Goal: Task Accomplishment & Management: Manage account settings

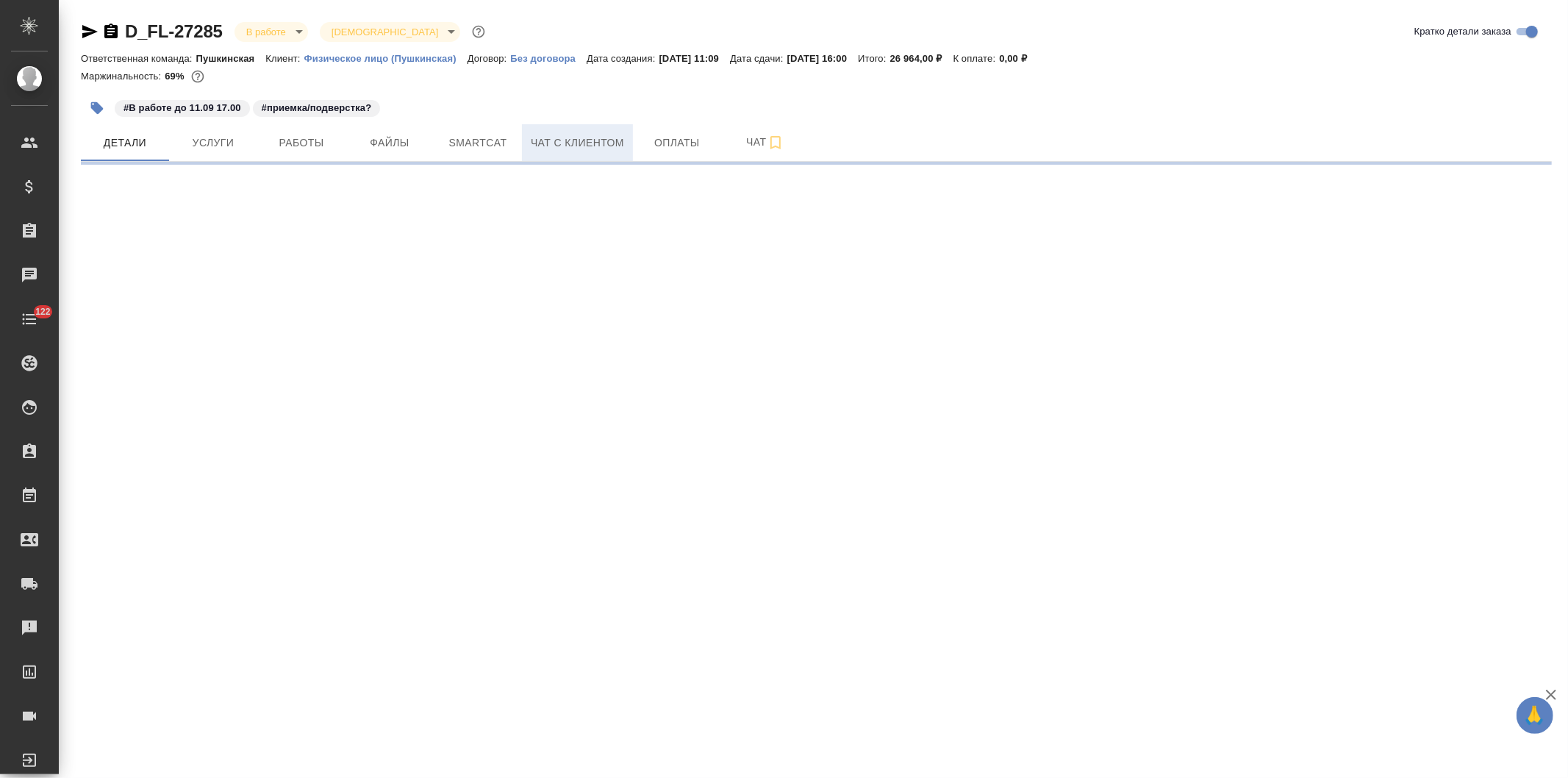
select select "RU"
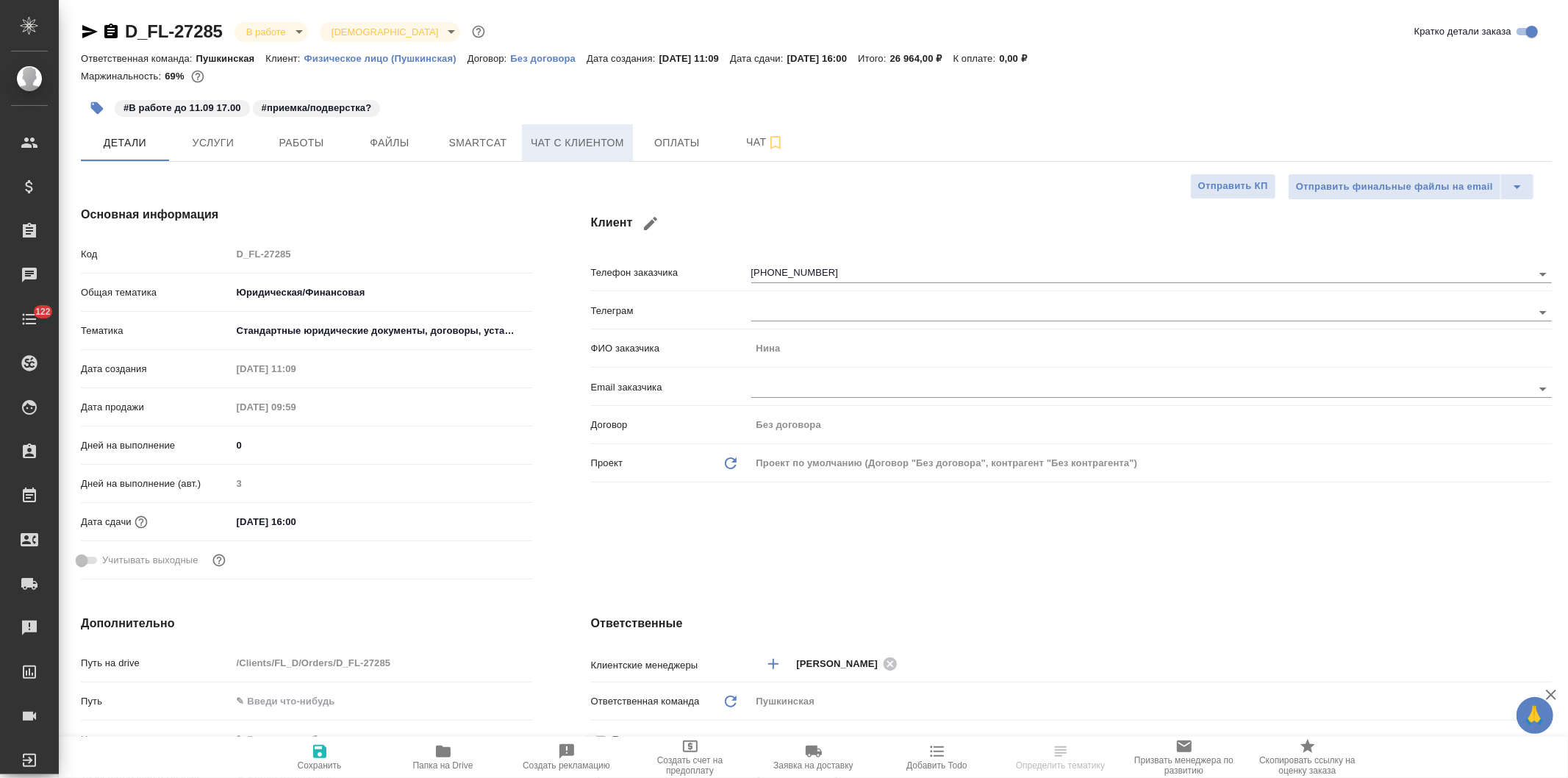
type textarea "x"
click at [570, 147] on span "Чат с клиентом" at bounding box center [578, 142] width 93 height 19
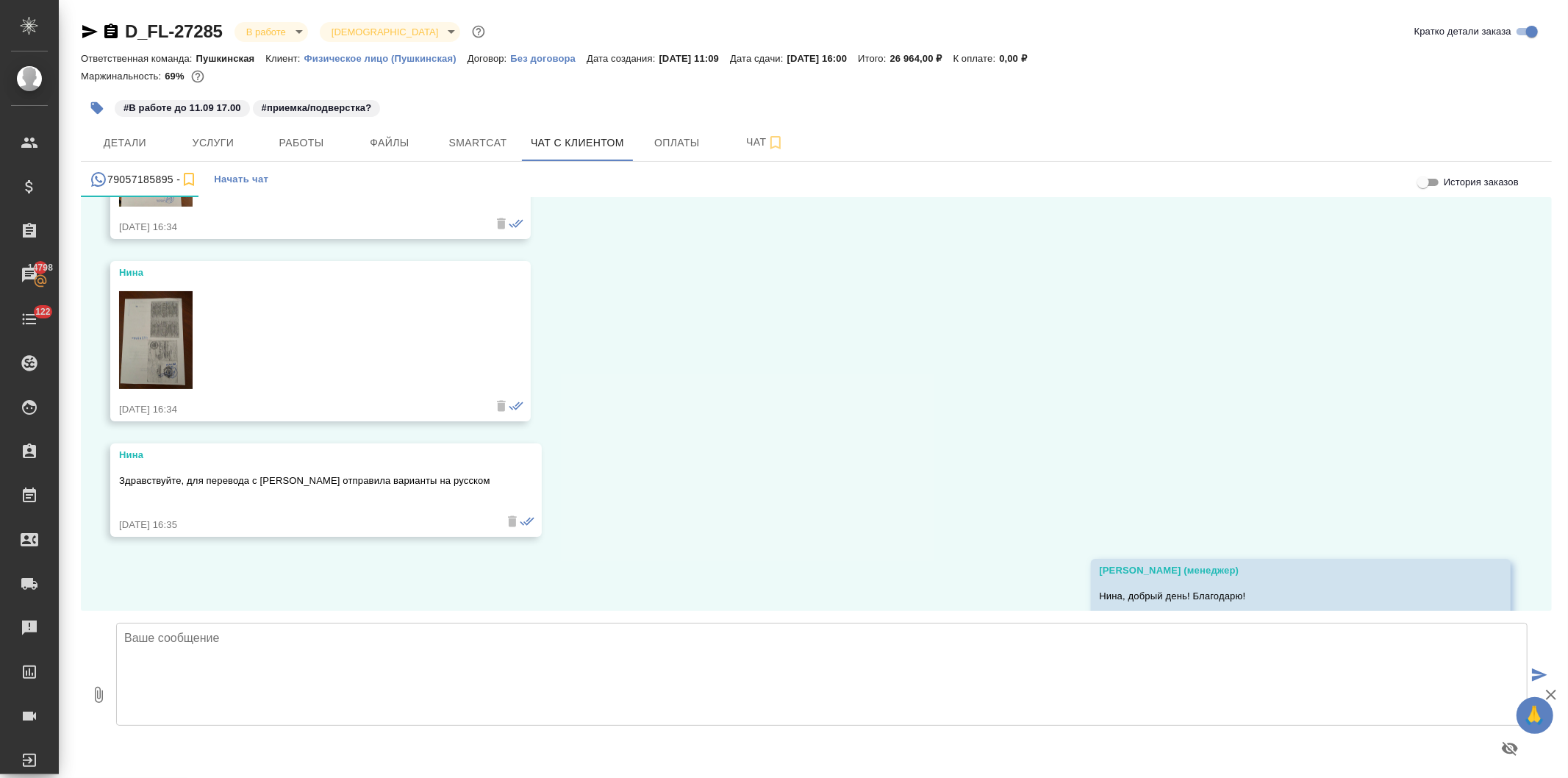
scroll to position [1578, 0]
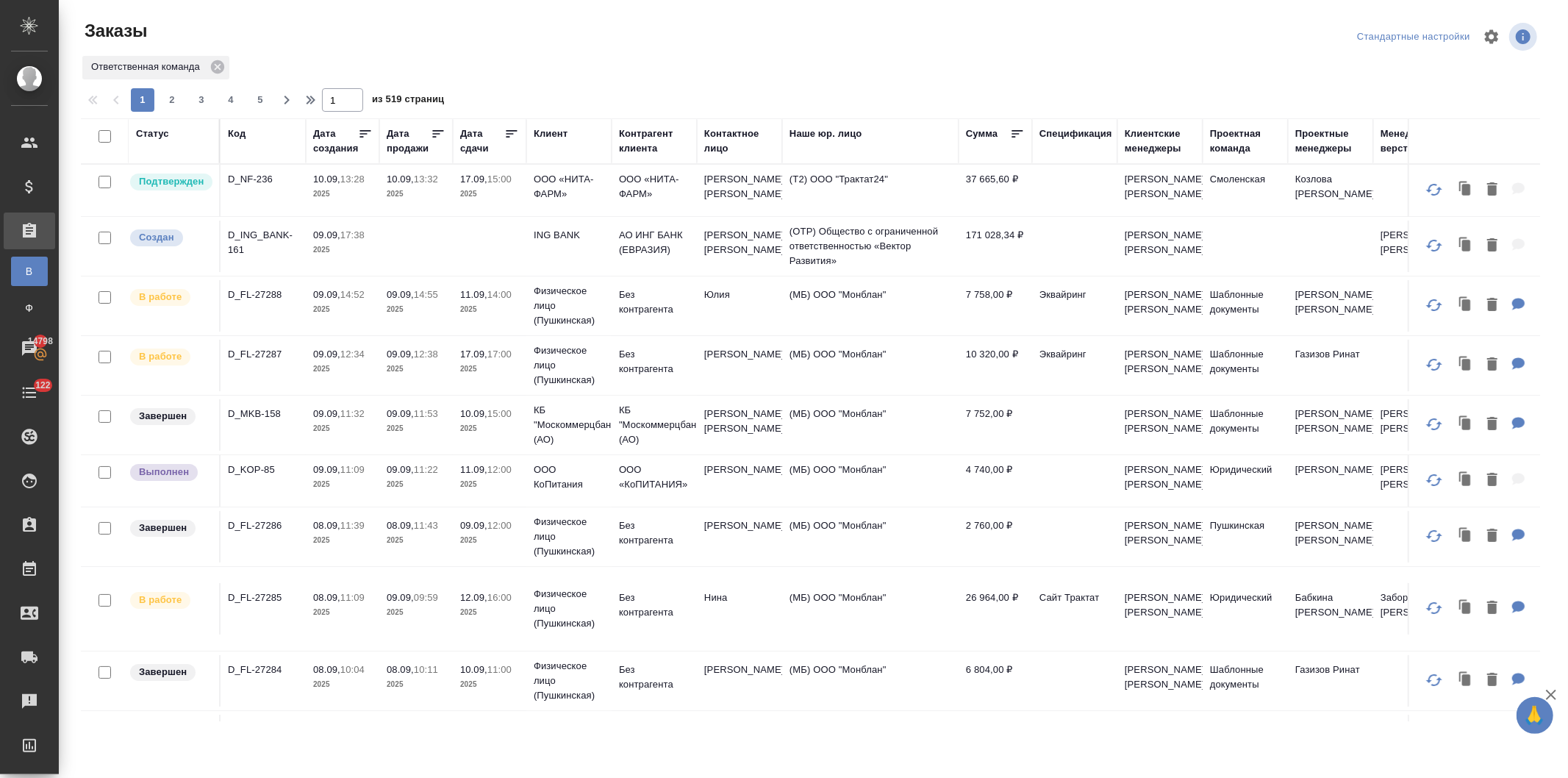
click at [225, 132] on th "Код" at bounding box center [263, 141] width 85 height 46
click at [229, 130] on div "Код" at bounding box center [237, 134] width 18 height 14
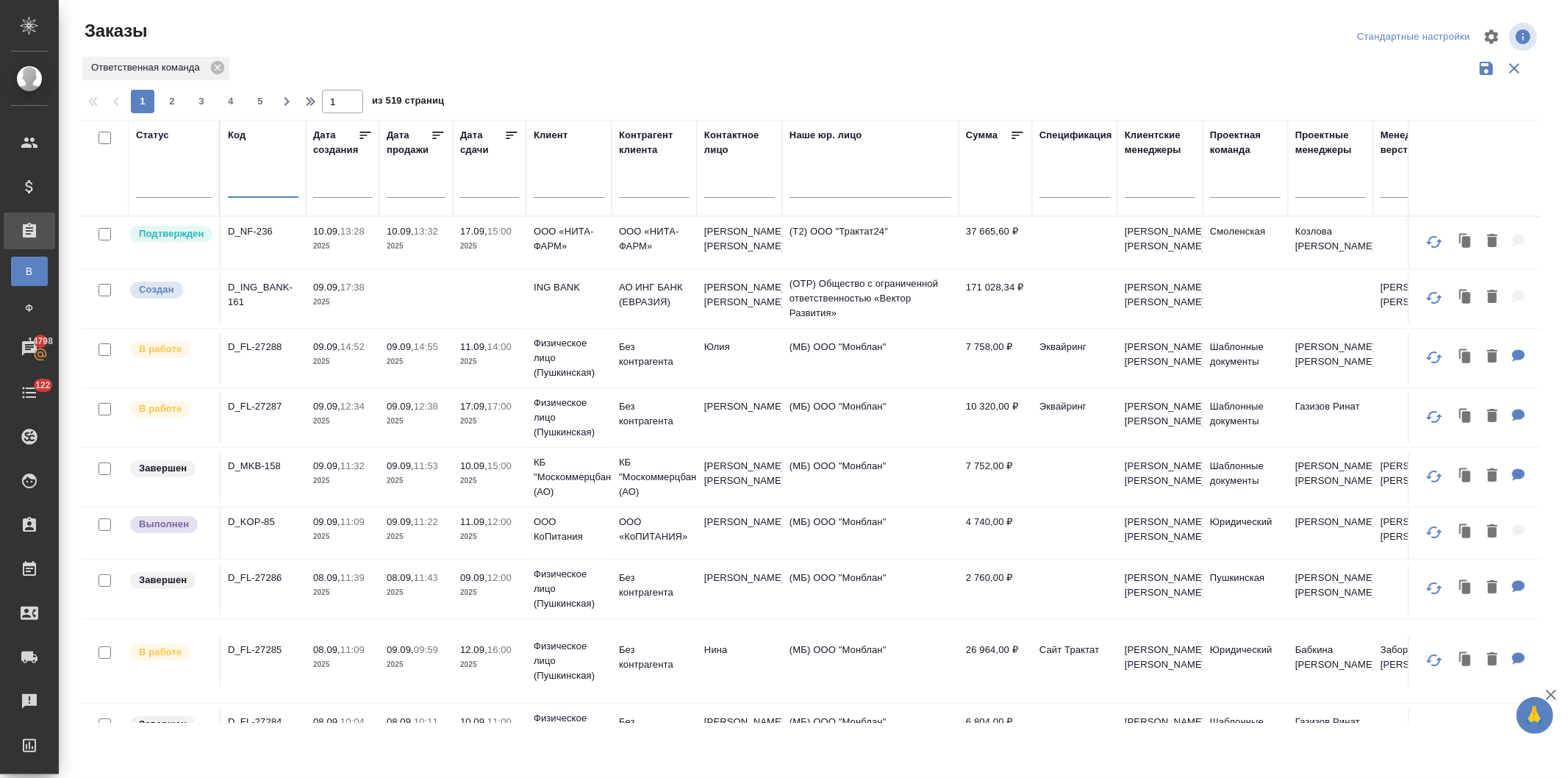
click at [244, 183] on input "text" at bounding box center [263, 187] width 71 height 19
paste input "D_FL-27254"
type input "D_FL-27254"
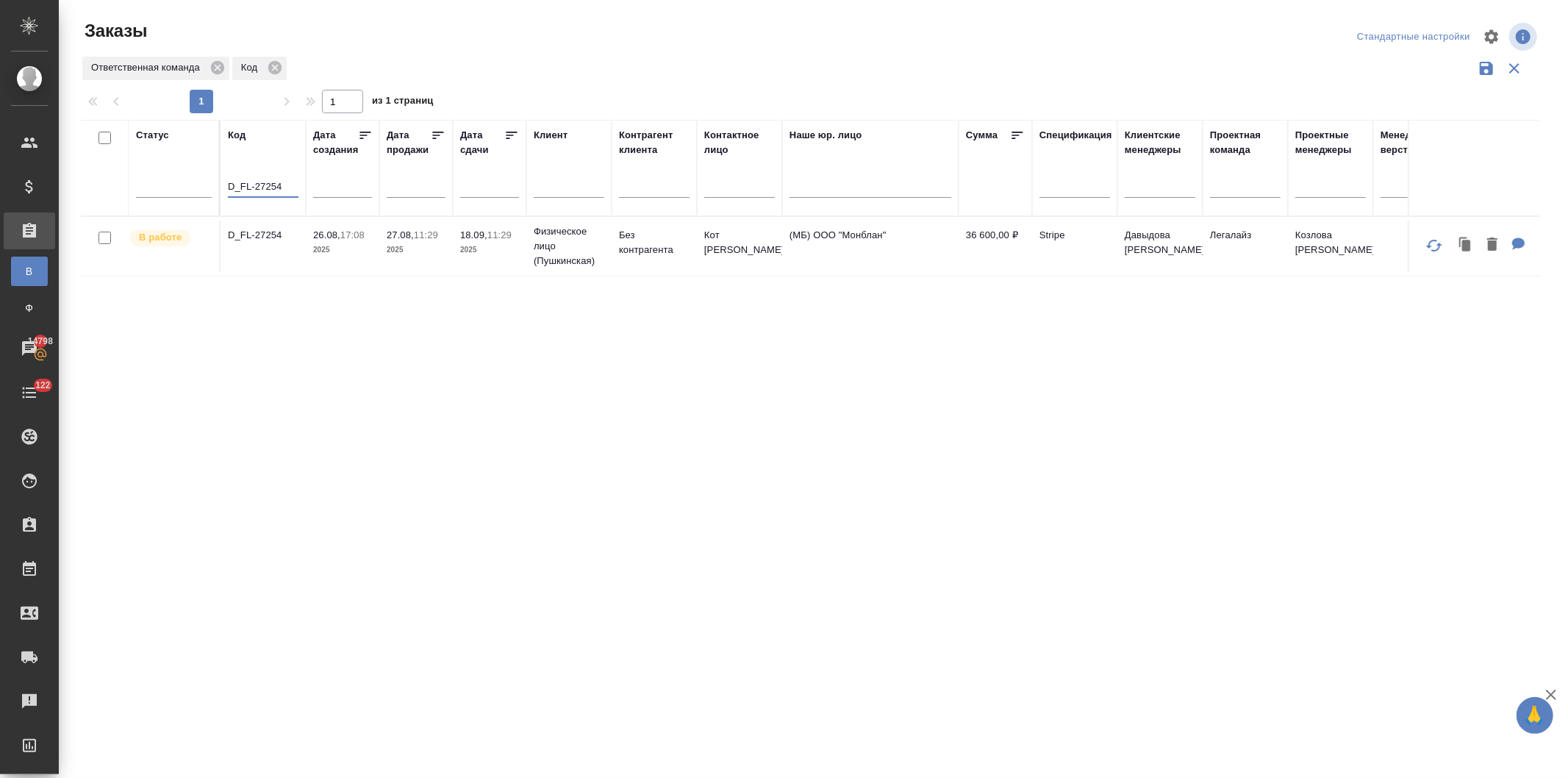
click at [321, 247] on p "2025" at bounding box center [342, 249] width 59 height 14
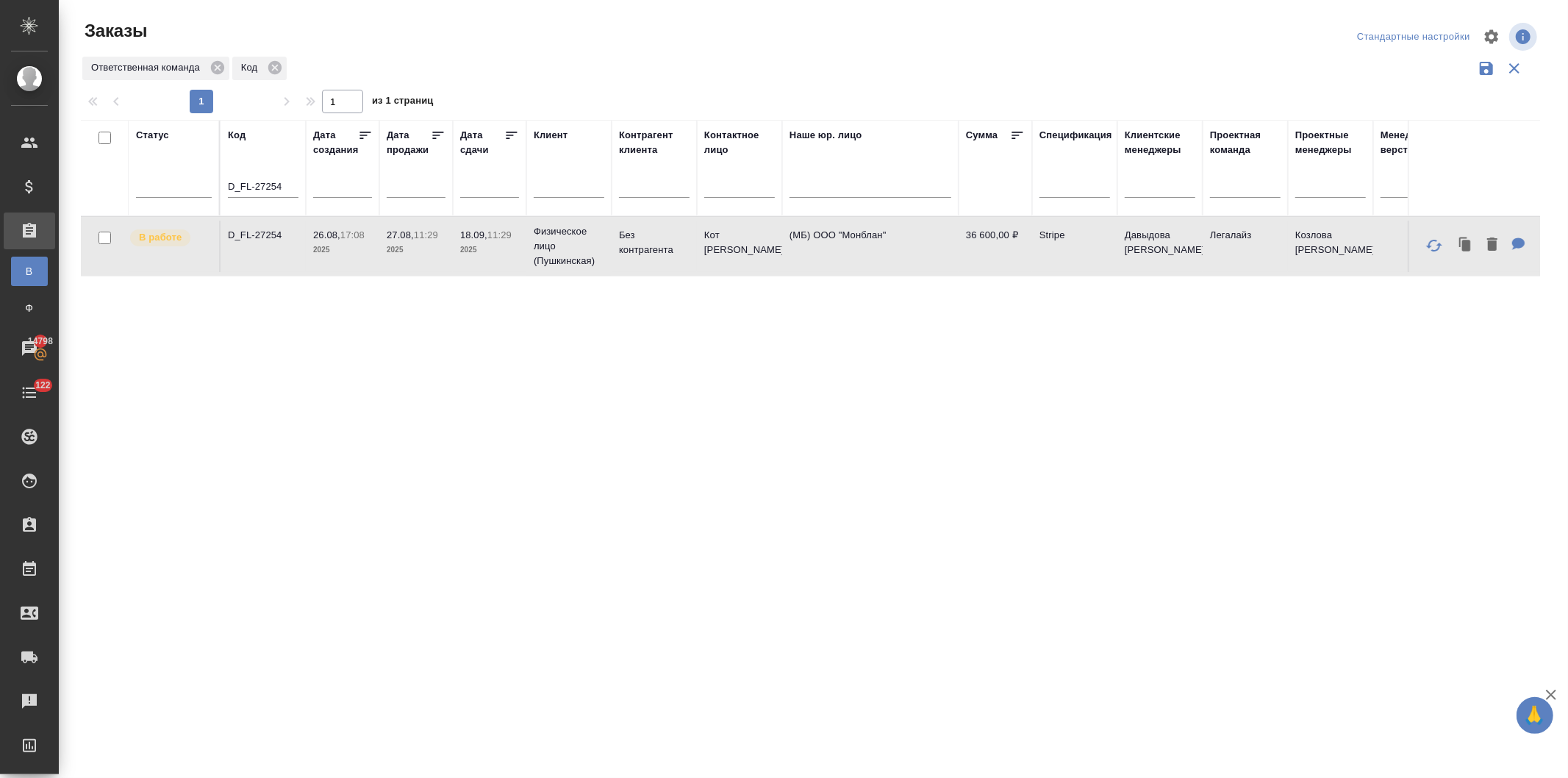
click at [321, 247] on p "2025" at bounding box center [342, 249] width 59 height 14
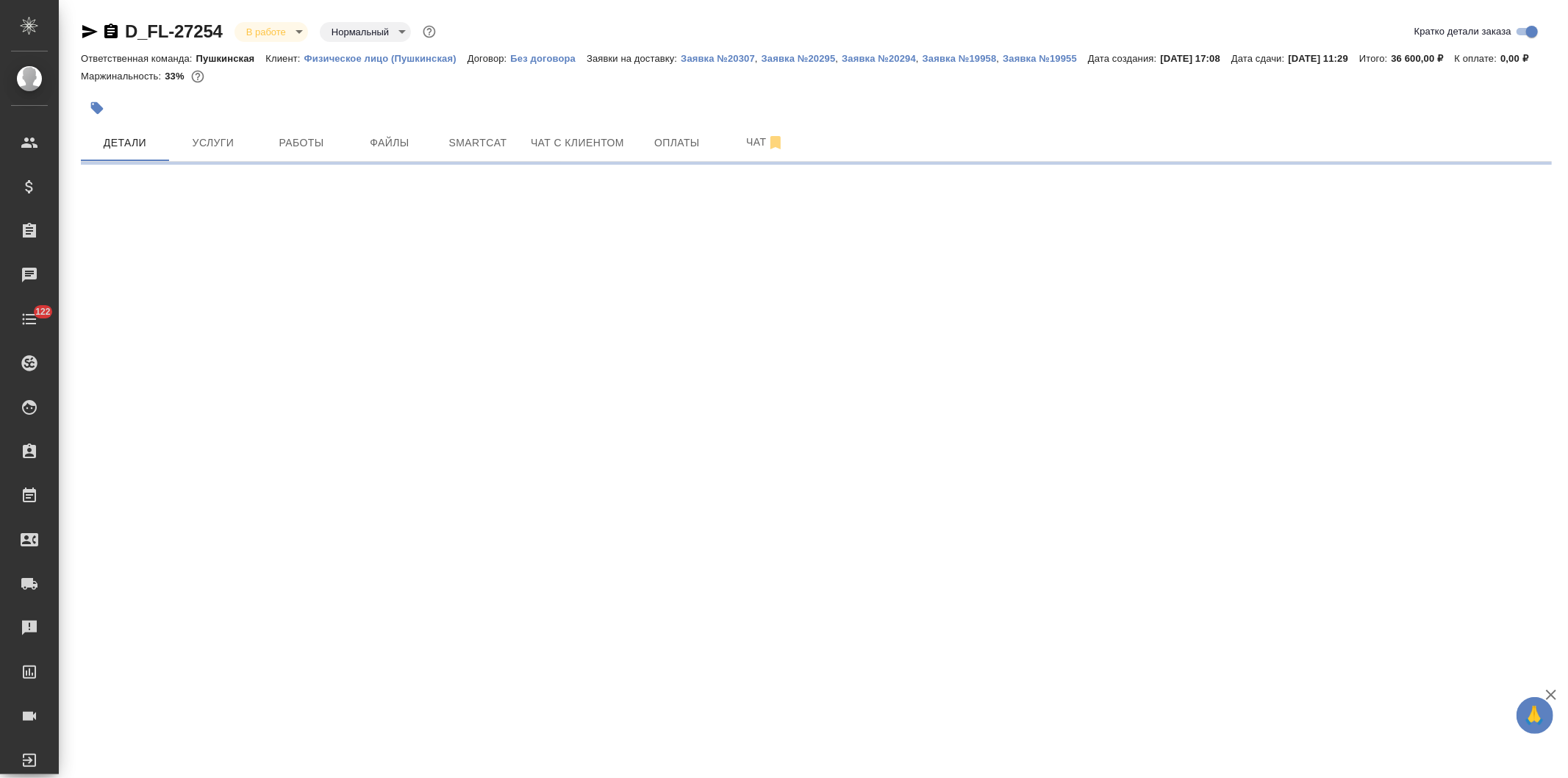
select select "RU"
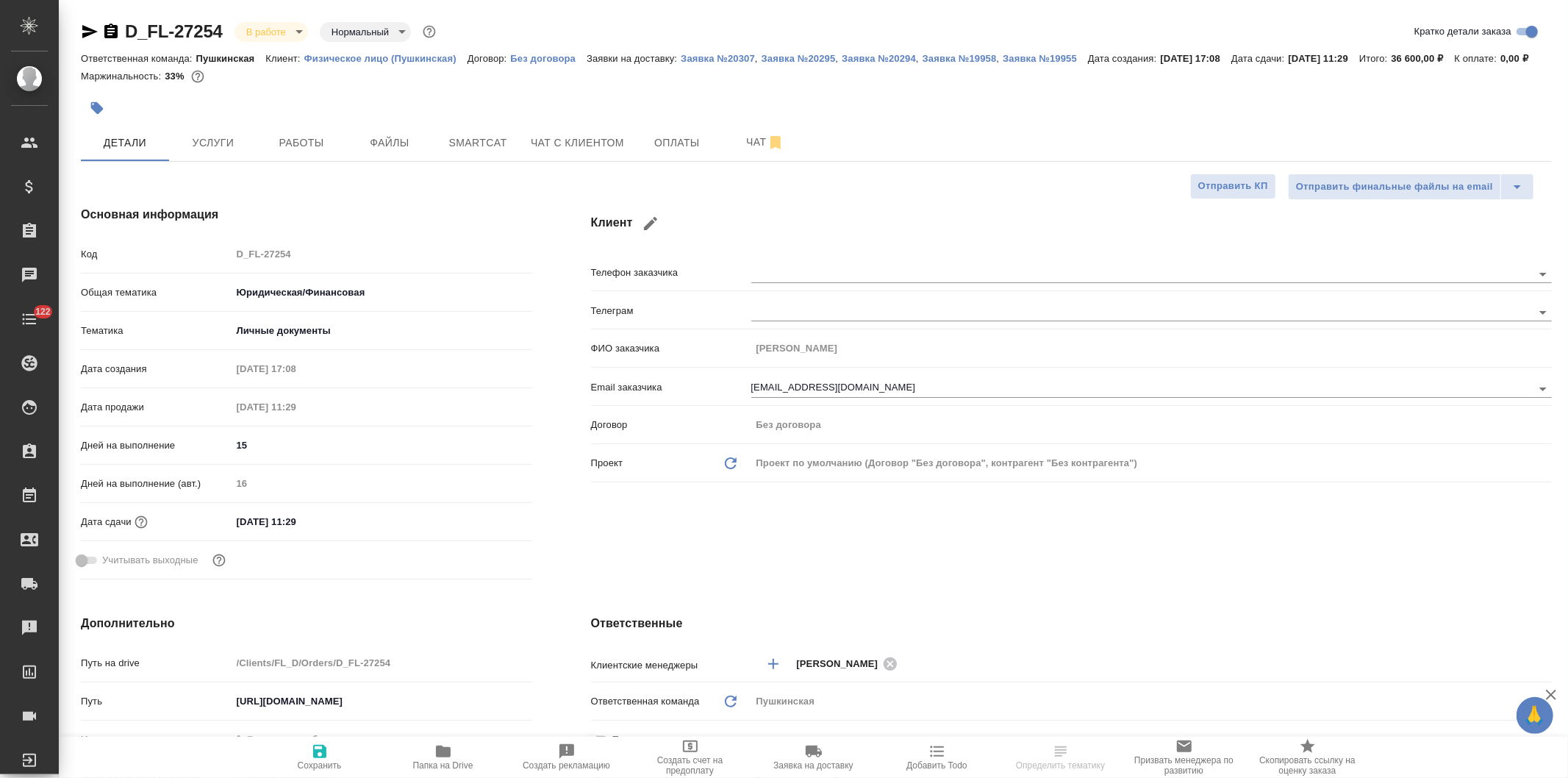
type textarea "x"
click at [208, 149] on button "Услуги" at bounding box center [213, 142] width 88 height 37
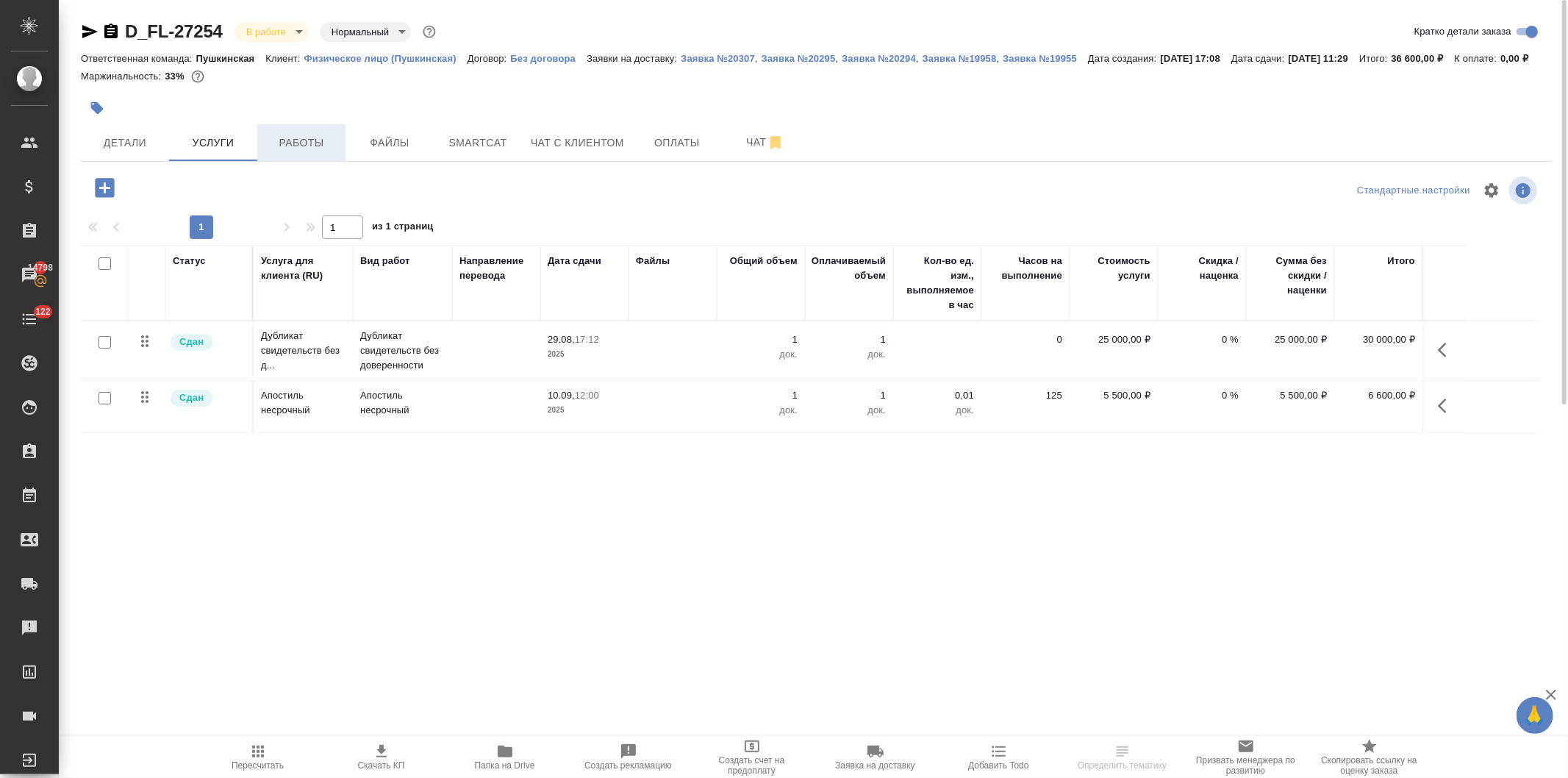
click at [290, 152] on span "Работы" at bounding box center [302, 142] width 71 height 19
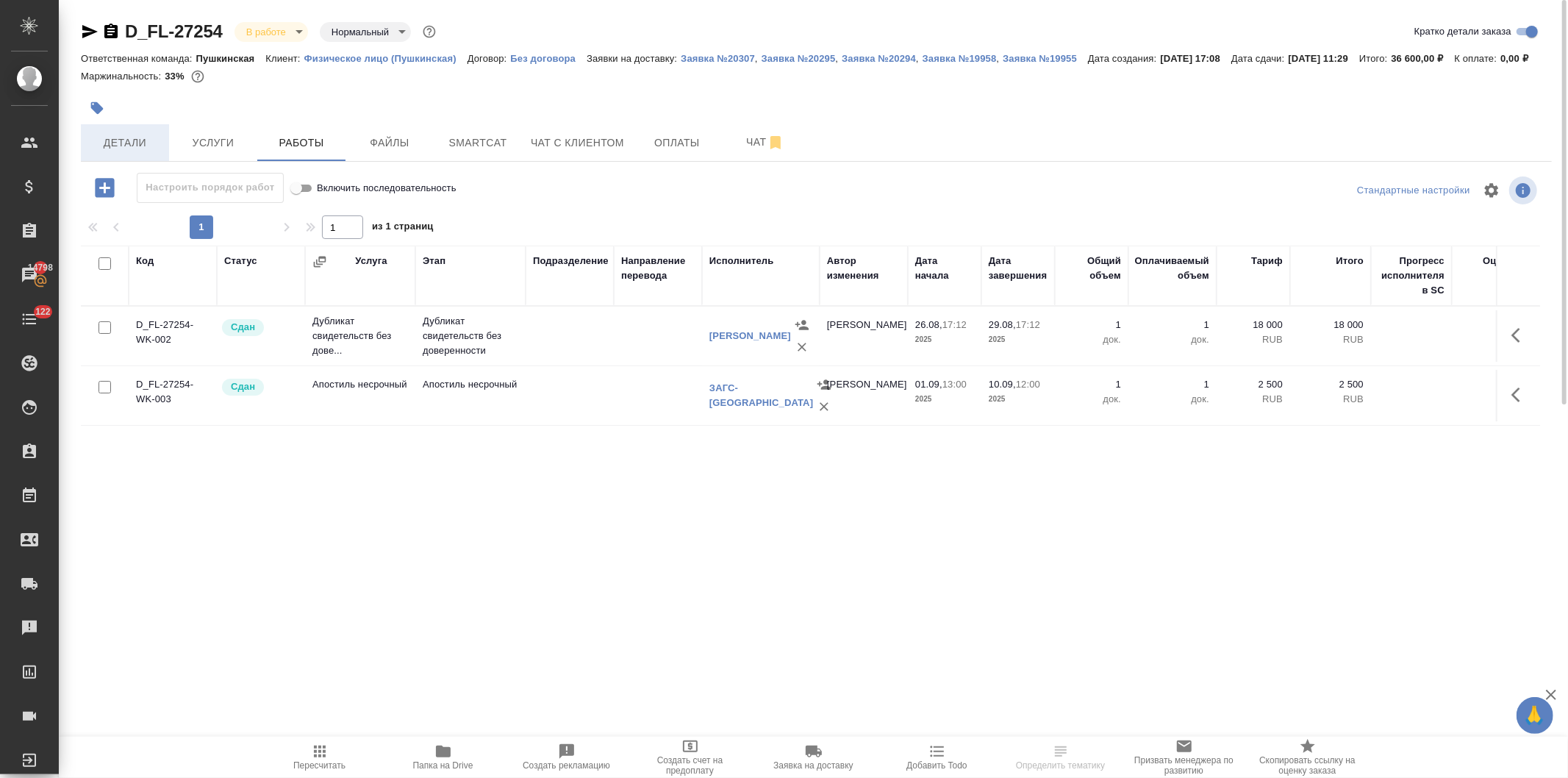
click at [125, 152] on span "Детали" at bounding box center [125, 142] width 71 height 19
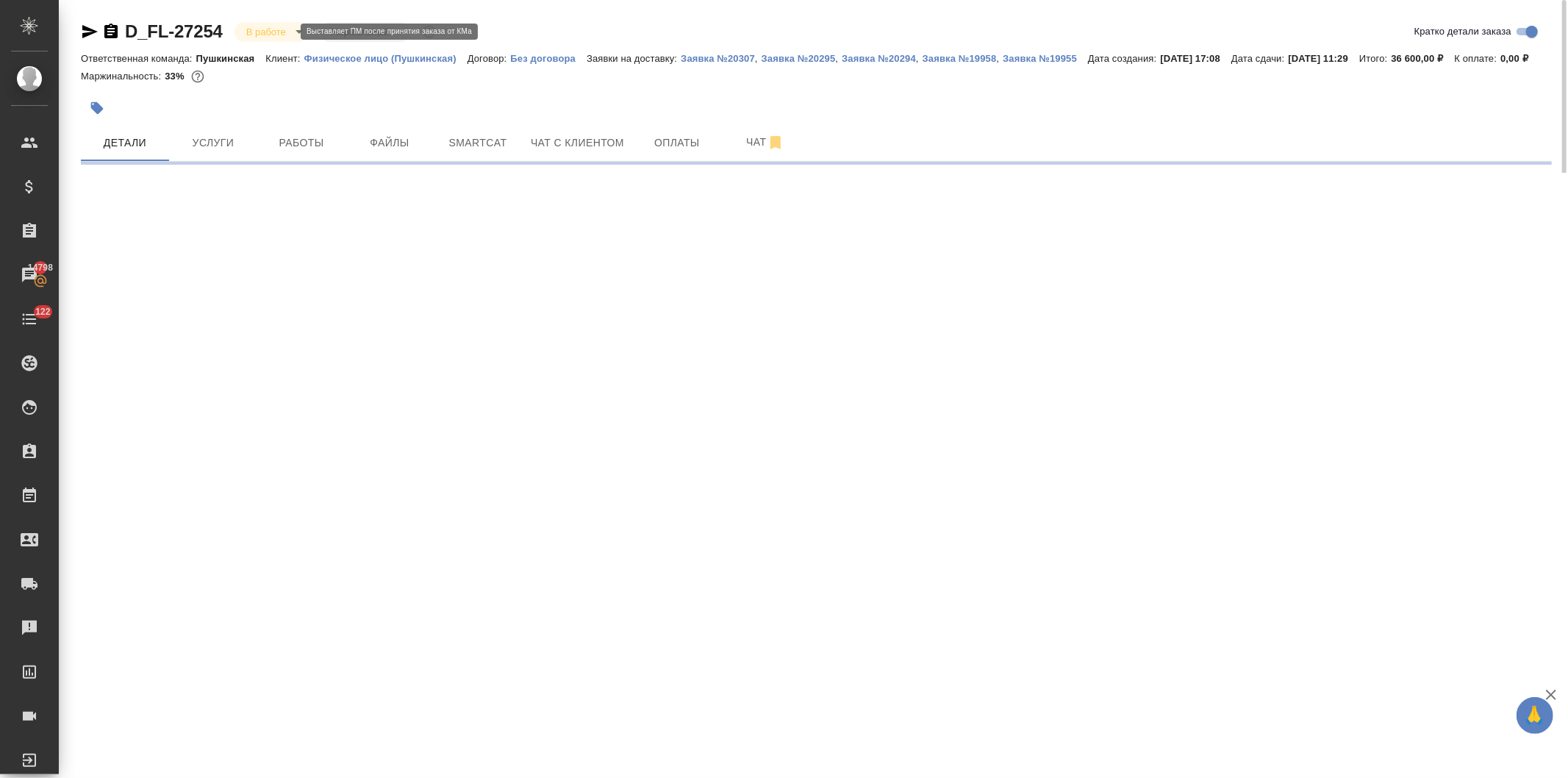
click at [259, 26] on body "🙏 .cls-1 fill:#fff; AWATERA Давыдова Елена Клиенты Спецификации Заказы 14798 Ча…" at bounding box center [784, 389] width 1568 height 778
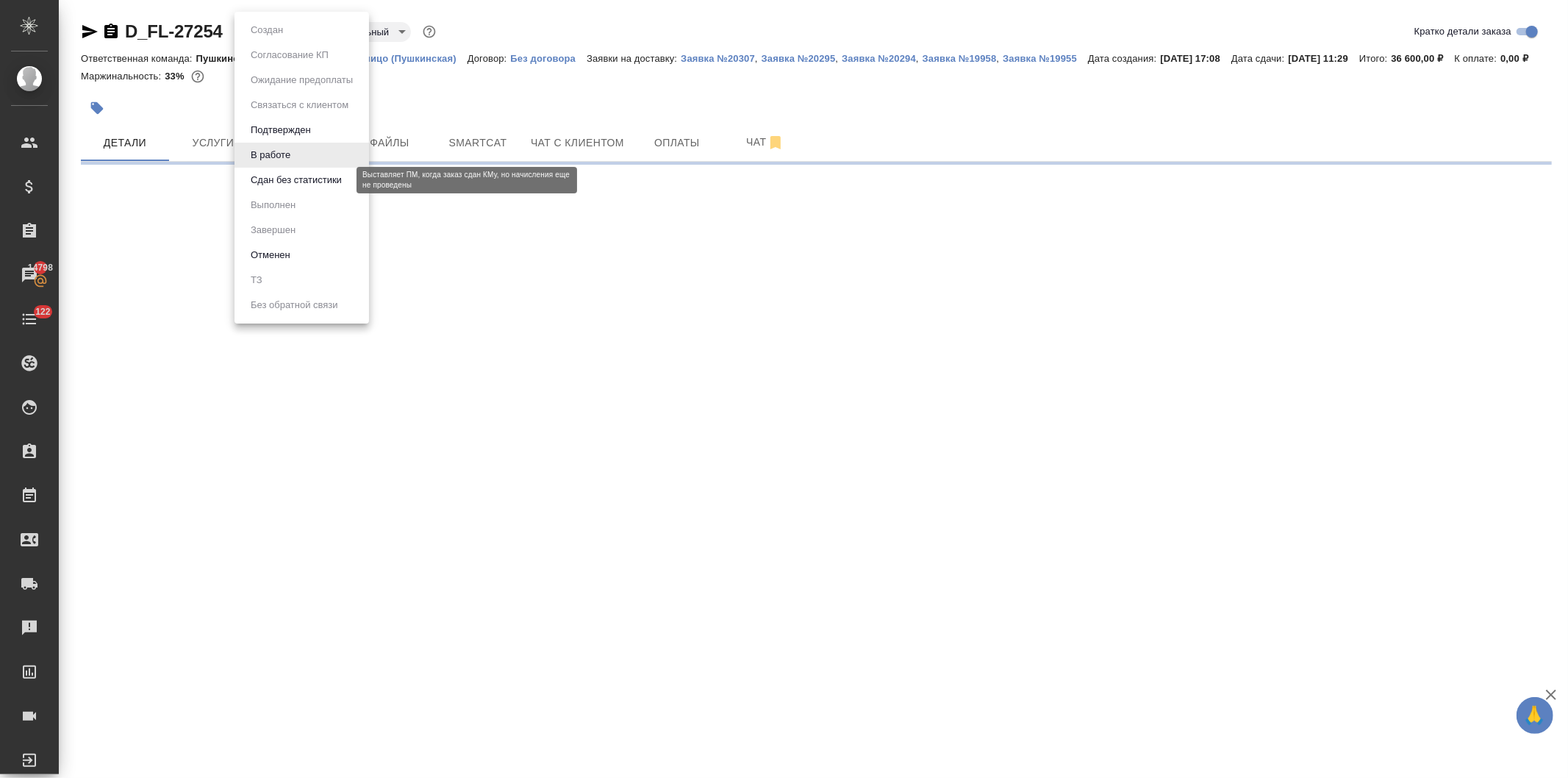
click at [260, 178] on button "Сдан без статистики" at bounding box center [296, 180] width 100 height 16
select select "RU"
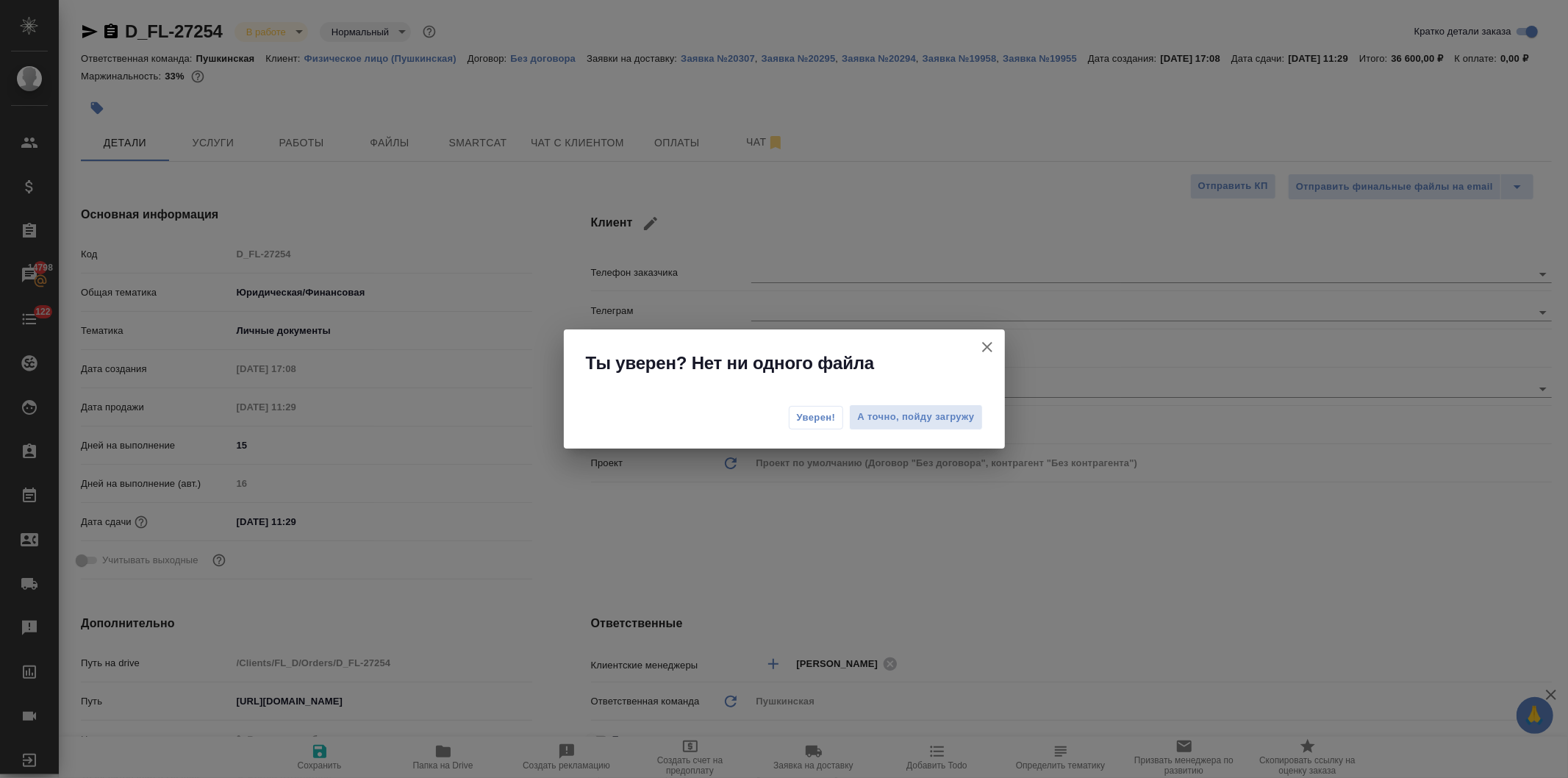
type textarea "x"
click at [805, 414] on span "Уверен!" at bounding box center [816, 418] width 39 height 14
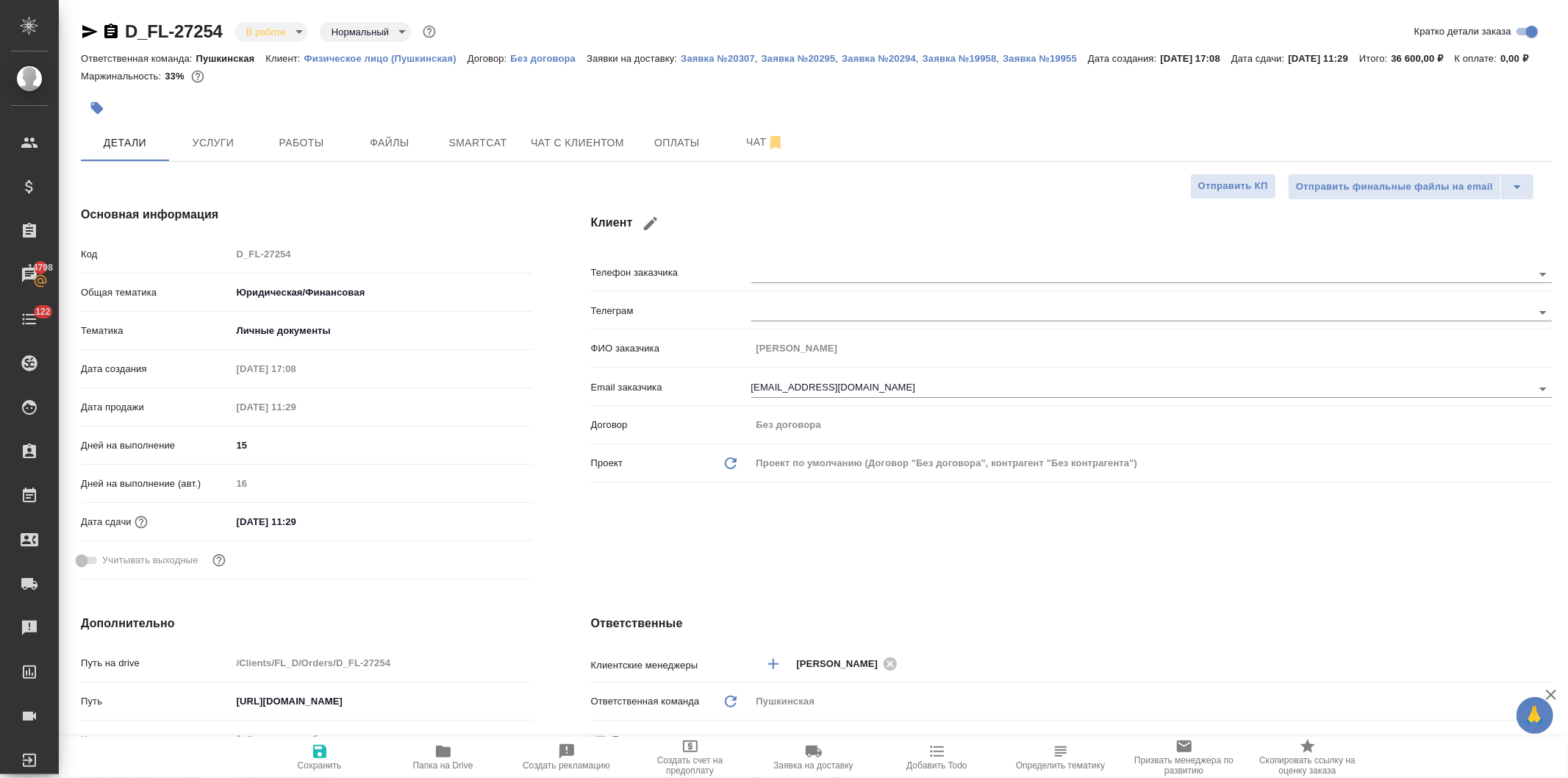
type textarea "x"
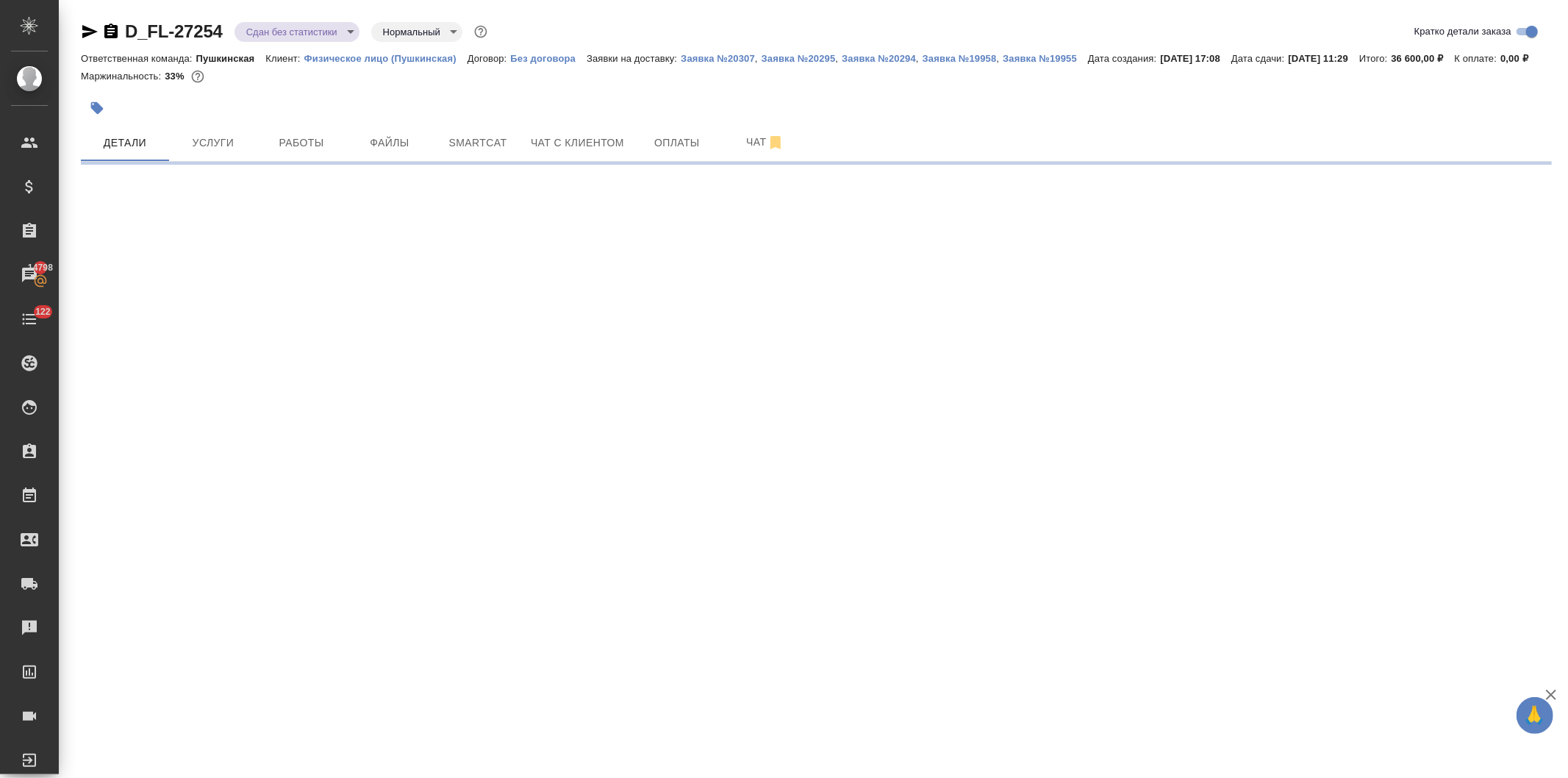
select select "RU"
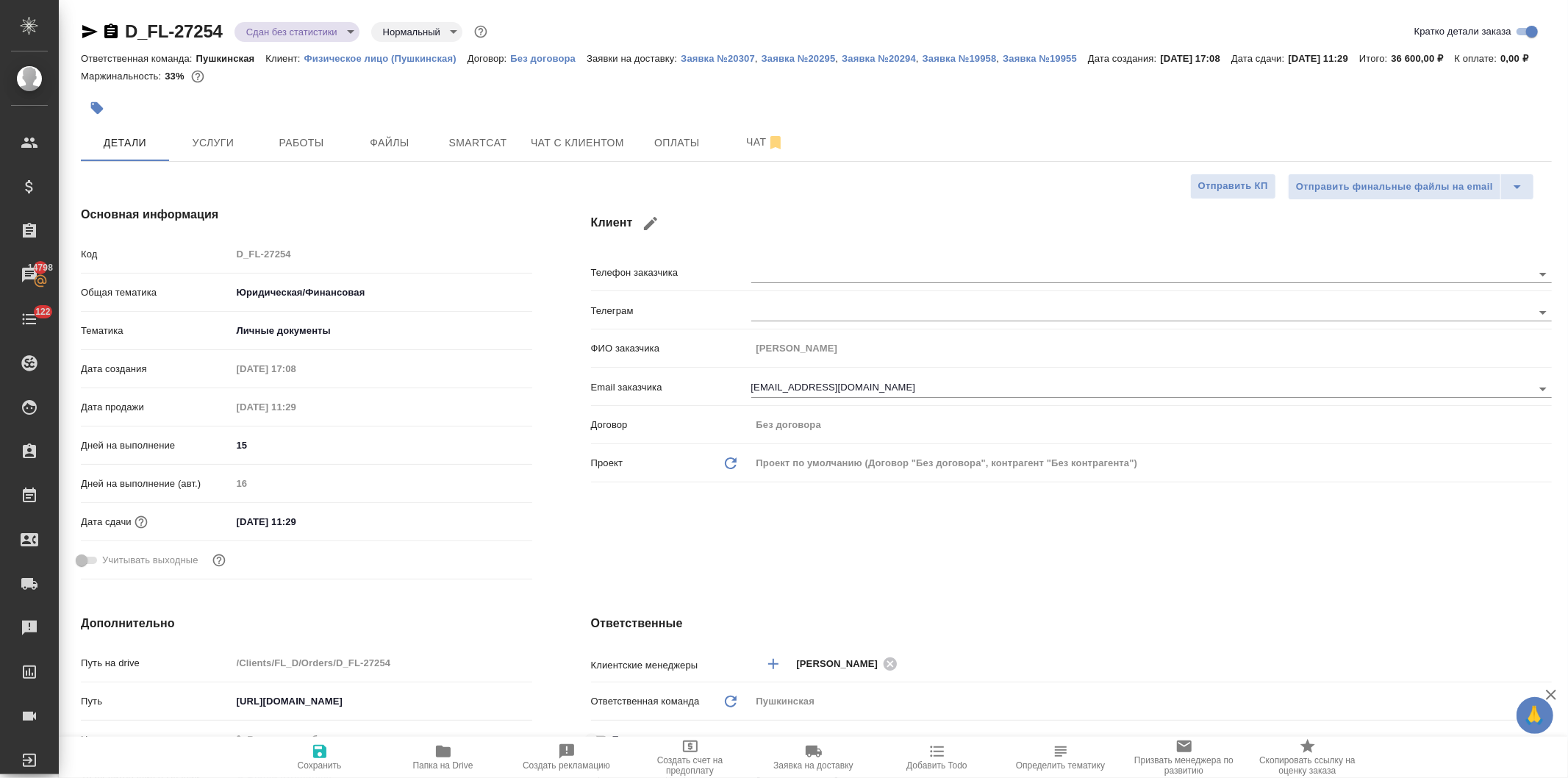
type textarea "x"
click at [347, 532] on input "18.09.2025 11:29" at bounding box center [296, 521] width 129 height 21
click at [484, 529] on icon "button" at bounding box center [489, 521] width 18 height 18
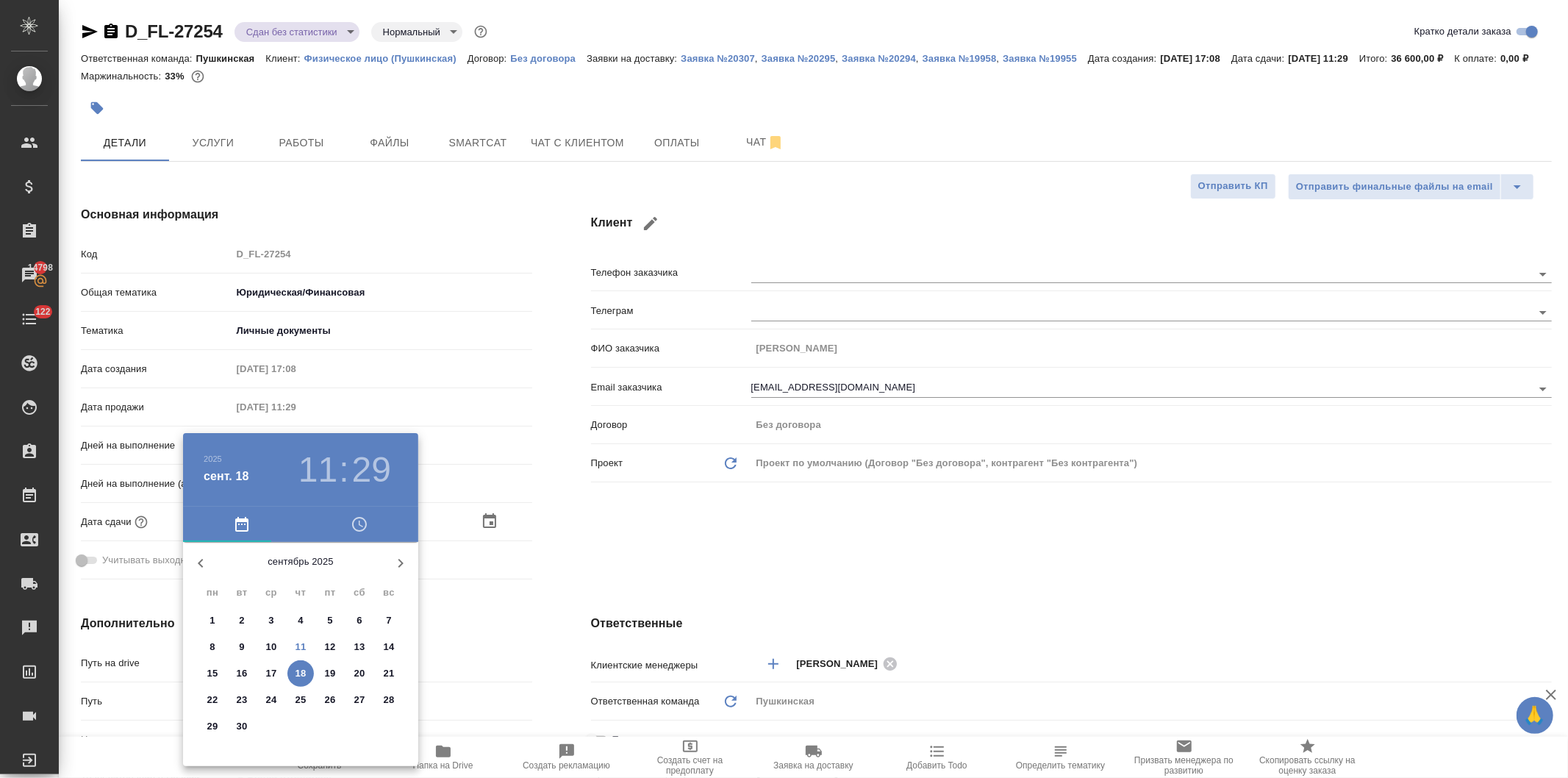
click at [267, 643] on p "10" at bounding box center [272, 647] width 11 height 14
type input "10.09.2025 11:29"
type textarea "x"
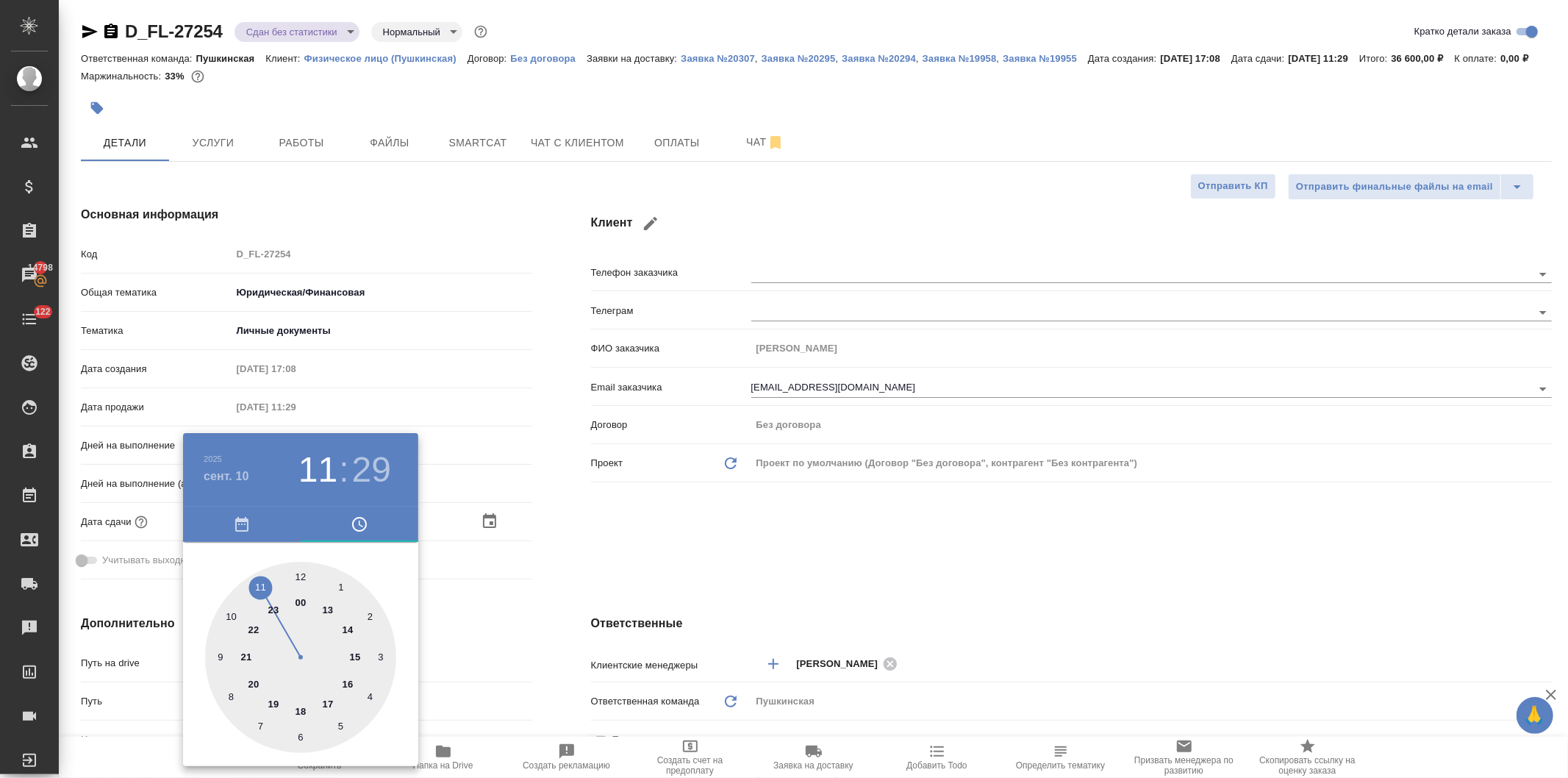
click at [373, 464] on h3 "29" at bounding box center [372, 469] width 39 height 41
click at [294, 731] on div at bounding box center [301, 657] width 191 height 191
type input "10.09.2025 11:31"
type textarea "x"
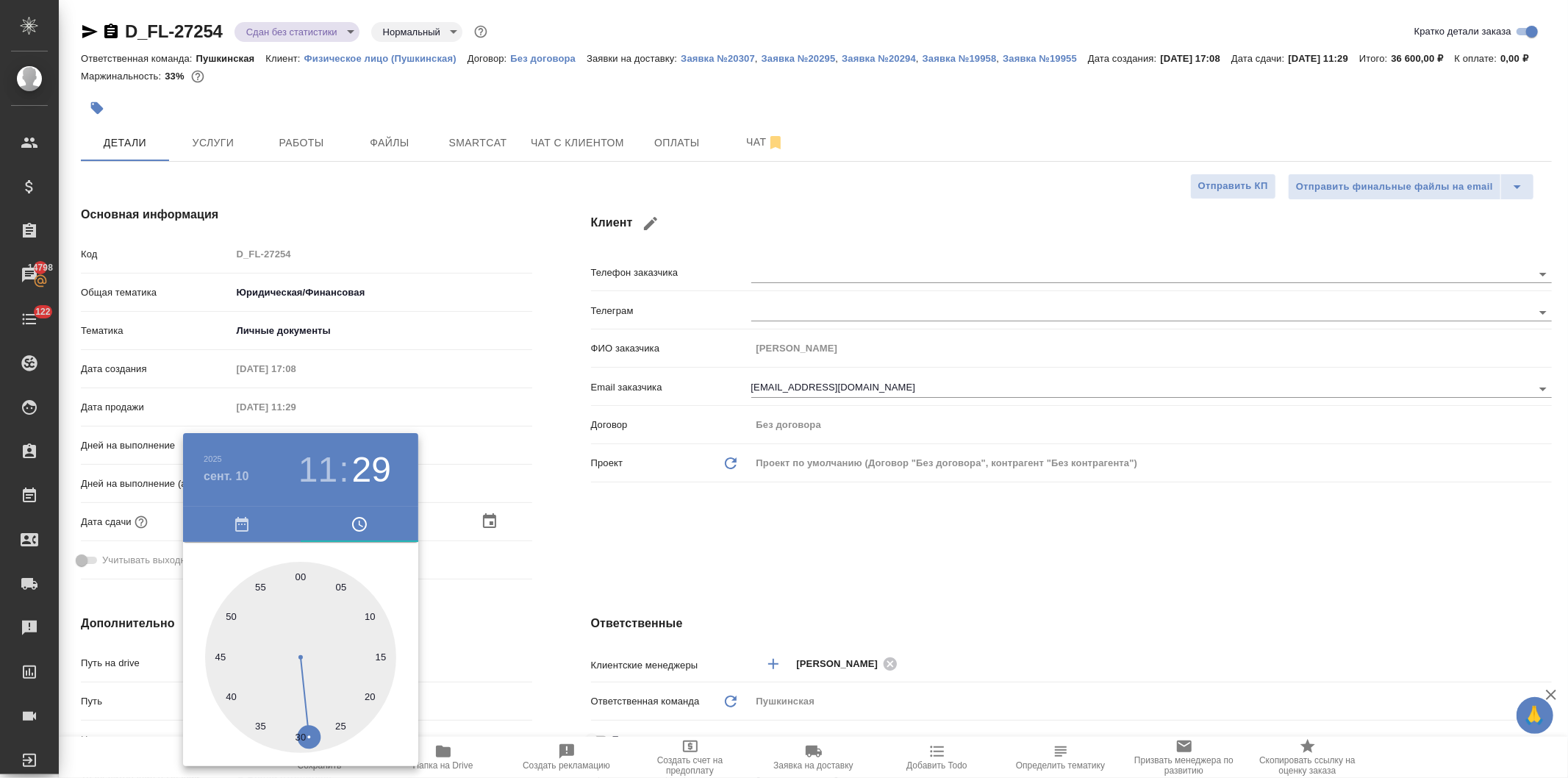
type textarea "x"
click at [298, 732] on div at bounding box center [301, 657] width 191 height 191
type input "10.09.2025 11:30"
type textarea "x"
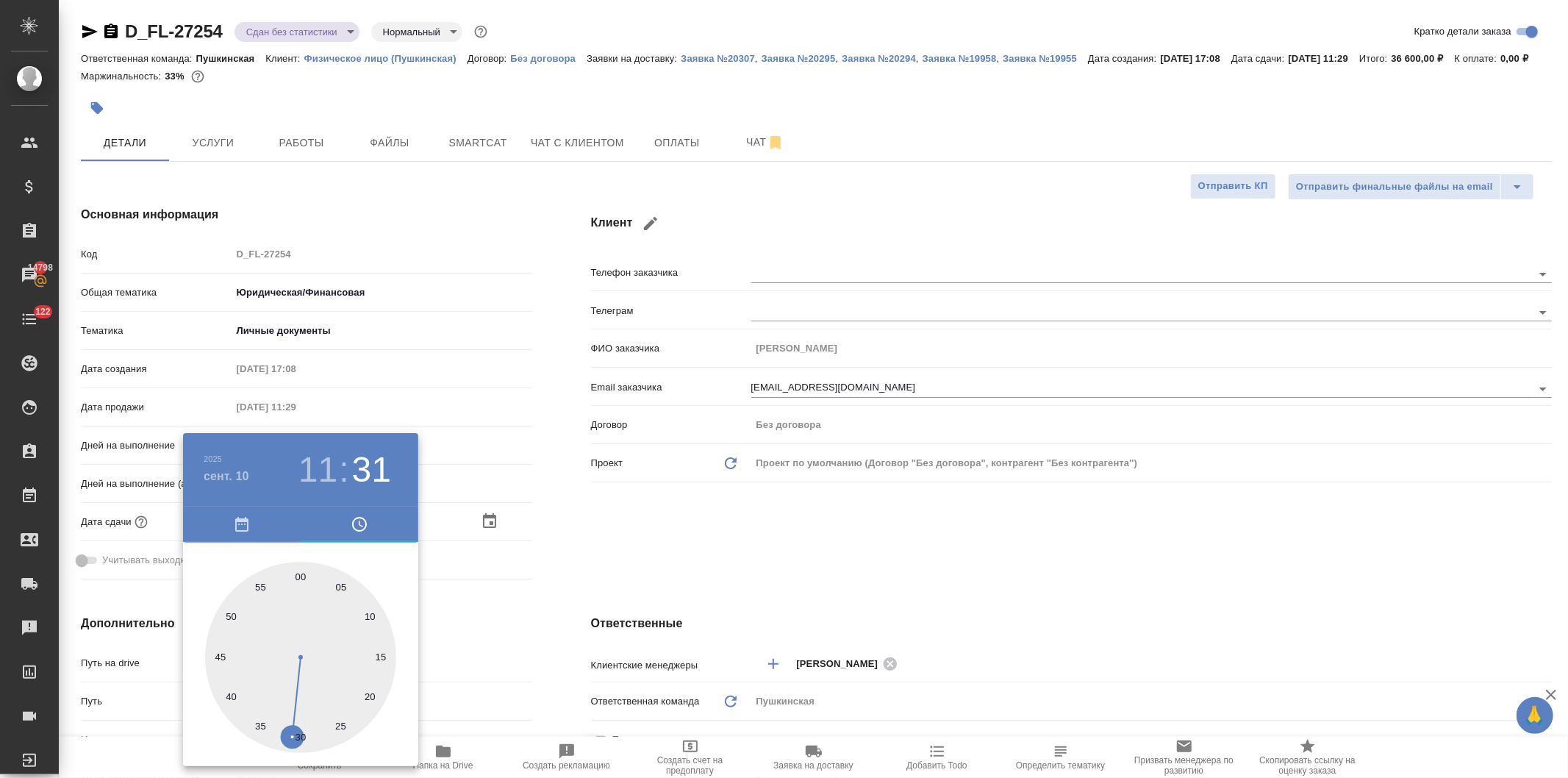
type textarea "x"
click at [641, 554] on div at bounding box center [784, 389] width 1568 height 778
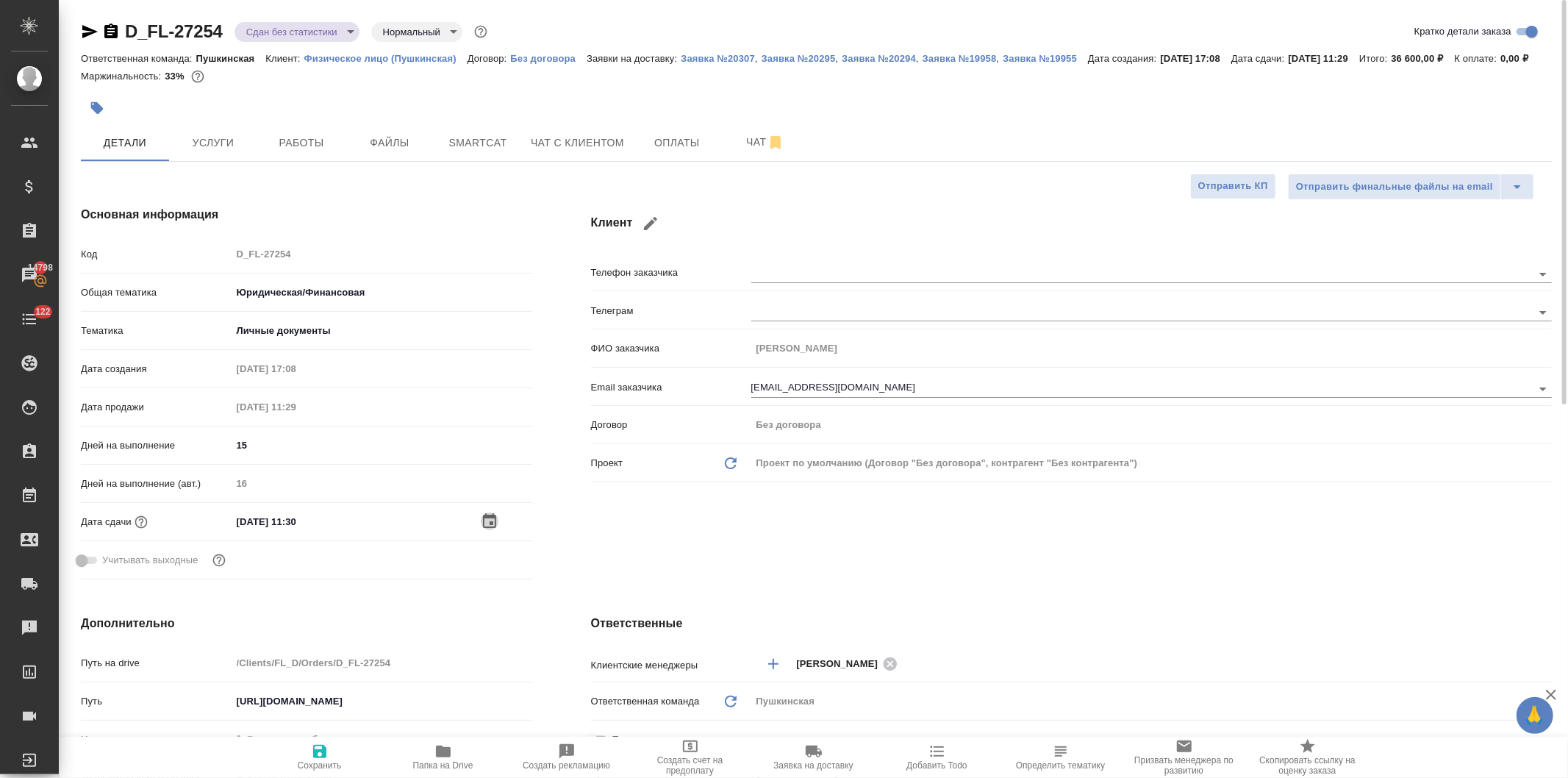
click at [480, 530] on icon "button" at bounding box center [489, 521] width 18 height 18
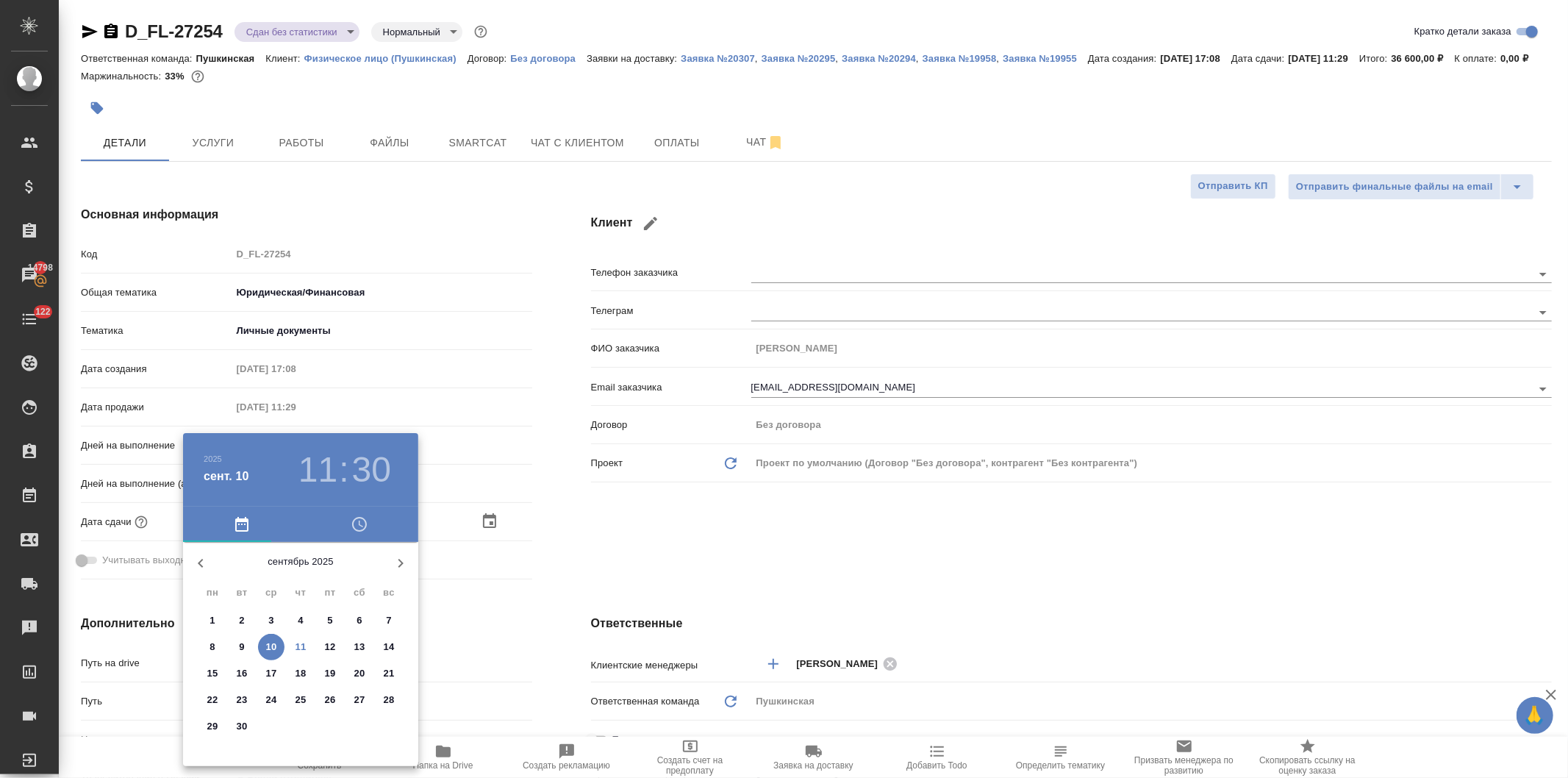
drag, startPoint x: 317, startPoint y: 468, endPoint x: 314, endPoint y: 482, distance: 14.3
click at [316, 468] on h3 "11" at bounding box center [318, 469] width 39 height 41
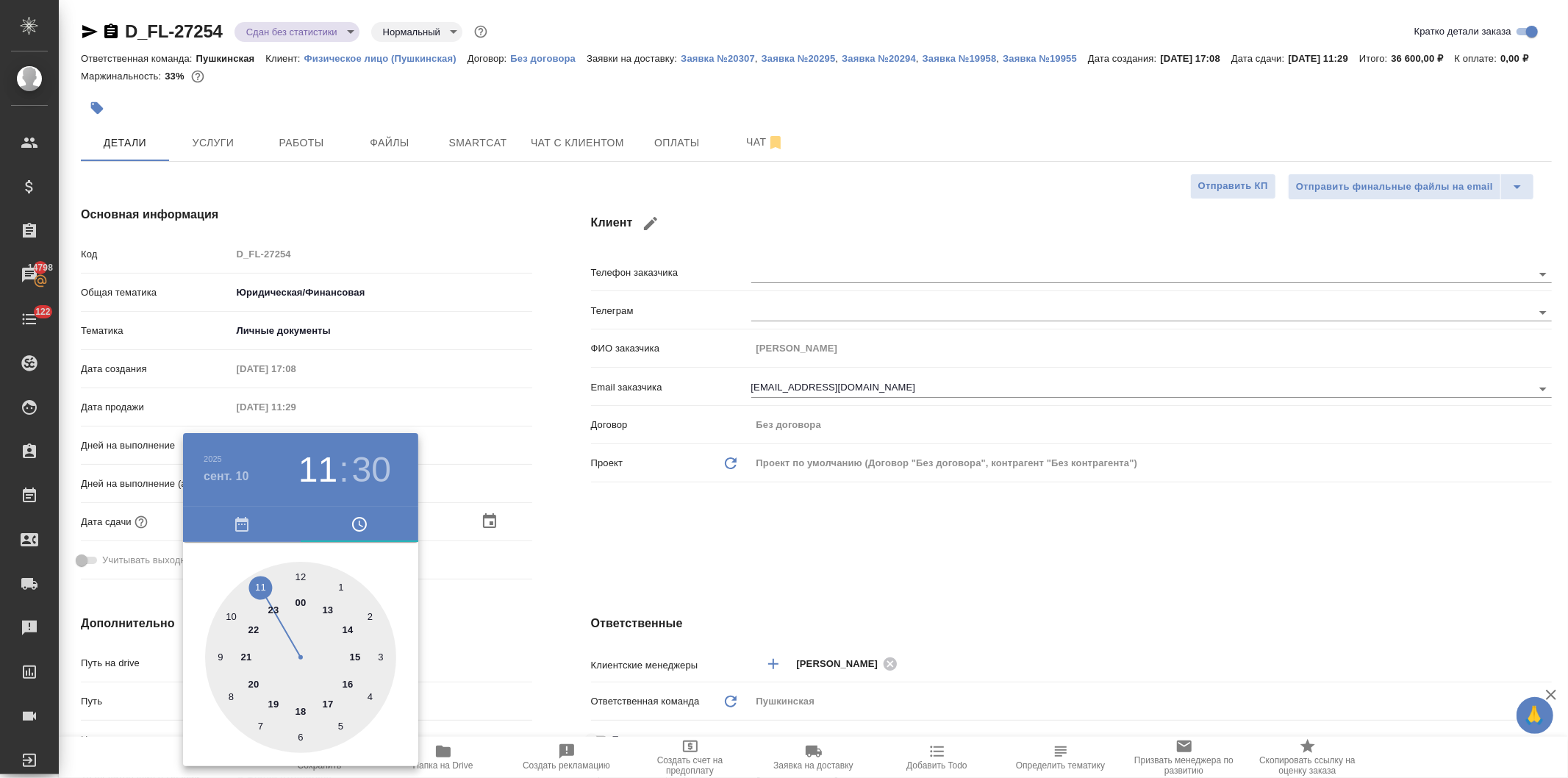
click at [325, 700] on div at bounding box center [301, 657] width 191 height 191
type input "10.09.2025 17:30"
type textarea "x"
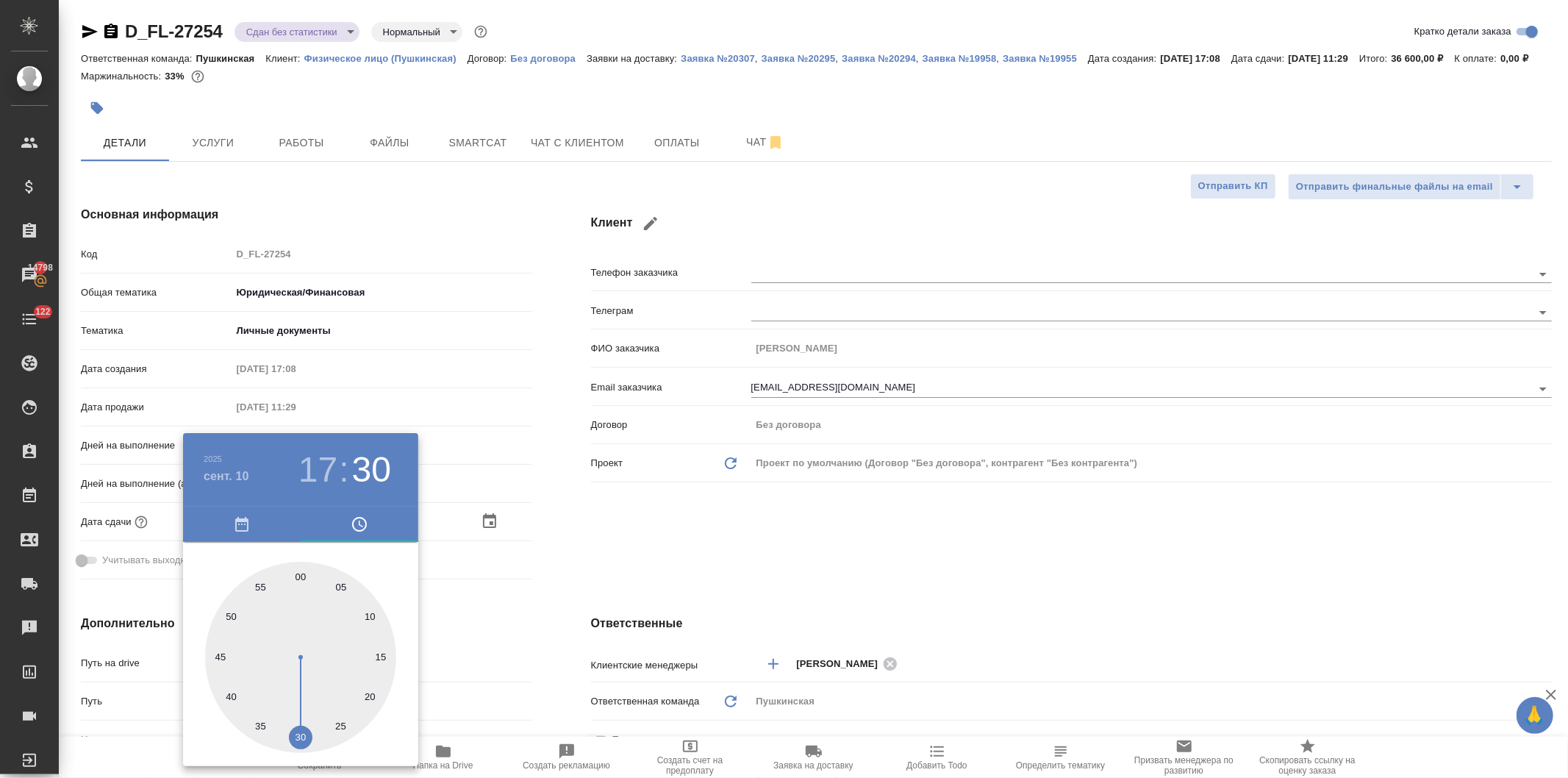
click at [300, 571] on div at bounding box center [301, 657] width 191 height 191
type input "10.09.2025 17:00"
type textarea "x"
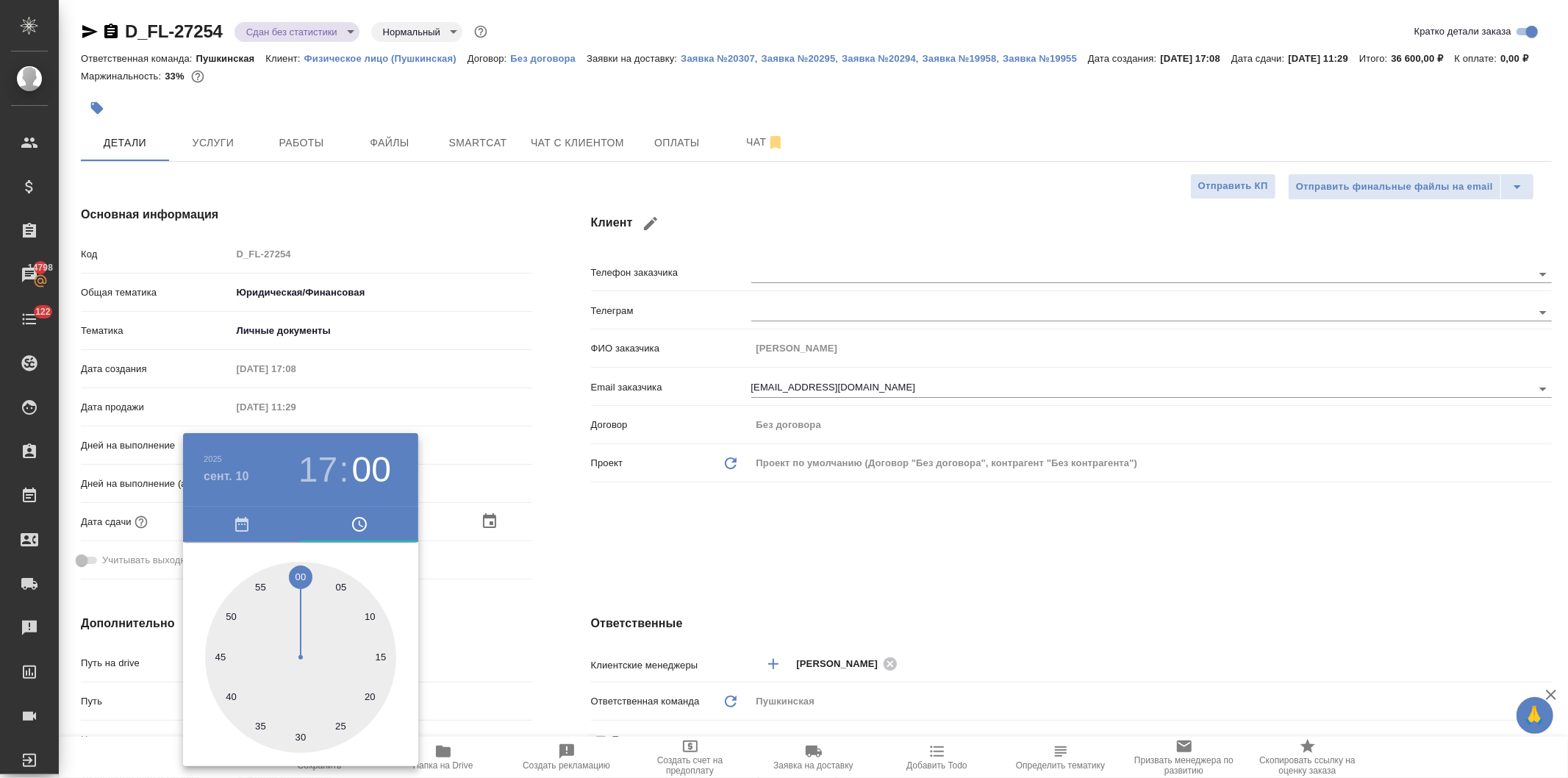
click at [628, 486] on div at bounding box center [784, 389] width 1568 height 778
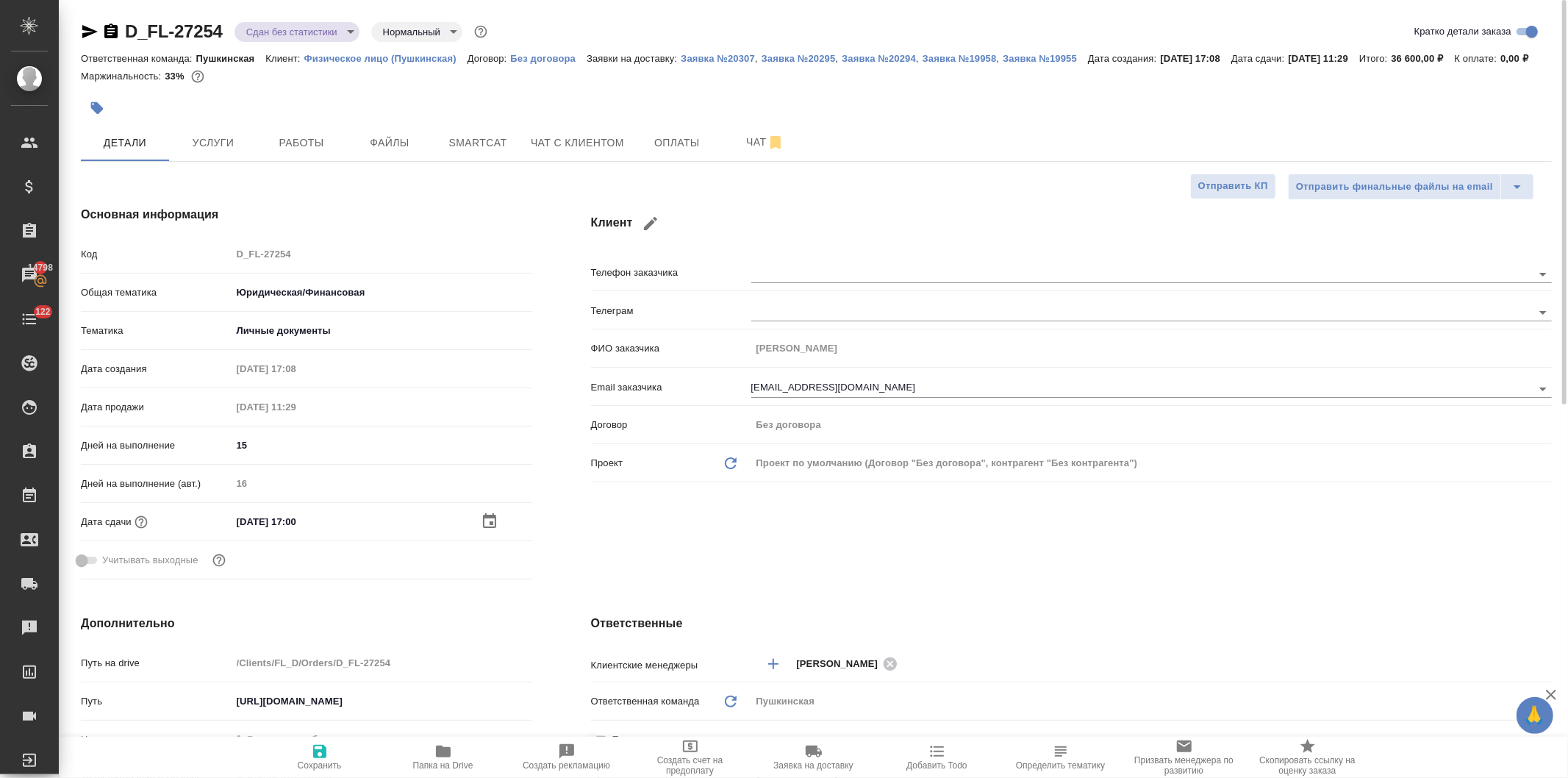
click at [317, 754] on icon "button" at bounding box center [319, 751] width 13 height 13
type textarea "x"
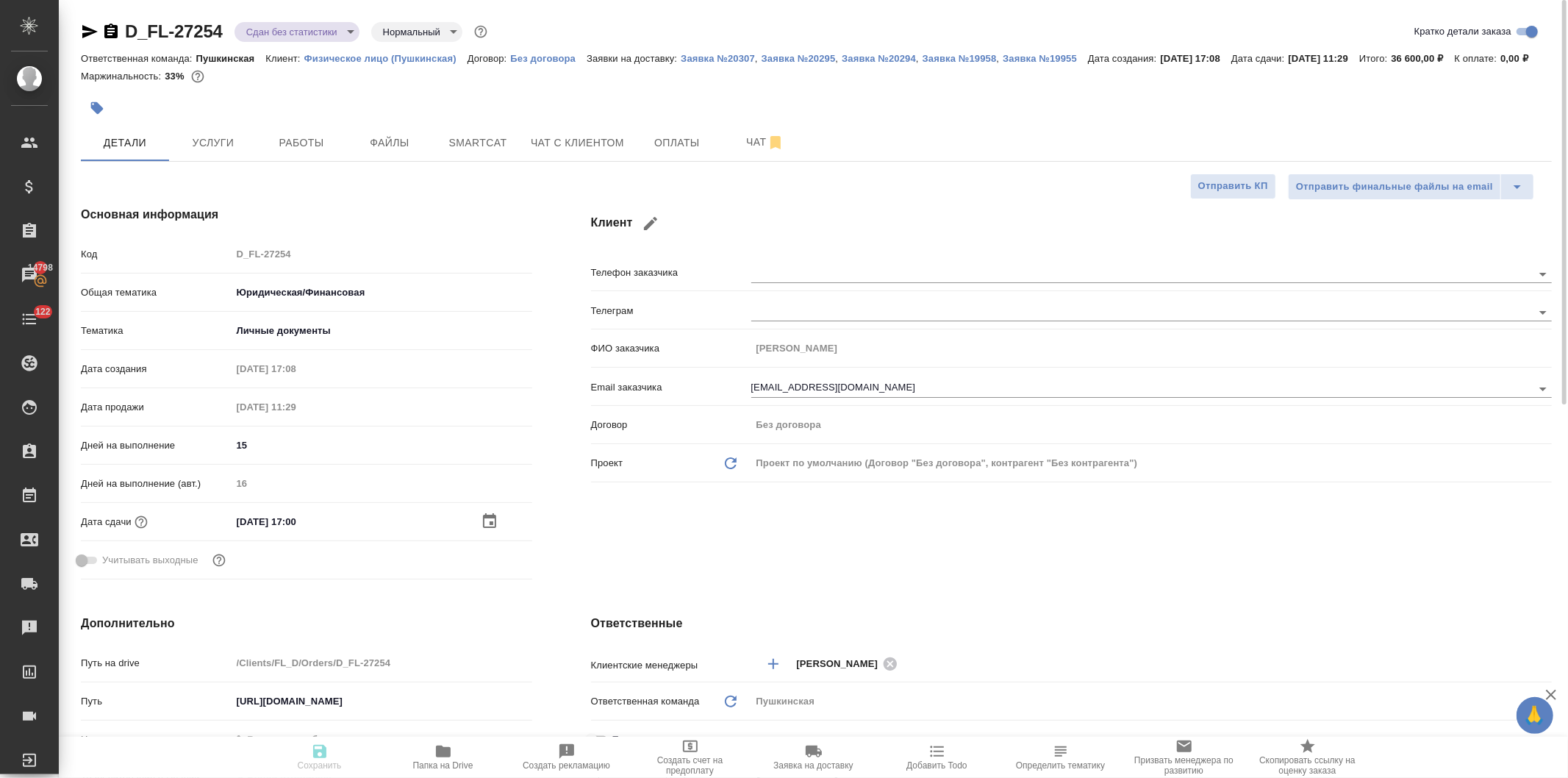
type textarea "x"
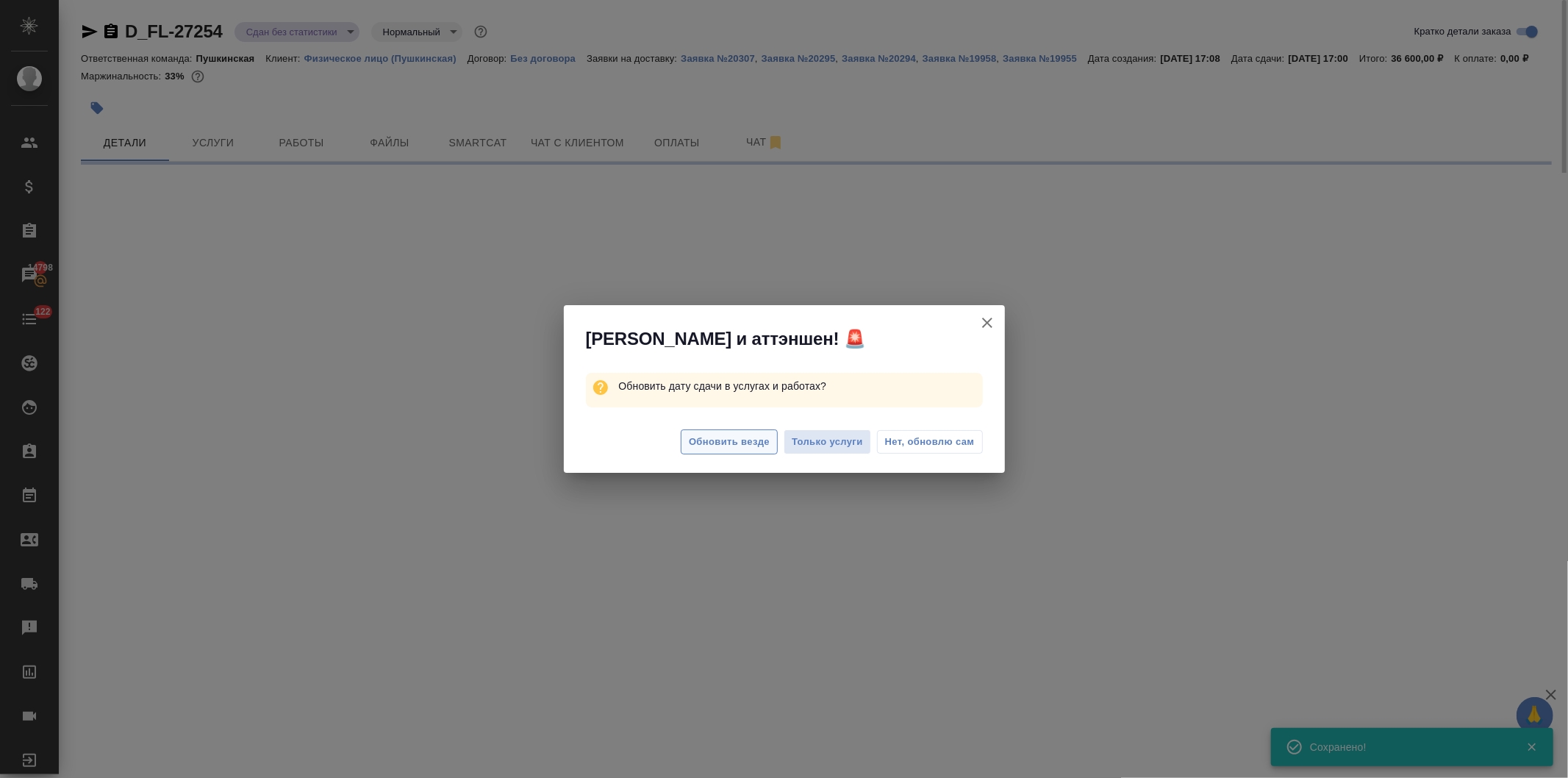
click at [744, 442] on span "Обновить везде" at bounding box center [729, 442] width 80 height 17
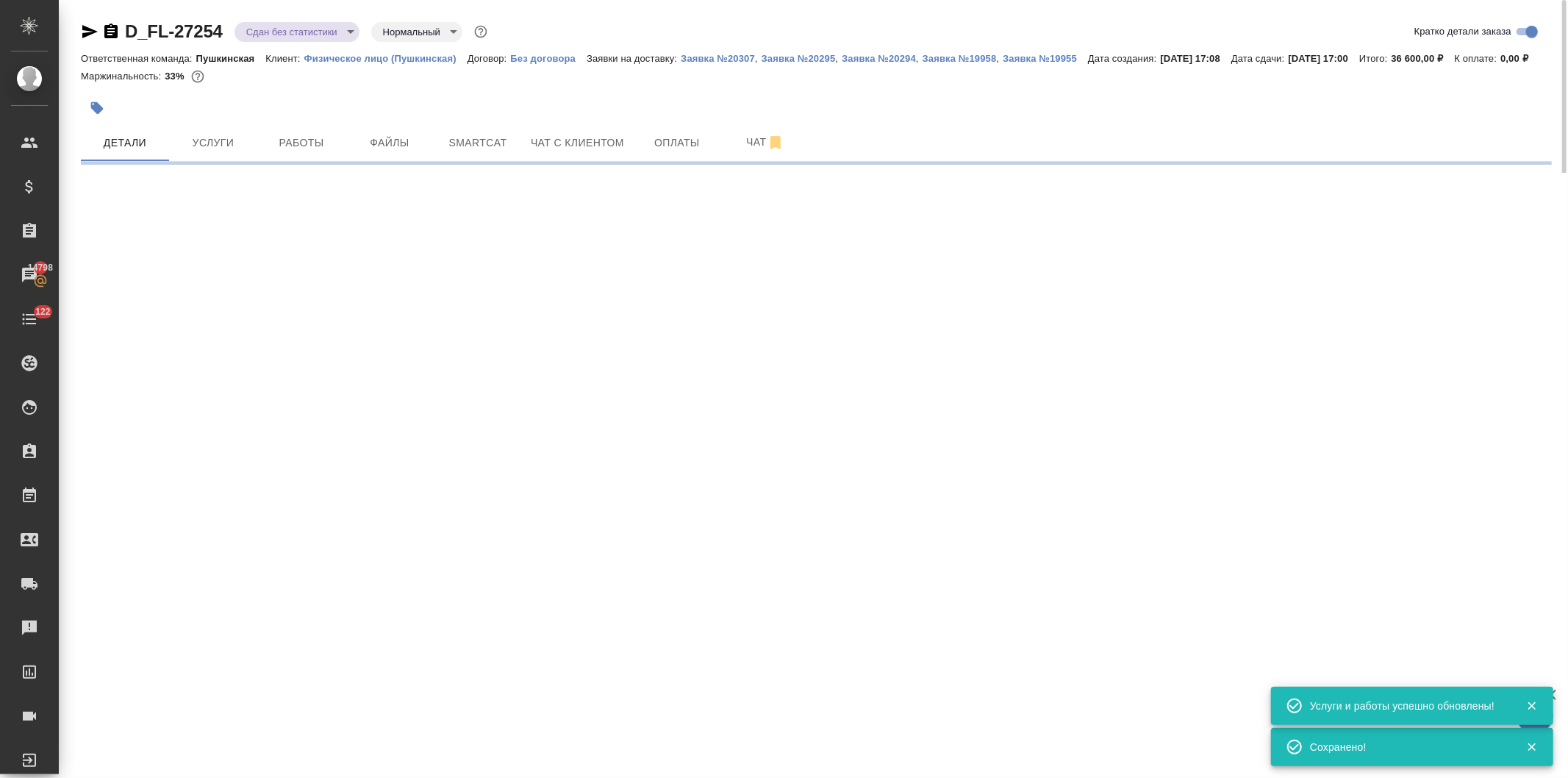
select select "RU"
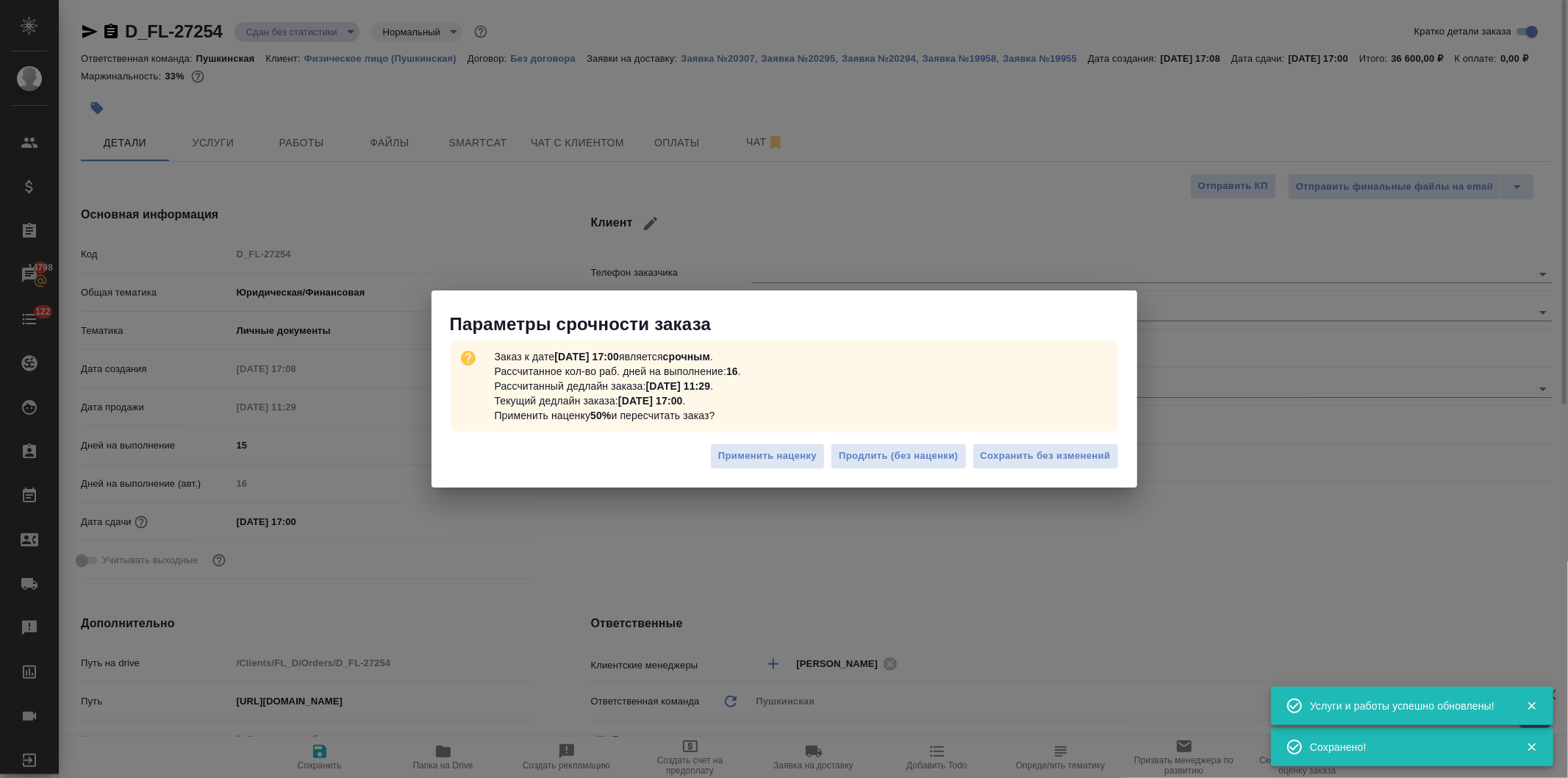
type textarea "x"
click at [1032, 455] on span "Сохранить без изменений" at bounding box center [1046, 455] width 130 height 17
type textarea "x"
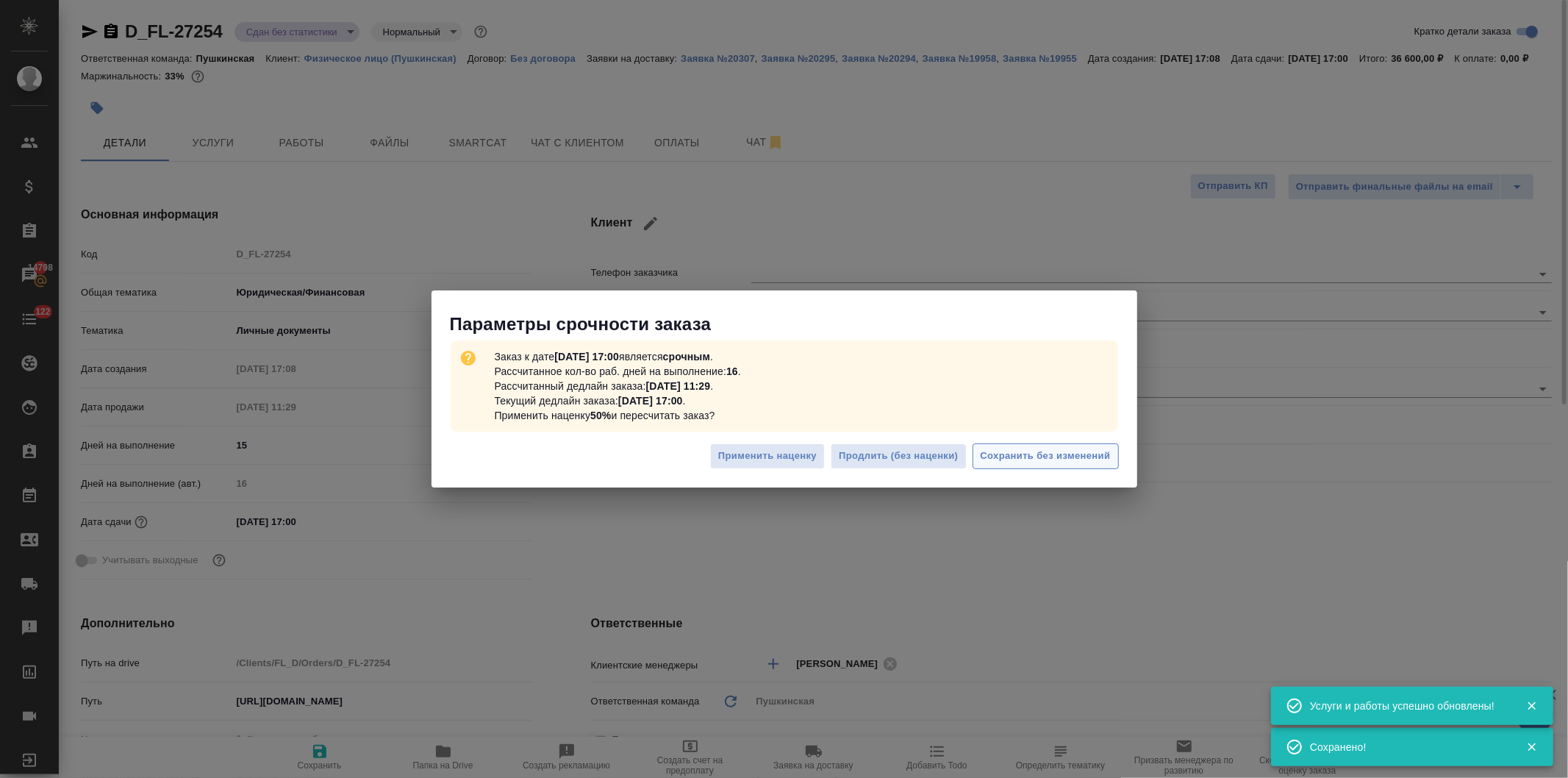
type textarea "x"
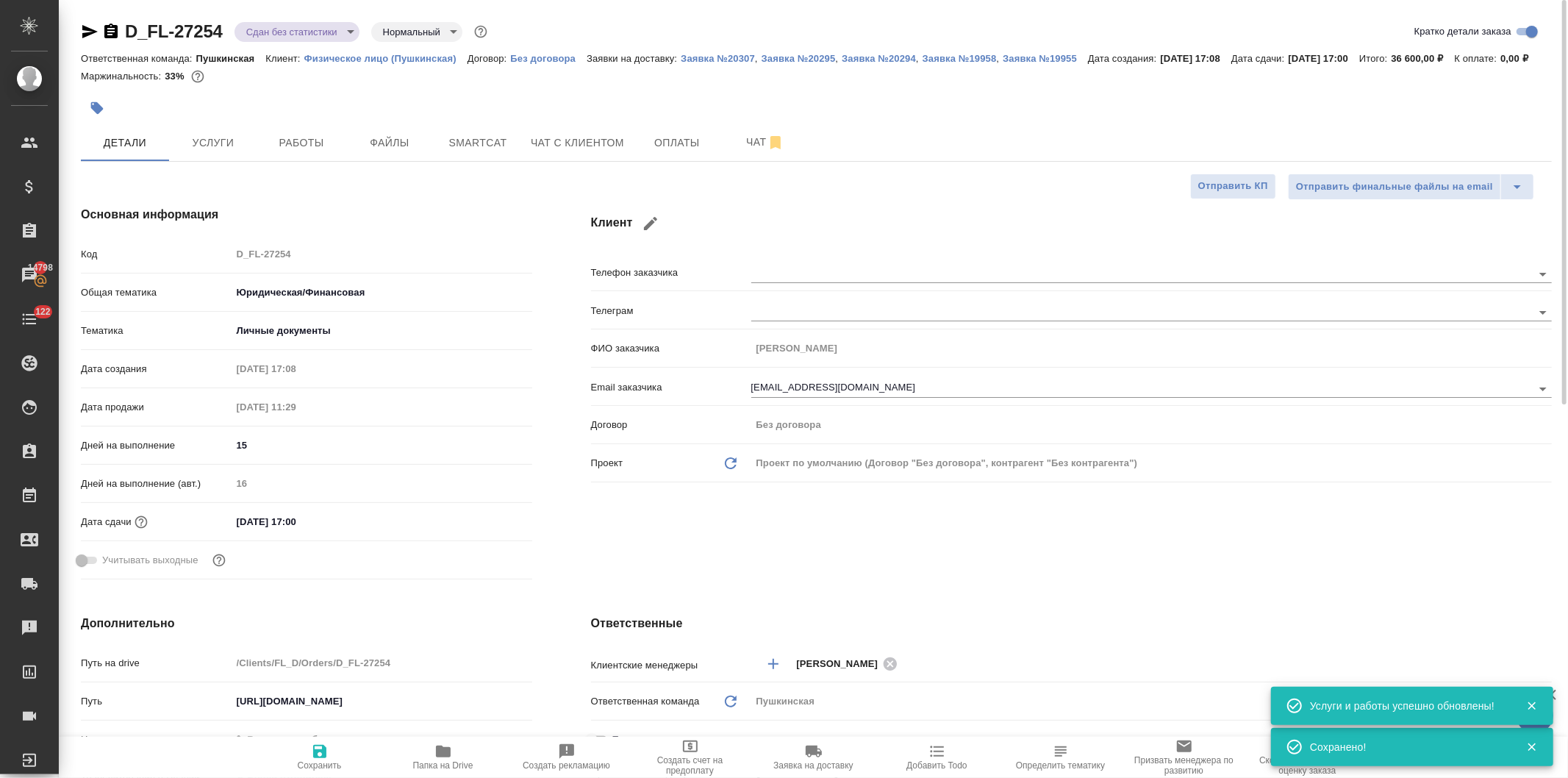
type textarea "x"
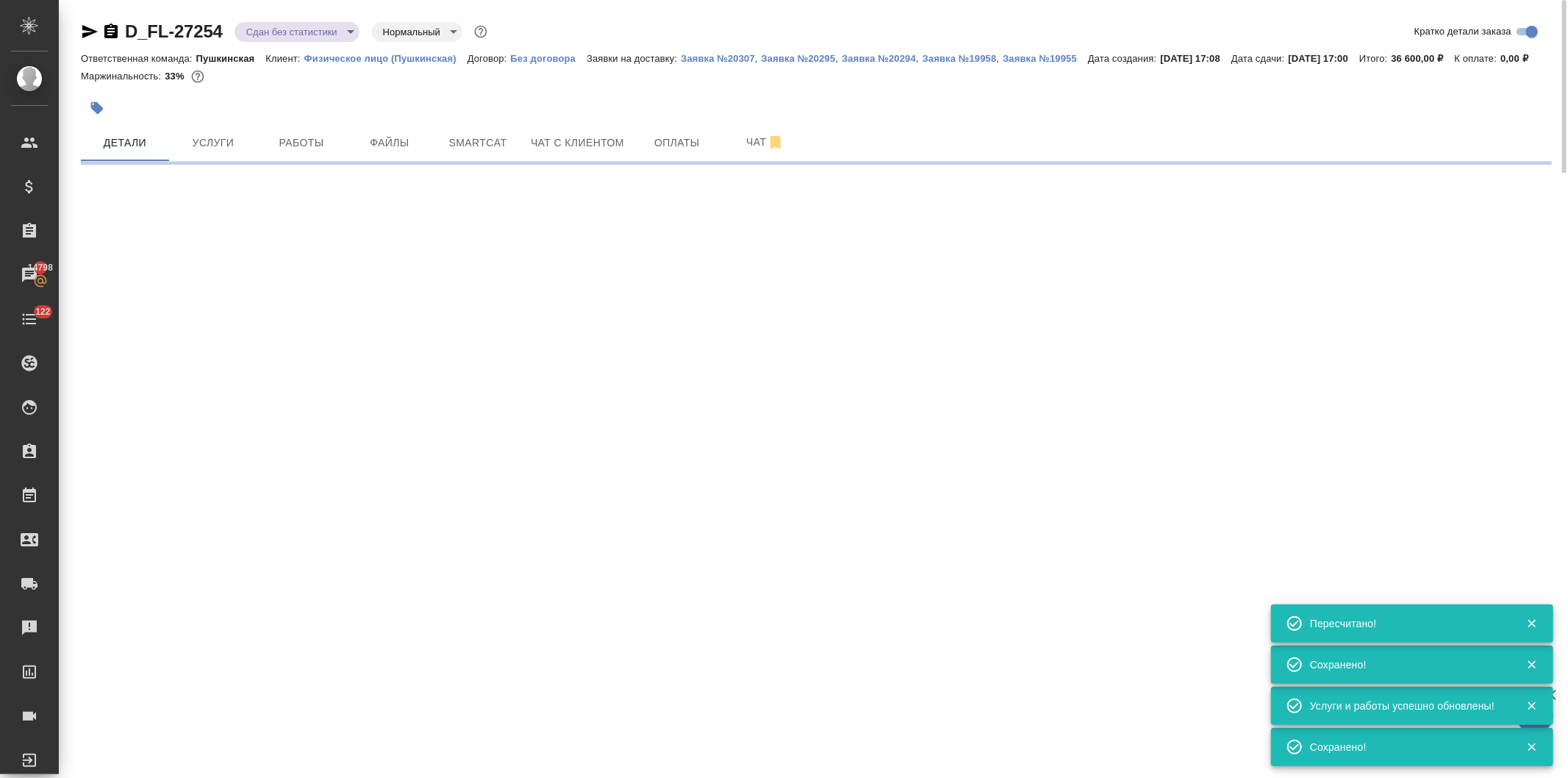
type input "urgent"
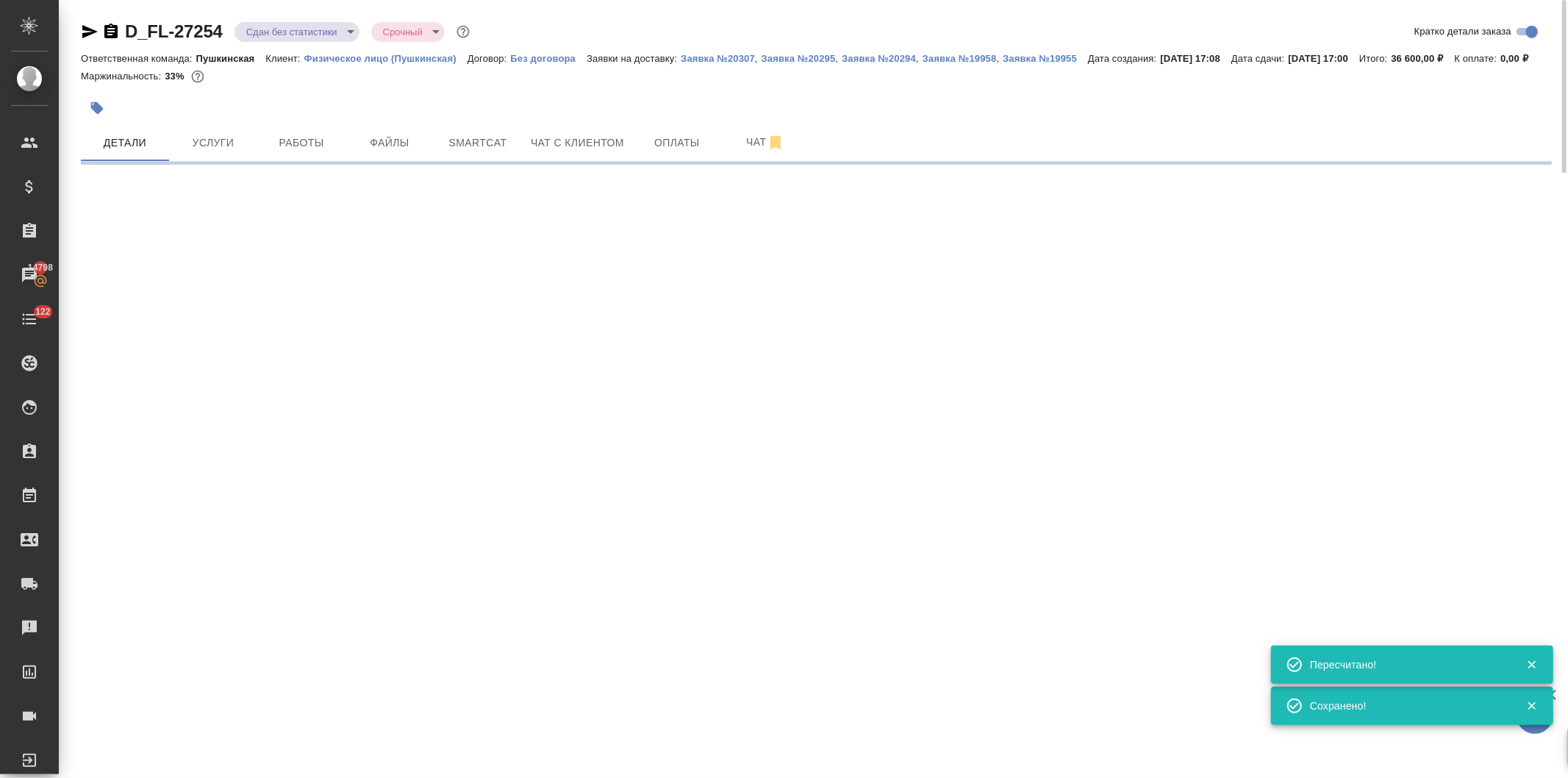
select select "RU"
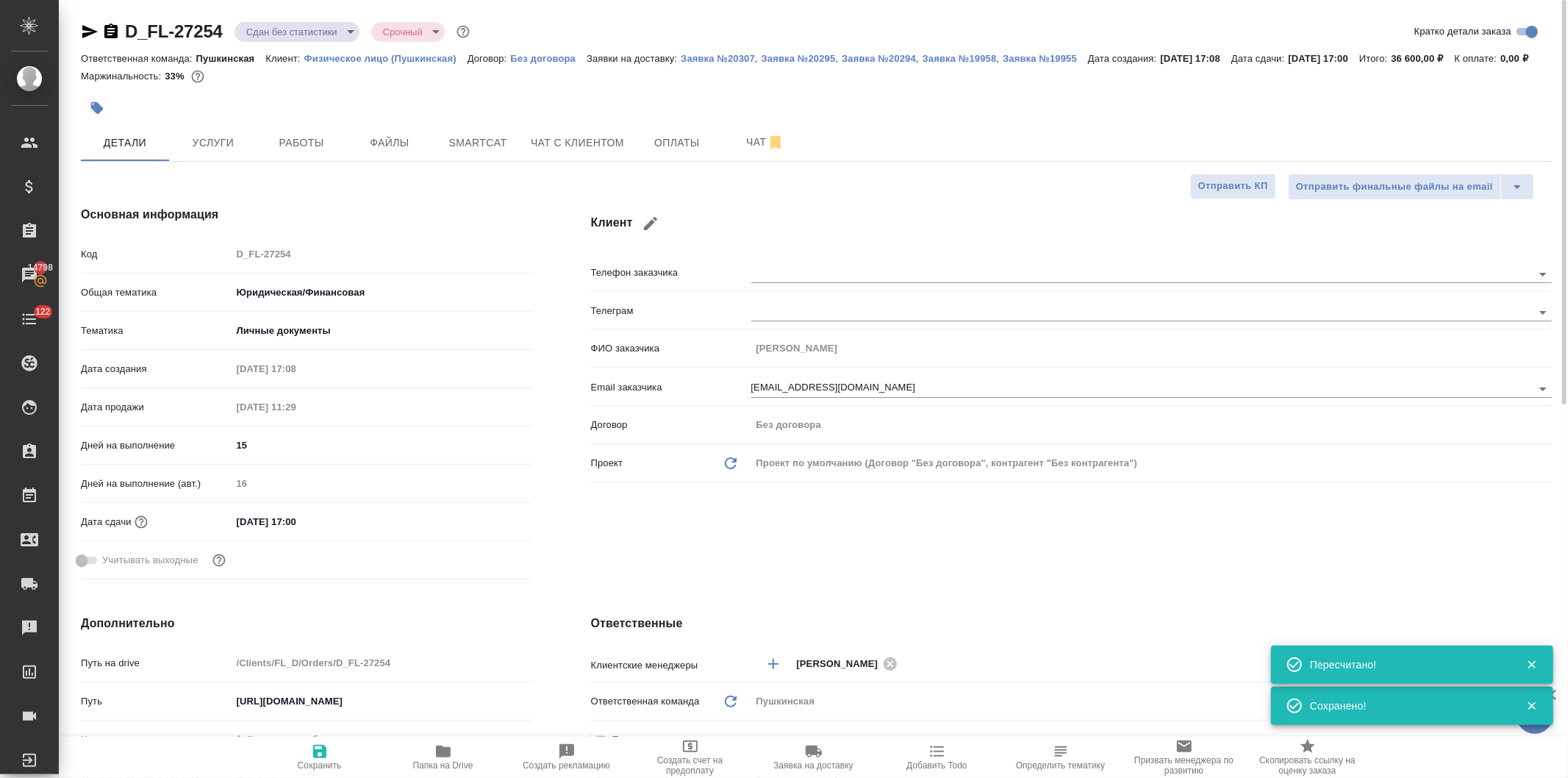
type textarea "x"
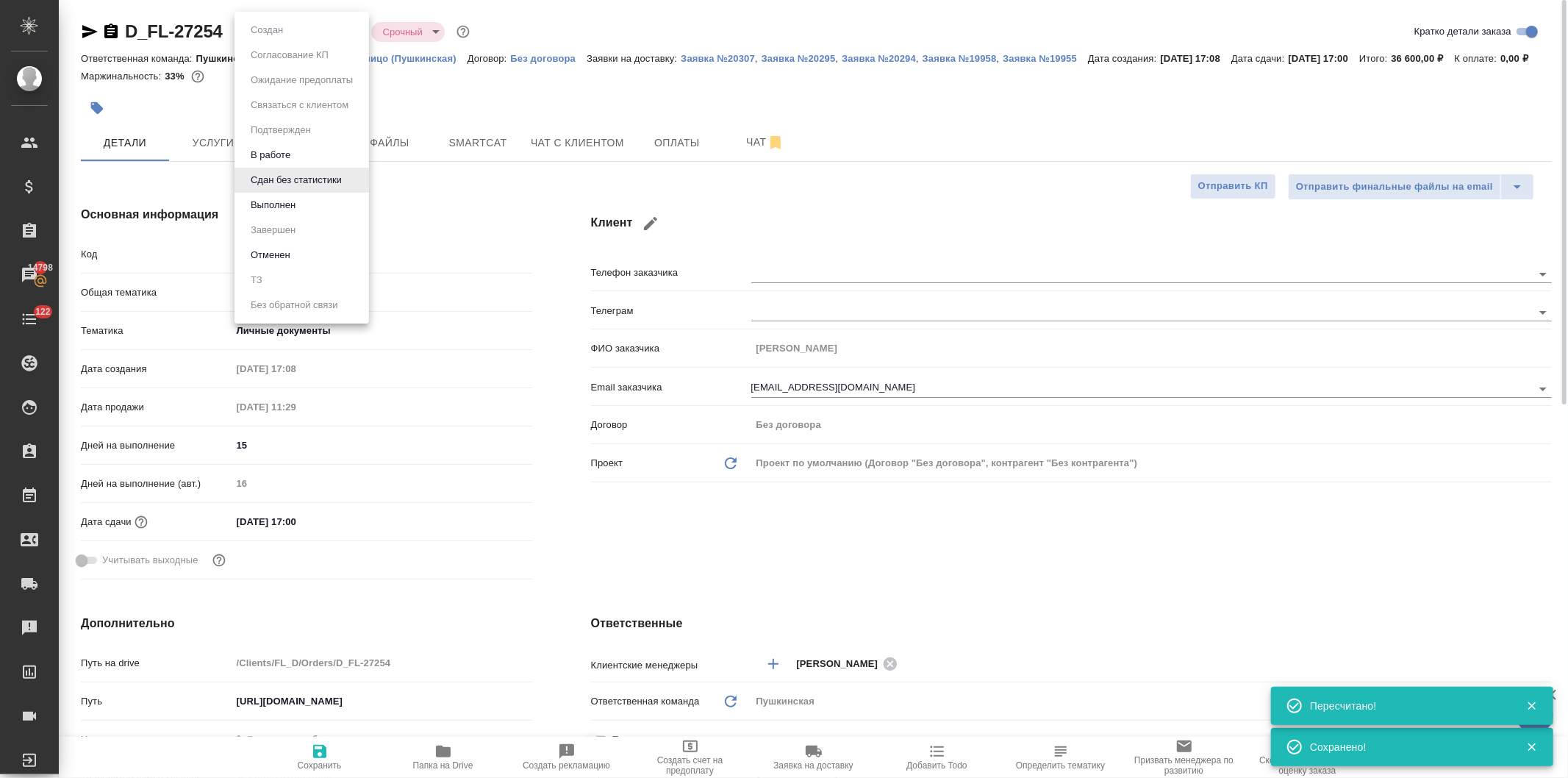
click at [311, 26] on body "🙏 .cls-1 fill:#fff; AWATERA Давыдова Елена Клиенты Спецификации Заказы 14798 Ча…" at bounding box center [784, 389] width 1568 height 778
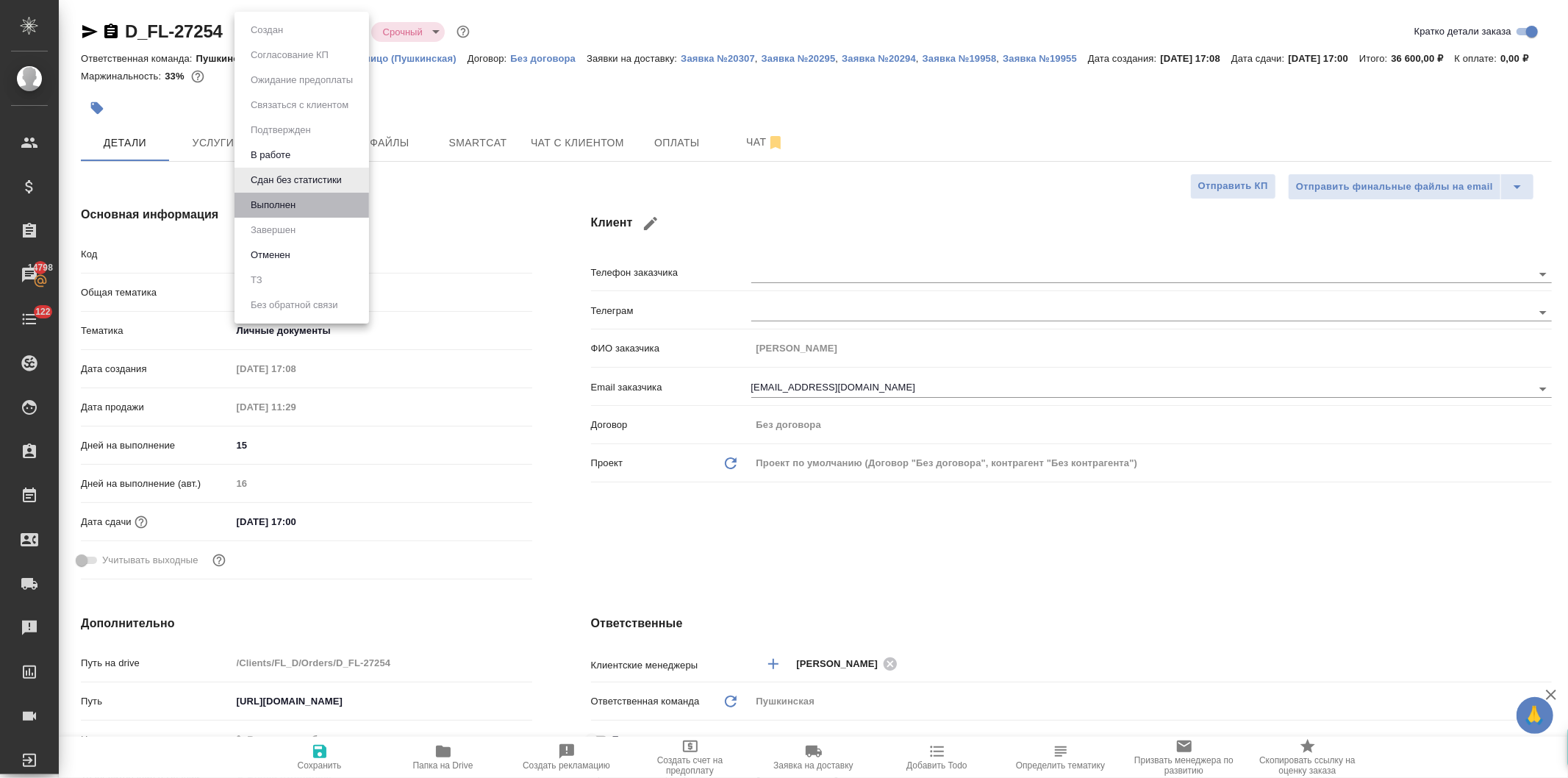
click at [302, 200] on li "Выполнен" at bounding box center [301, 204] width 134 height 25
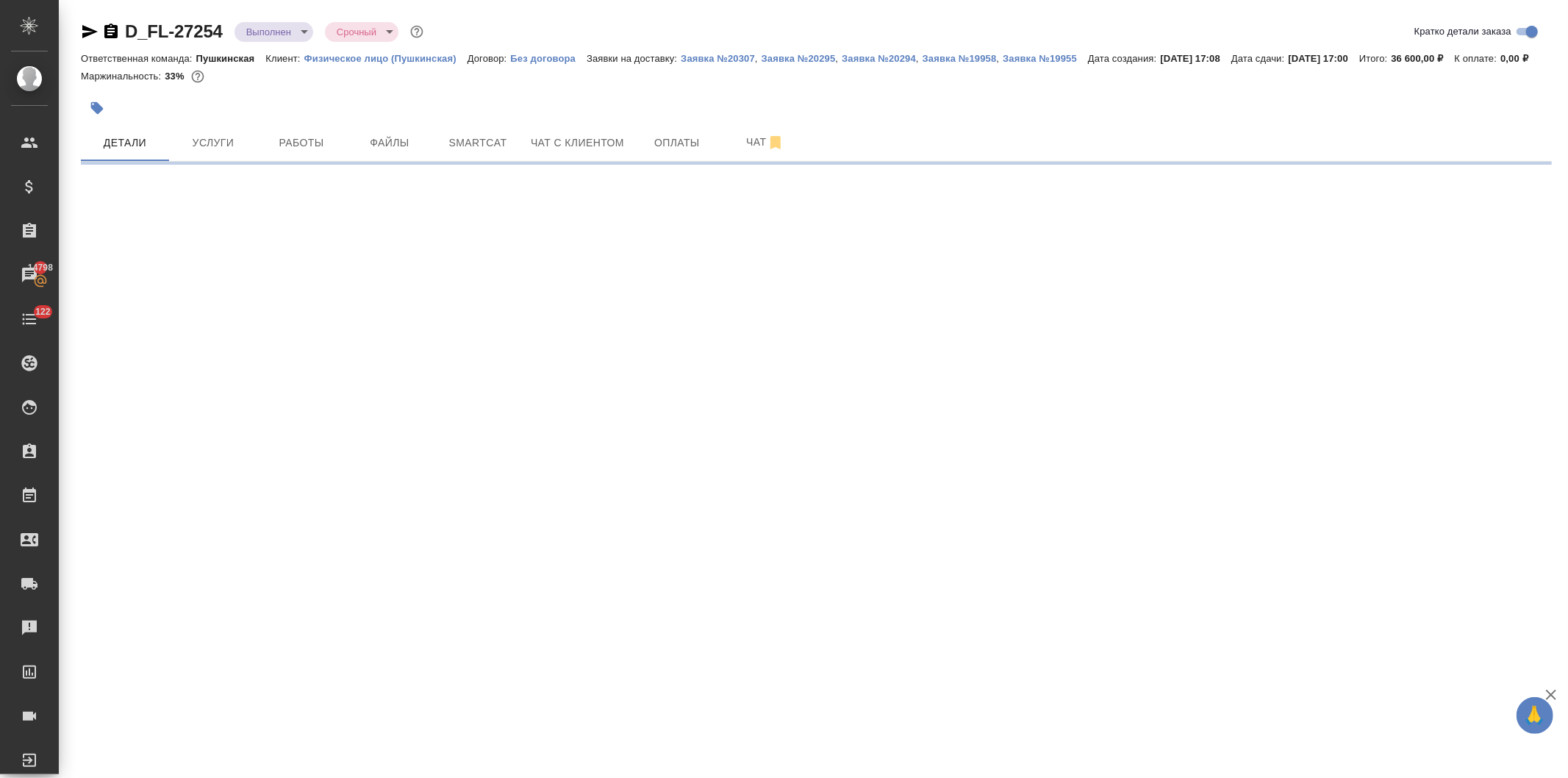
select select "RU"
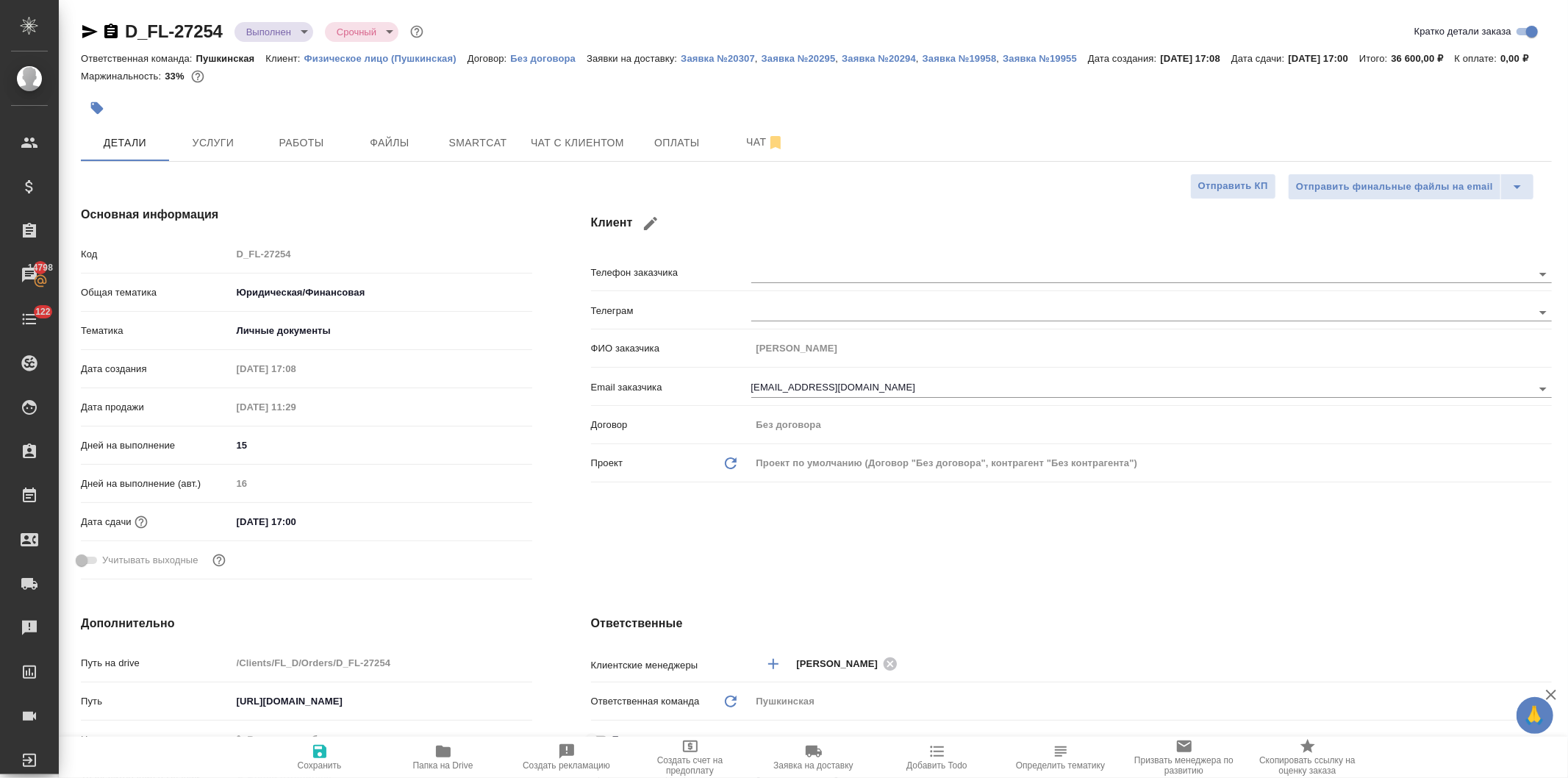
type textarea "x"
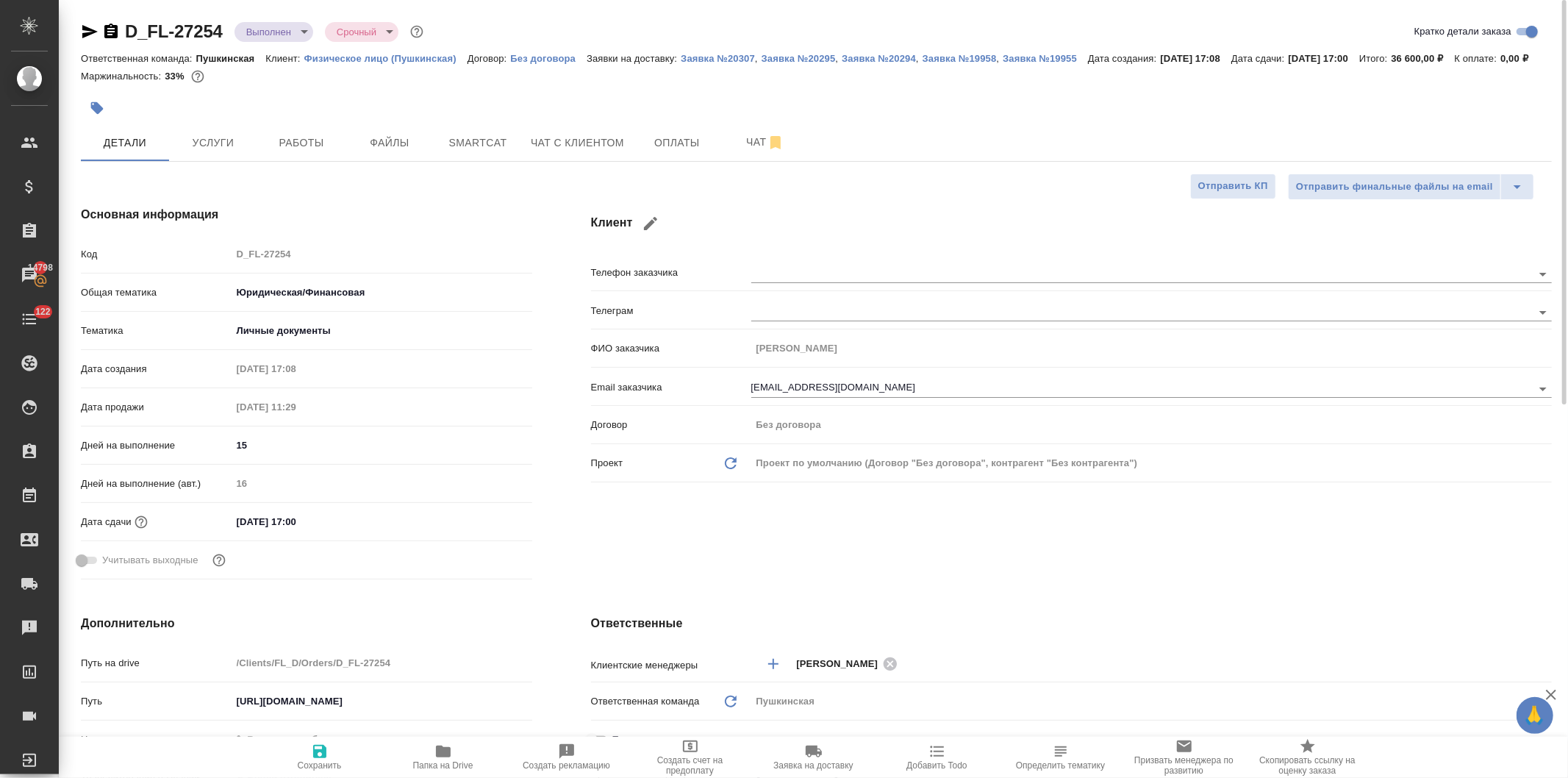
type textarea "x"
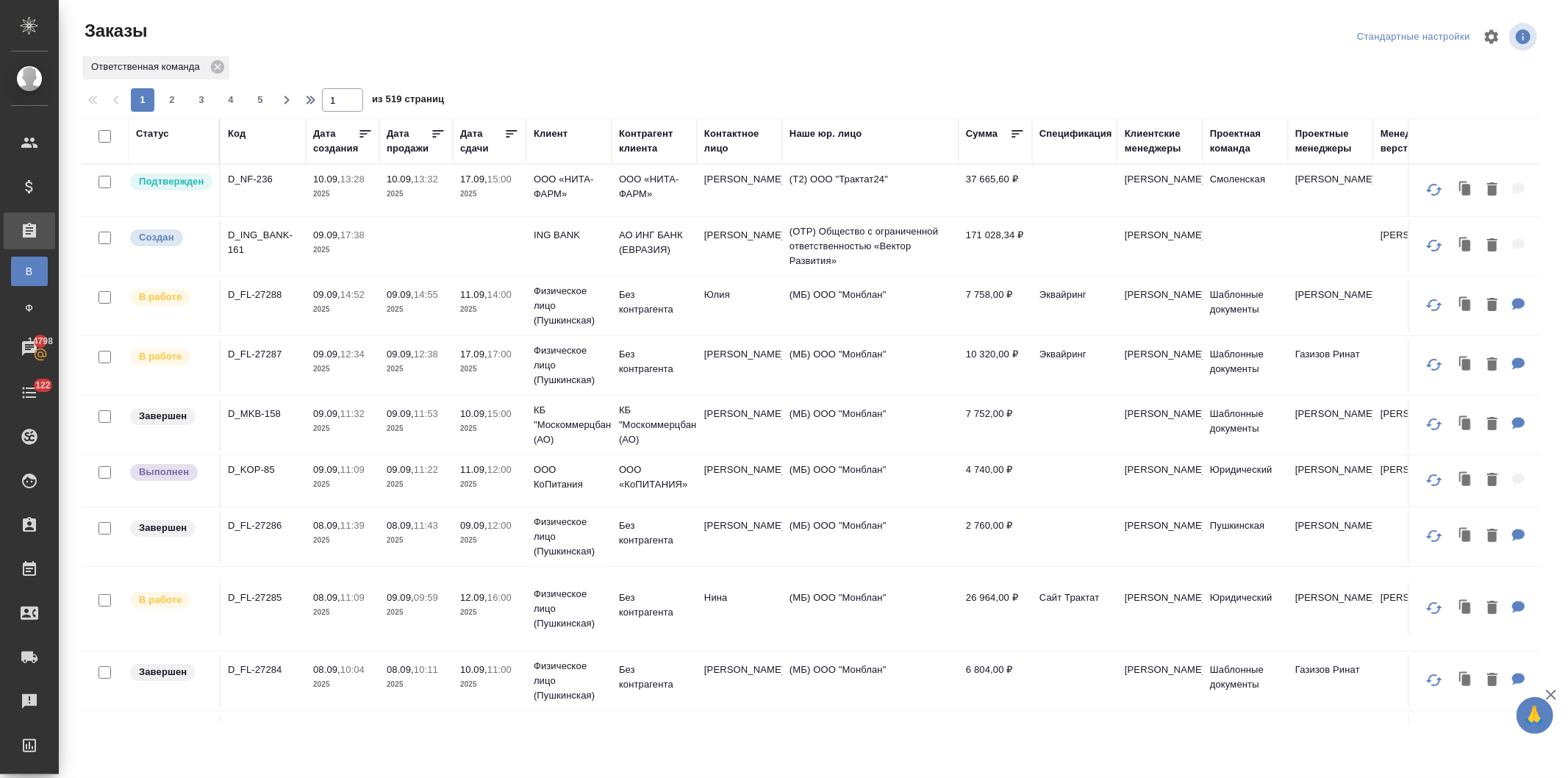
click at [489, 481] on p "2025" at bounding box center [489, 484] width 59 height 14
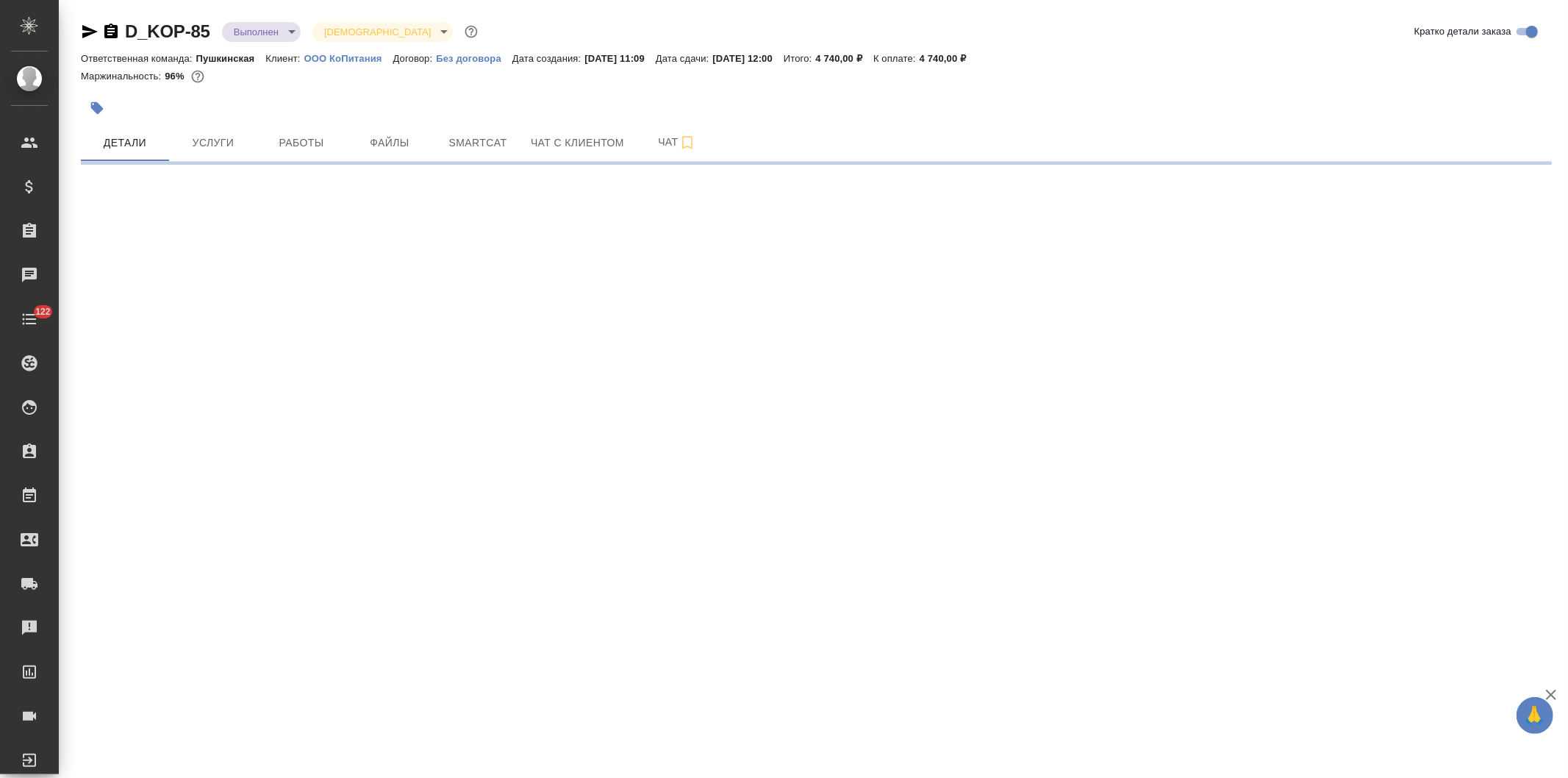
select select "RU"
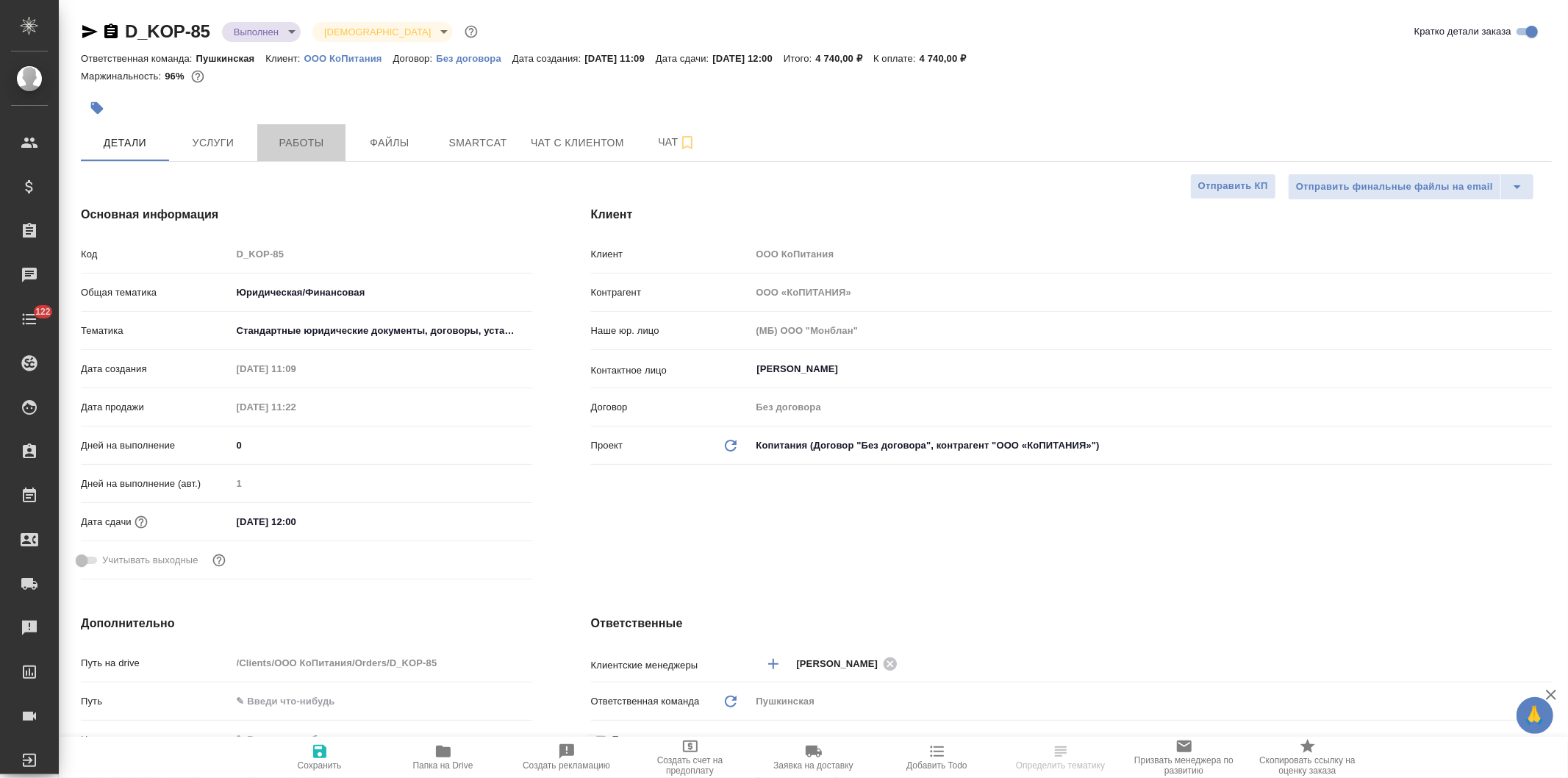
click at [317, 130] on button "Работы" at bounding box center [302, 142] width 88 height 37
type textarea "x"
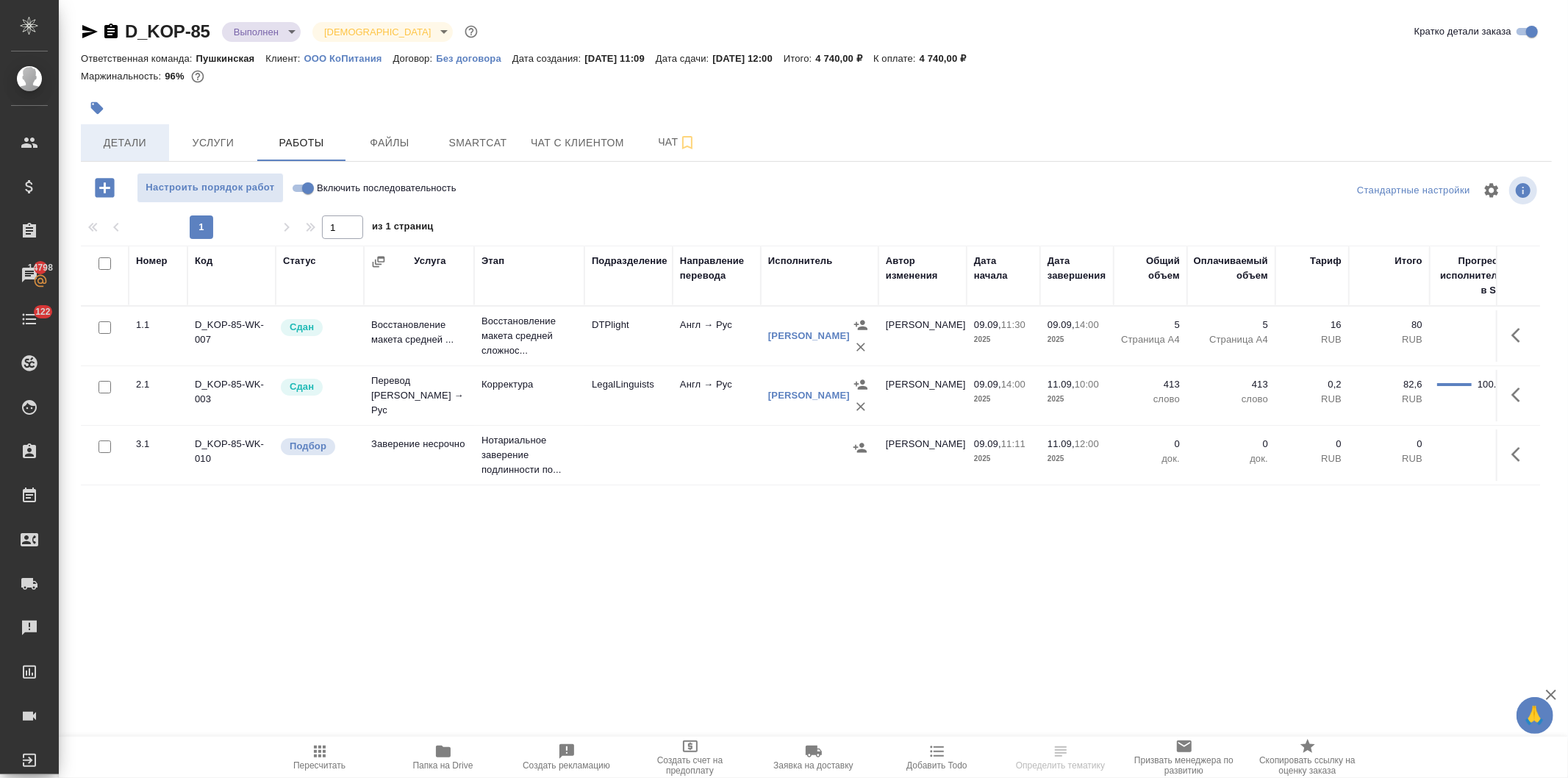
click at [111, 141] on span "Детали" at bounding box center [125, 142] width 71 height 19
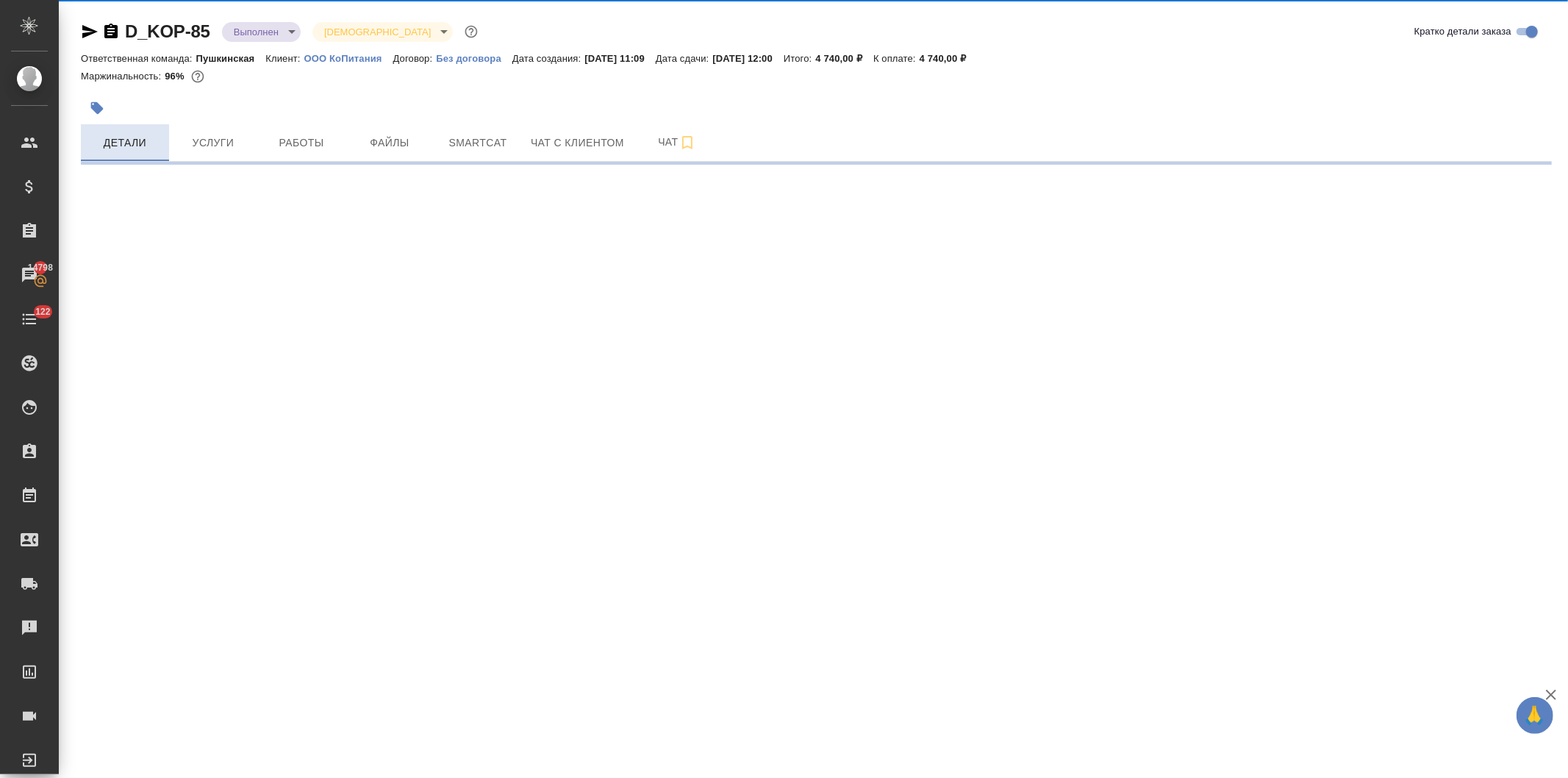
select select "RU"
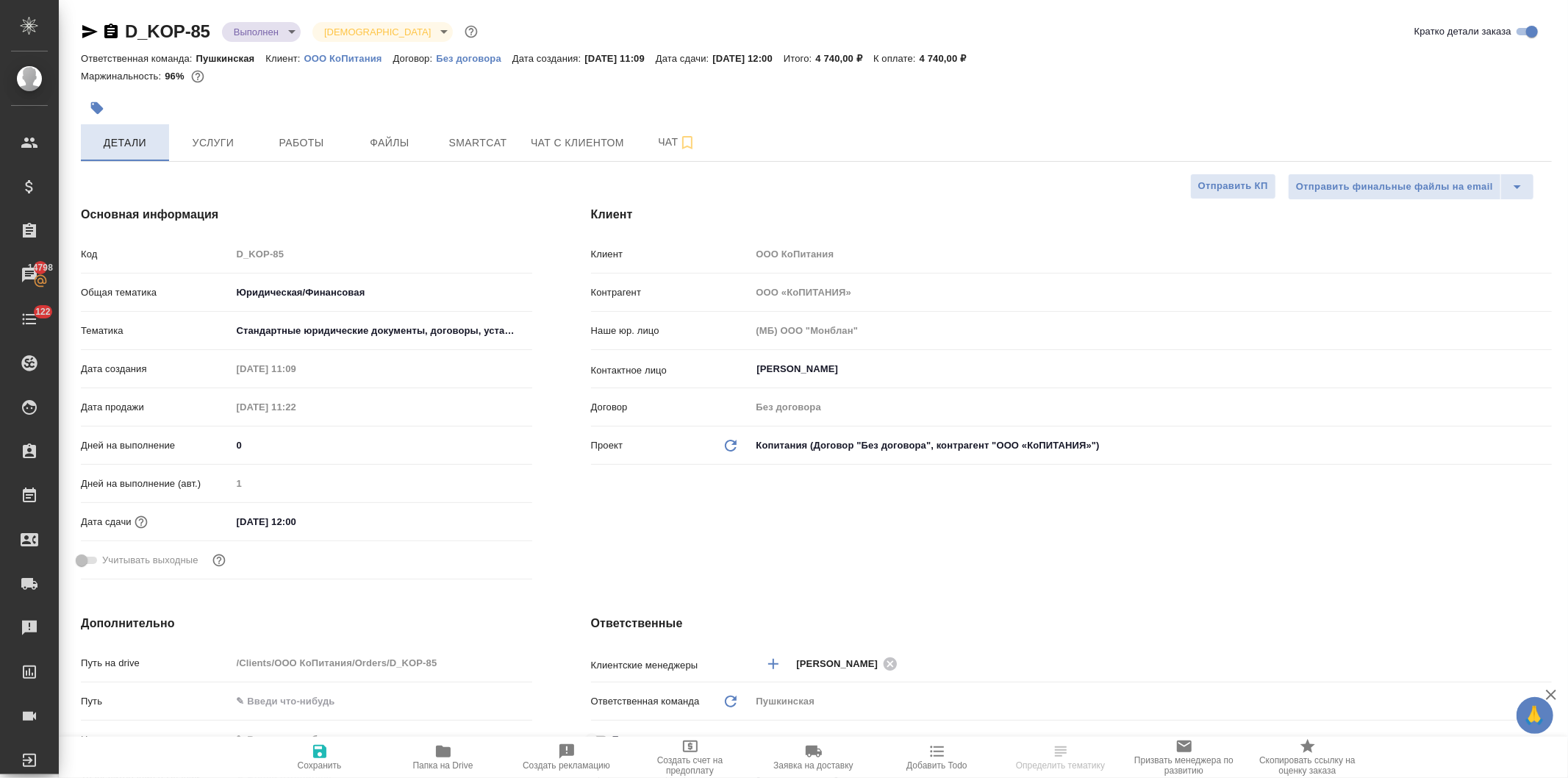
type textarea "x"
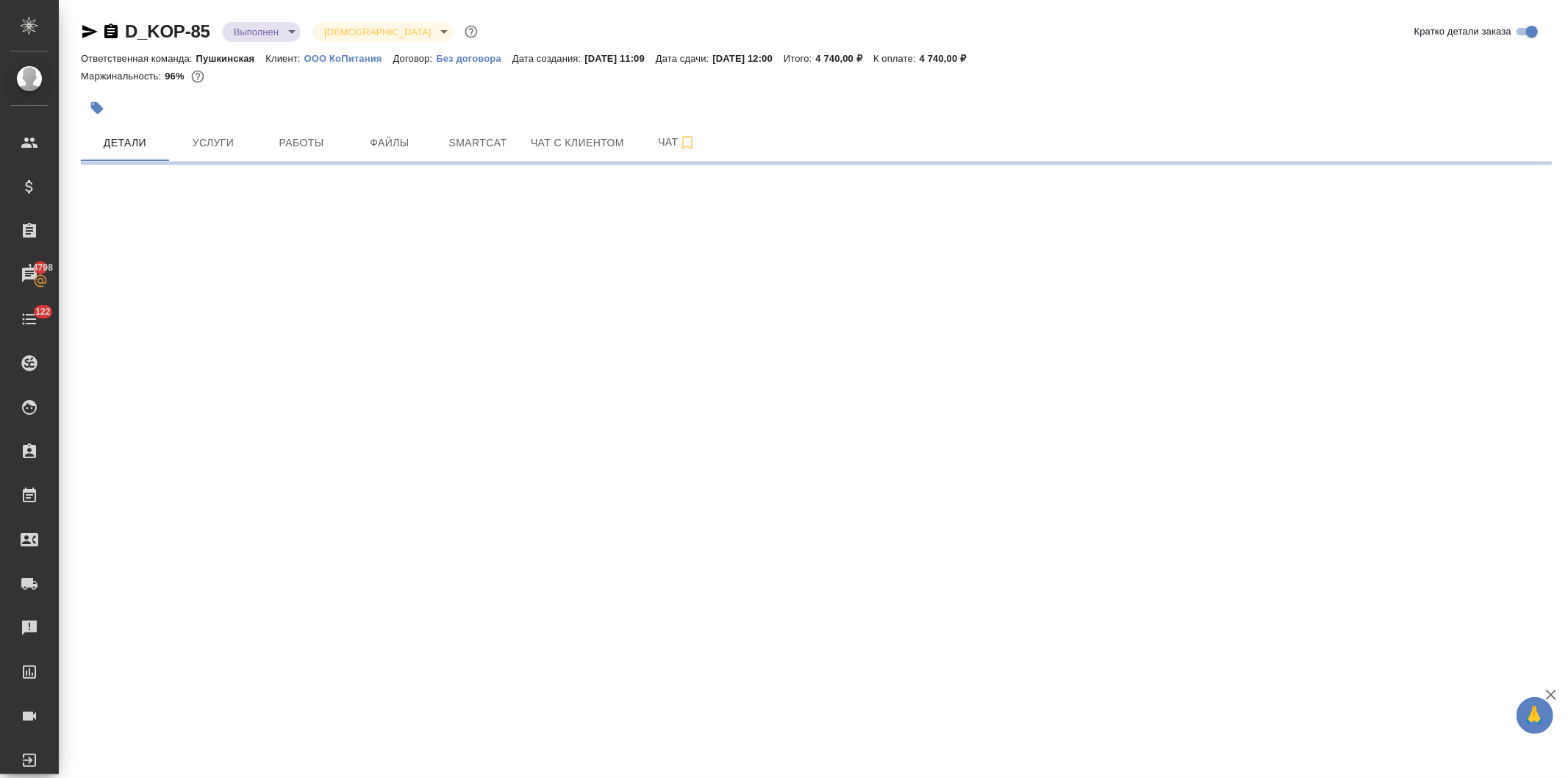
select select "RU"
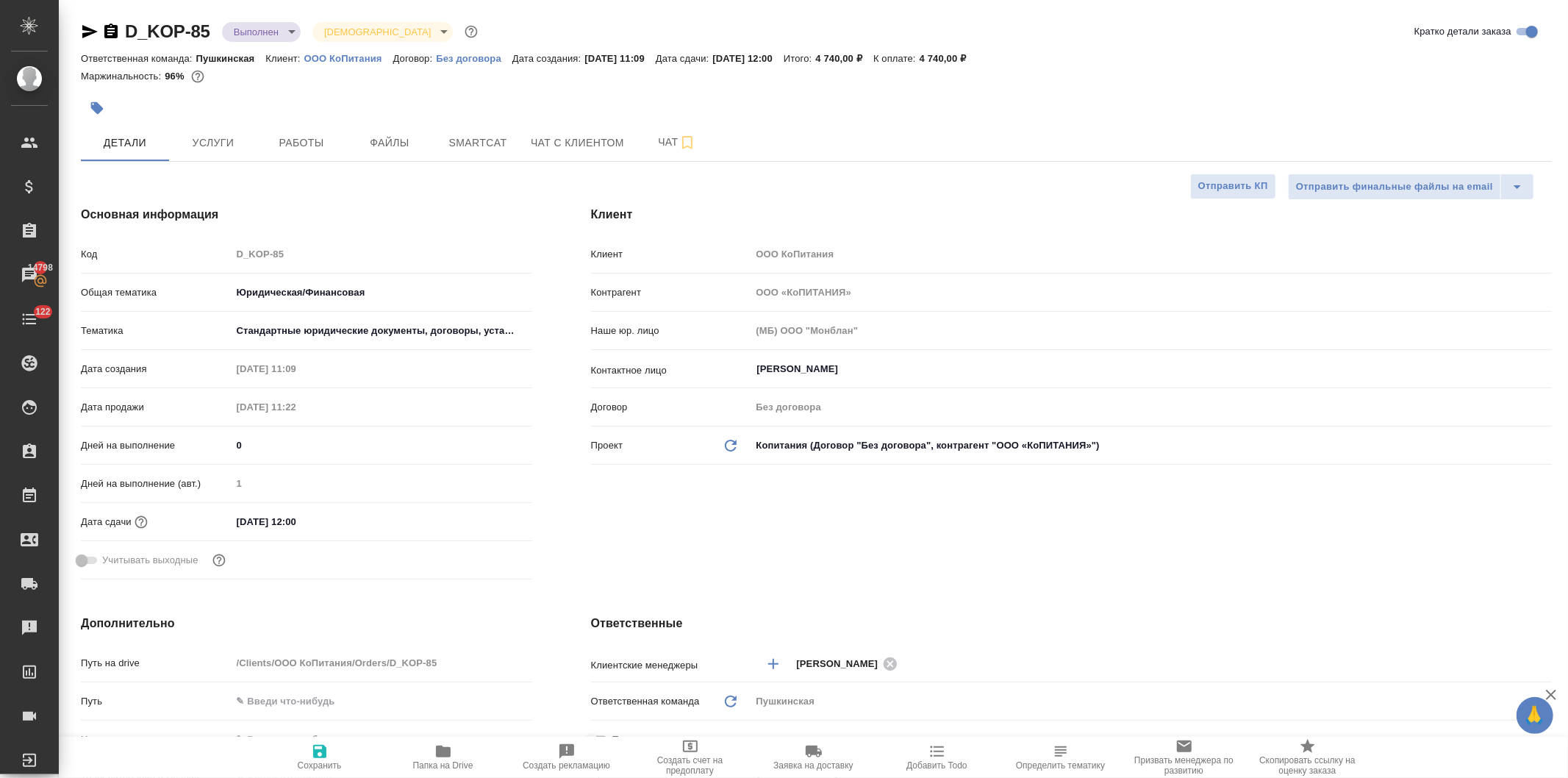
type textarea "x"
click at [209, 146] on span "Услуги" at bounding box center [213, 142] width 71 height 19
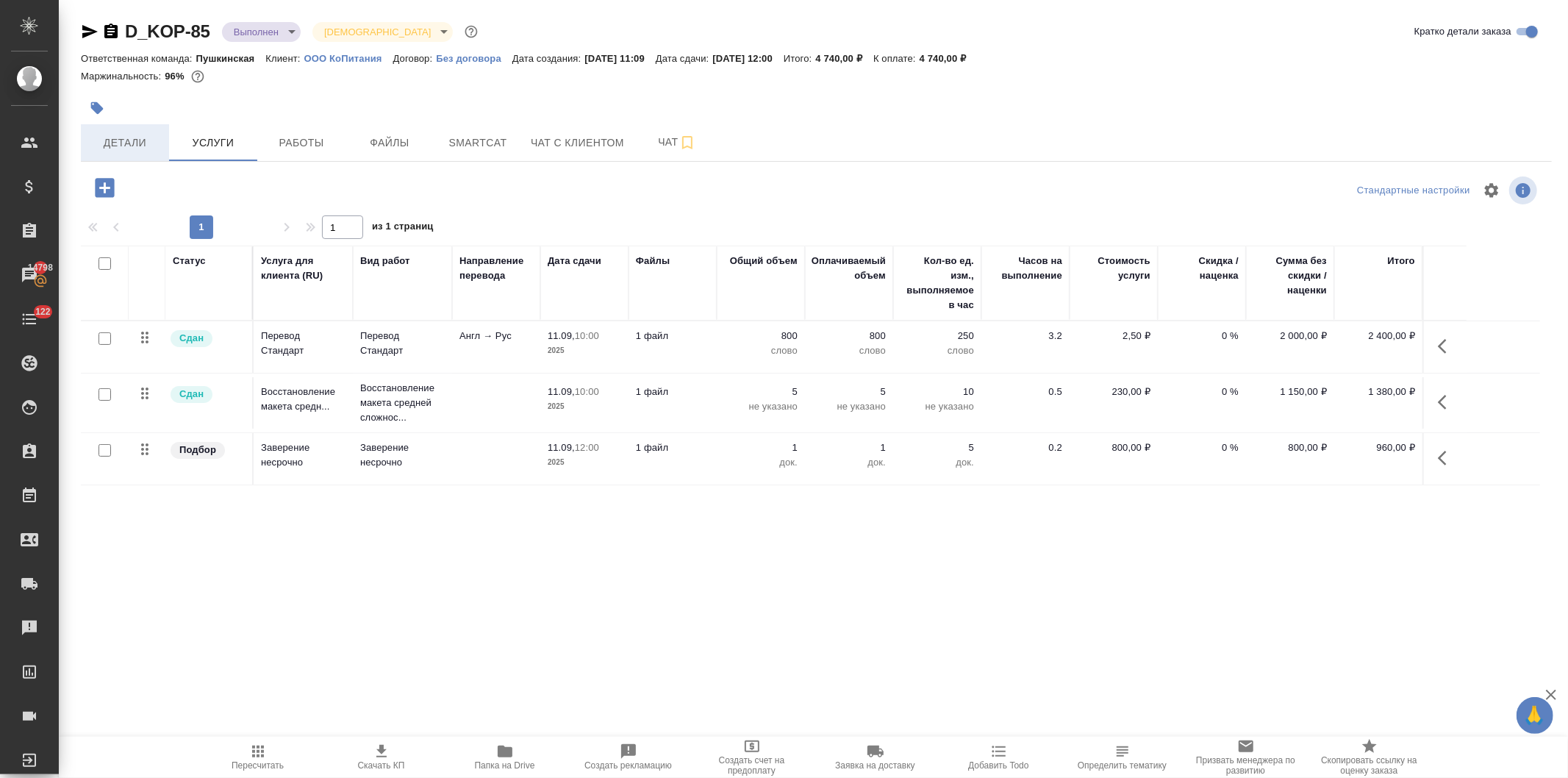
click at [120, 140] on span "Детали" at bounding box center [125, 142] width 71 height 19
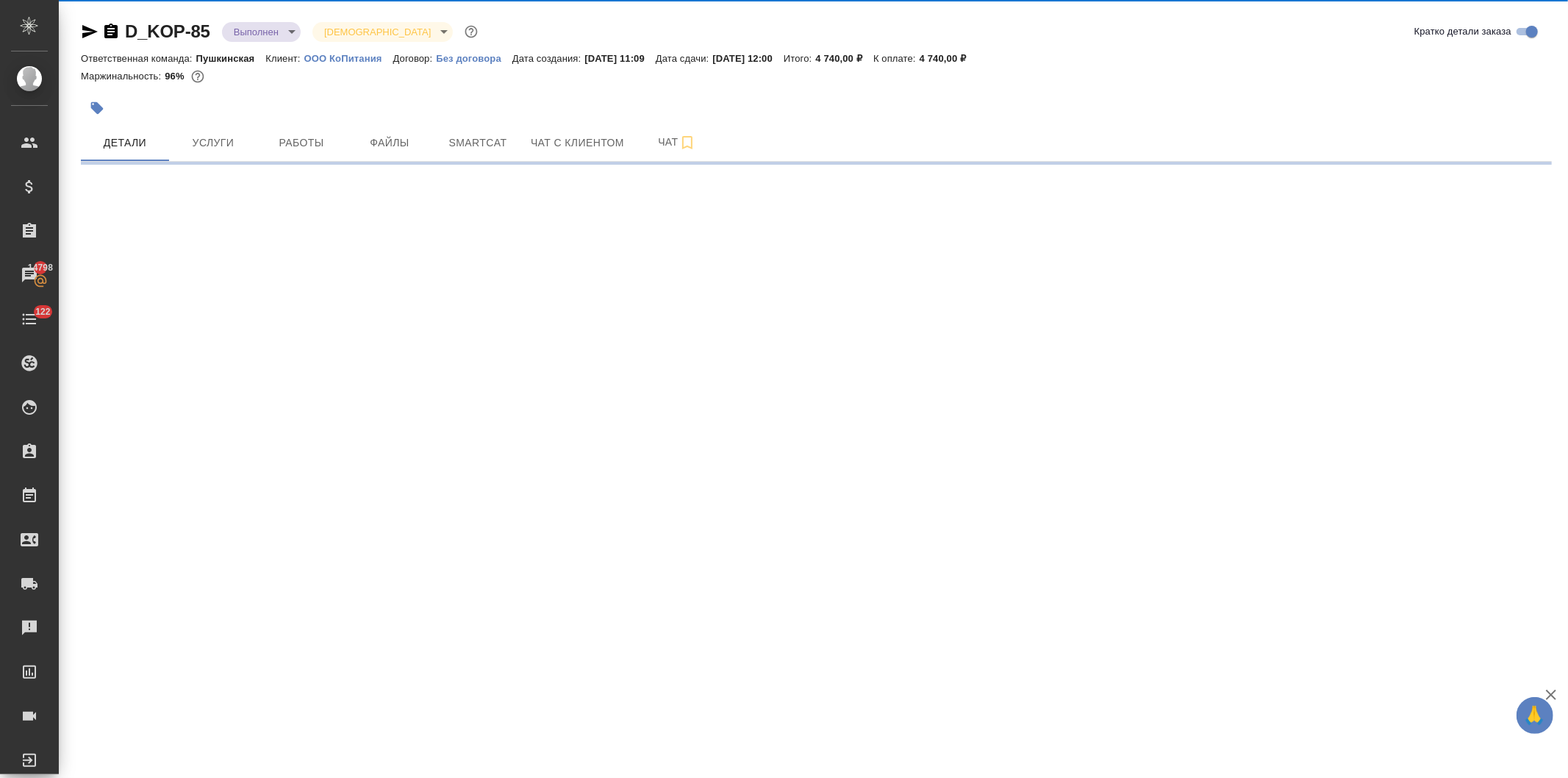
select select "RU"
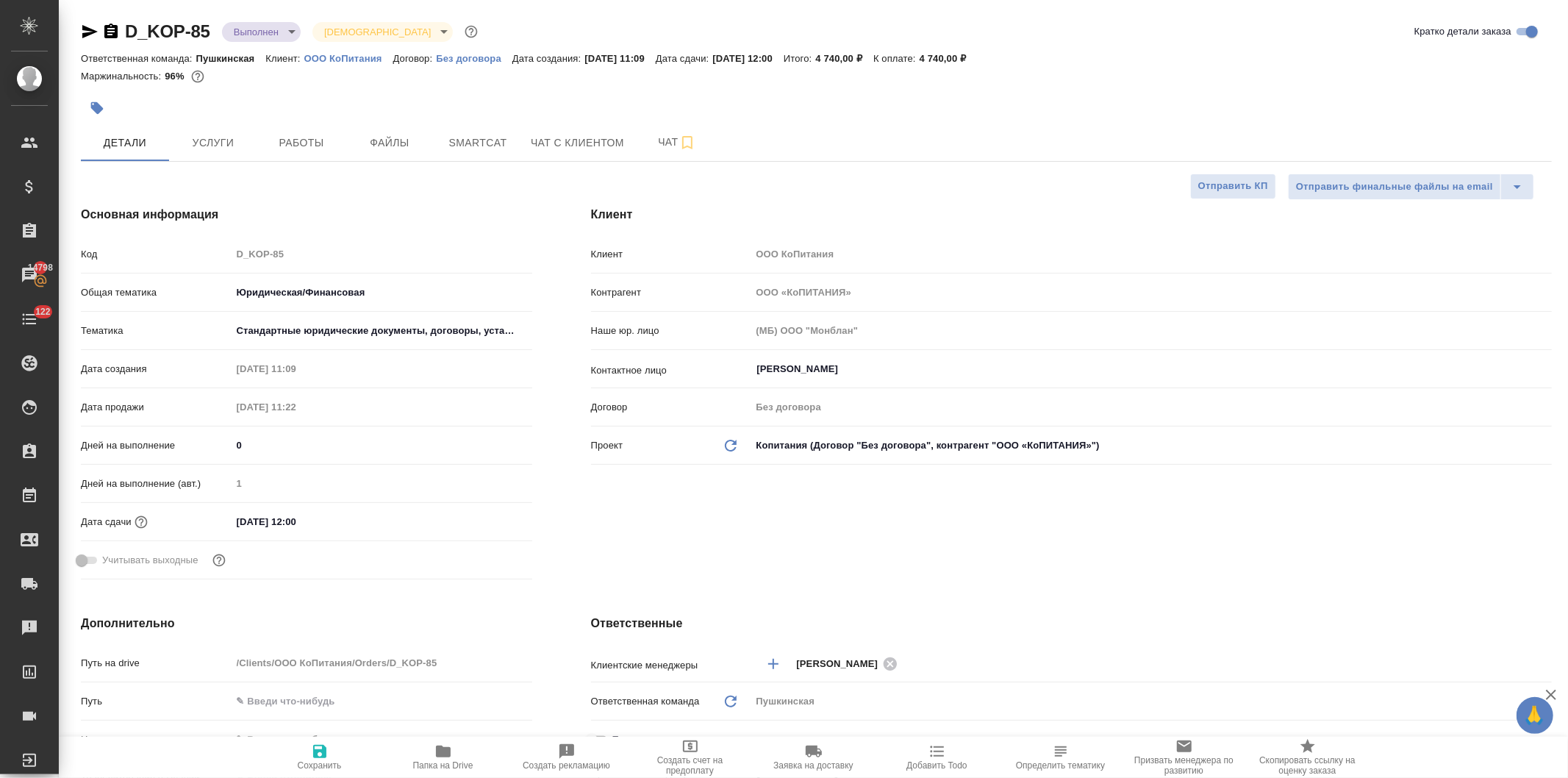
type textarea "x"
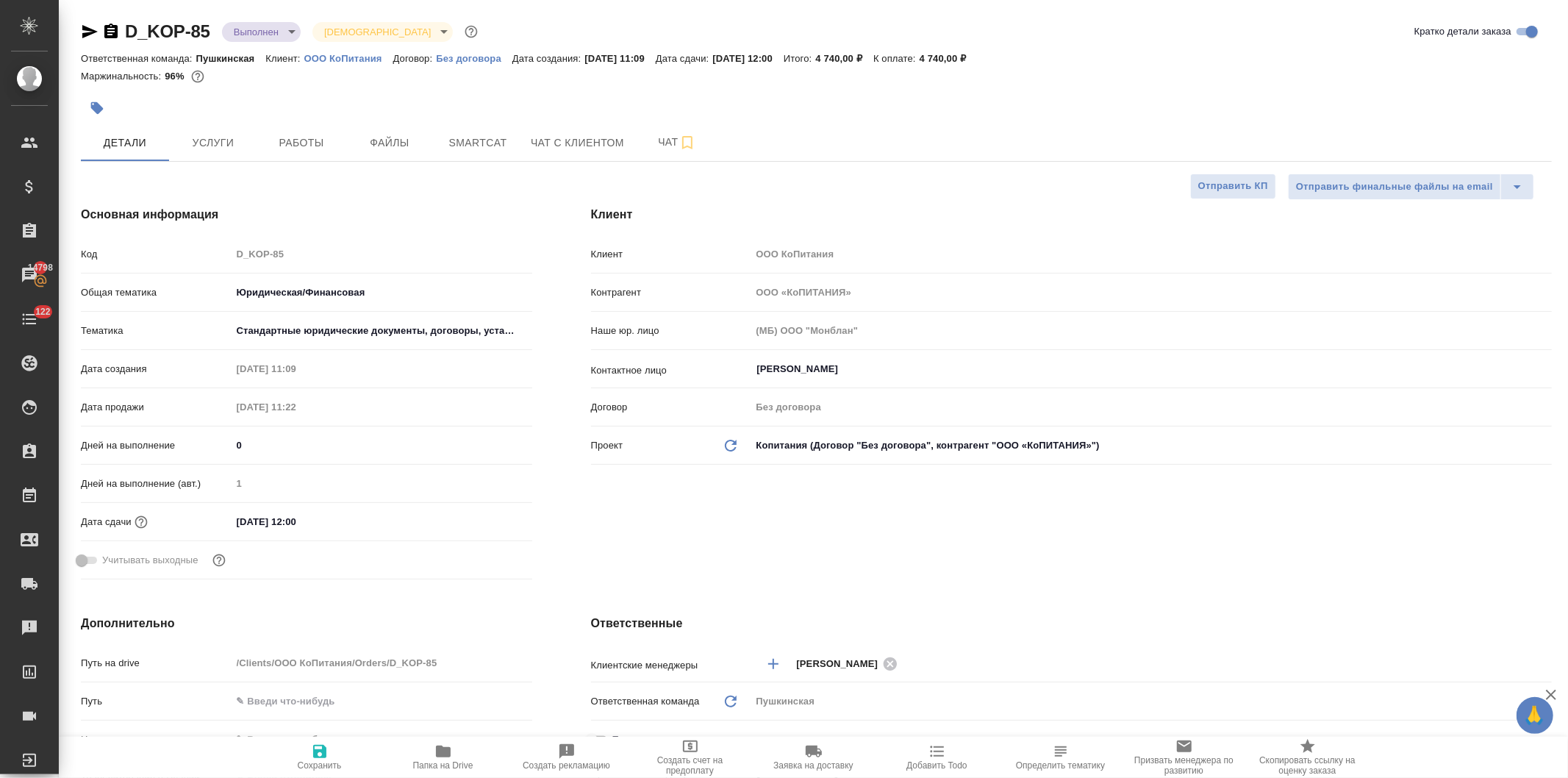
type textarea "x"
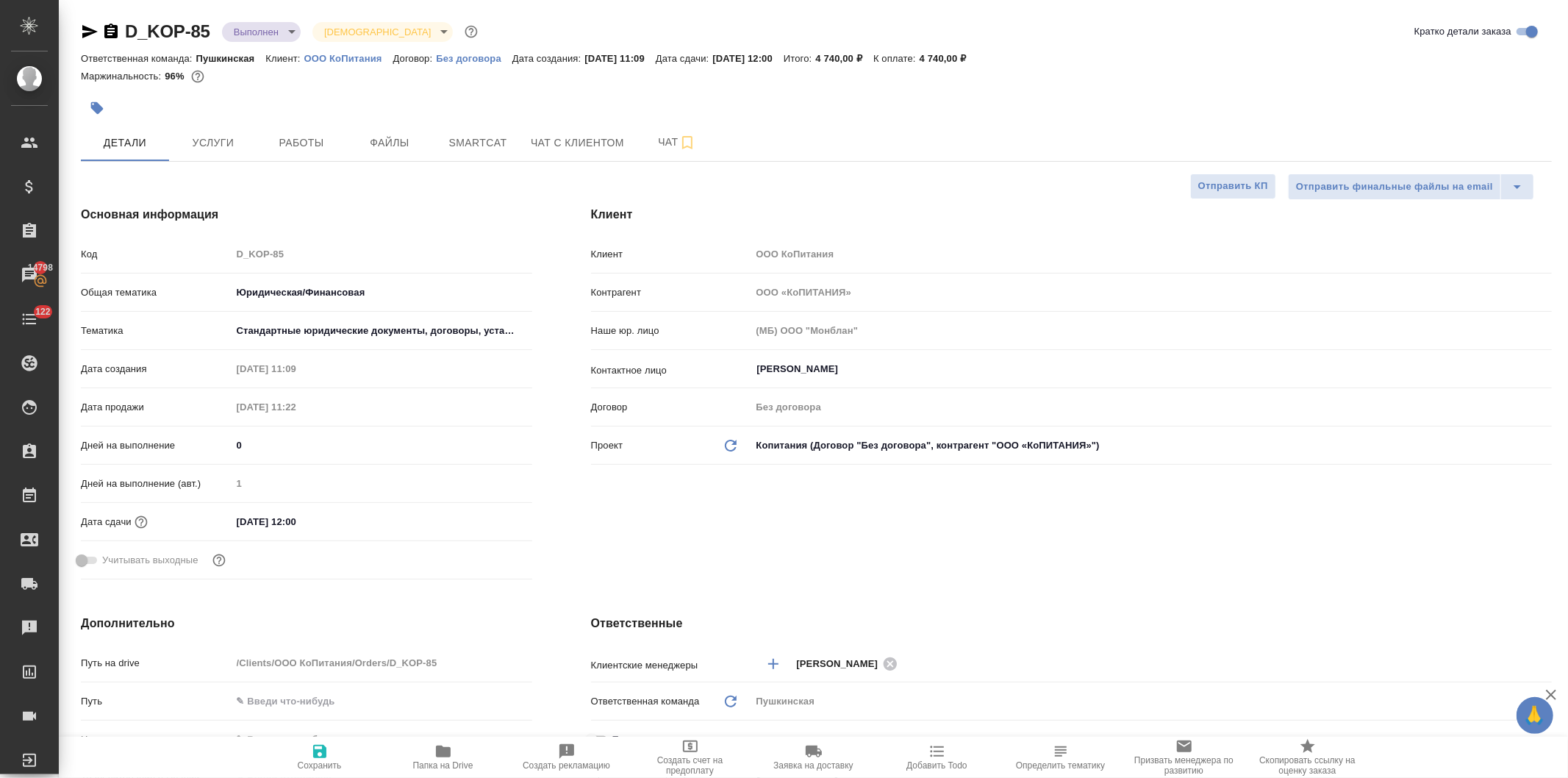
type textarea "x"
click at [204, 146] on span "Услуги" at bounding box center [213, 142] width 71 height 19
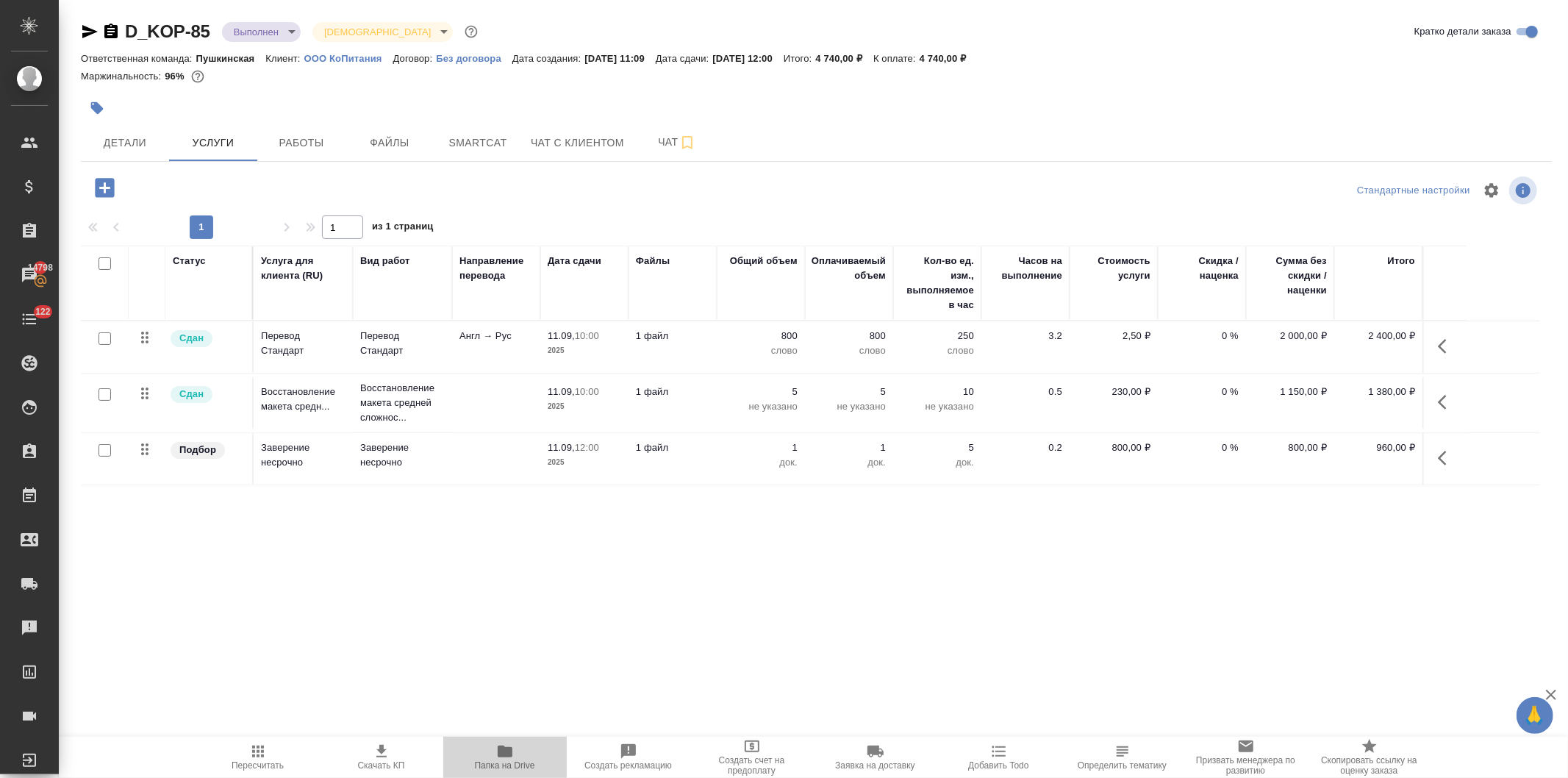
click at [509, 752] on icon "button" at bounding box center [504, 751] width 14 height 12
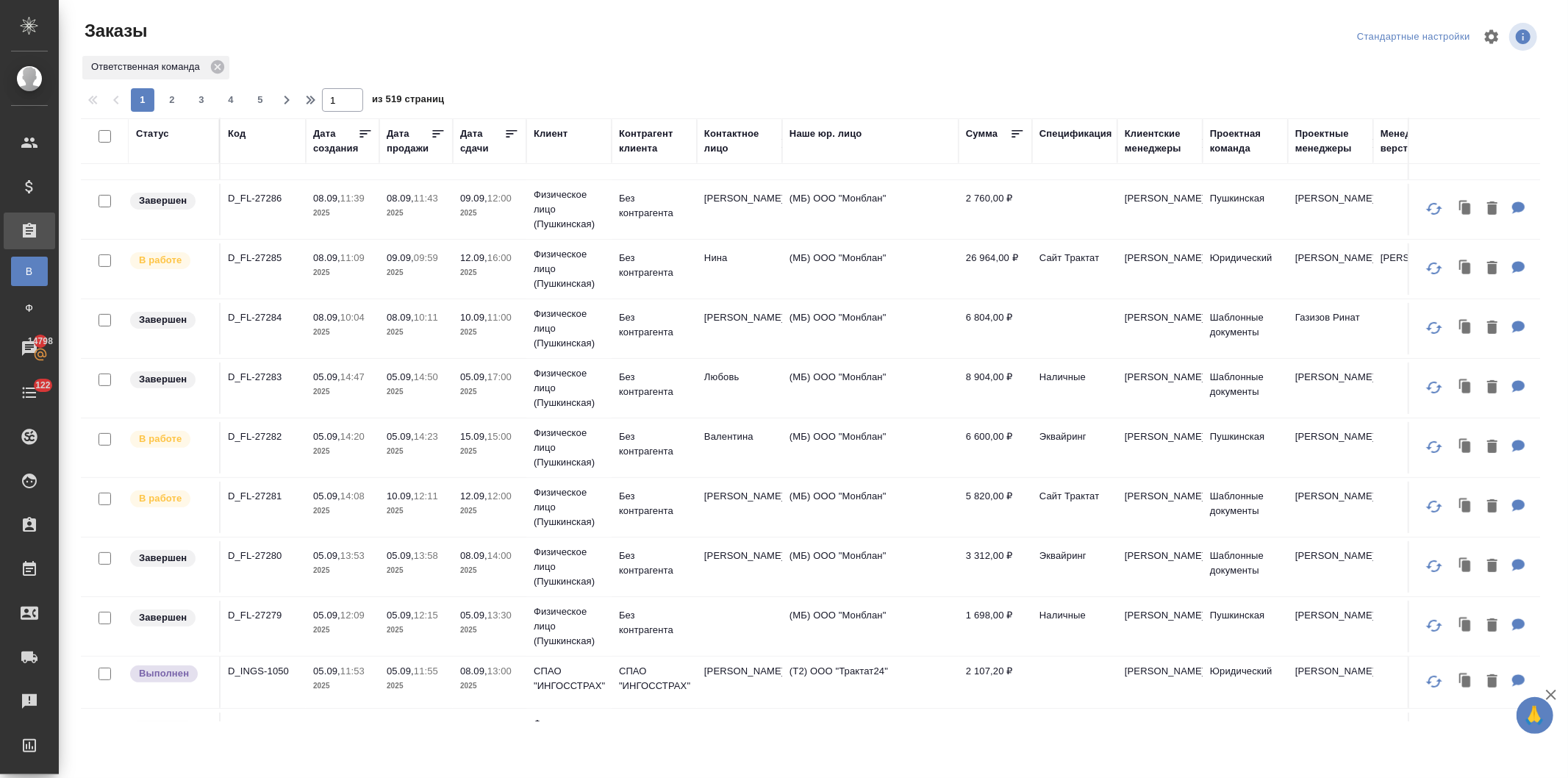
scroll to position [408, 0]
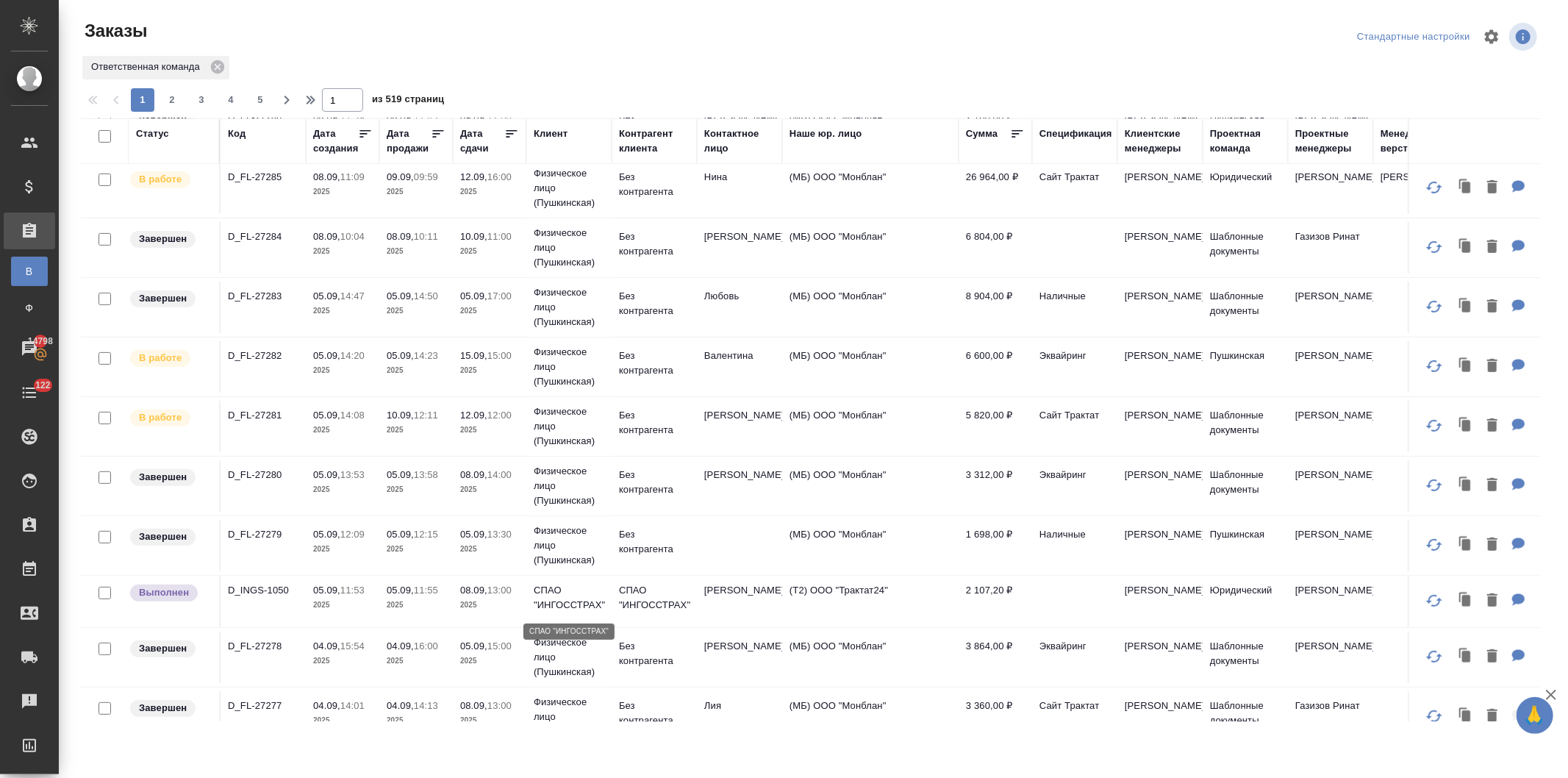
click at [582, 606] on p "СПАО "ИНГОССТРАХ"" at bounding box center [569, 597] width 71 height 30
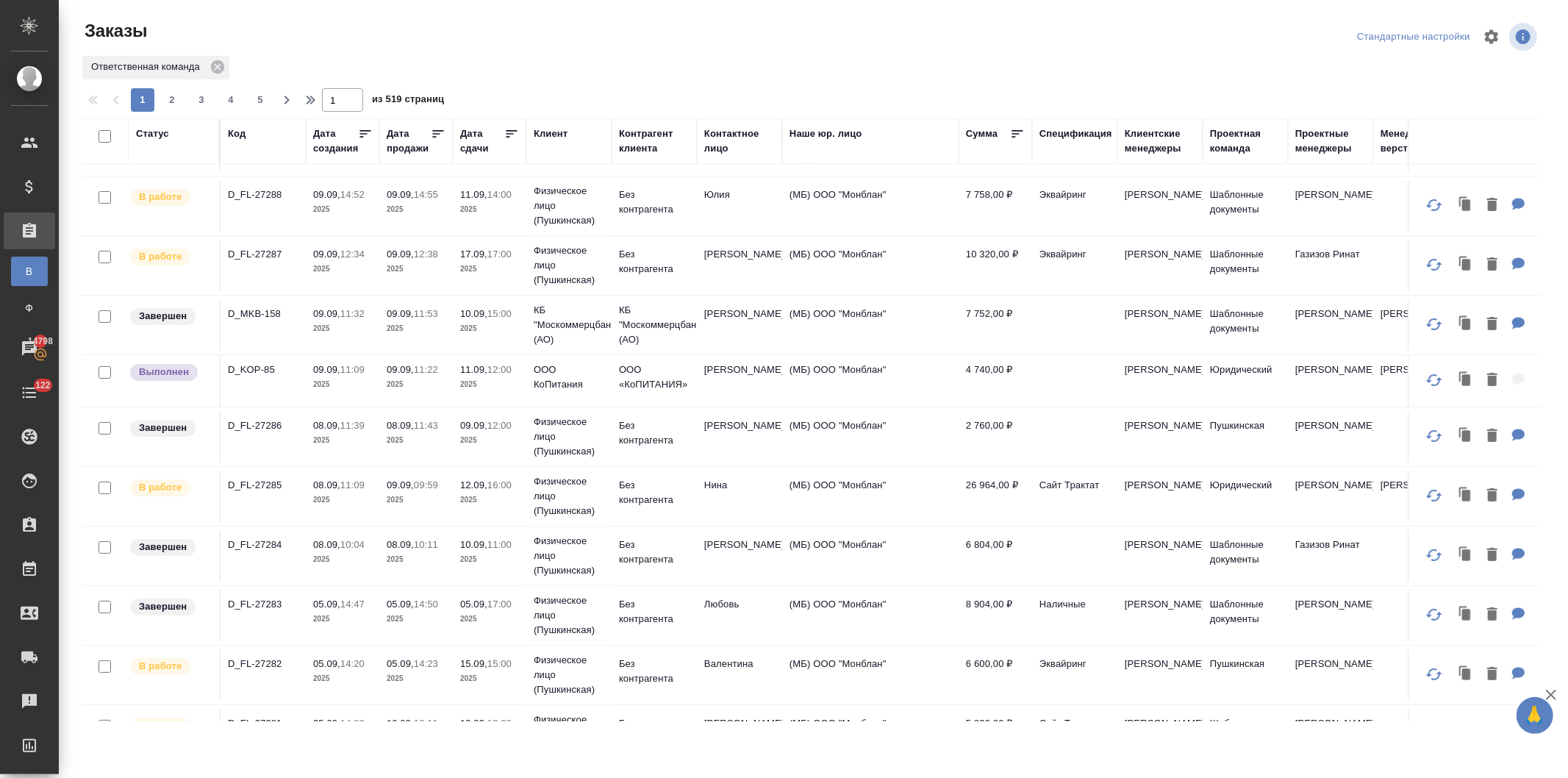
scroll to position [0, 0]
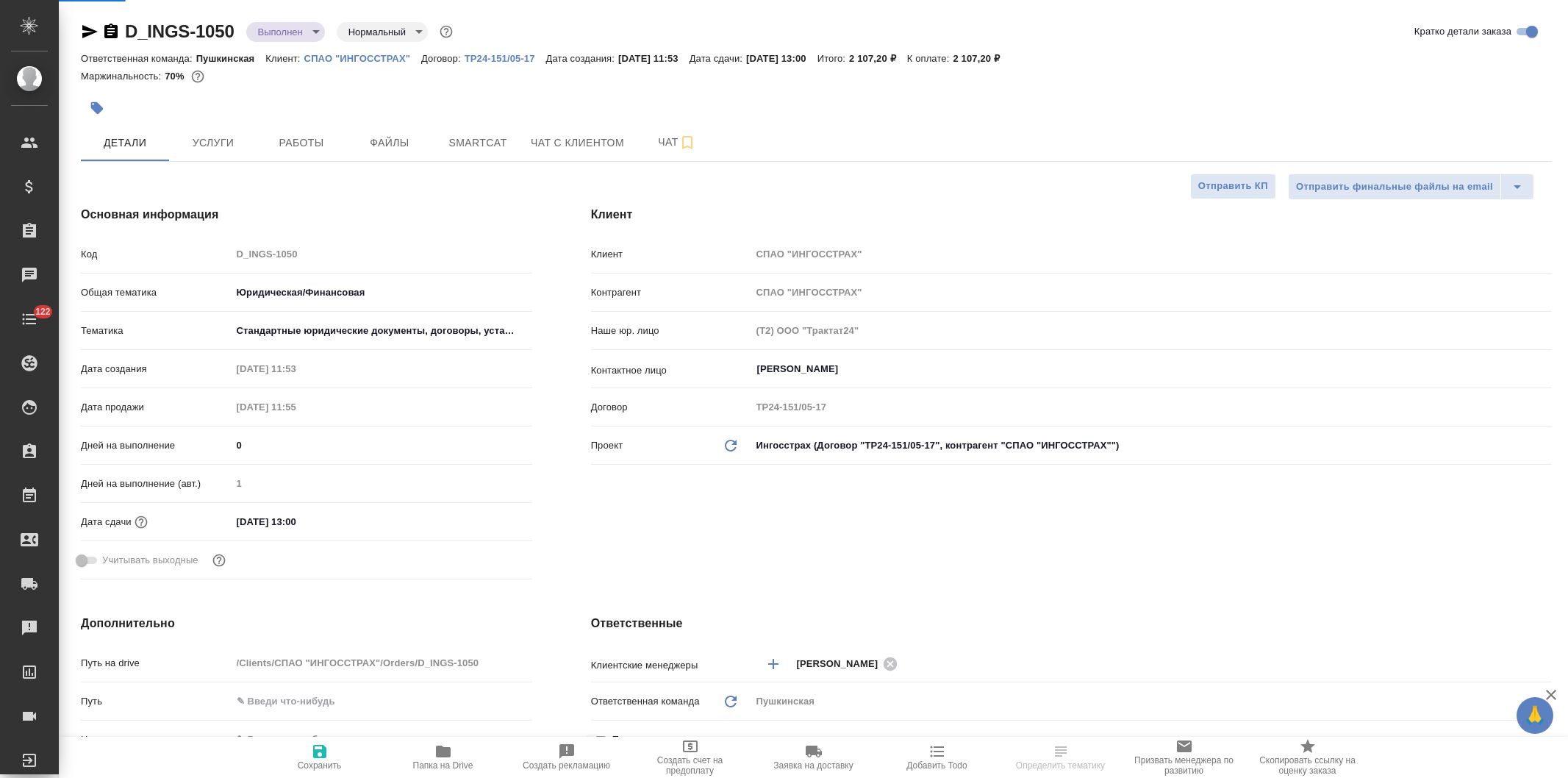
select select "RU"
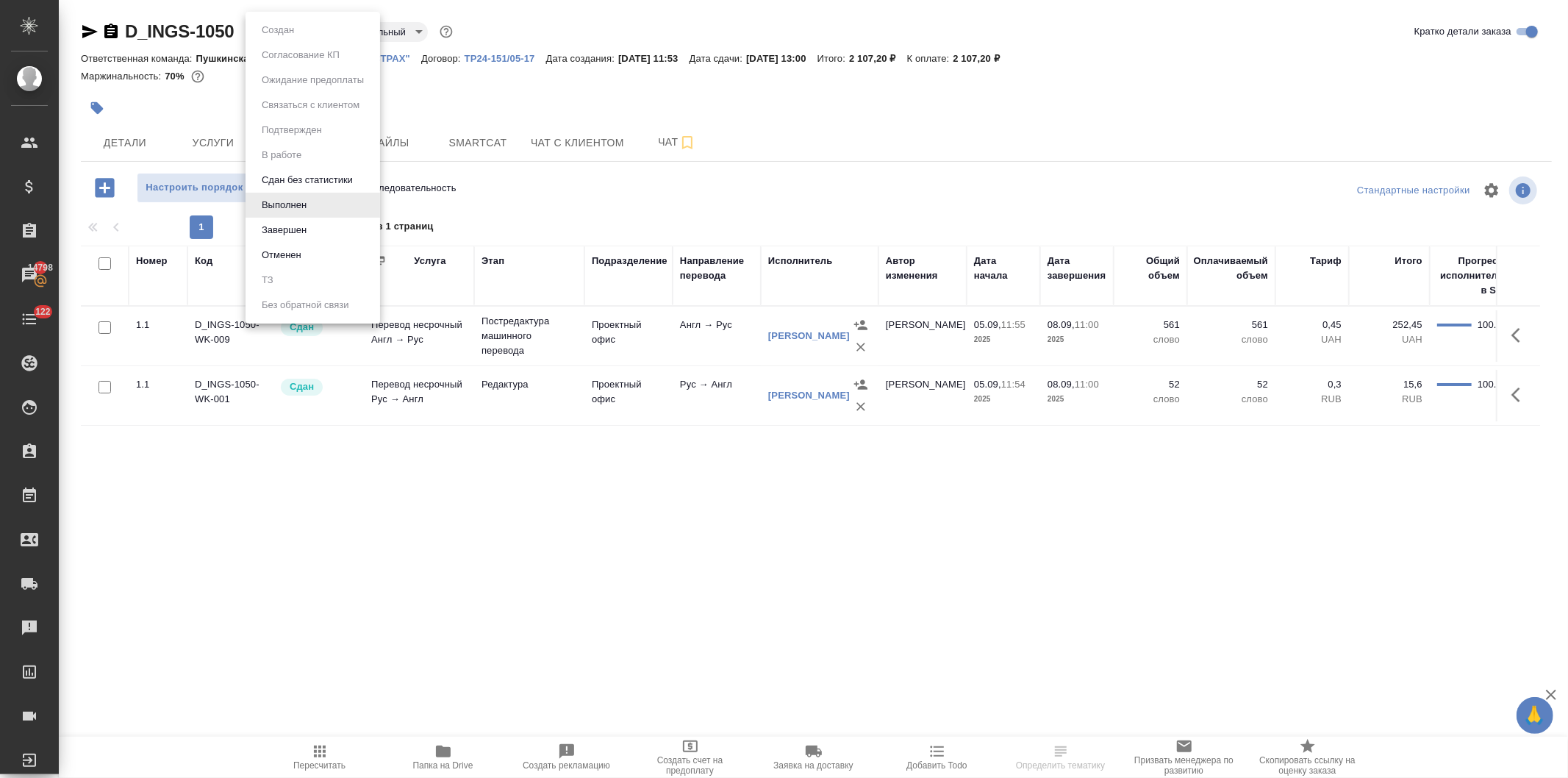
click at [274, 26] on body "🙏 .cls-1 fill:#fff; AWATERA [PERSON_NAME] Спецификации Заказы 14798 Чаты 122 To…" at bounding box center [784, 389] width 1568 height 778
click at [291, 228] on button "Завершен" at bounding box center [284, 230] width 54 height 16
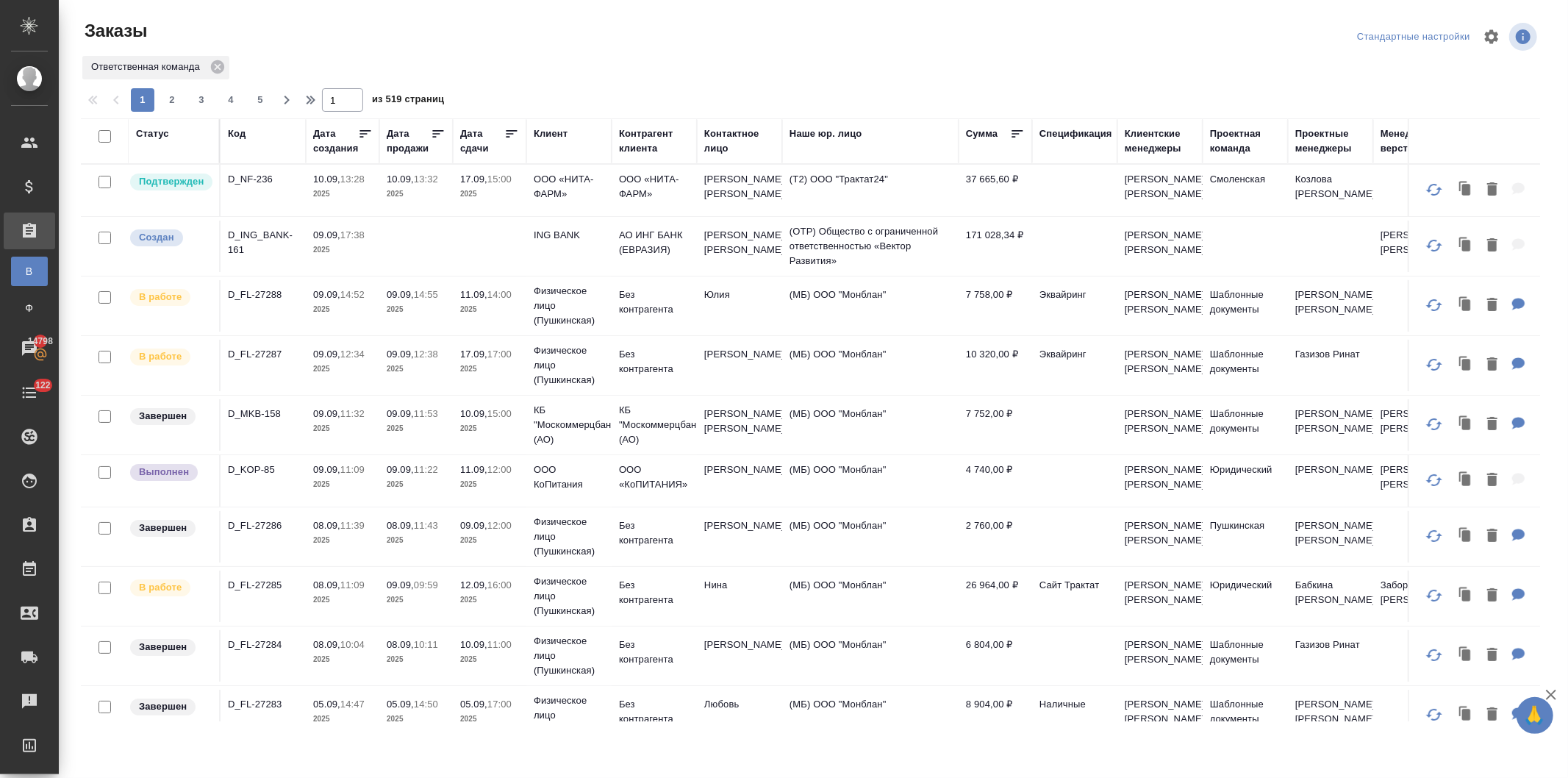
click at [233, 131] on div "Код" at bounding box center [237, 134] width 18 height 14
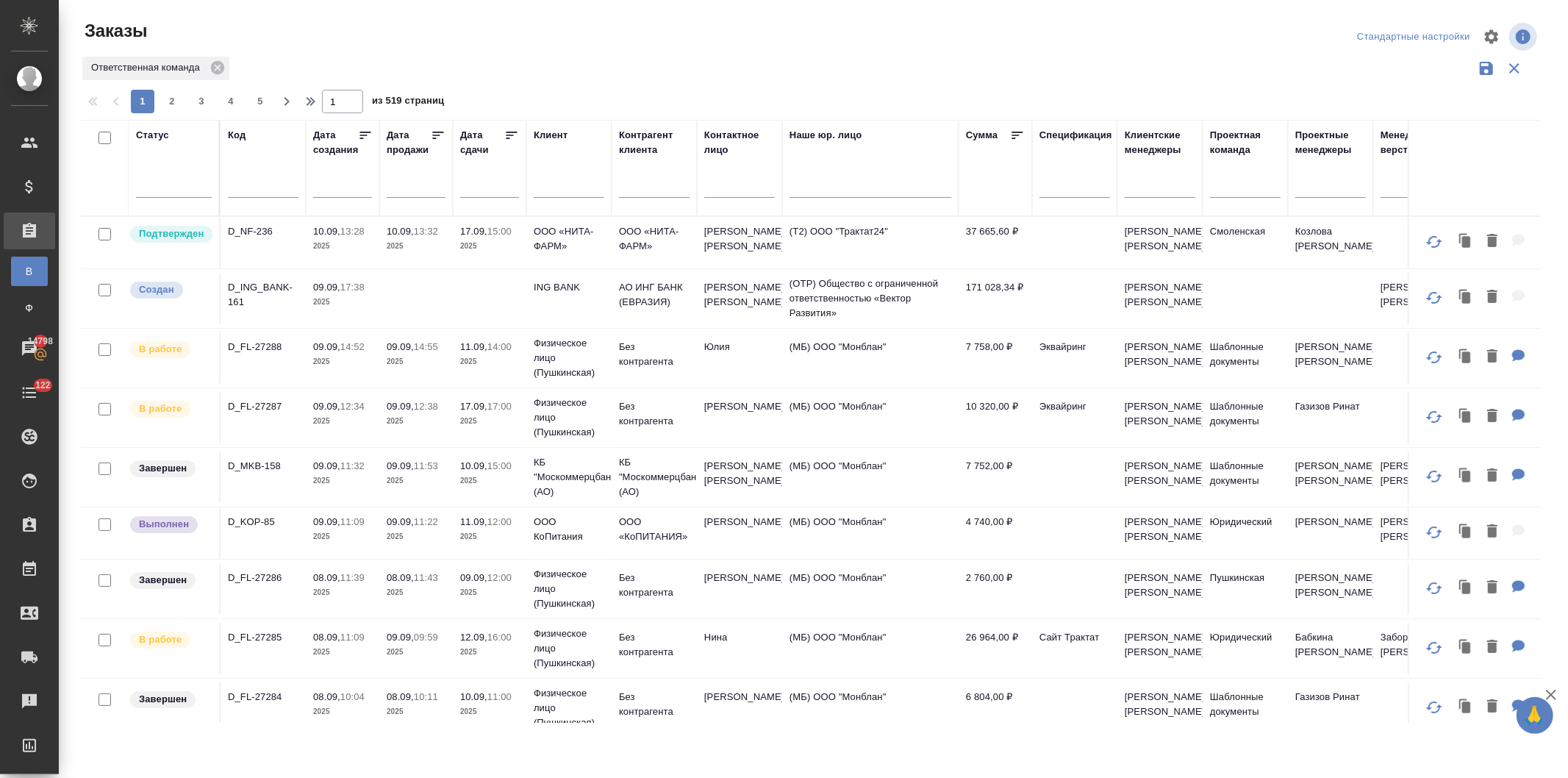
click at [398, 354] on p "2025" at bounding box center [416, 361] width 59 height 14
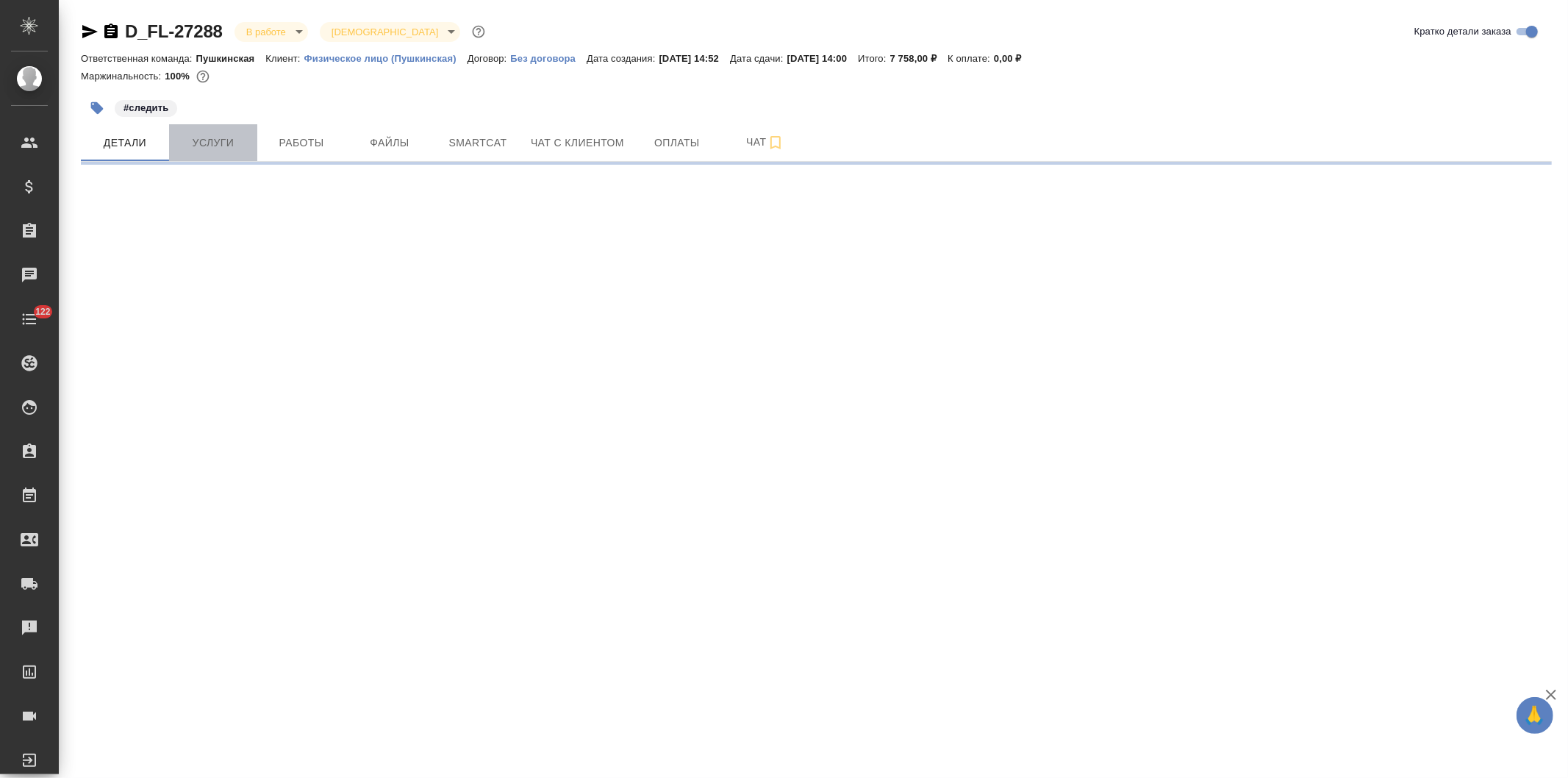
click at [219, 142] on span "Услуги" at bounding box center [213, 142] width 71 height 19
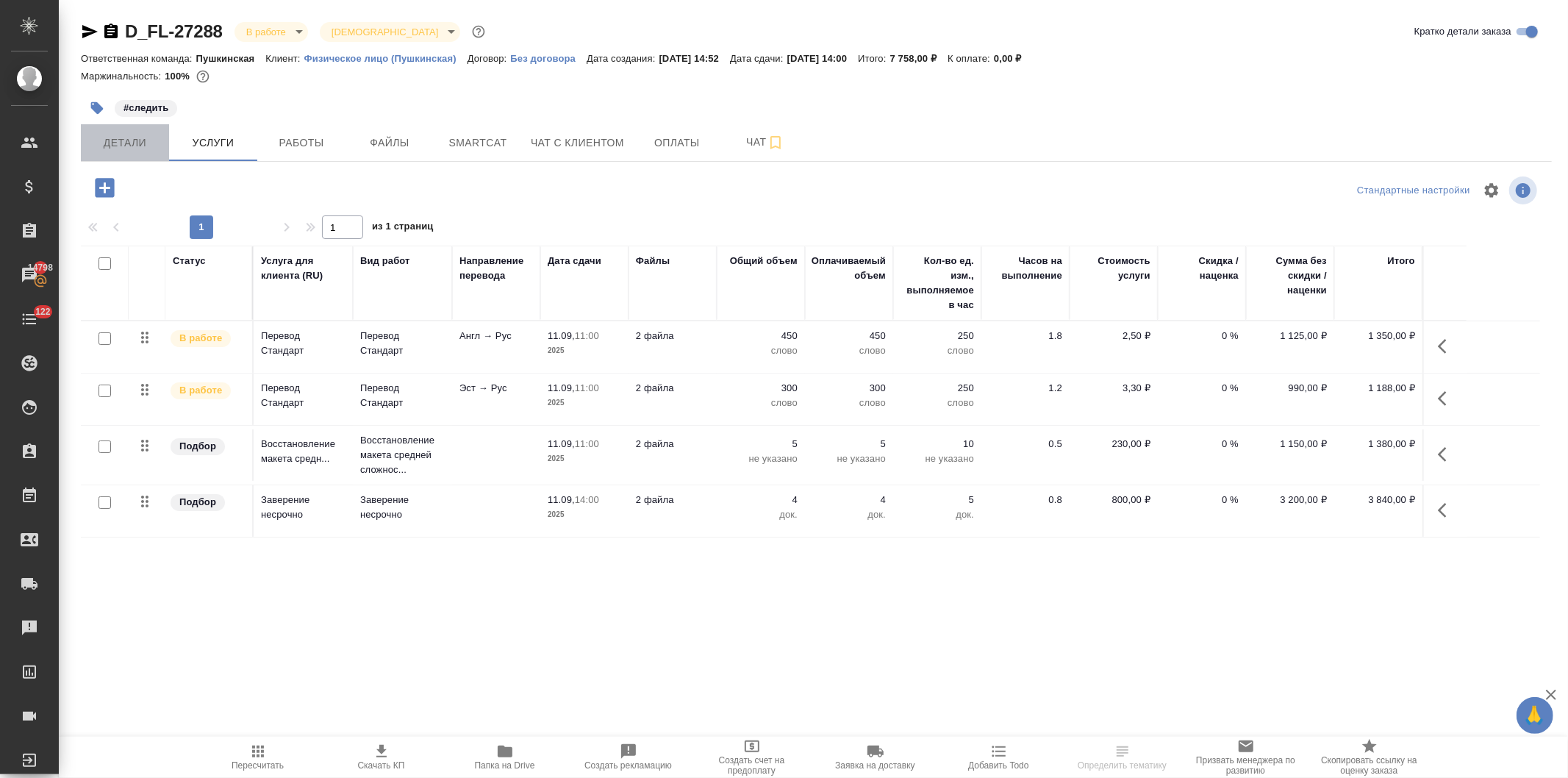
click at [121, 142] on span "Детали" at bounding box center [125, 142] width 71 height 19
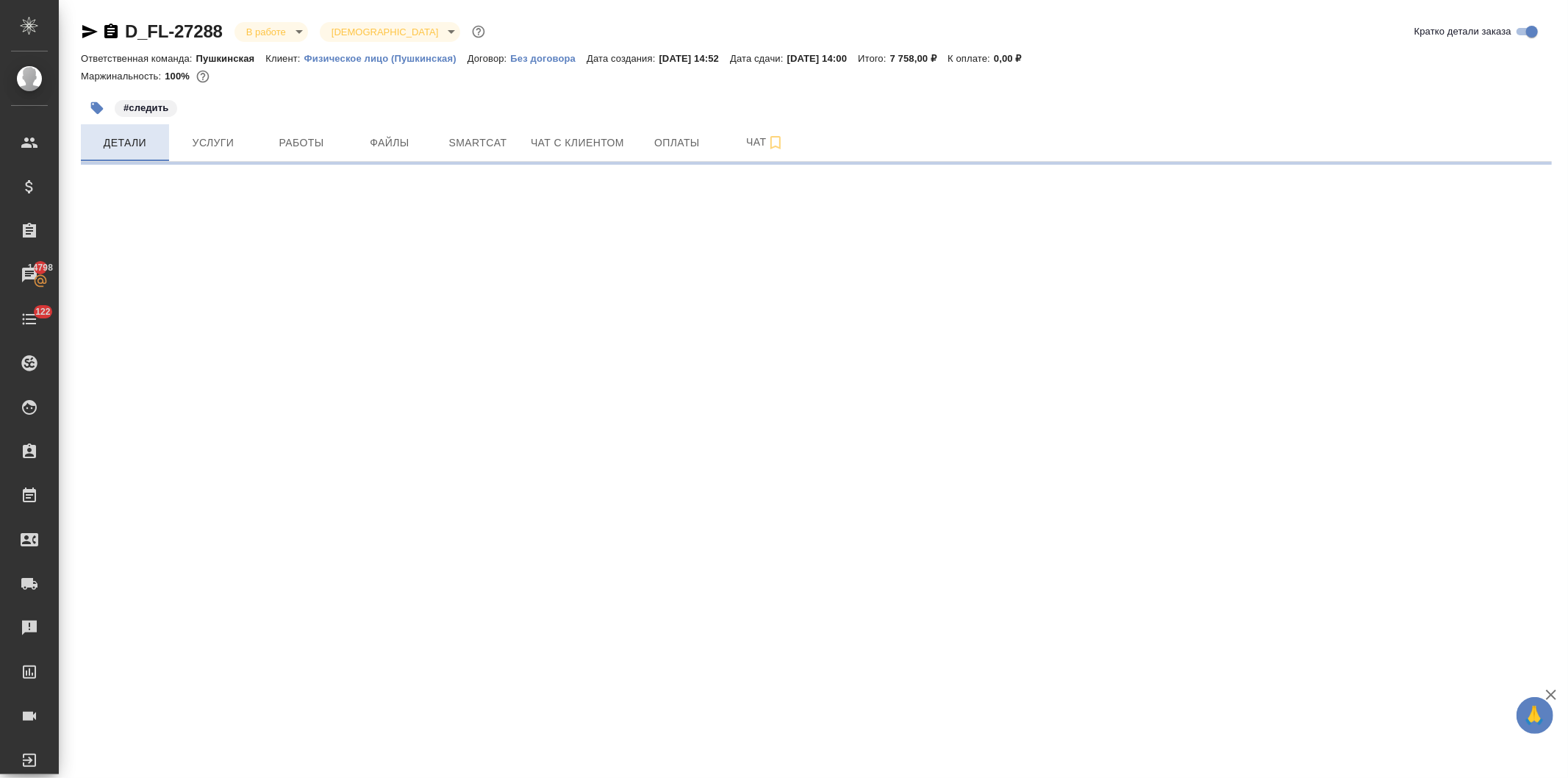
select select "RU"
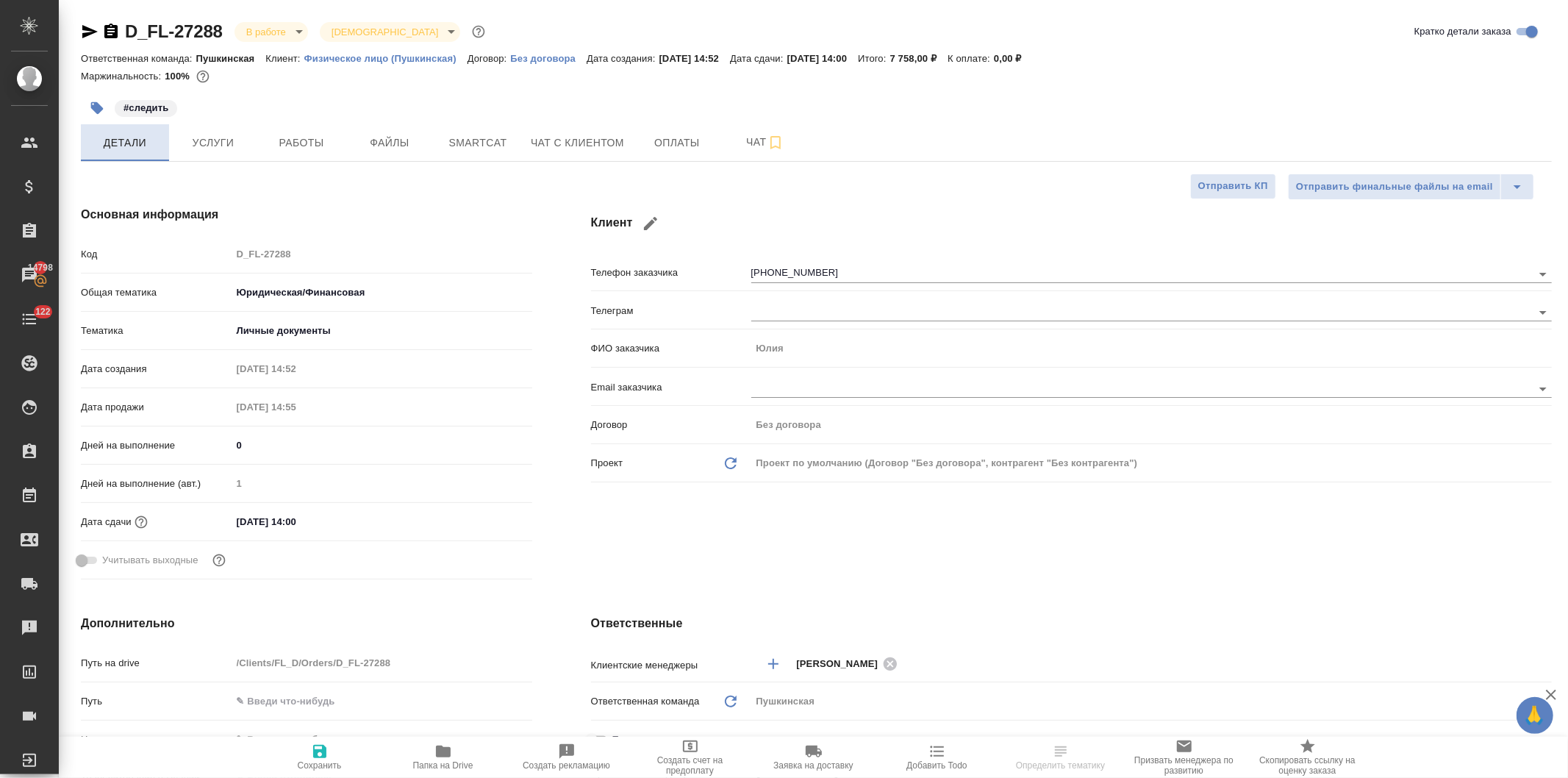
type textarea "x"
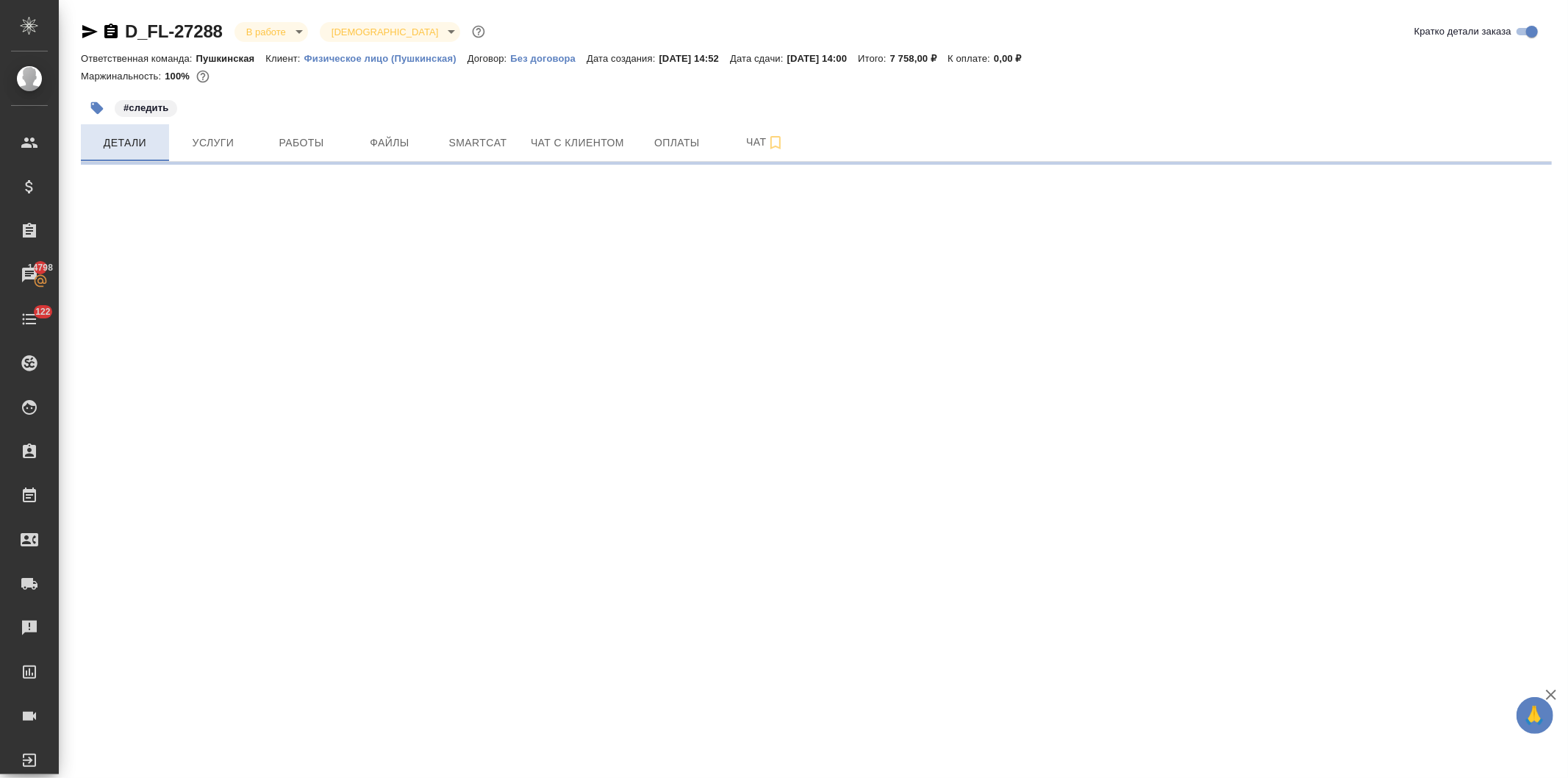
select select "RU"
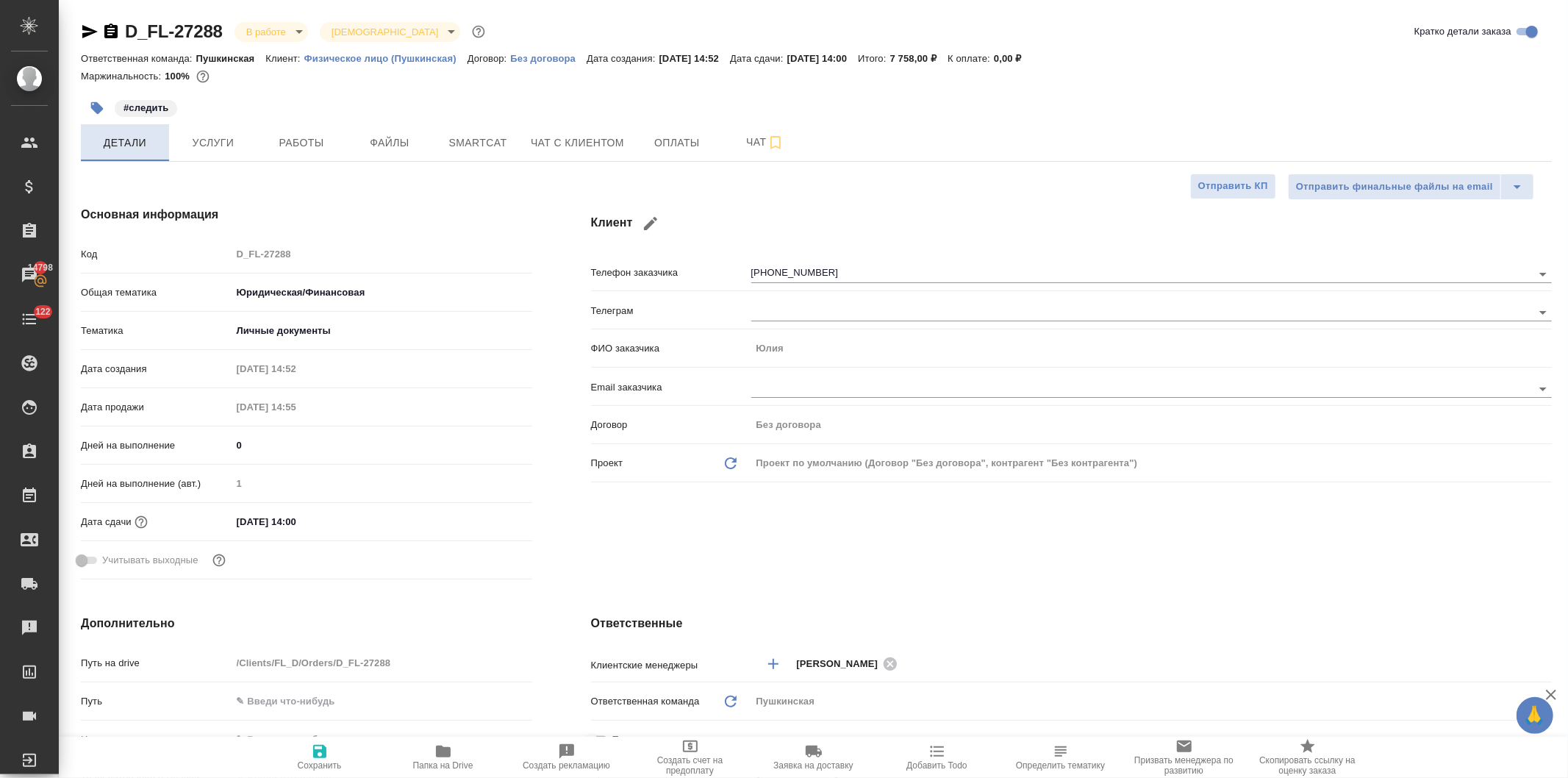
type textarea "x"
click at [214, 145] on span "Услуги" at bounding box center [213, 142] width 71 height 19
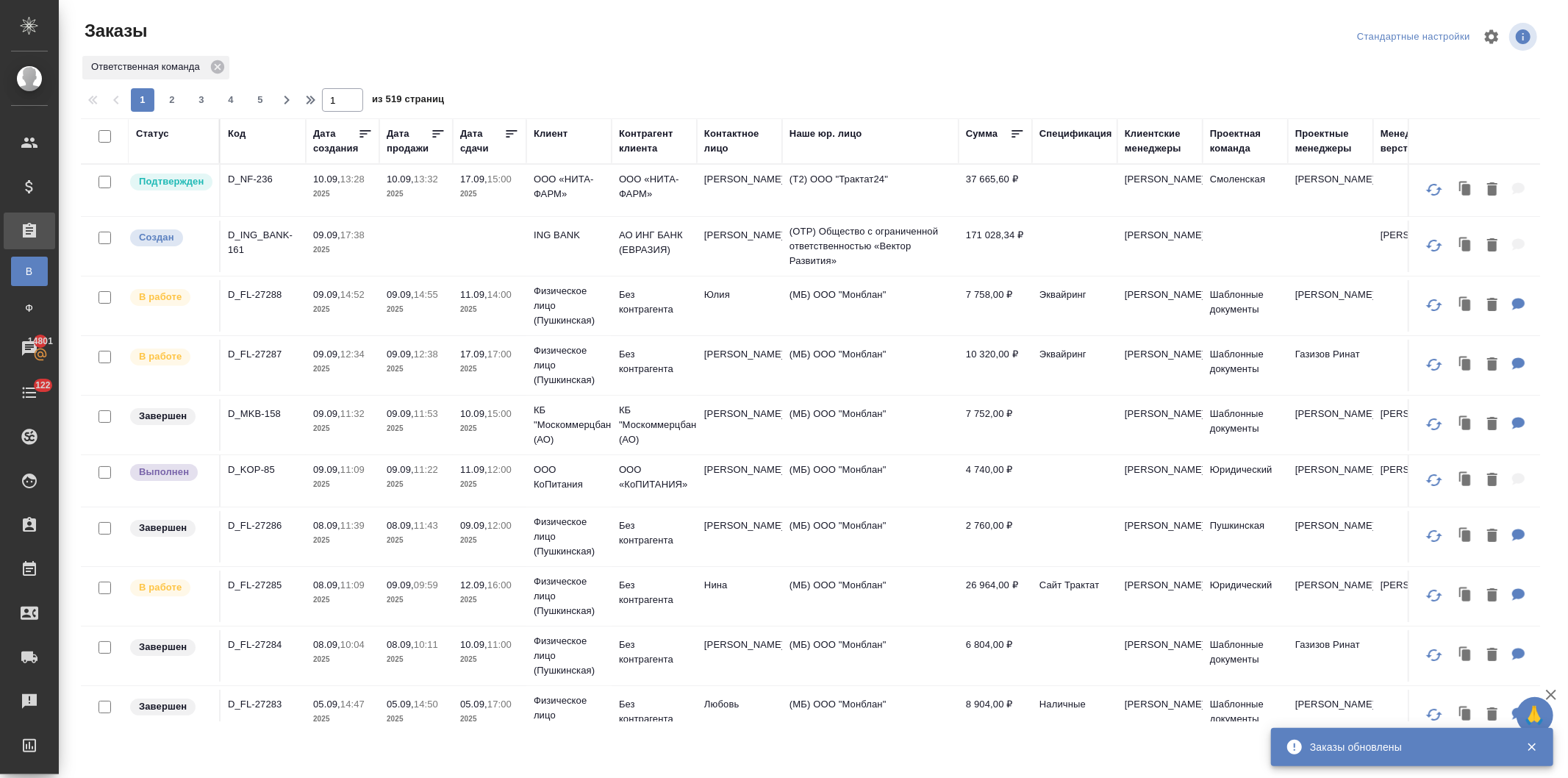
click at [236, 130] on div "Код" at bounding box center [237, 134] width 18 height 14
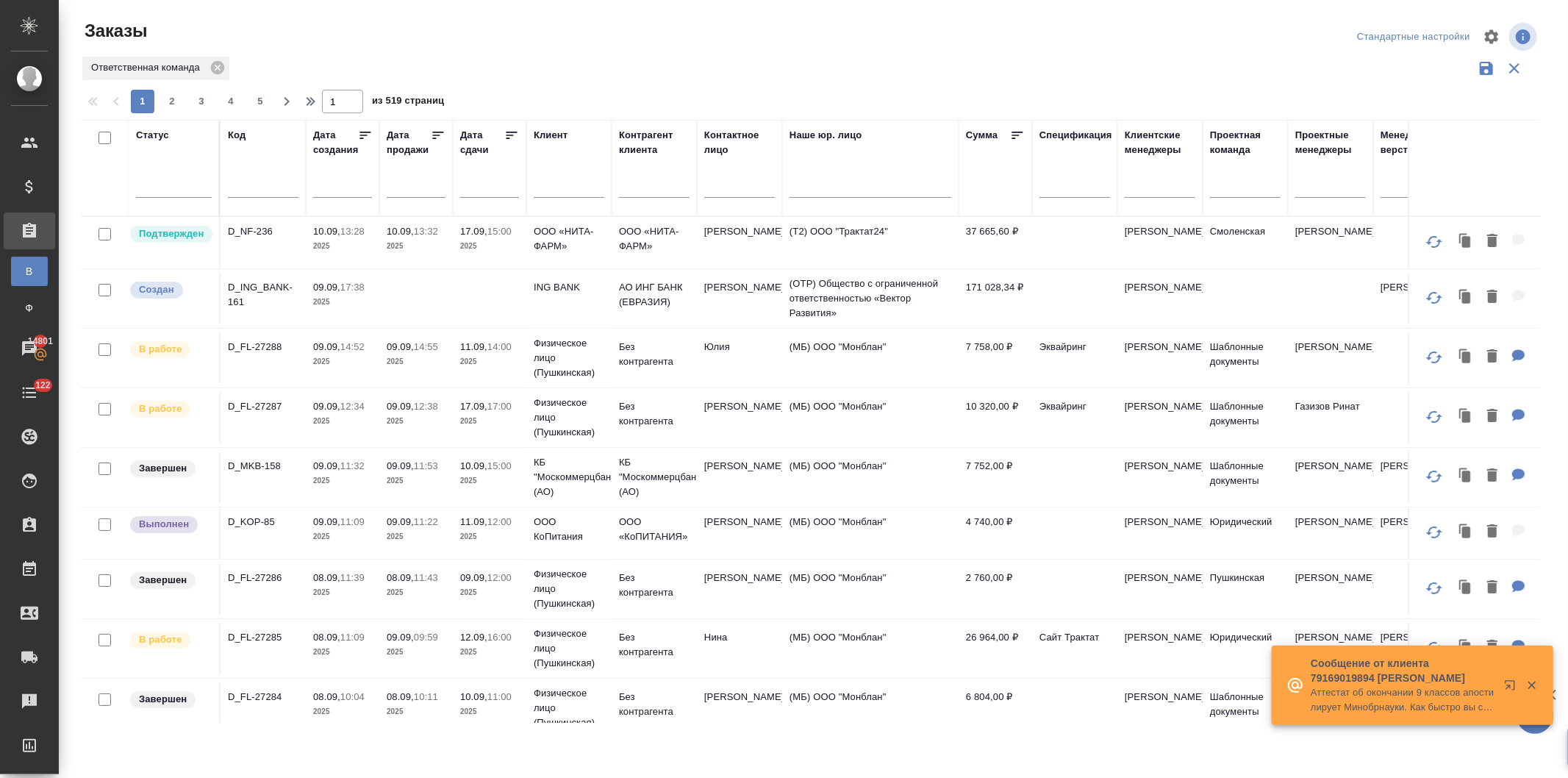
click at [254, 188] on input "text" at bounding box center [263, 187] width 71 height 19
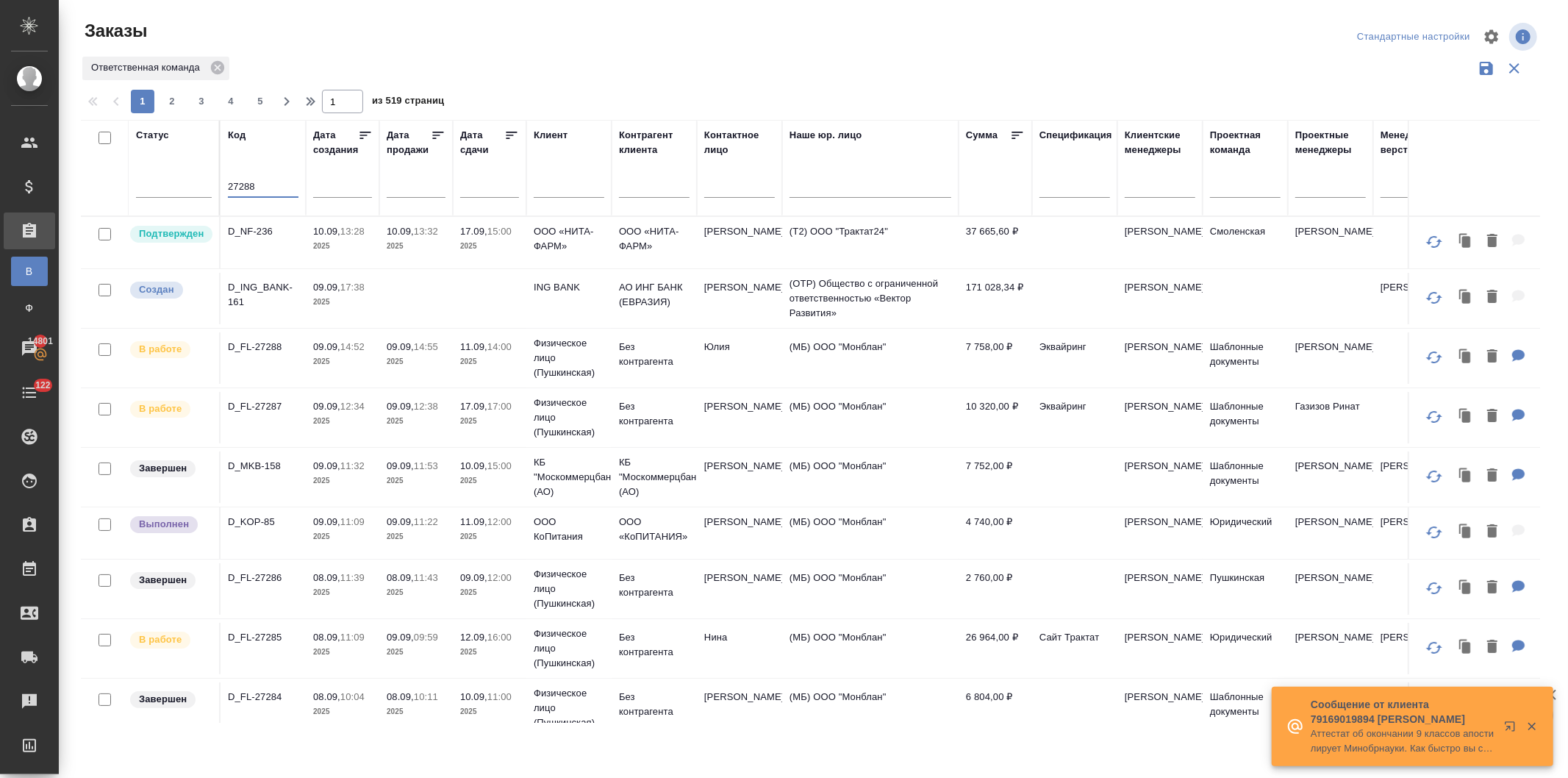
type input "27288"
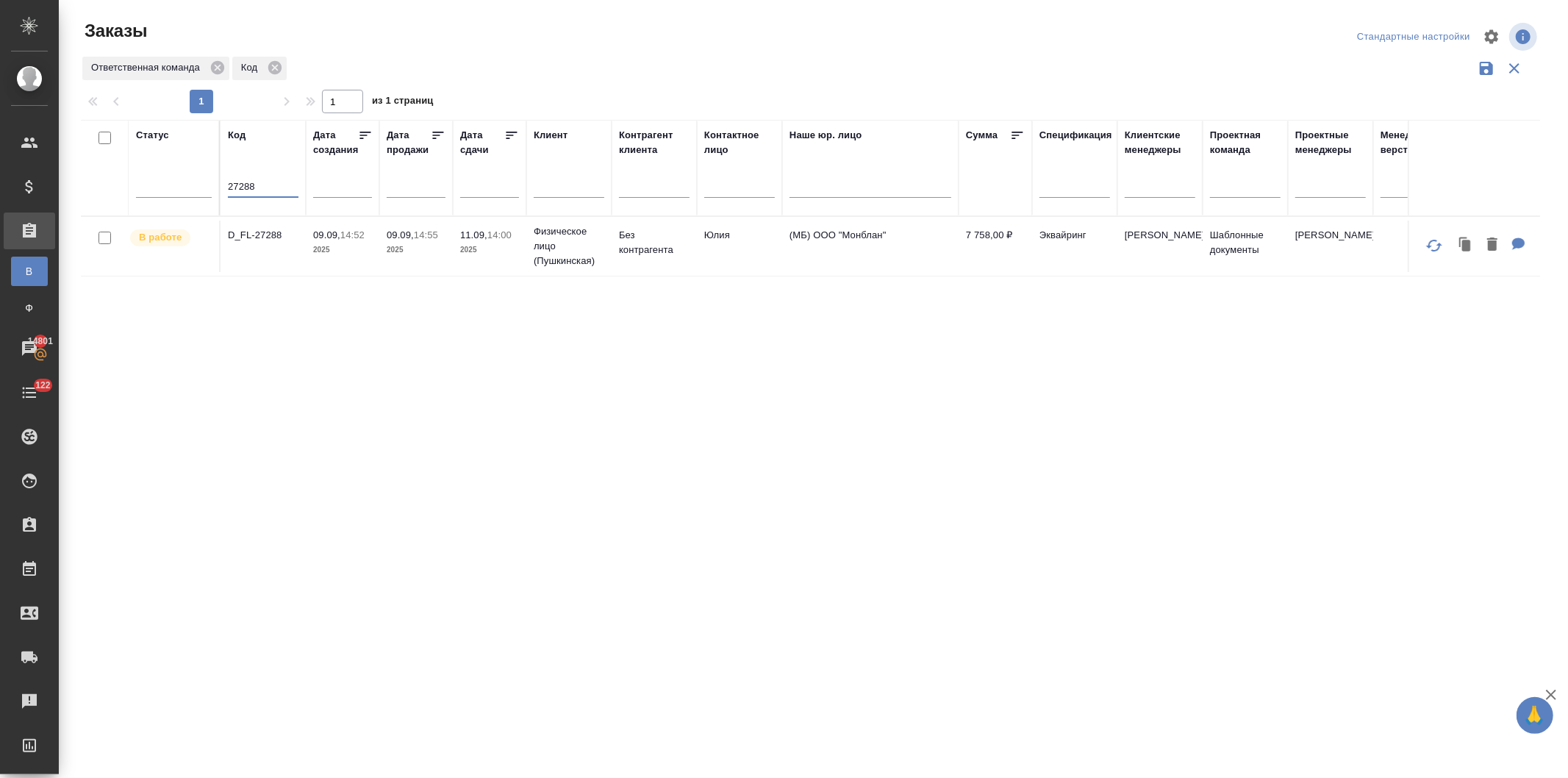
click at [549, 240] on p "Физическое лицо (Пушкинская)" at bounding box center [569, 246] width 71 height 44
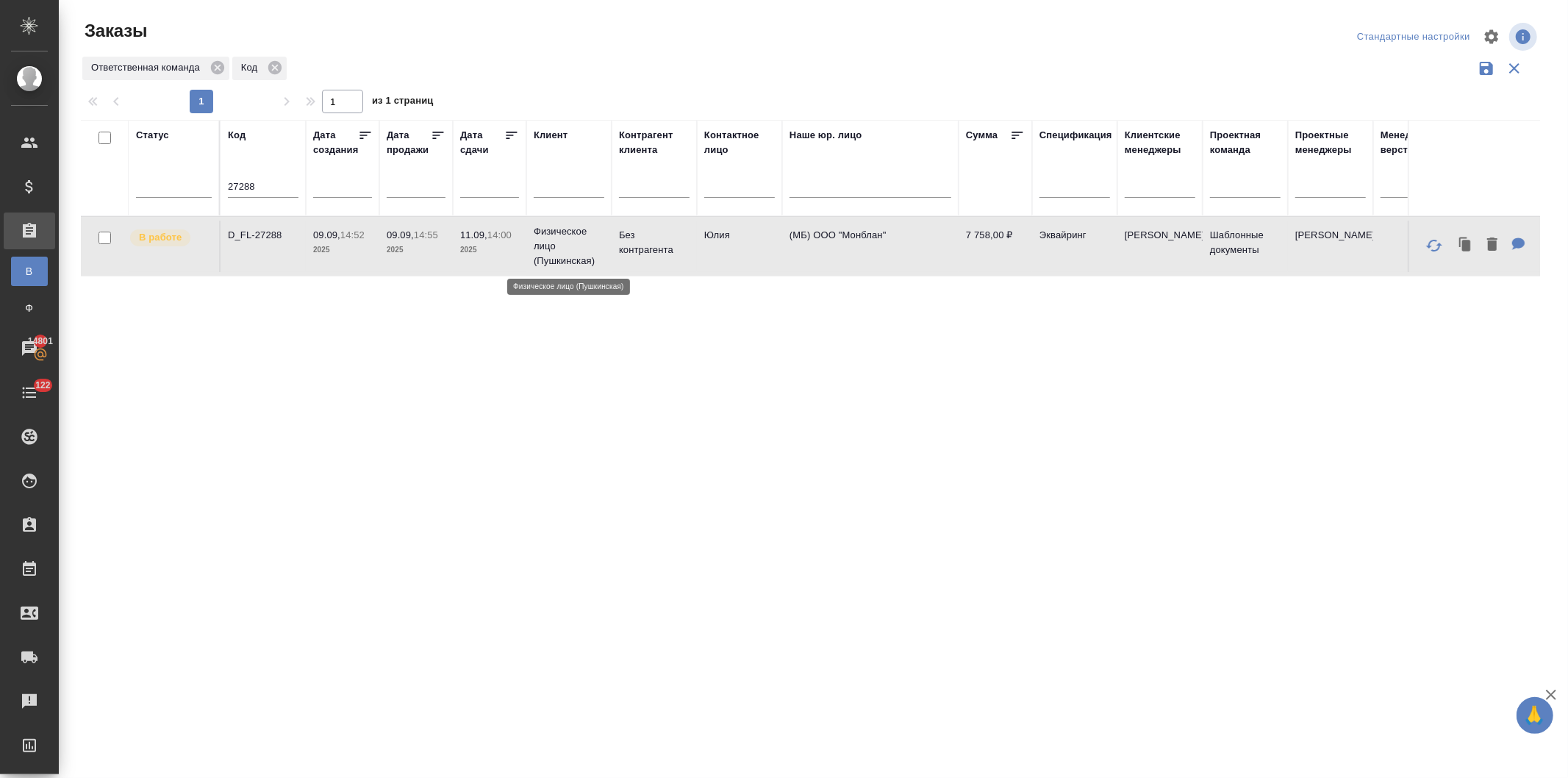
click at [549, 240] on p "Физическое лицо (Пушкинская)" at bounding box center [569, 246] width 71 height 44
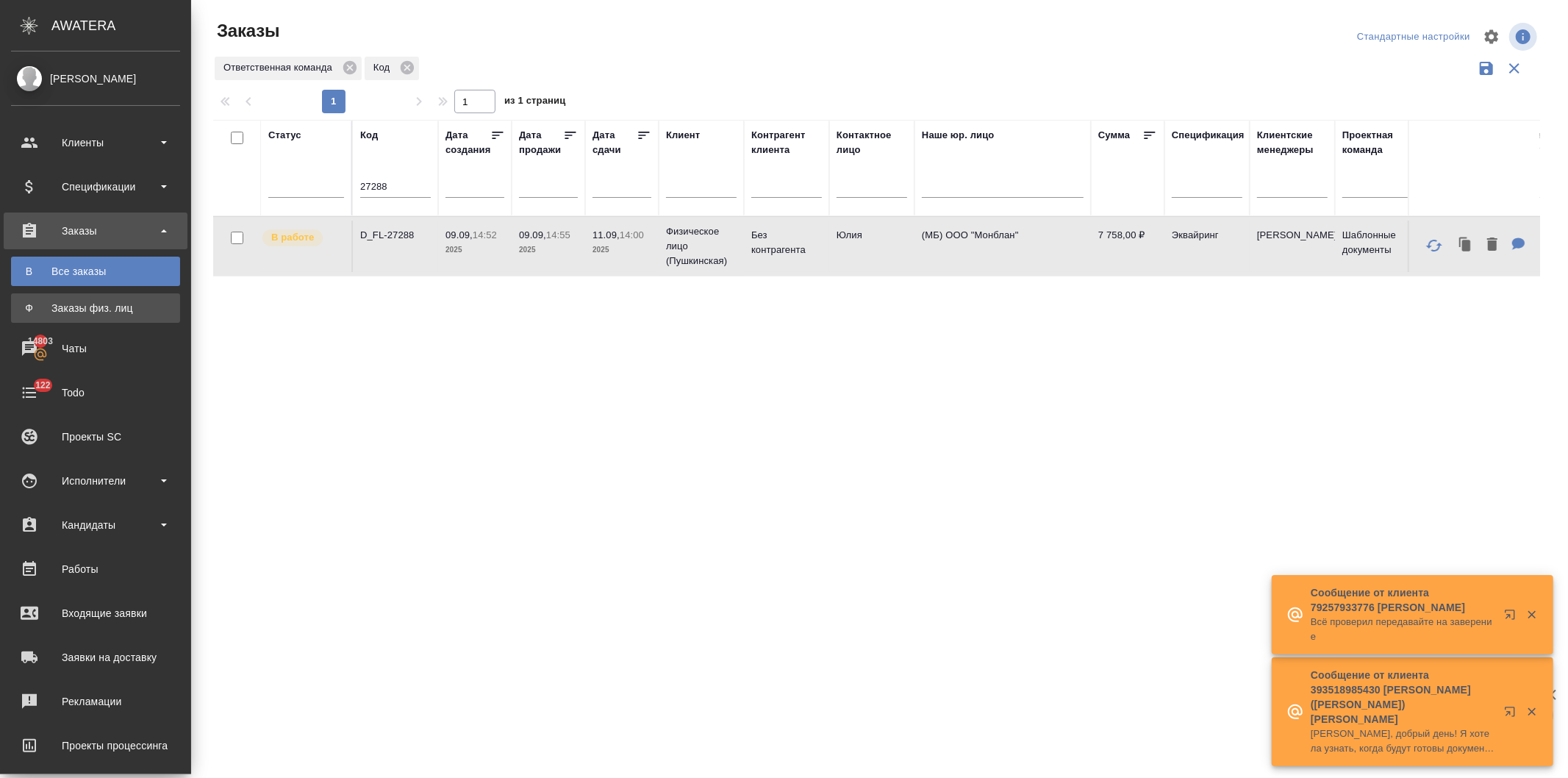
click at [81, 305] on div "Заказы физ. лиц" at bounding box center [96, 308] width 154 height 14
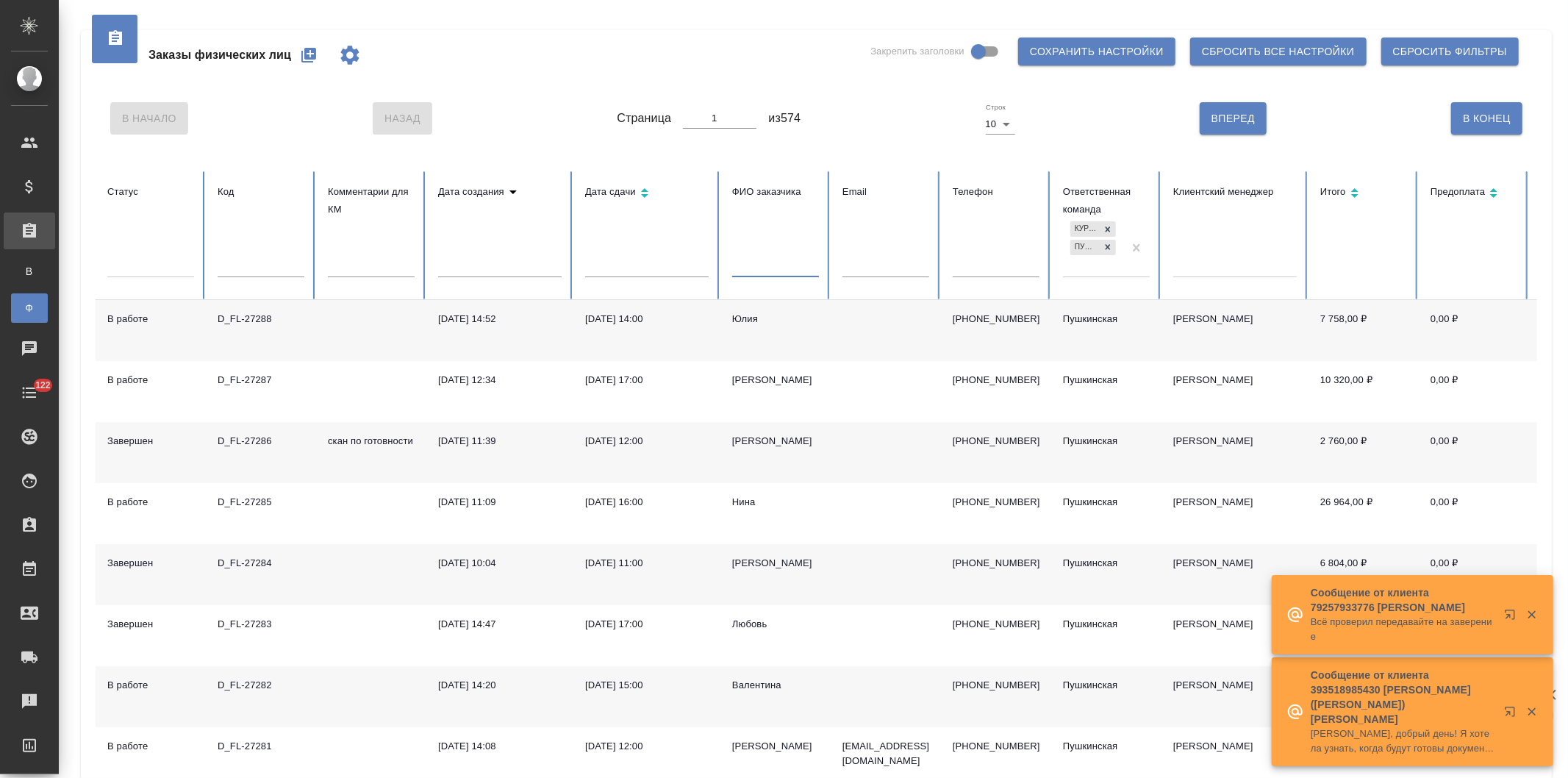
click at [774, 269] on input "text" at bounding box center [776, 266] width 87 height 21
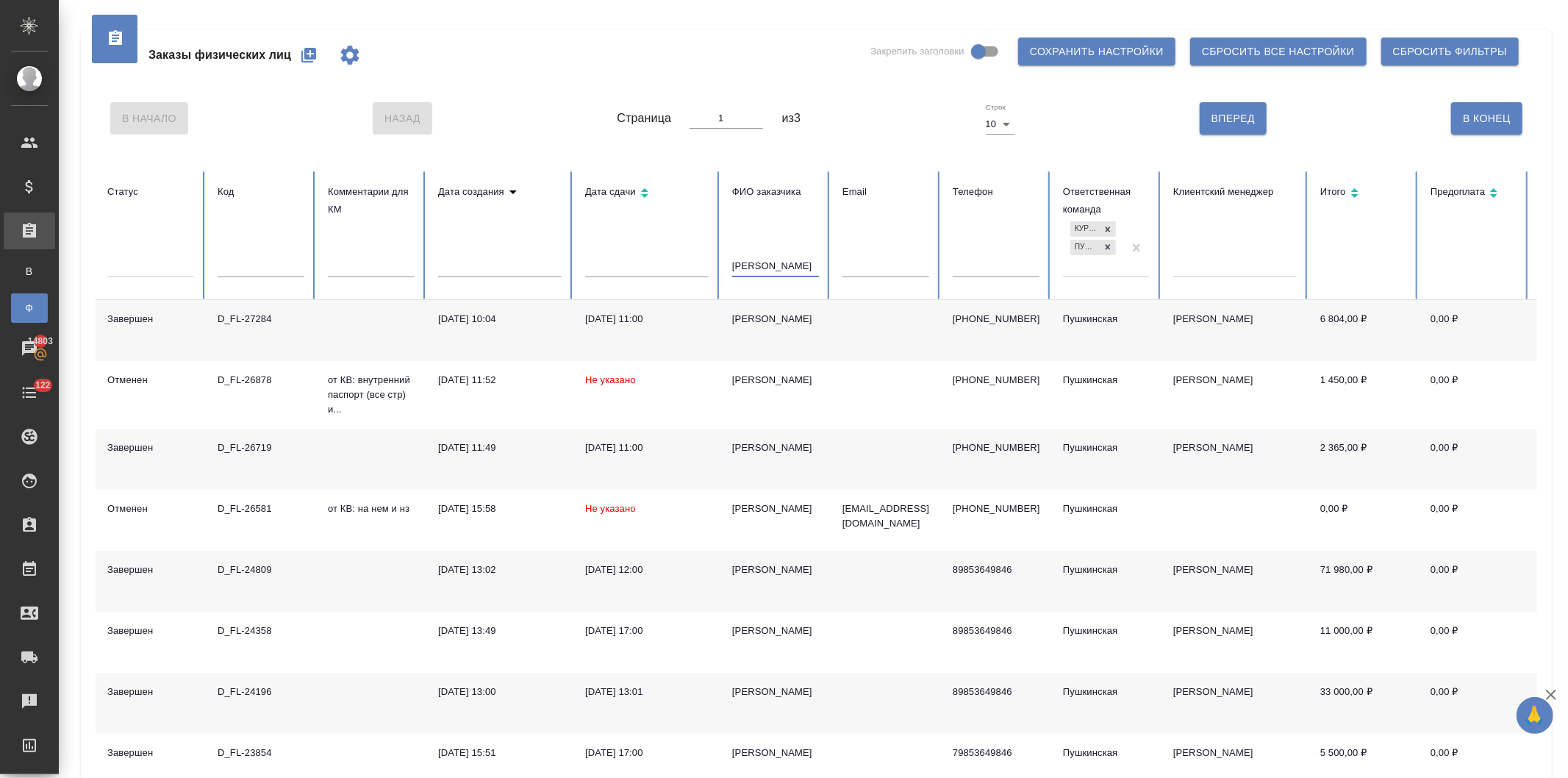
type input "[PERSON_NAME]"
click at [605, 327] on td "[DATE] 11:00" at bounding box center [647, 331] width 147 height 61
click at [22, 264] on div "Все заказы" at bounding box center [10, 271] width 22 height 14
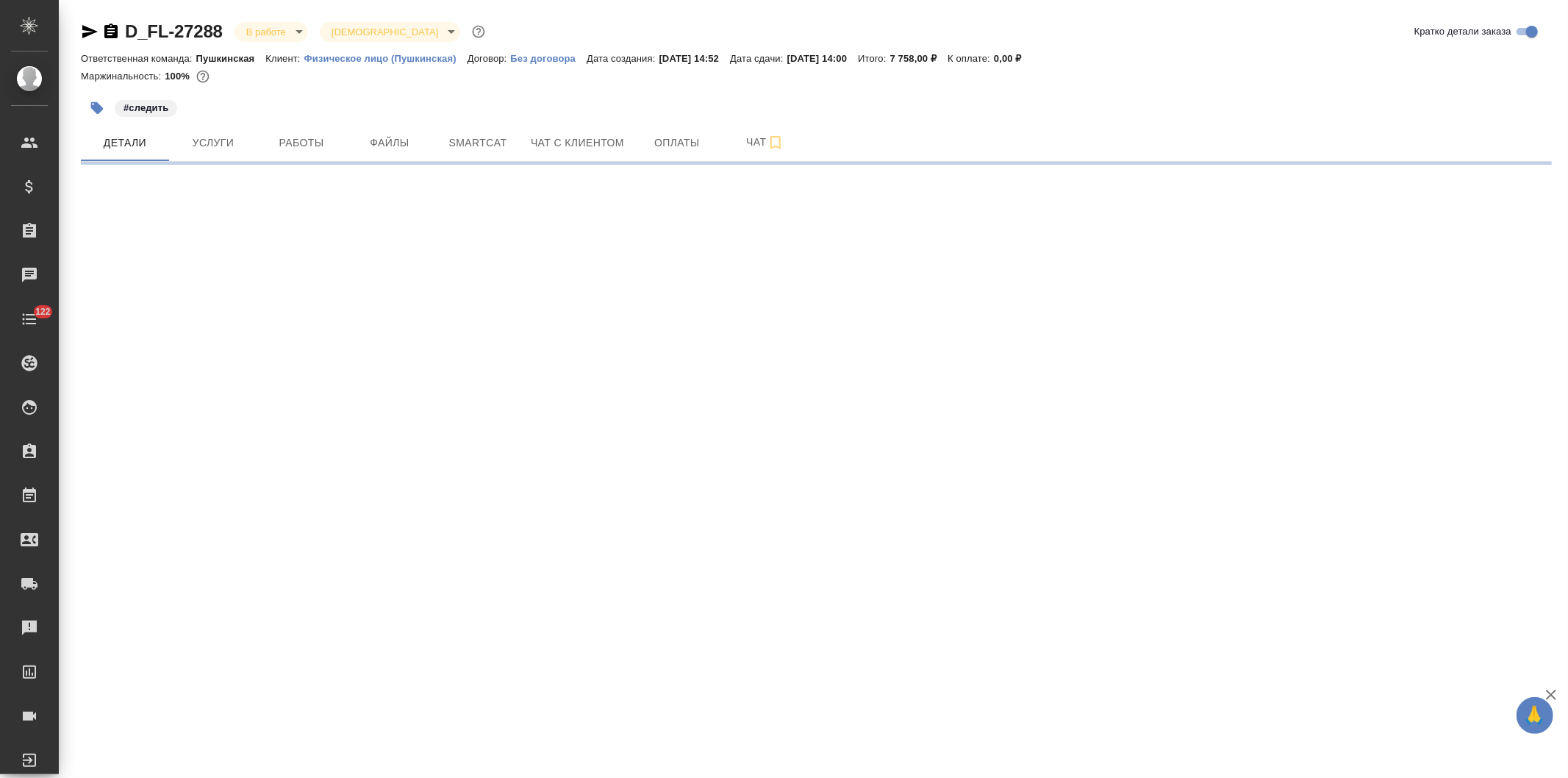
select select "RU"
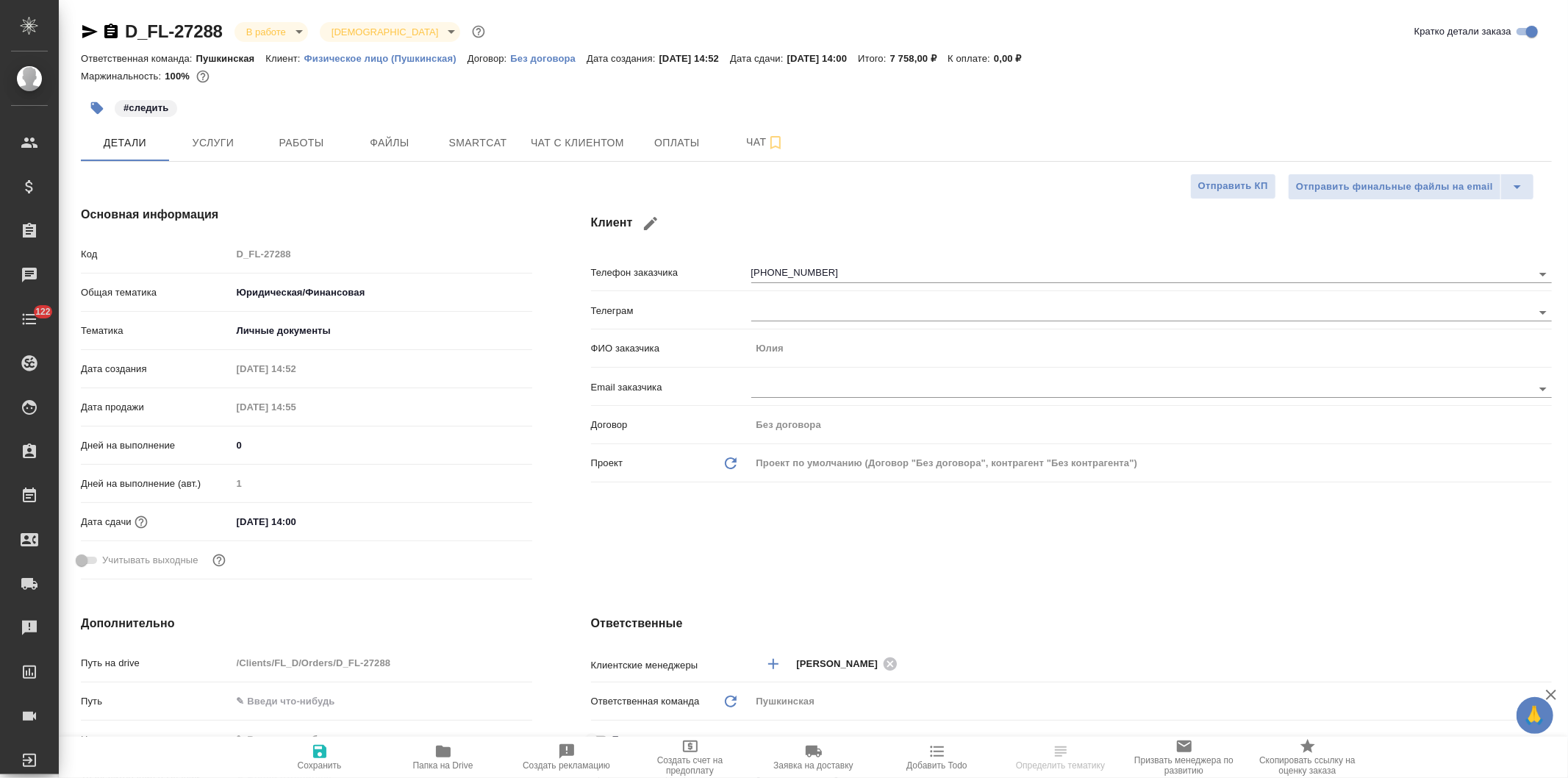
type textarea "x"
click at [204, 134] on span "Услуги" at bounding box center [213, 142] width 71 height 19
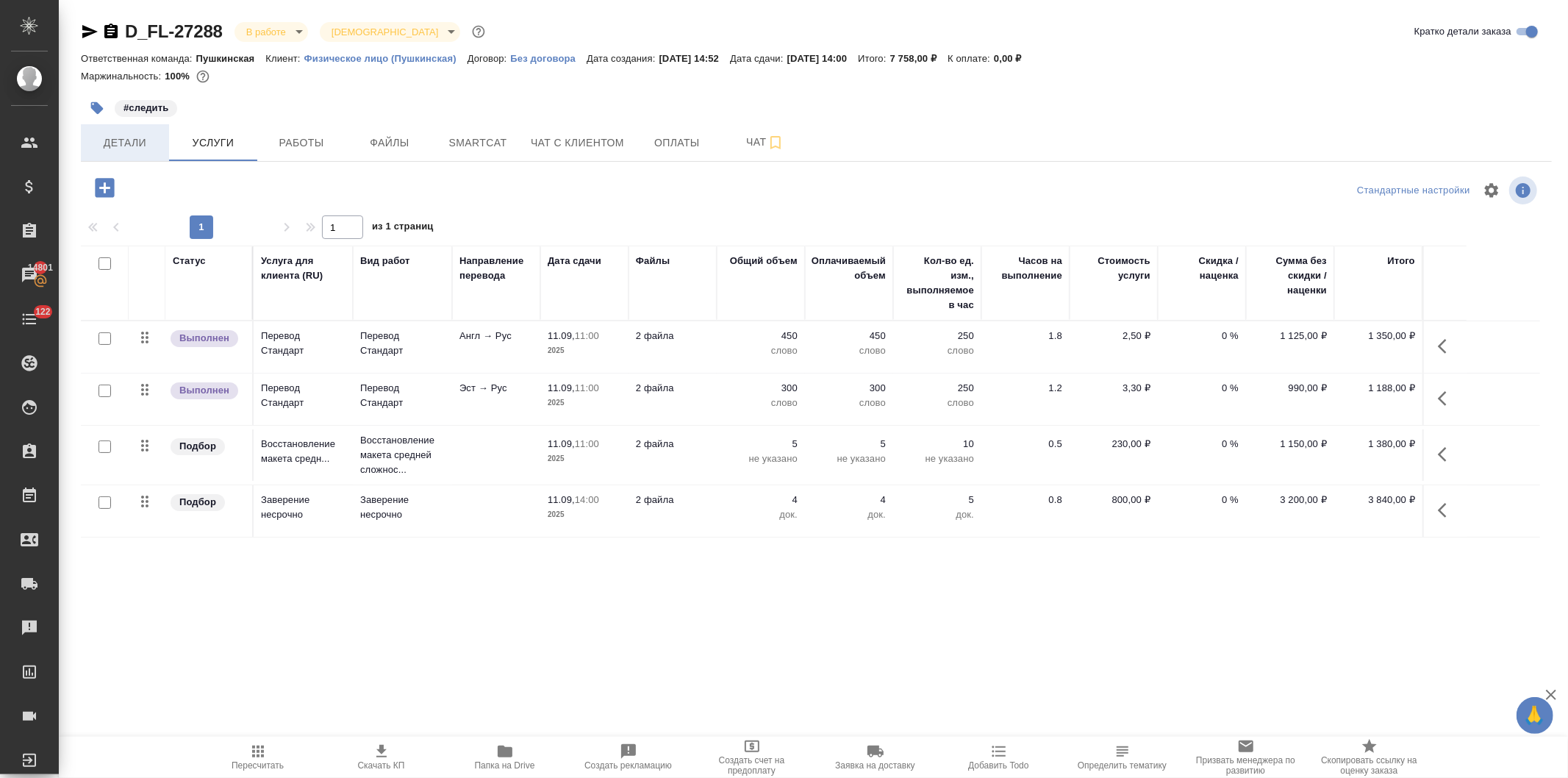
click at [132, 146] on span "Детали" at bounding box center [125, 142] width 71 height 19
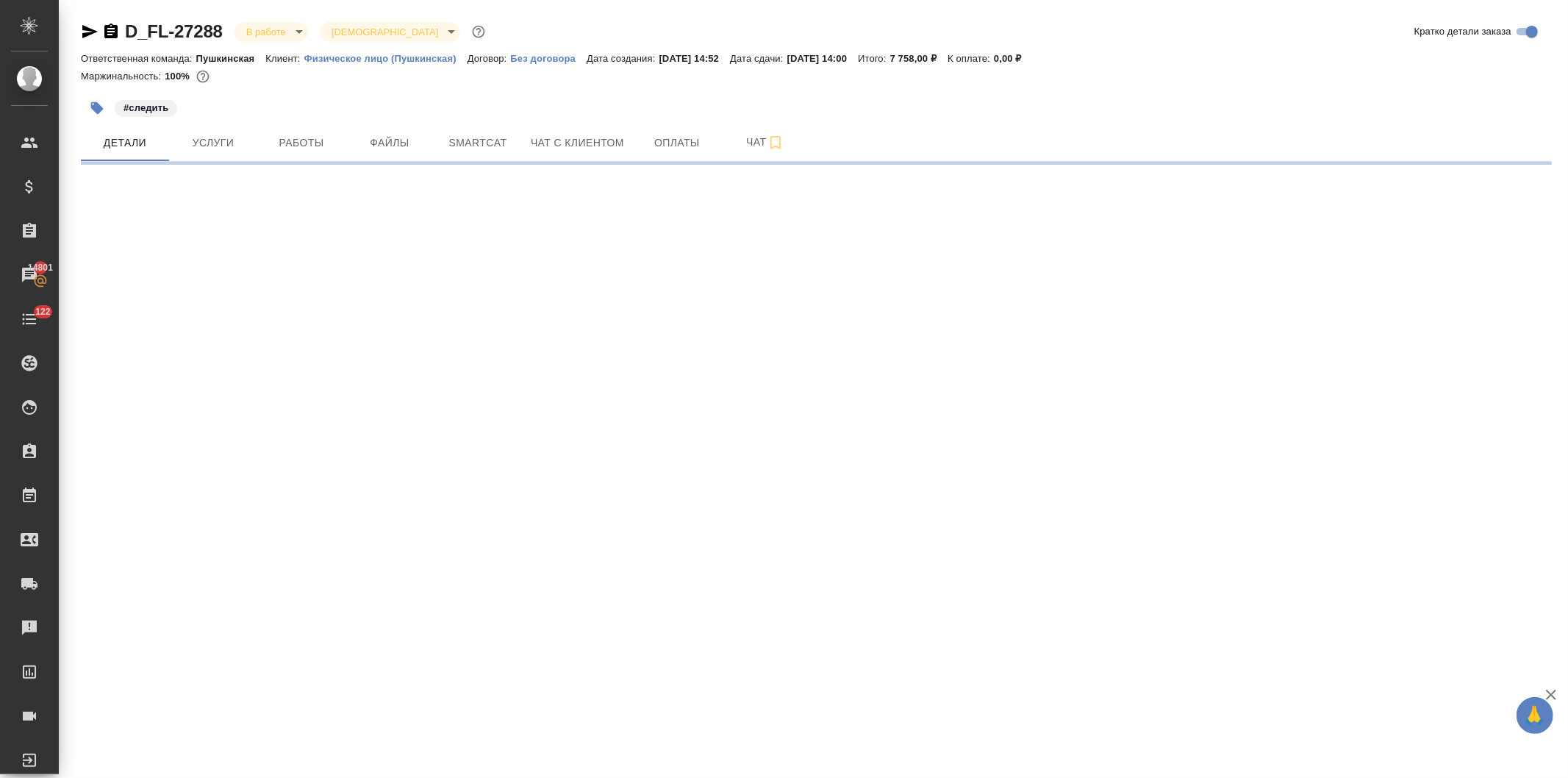
select select "RU"
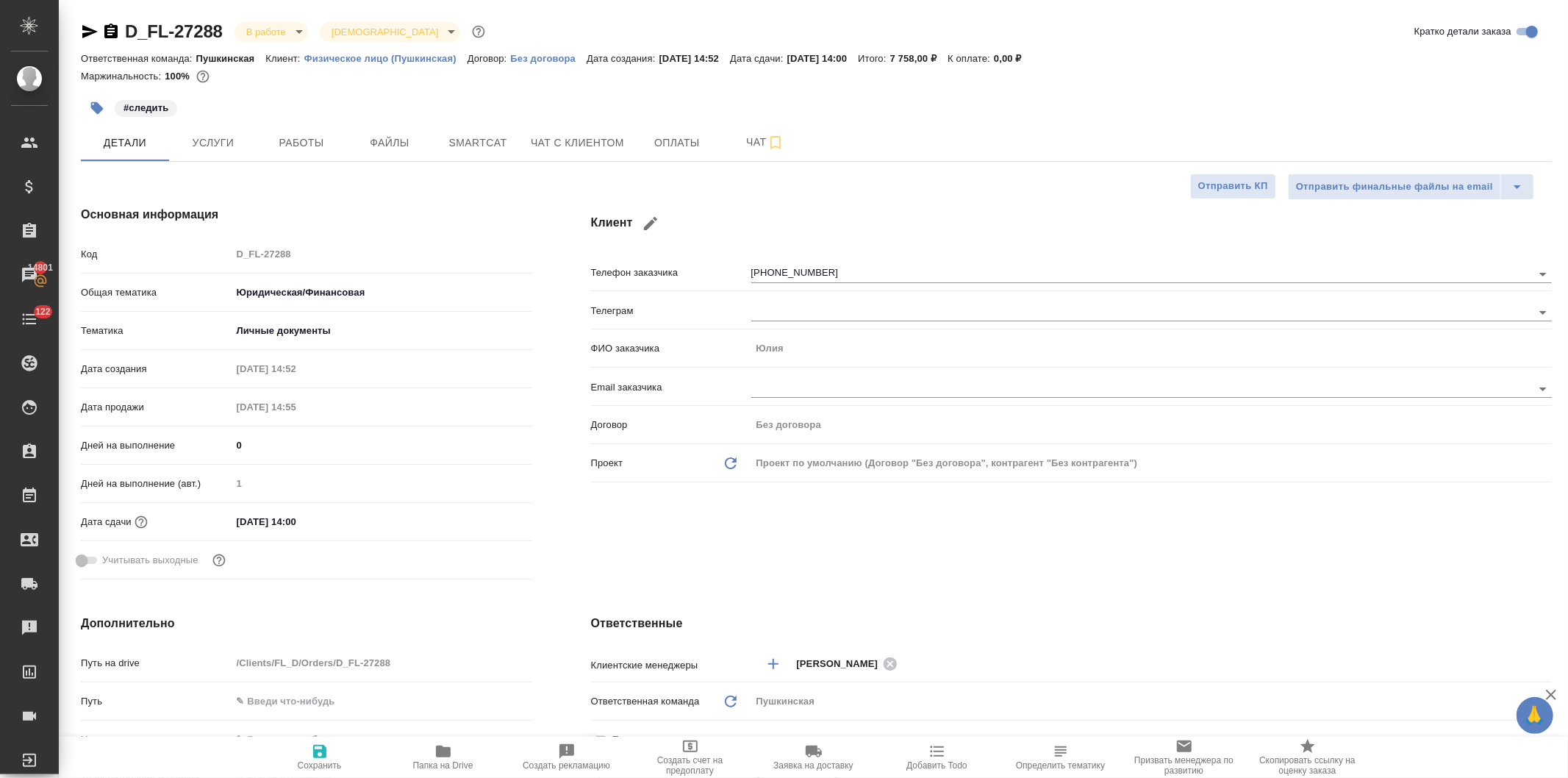
type textarea "x"
click at [445, 754] on icon "button" at bounding box center [443, 751] width 14 height 12
type textarea "x"
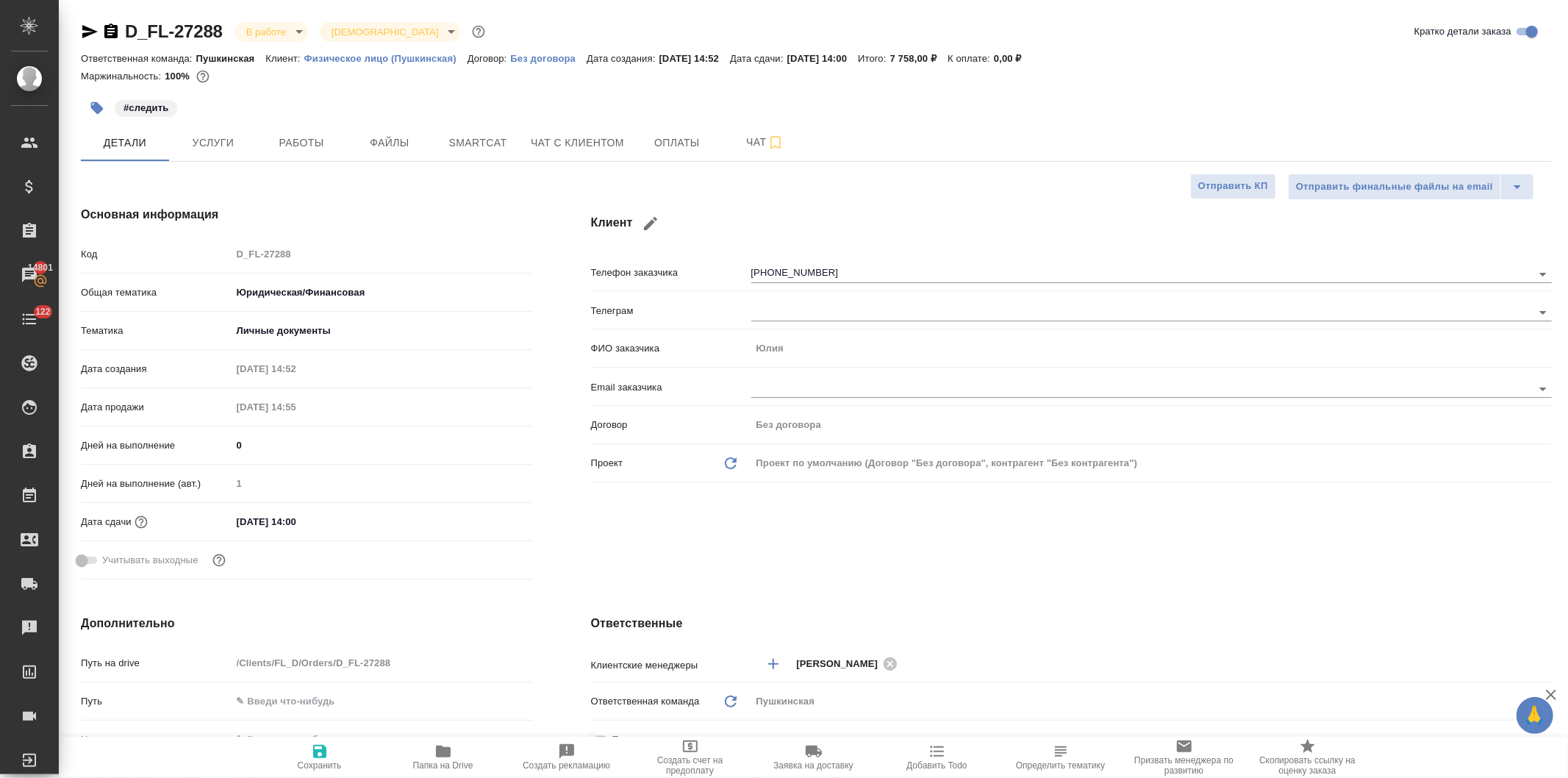
type textarea "x"
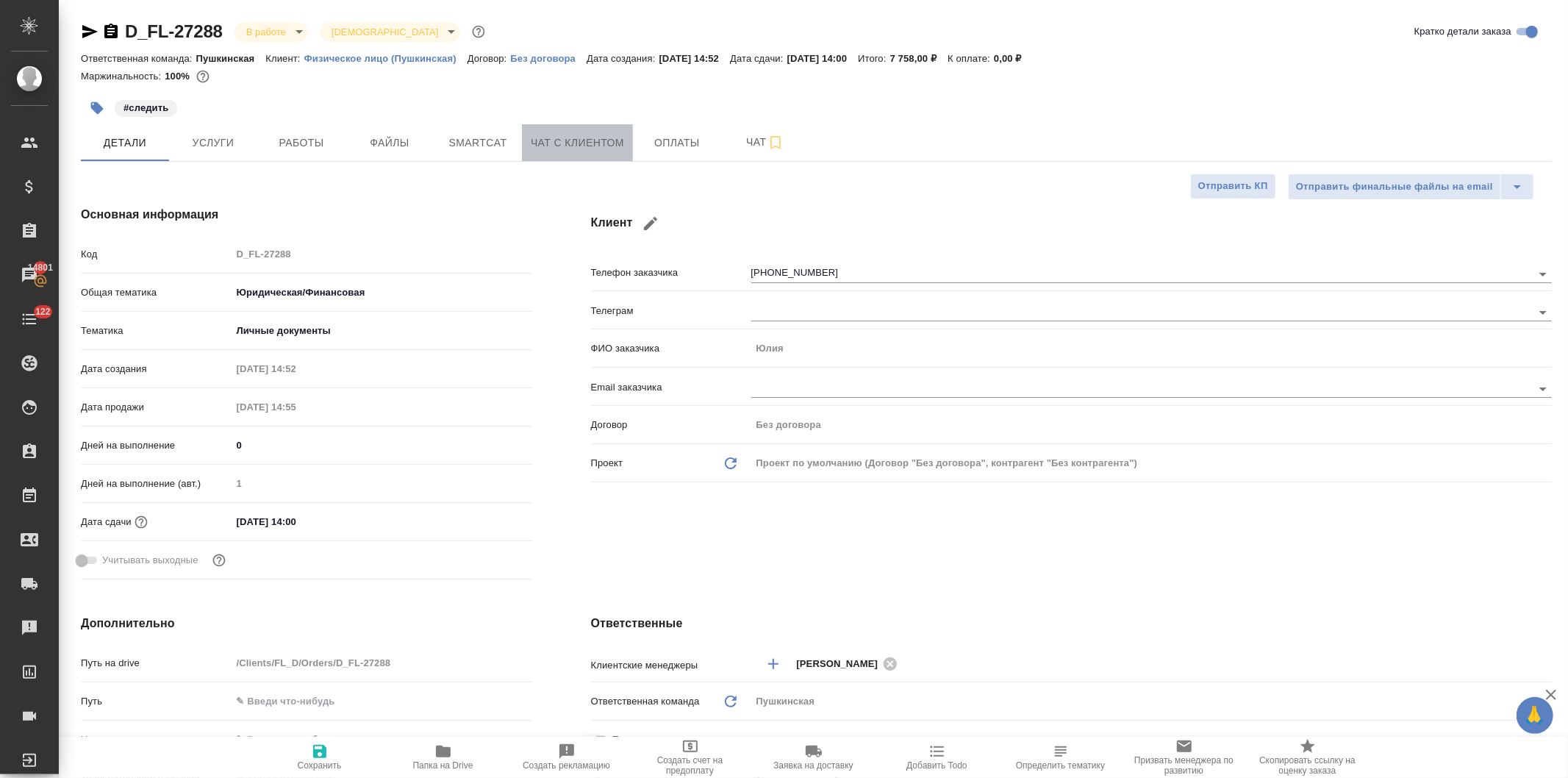
click at [556, 138] on span "Чат с клиентом" at bounding box center [578, 142] width 93 height 19
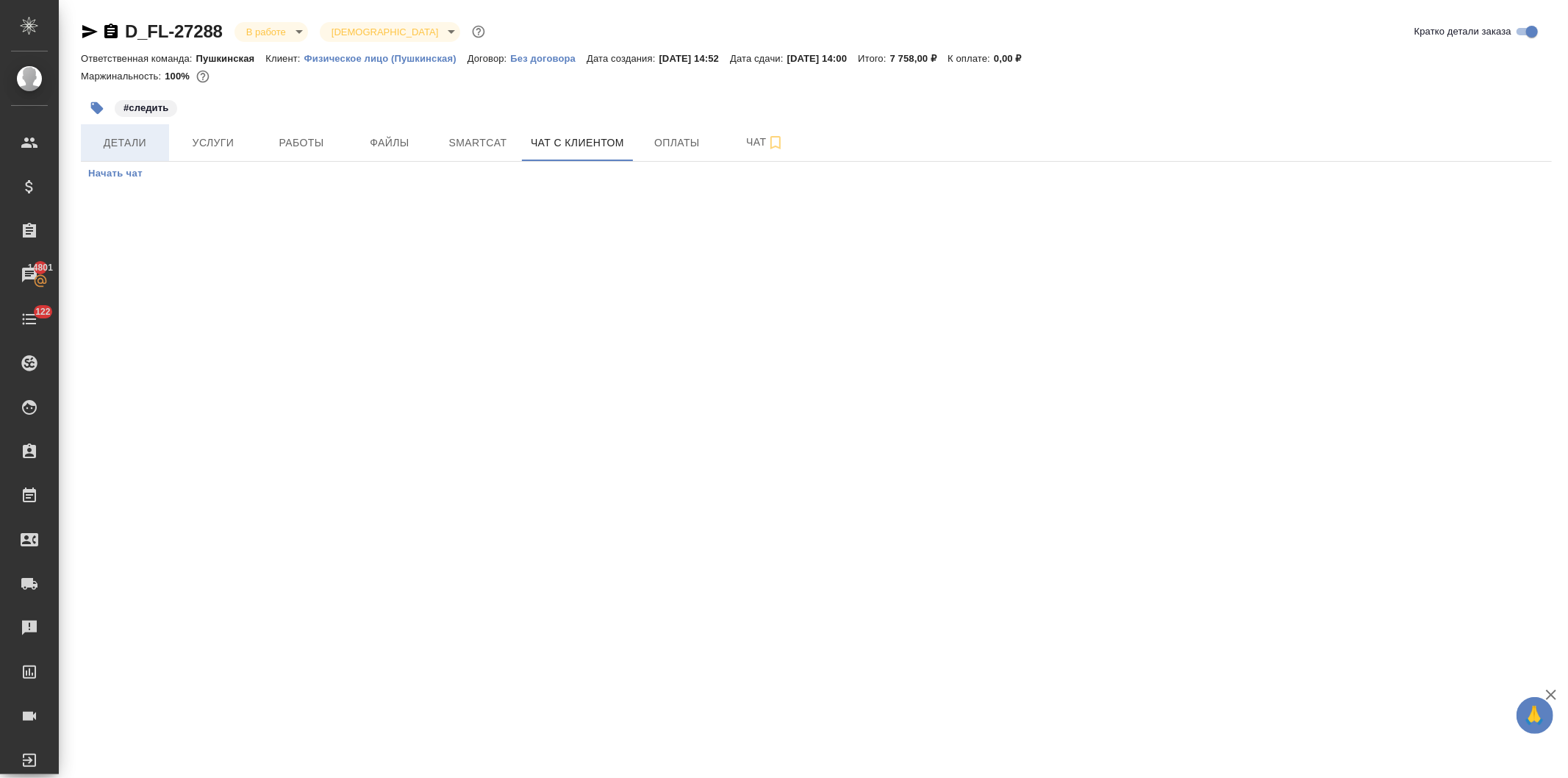
click at [116, 140] on span "Детали" at bounding box center [125, 142] width 71 height 19
select select "RU"
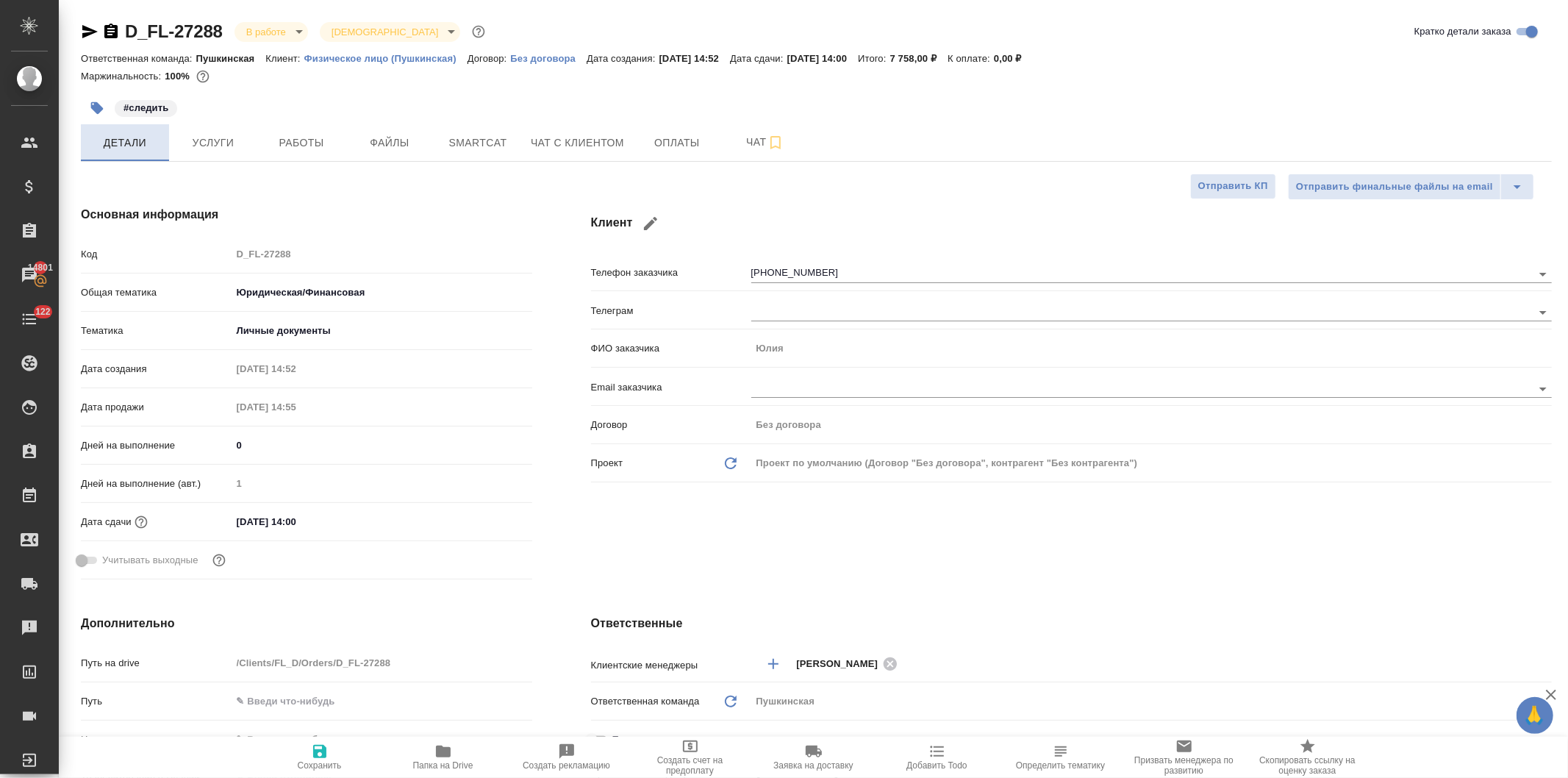
type textarea "x"
click at [303, 135] on span "Работы" at bounding box center [302, 142] width 71 height 19
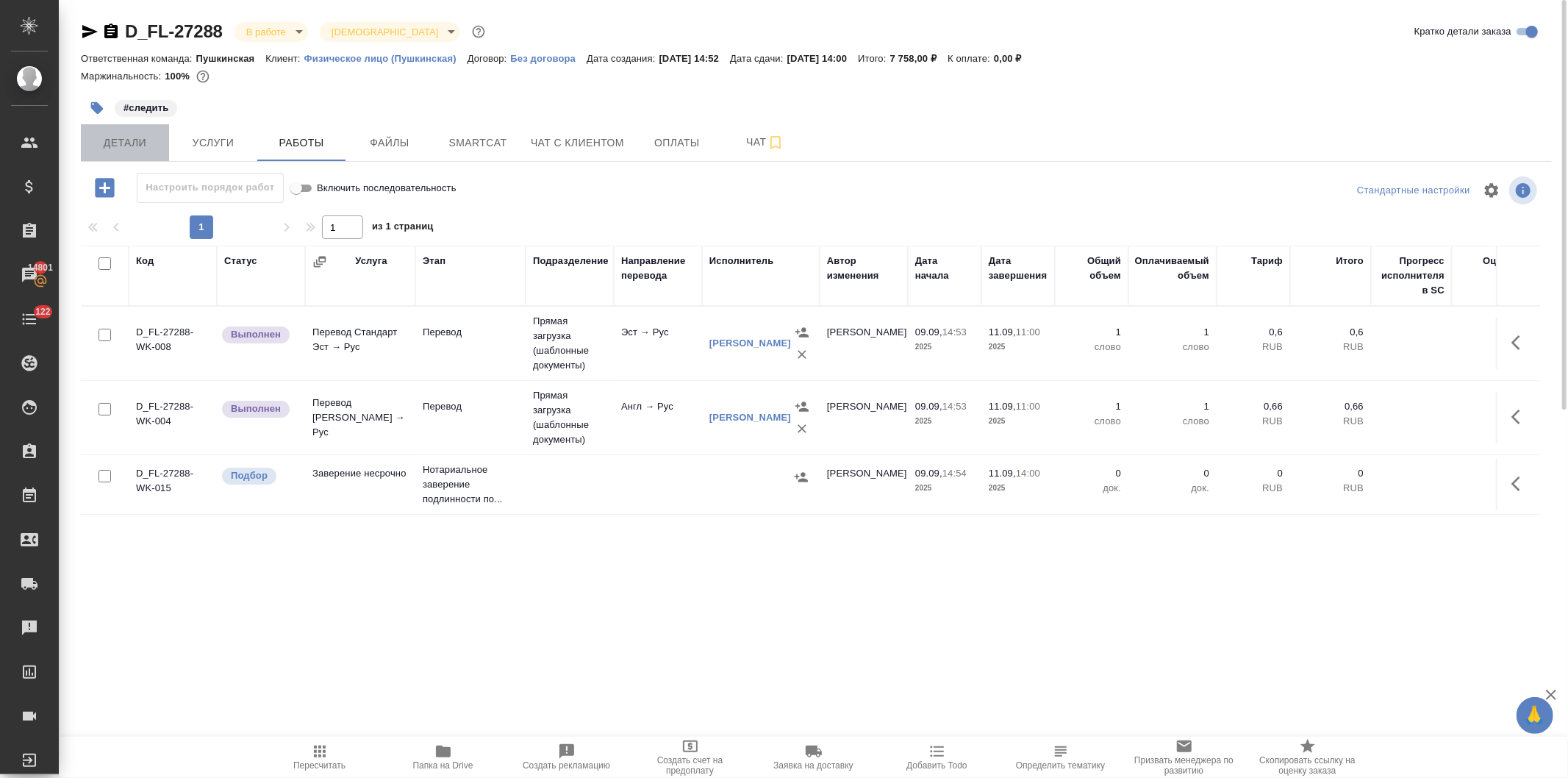
click at [113, 142] on span "Детали" at bounding box center [125, 142] width 71 height 19
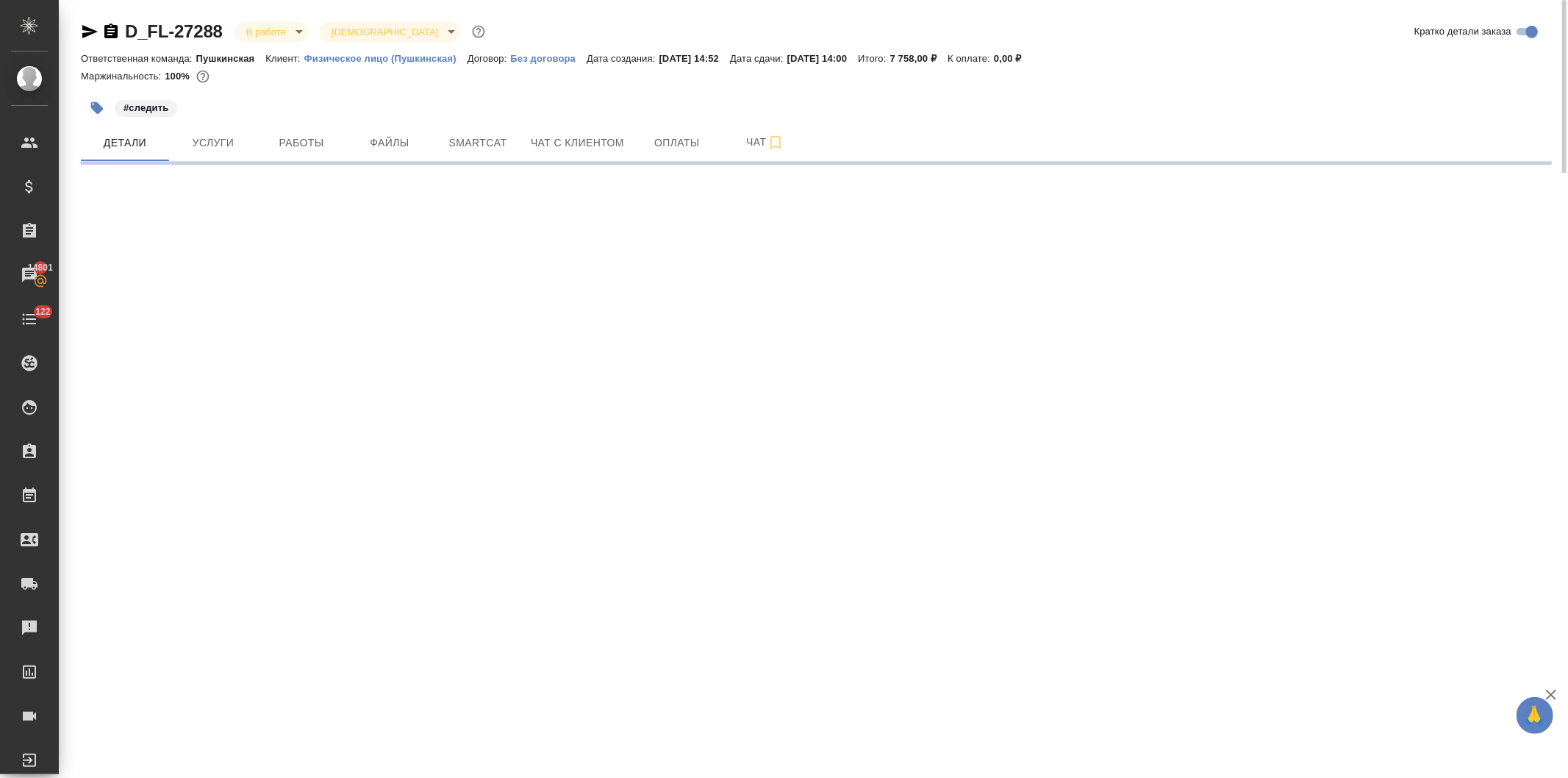
click at [86, 30] on icon "button" at bounding box center [89, 31] width 15 height 13
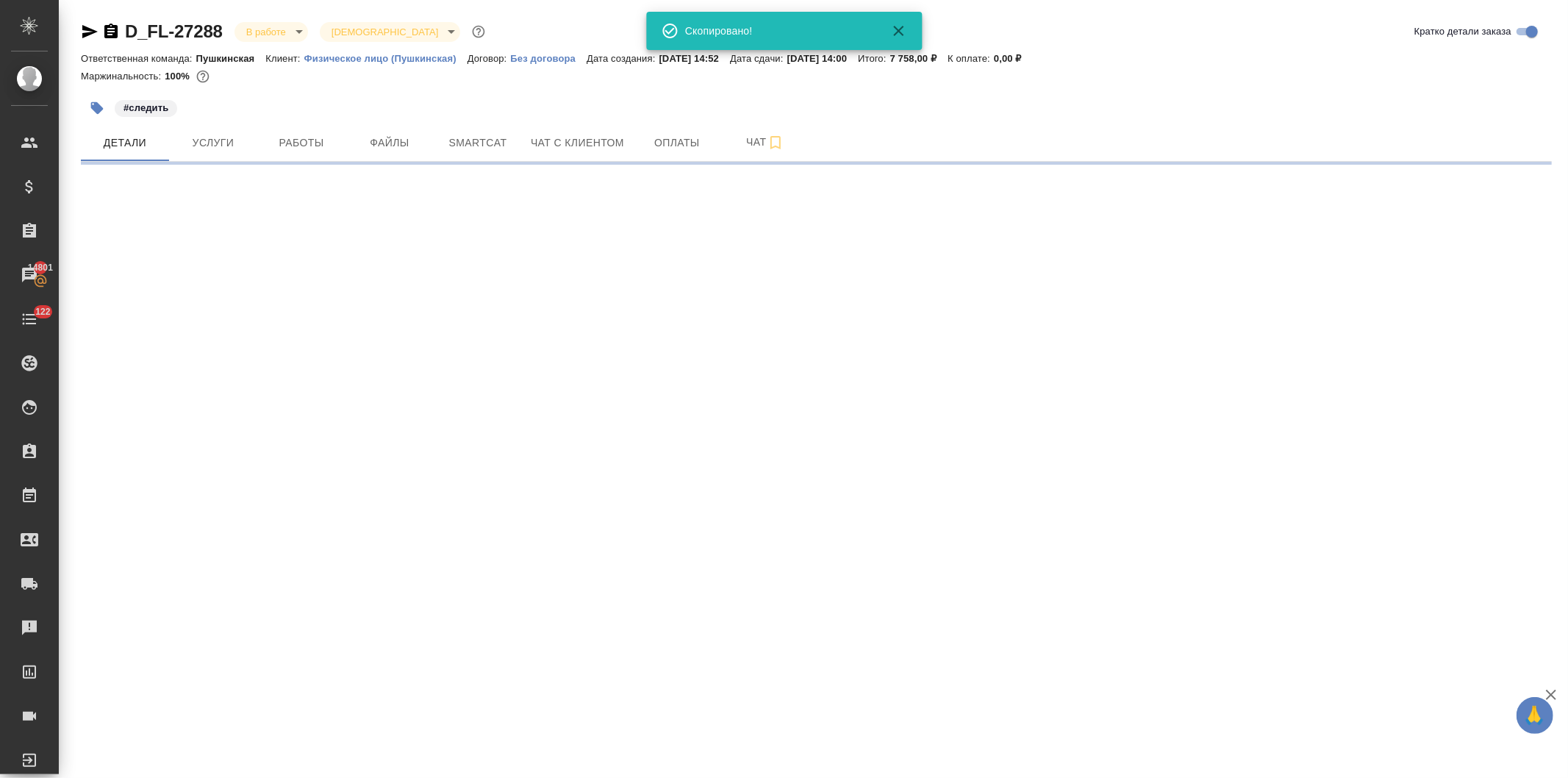
select select "RU"
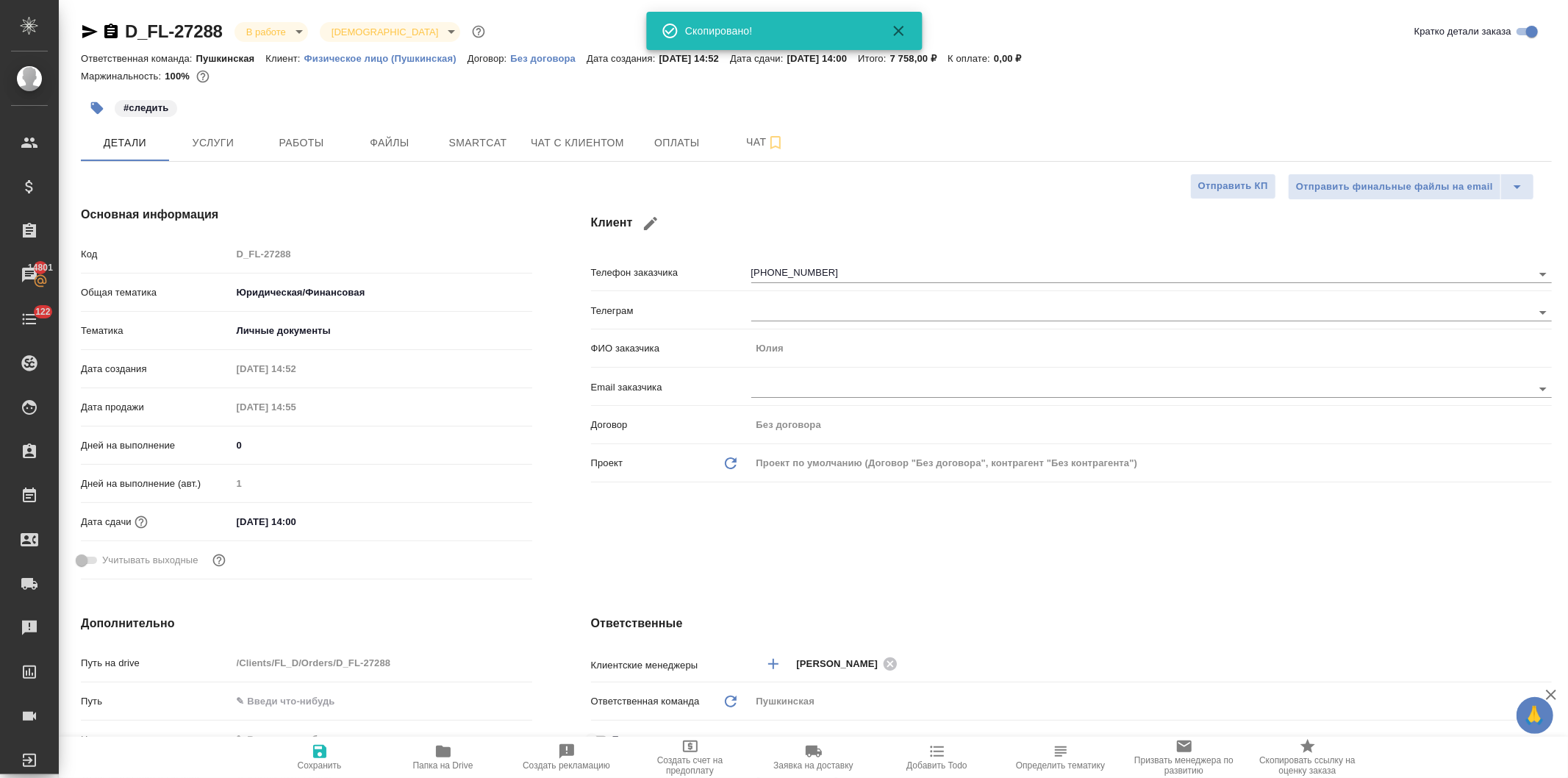
type textarea "x"
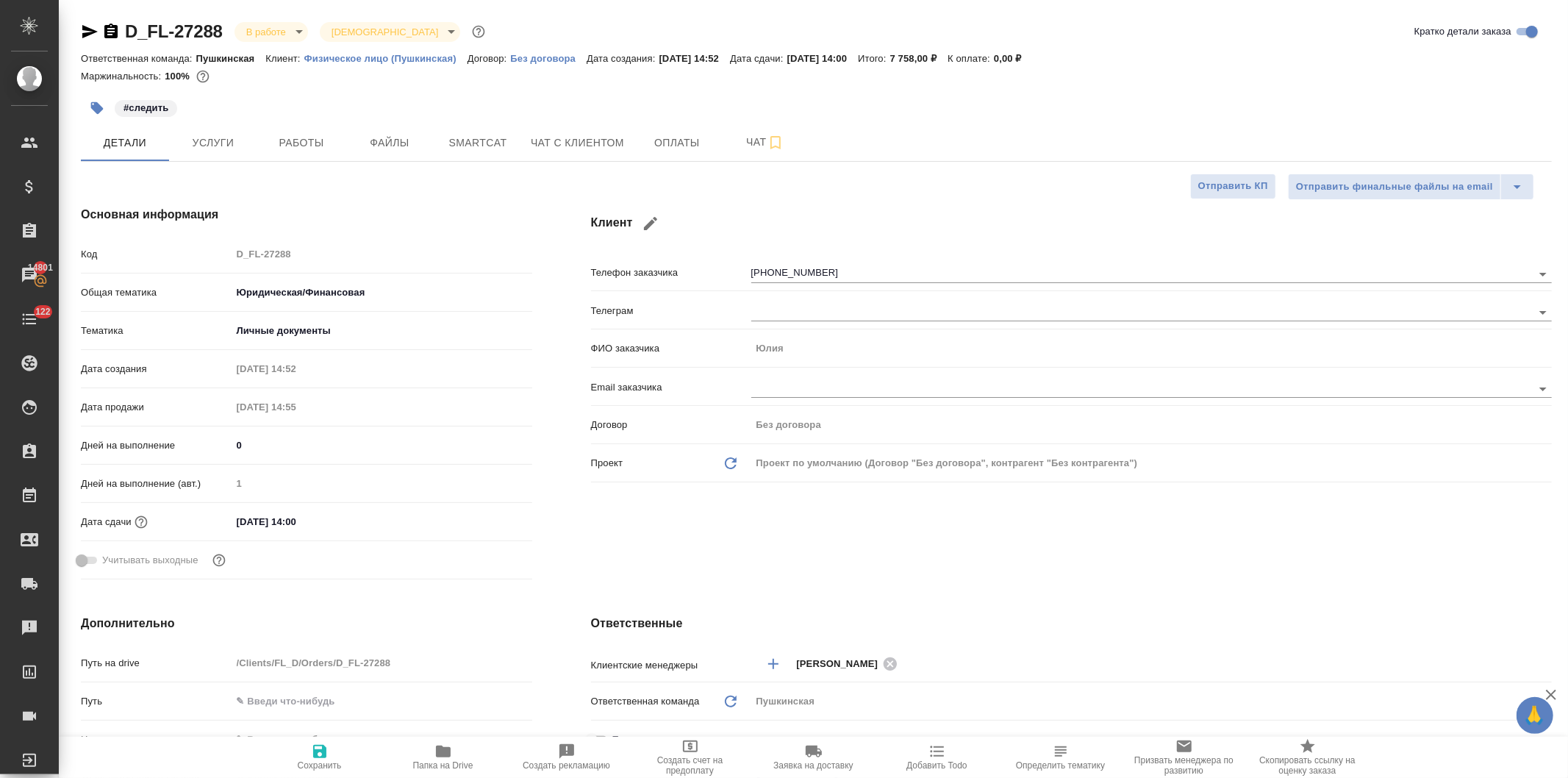
type textarea "x"
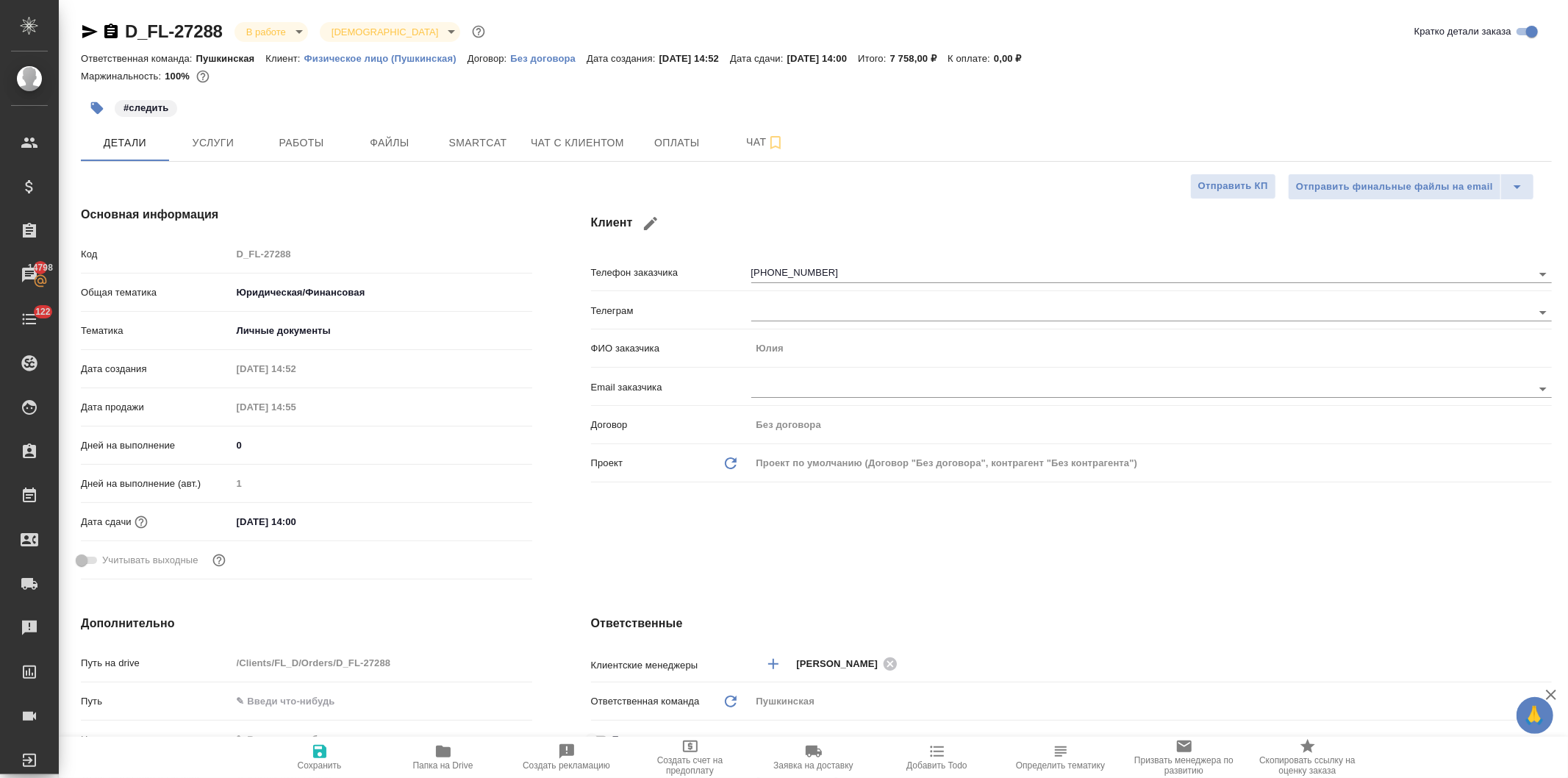
type textarea "x"
click at [215, 245] on div "Код D_FL-27288" at bounding box center [306, 254] width 451 height 26
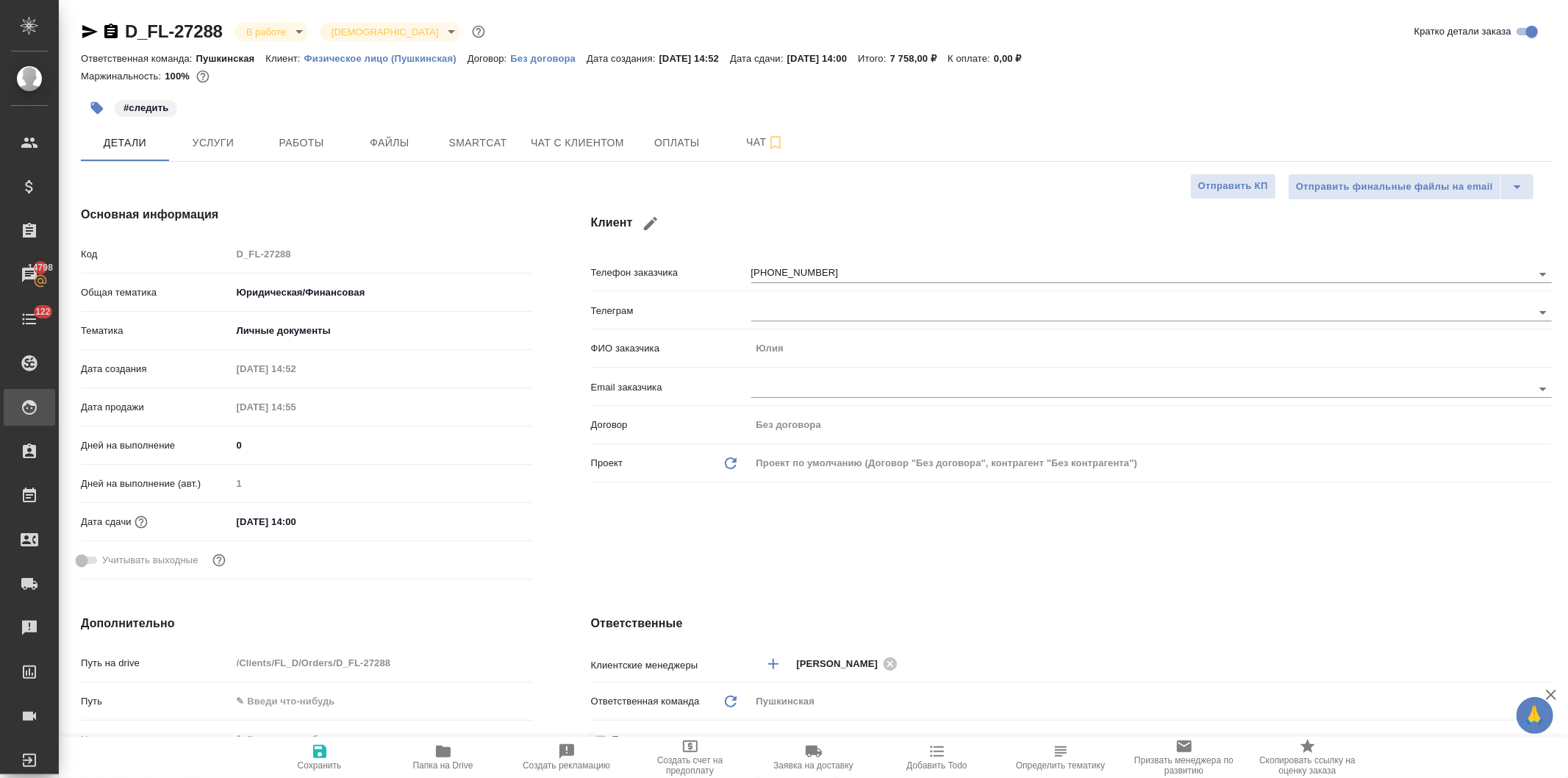
type textarea "x"
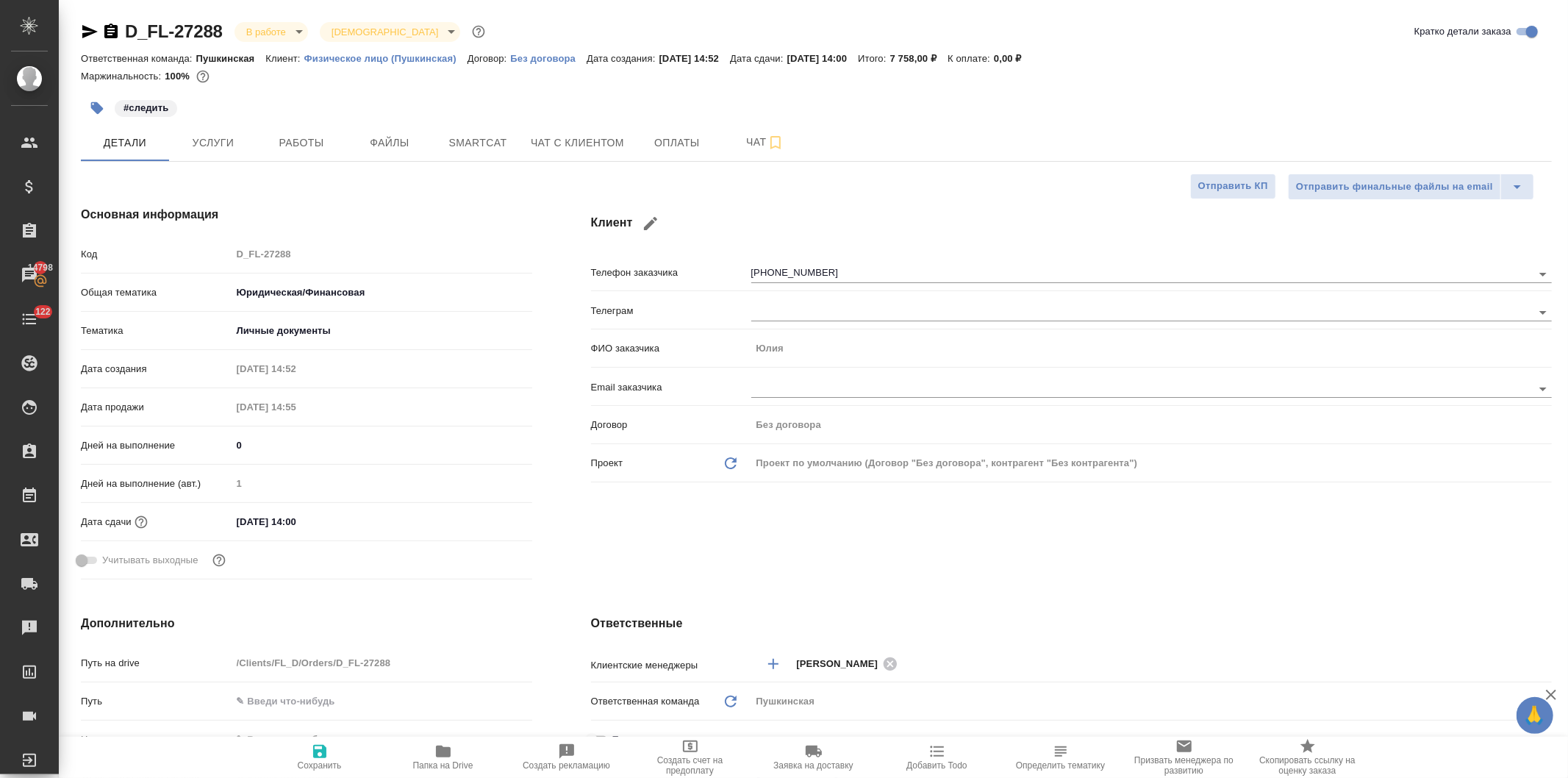
type textarea "x"
click at [444, 755] on icon "button" at bounding box center [443, 751] width 14 height 12
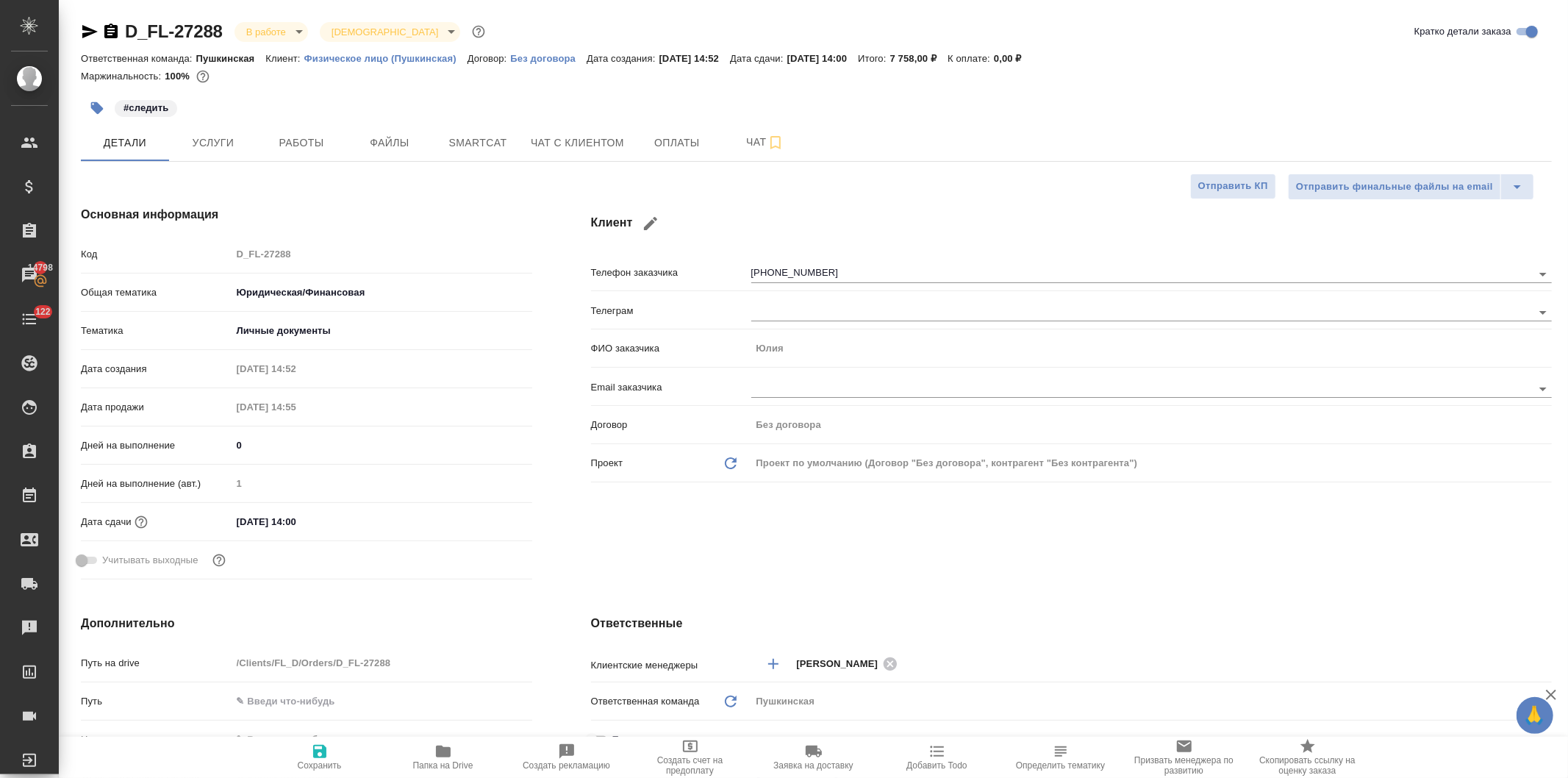
type textarea "x"
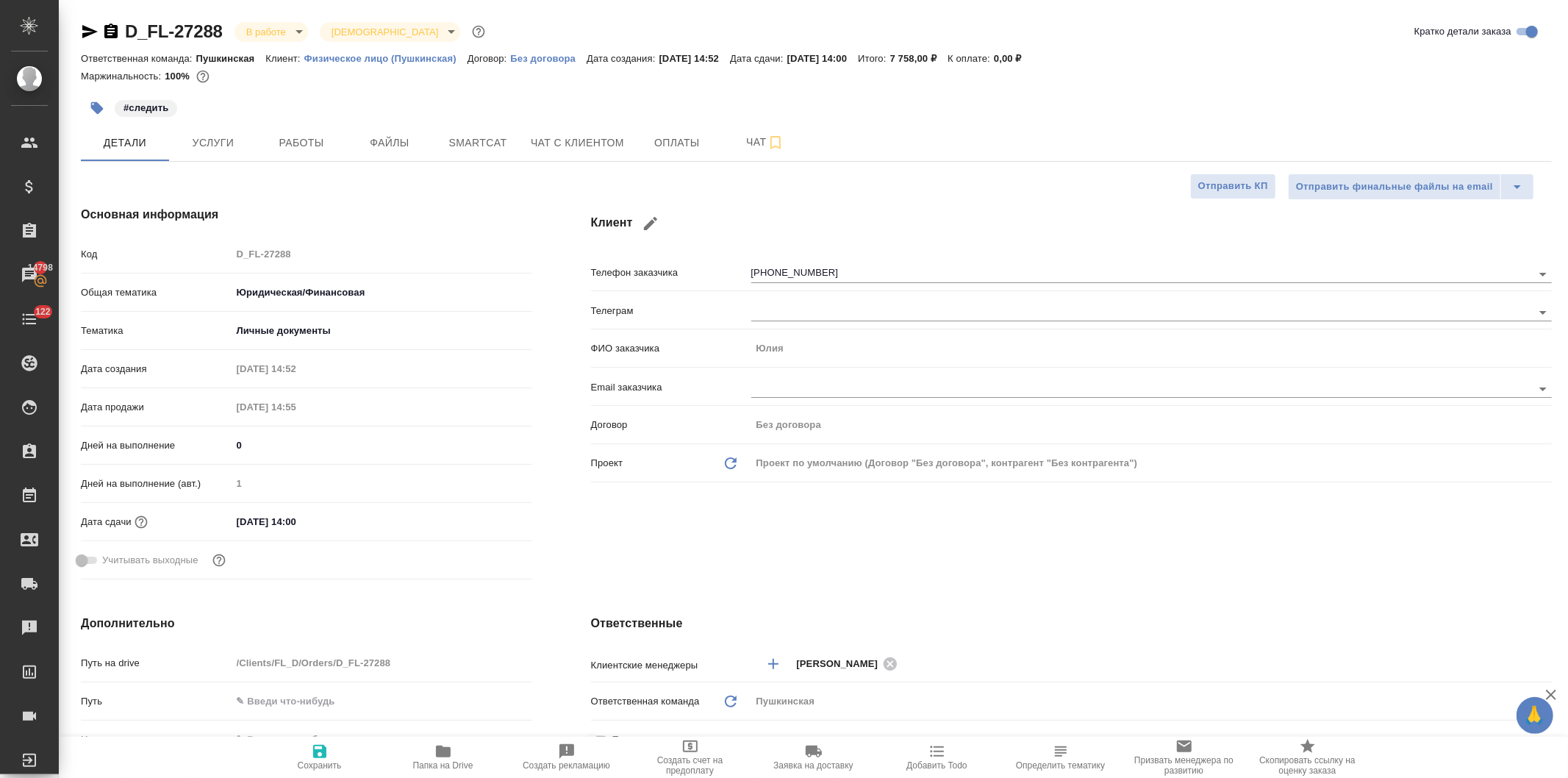
type textarea "x"
click at [201, 130] on button "Услуги" at bounding box center [213, 142] width 88 height 37
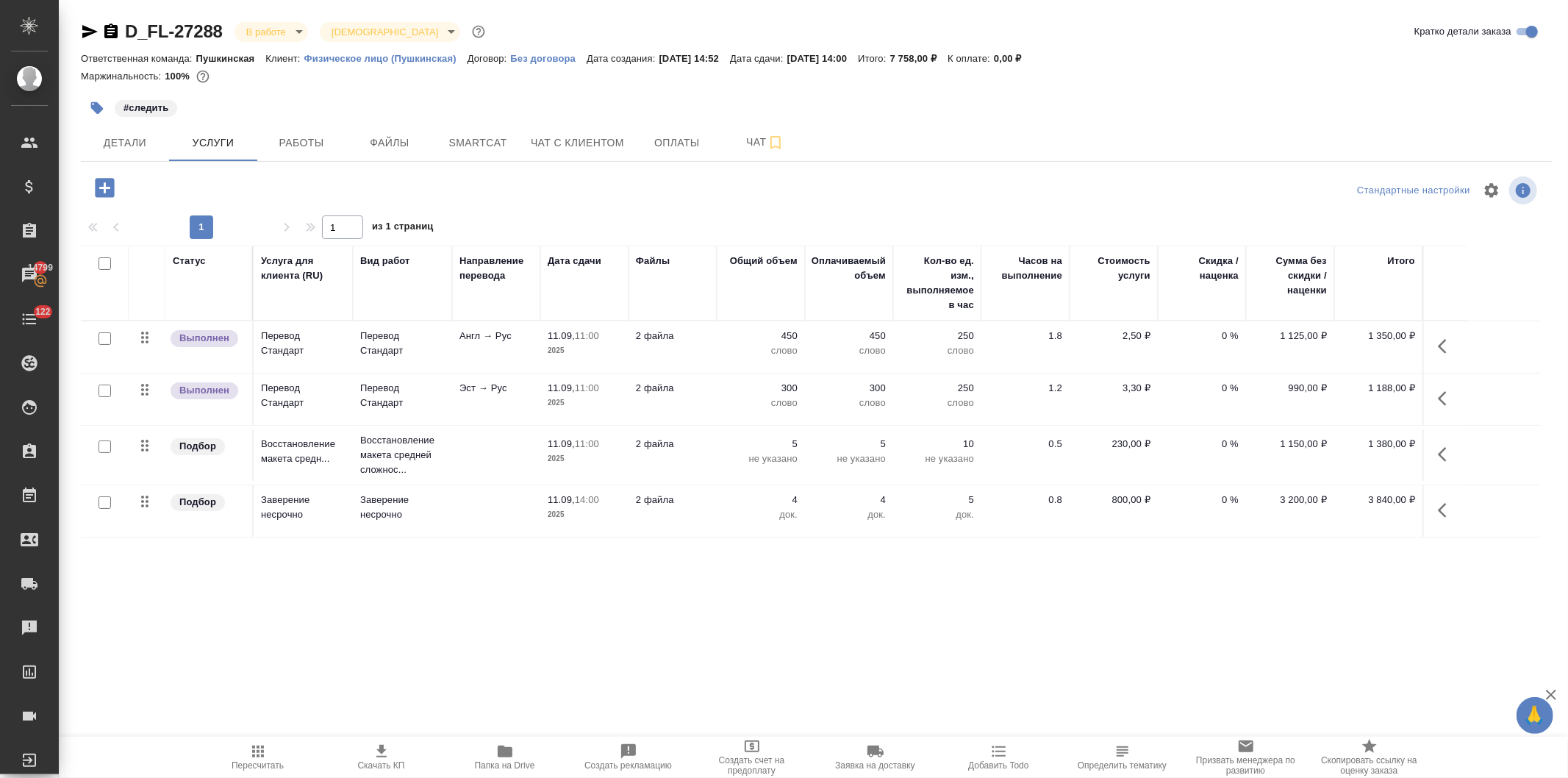
click at [504, 757] on icon "button" at bounding box center [504, 751] width 14 height 12
click at [120, 134] on span "Детали" at bounding box center [125, 142] width 71 height 19
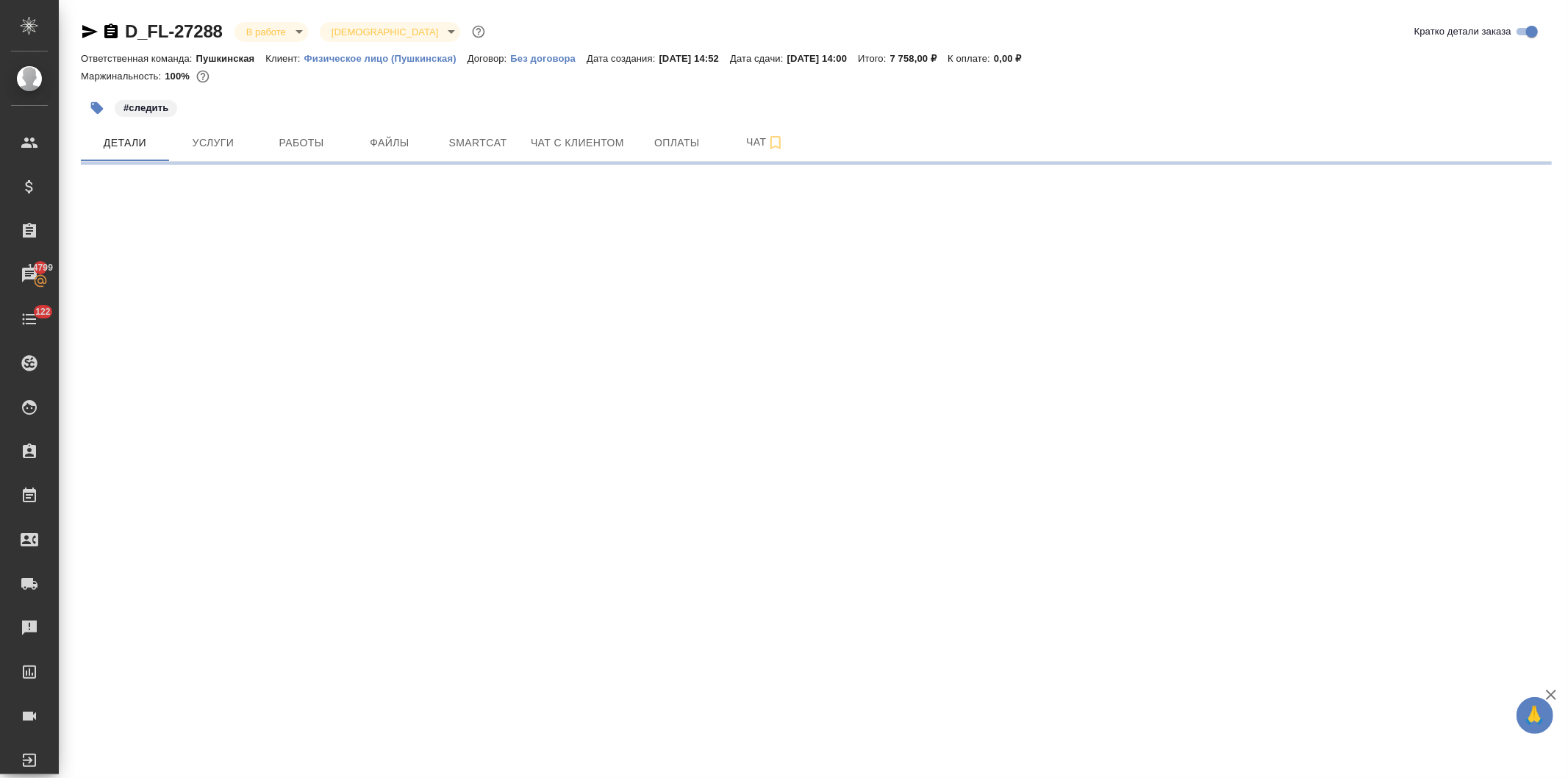
select select "RU"
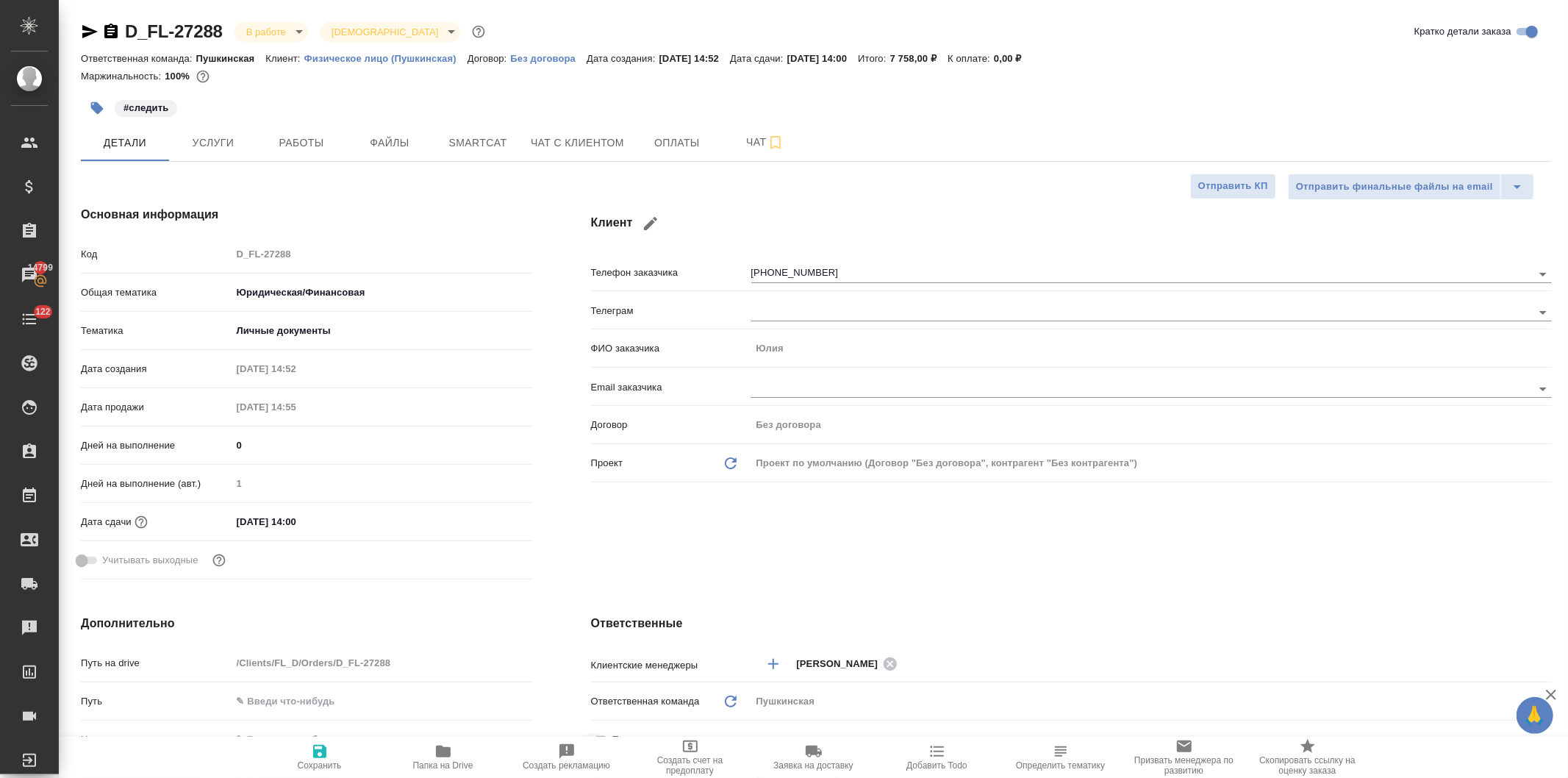
type textarea "x"
click at [296, 142] on span "Работы" at bounding box center [302, 142] width 71 height 19
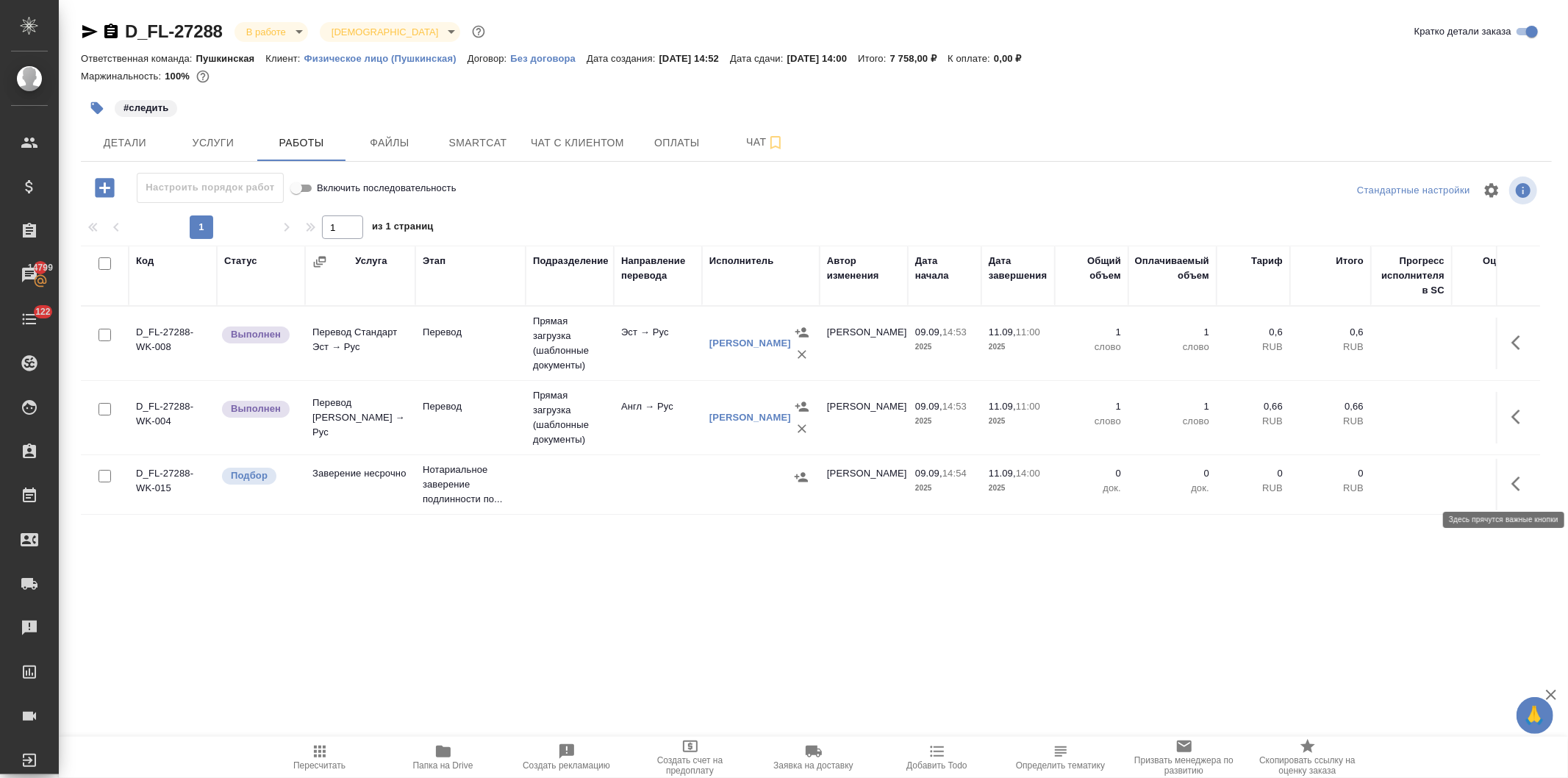
click at [1511, 476] on icon "button" at bounding box center [1520, 484] width 18 height 18
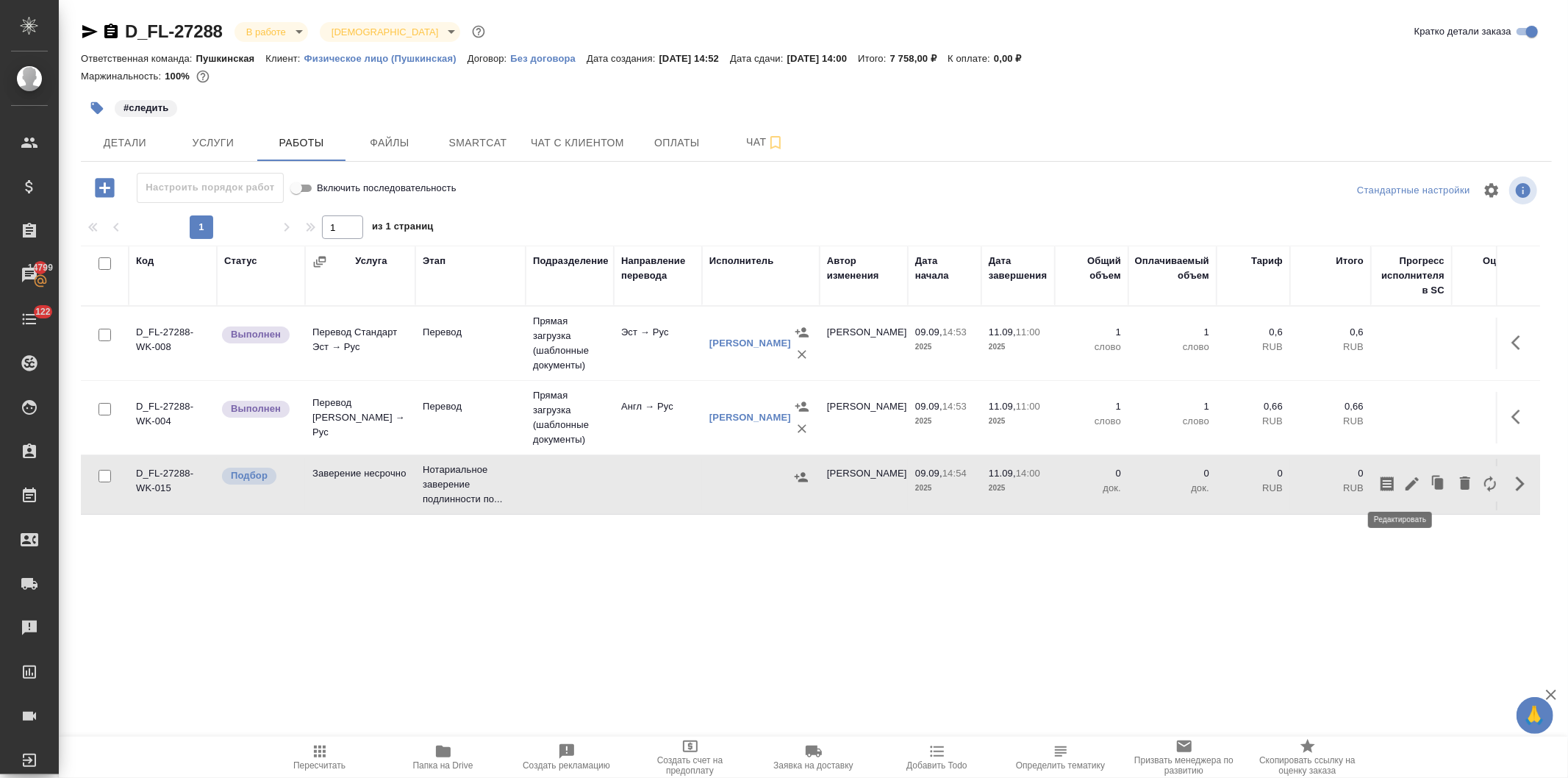
click at [1403, 483] on icon "button" at bounding box center [1412, 484] width 18 height 18
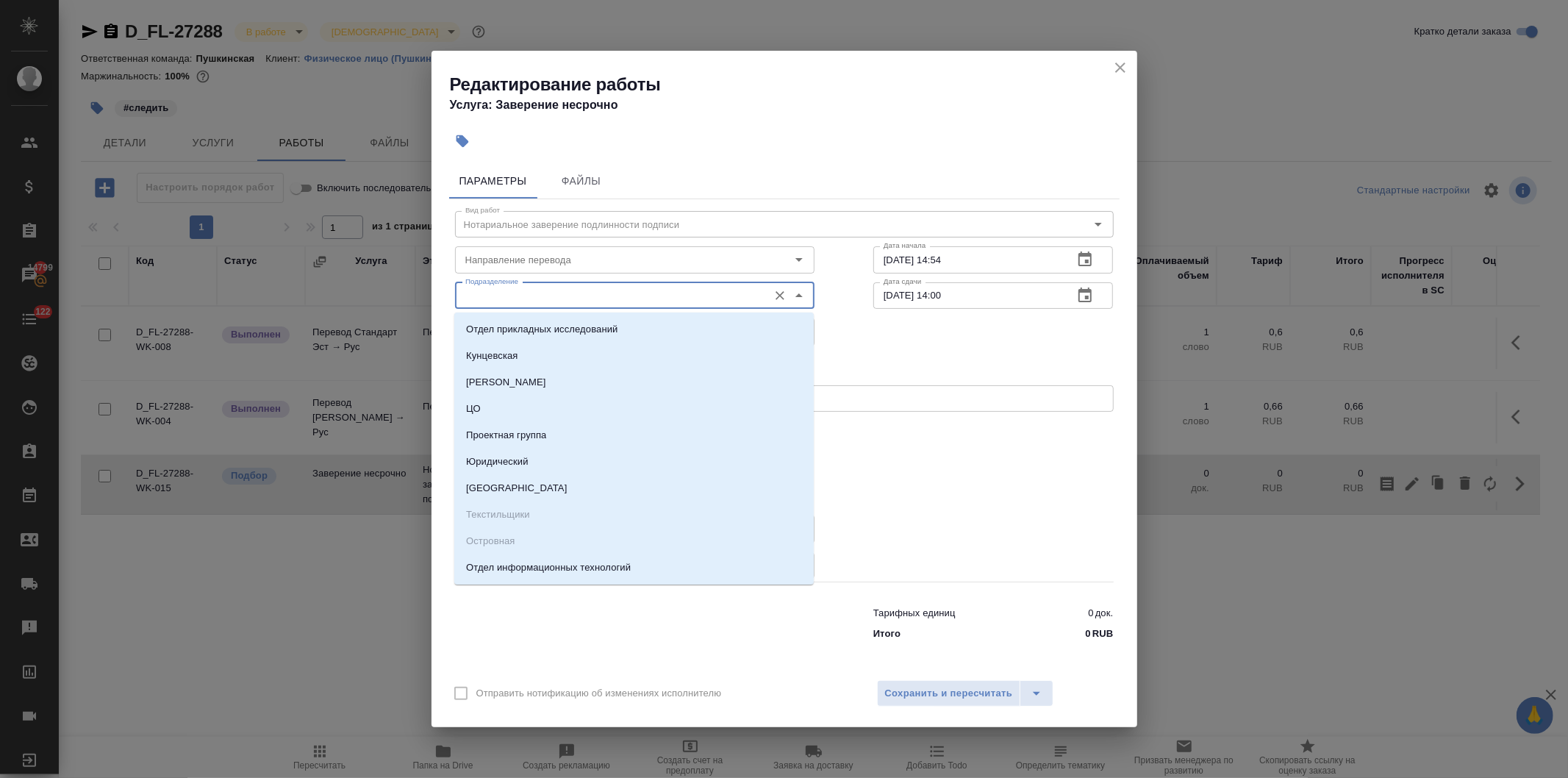
click at [533, 298] on input "Подразделение" at bounding box center [610, 295] width 302 height 18
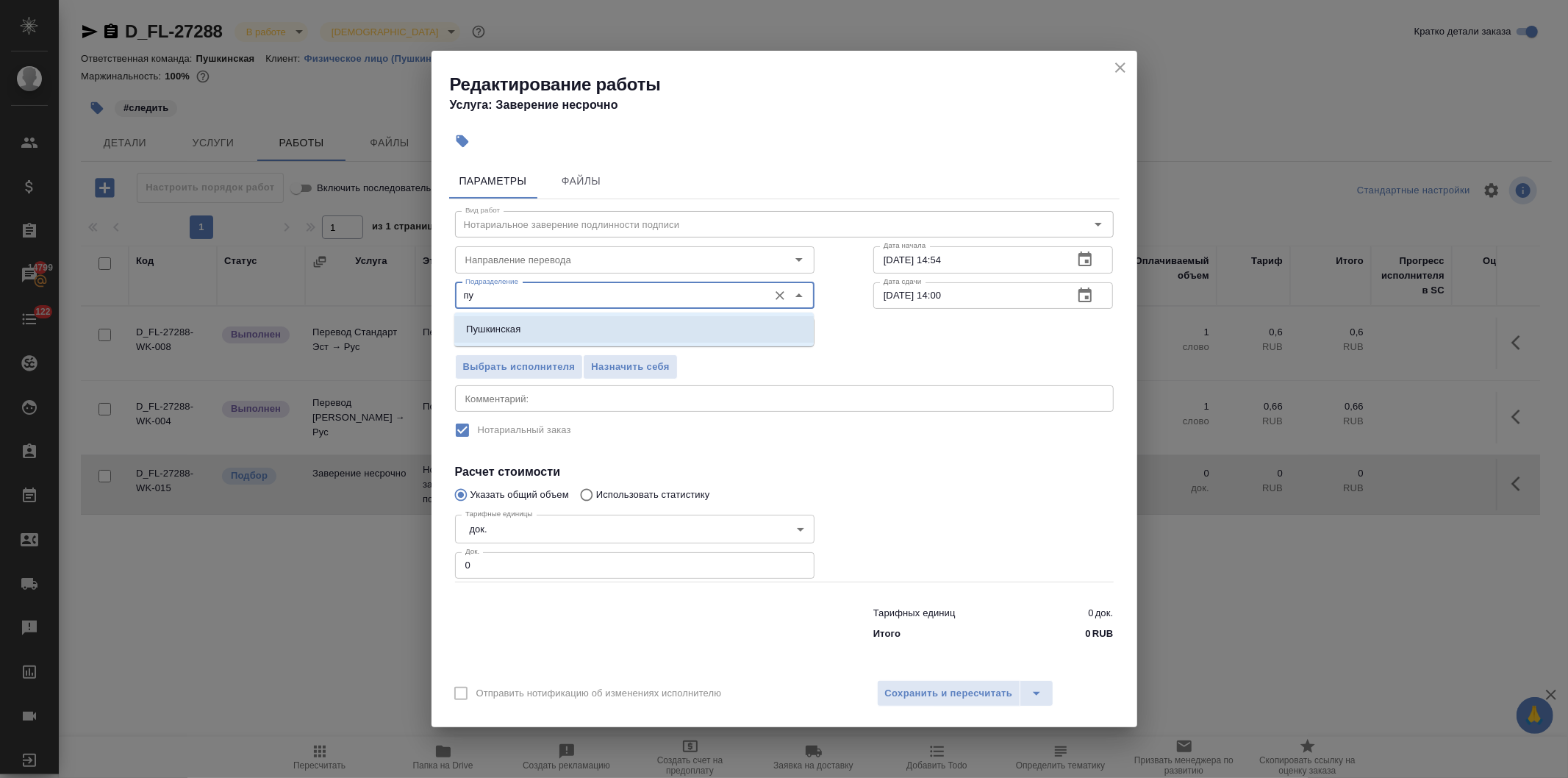
click at [534, 327] on li "Пушкинская" at bounding box center [634, 329] width 360 height 27
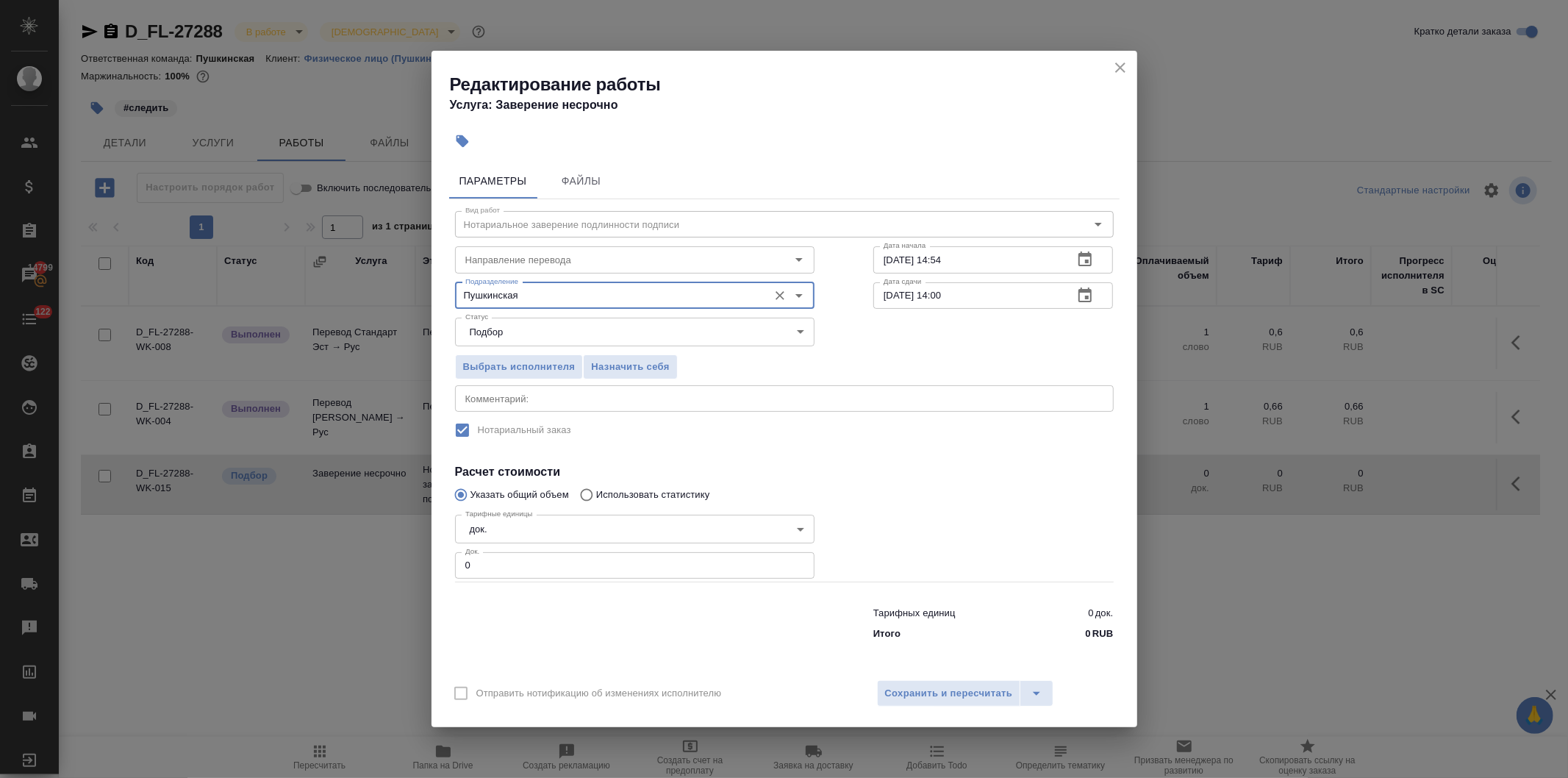
type input "Пушкинская"
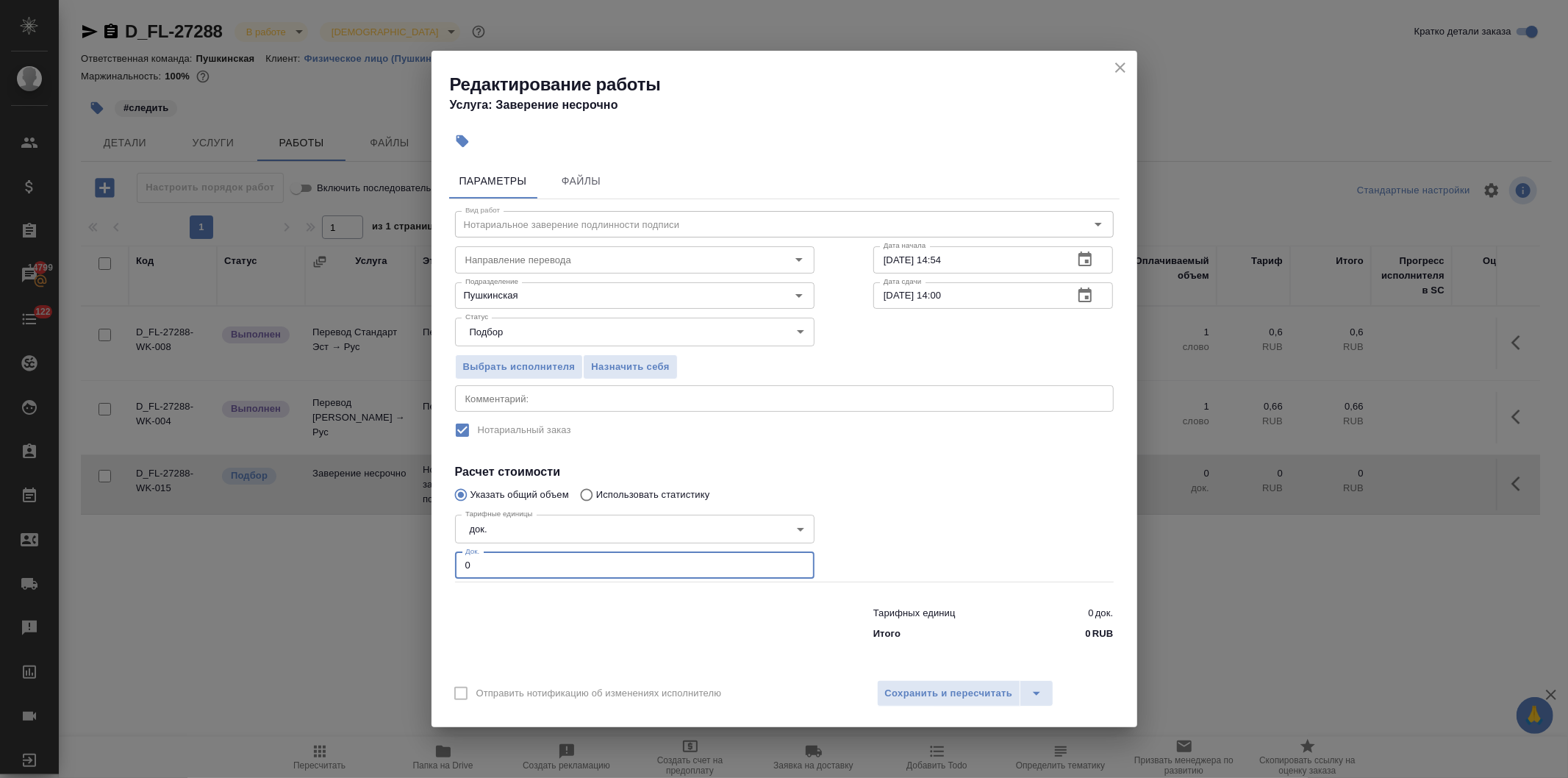
drag, startPoint x: 487, startPoint y: 567, endPoint x: 420, endPoint y: 571, distance: 67.1
click at [420, 571] on div "Редактирование работы Услуга: Заверение несрочно Параметры Файлы Вид работ Нота…" at bounding box center [784, 389] width 1568 height 778
type input "4"
click at [904, 692] on span "Сохранить и пересчитать" at bounding box center [949, 693] width 128 height 17
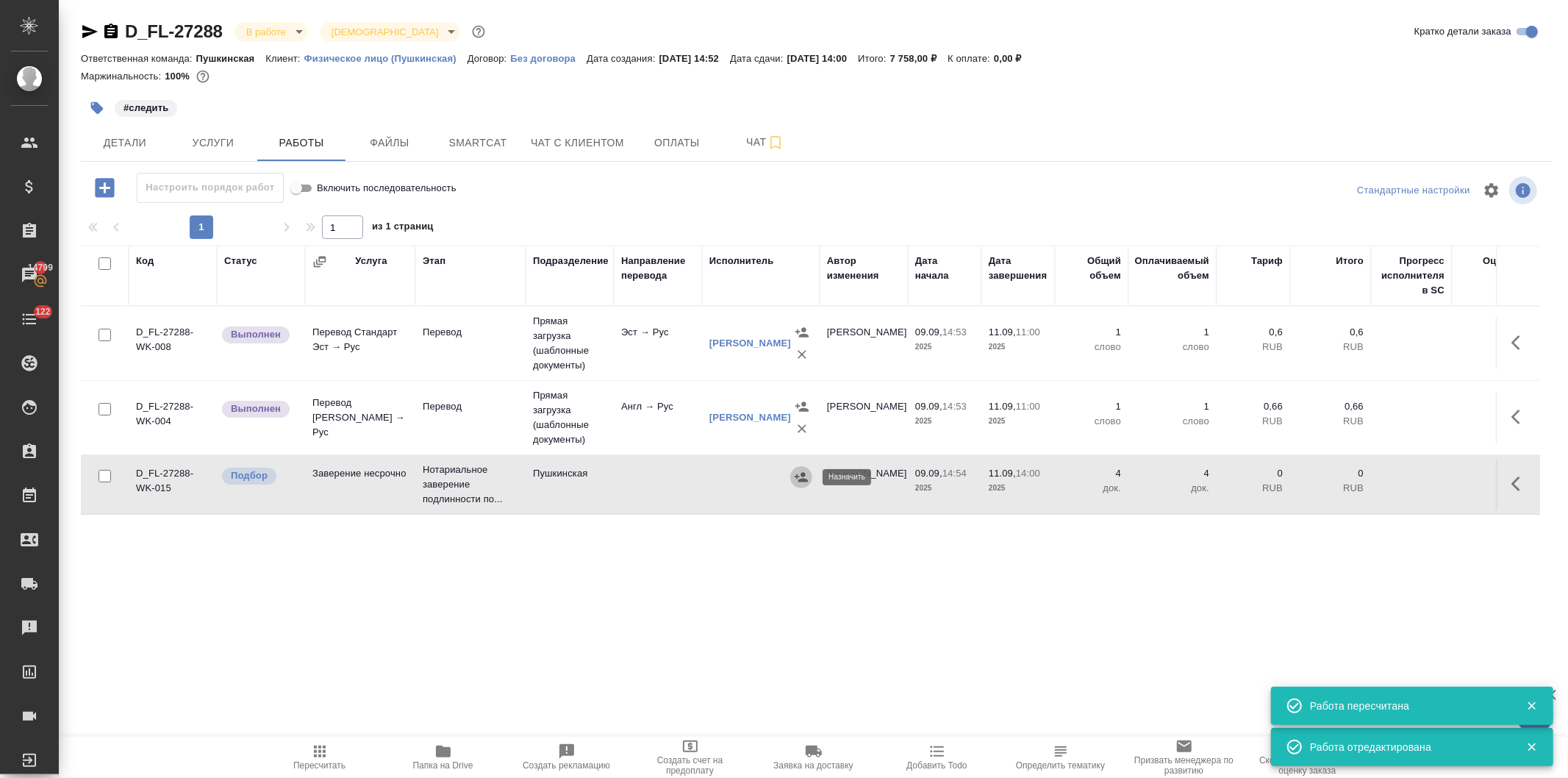
click at [795, 478] on icon "button" at bounding box center [801, 477] width 14 height 14
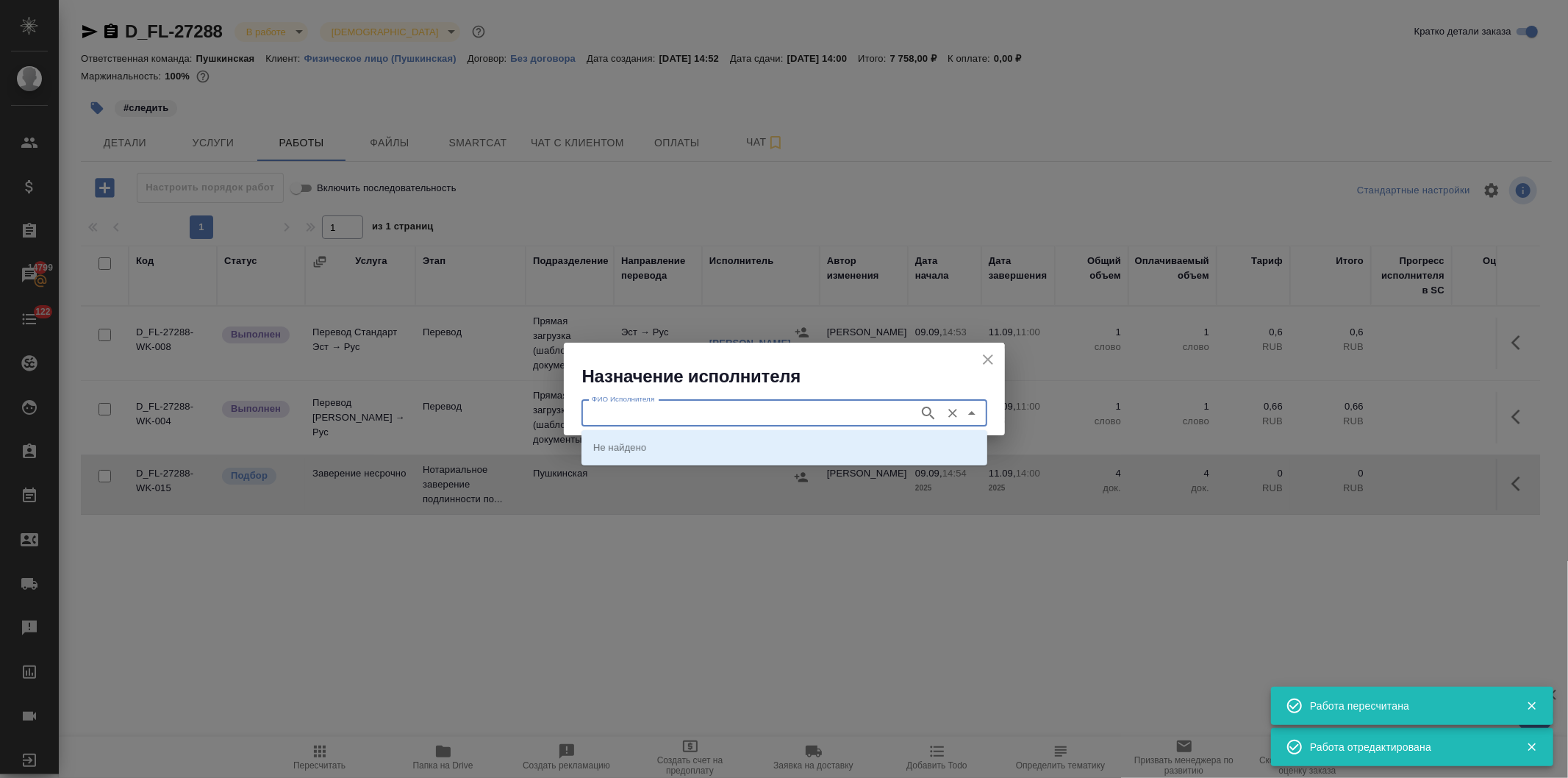
click at [769, 414] on input "ФИО Исполнителя" at bounding box center [748, 413] width 326 height 18
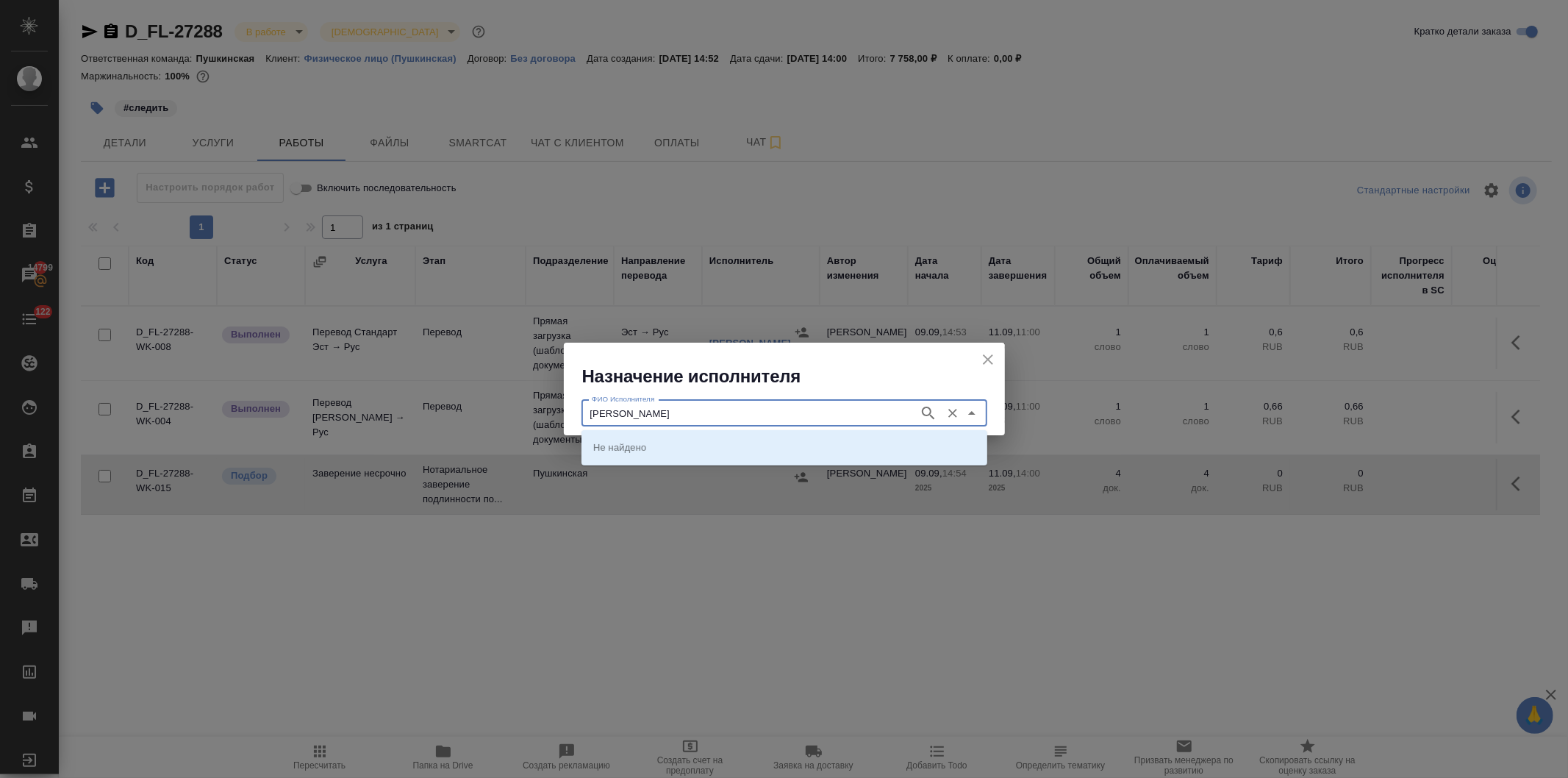
type input "федорченко"
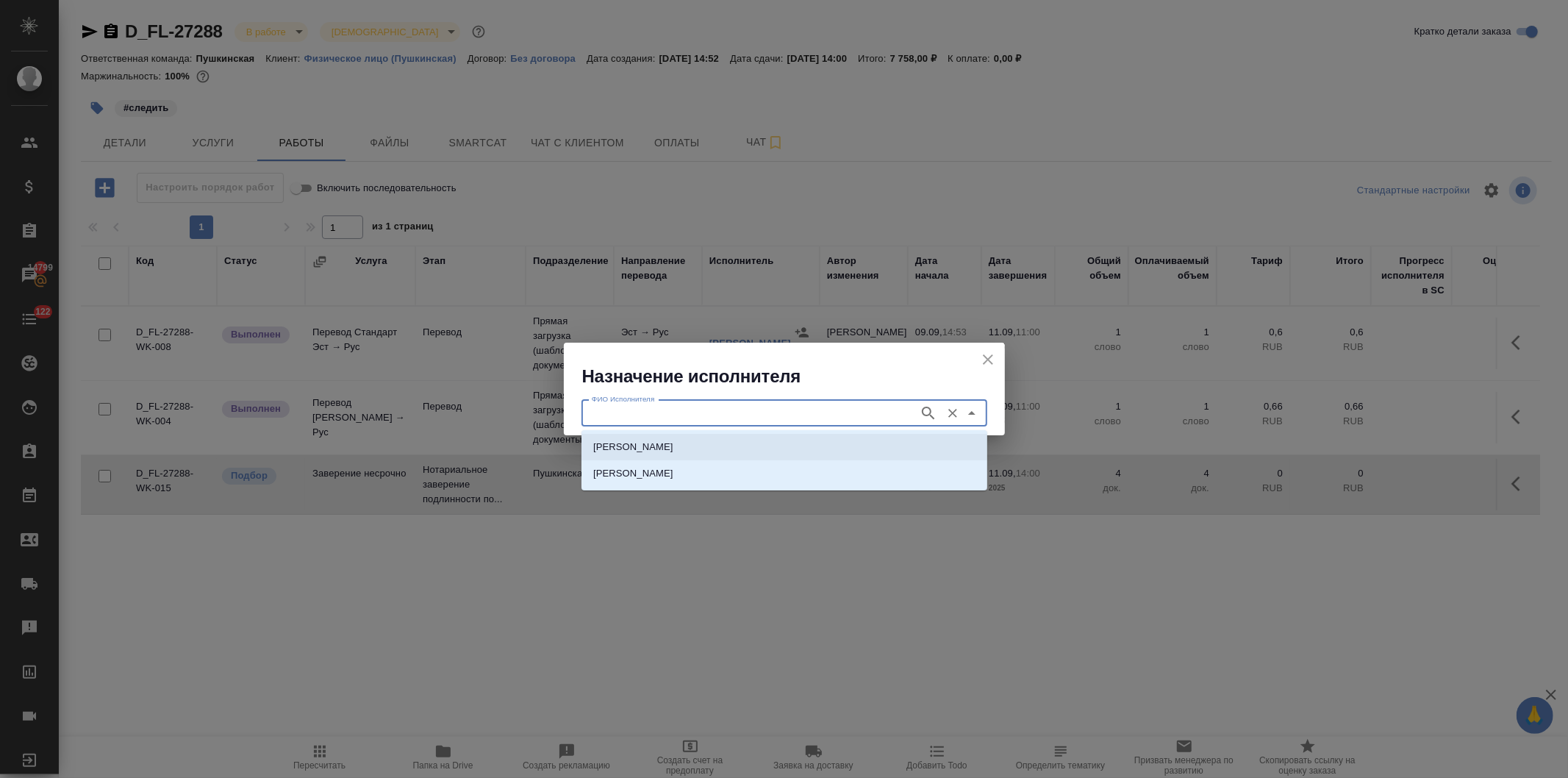
click at [673, 443] on p "НОТАРИУС Федорченко Александр Вячеславович" at bounding box center [633, 447] width 80 height 14
type input "НОТАРИУС Федорченко Александр Вячеславович"
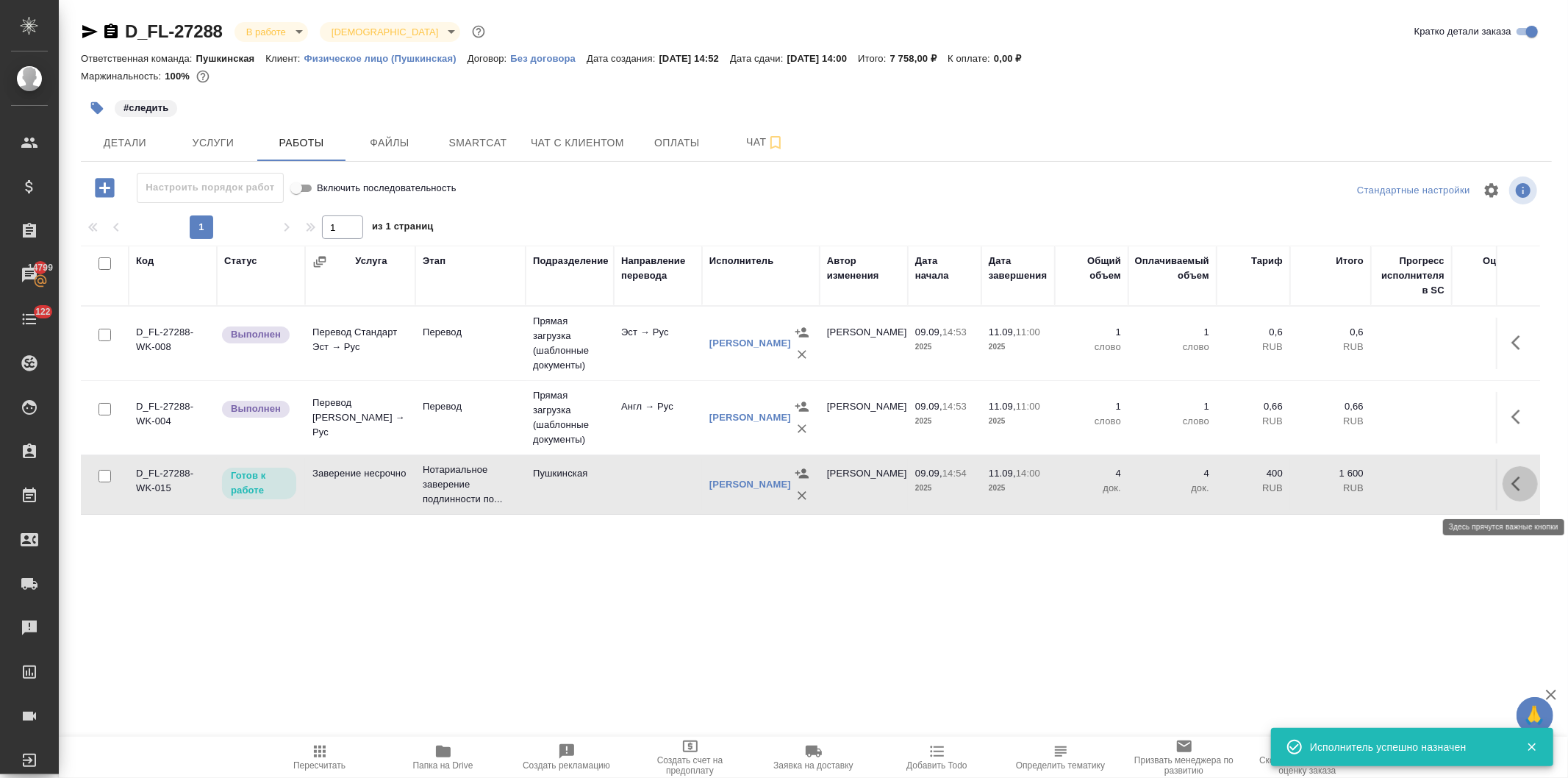
click at [1502, 486] on button "button" at bounding box center [1520, 484] width 35 height 35
click at [1403, 489] on icon "button" at bounding box center [1412, 484] width 18 height 18
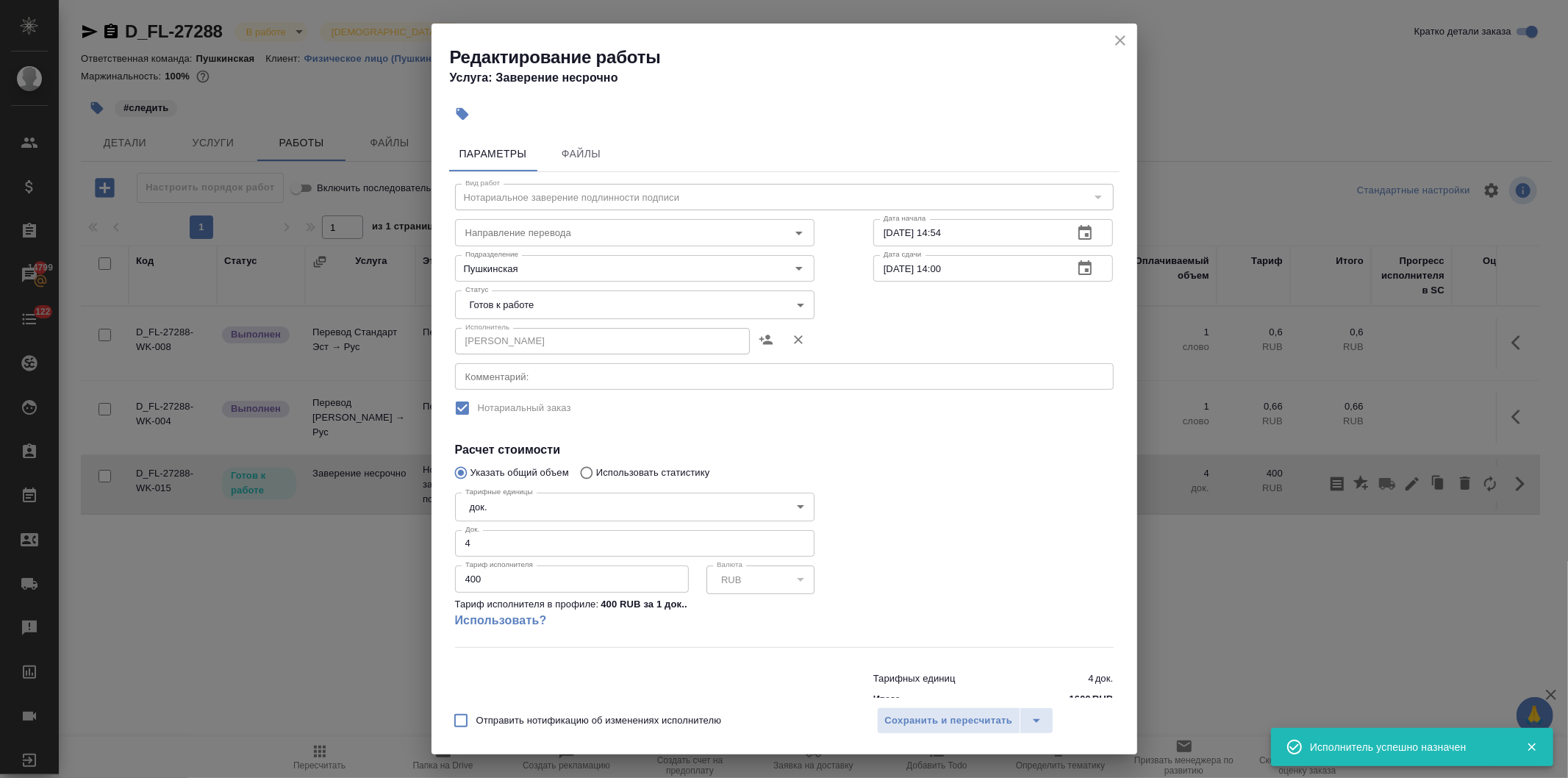
click at [541, 297] on body "🙏 .cls-1 fill:#fff; AWATERA Давыдова Елена Клиенты Спецификации Заказы 14799 Ча…" at bounding box center [784, 389] width 1568 height 778
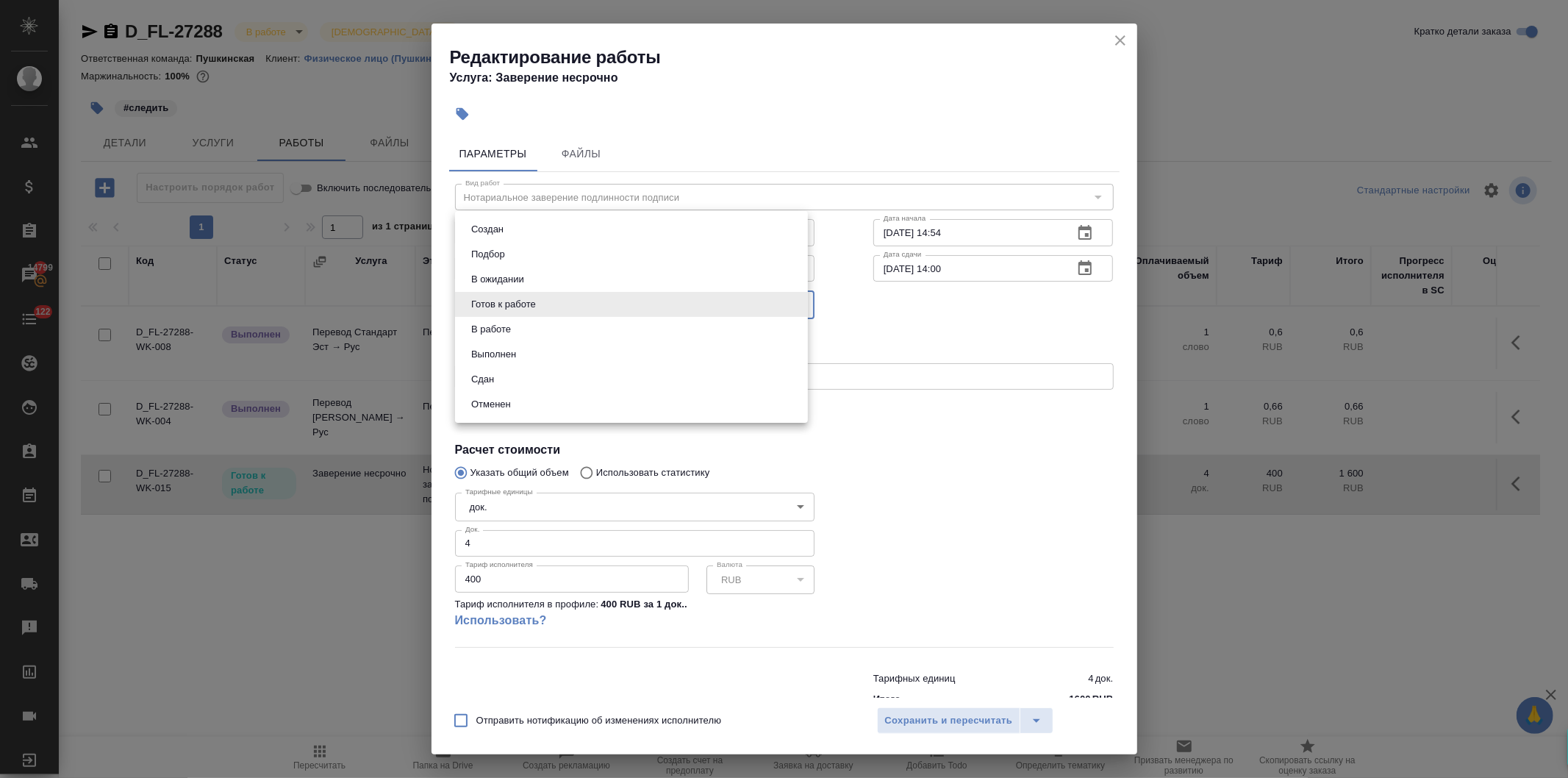
click at [506, 381] on li "Сдан" at bounding box center [631, 379] width 353 height 25
type input "closed"
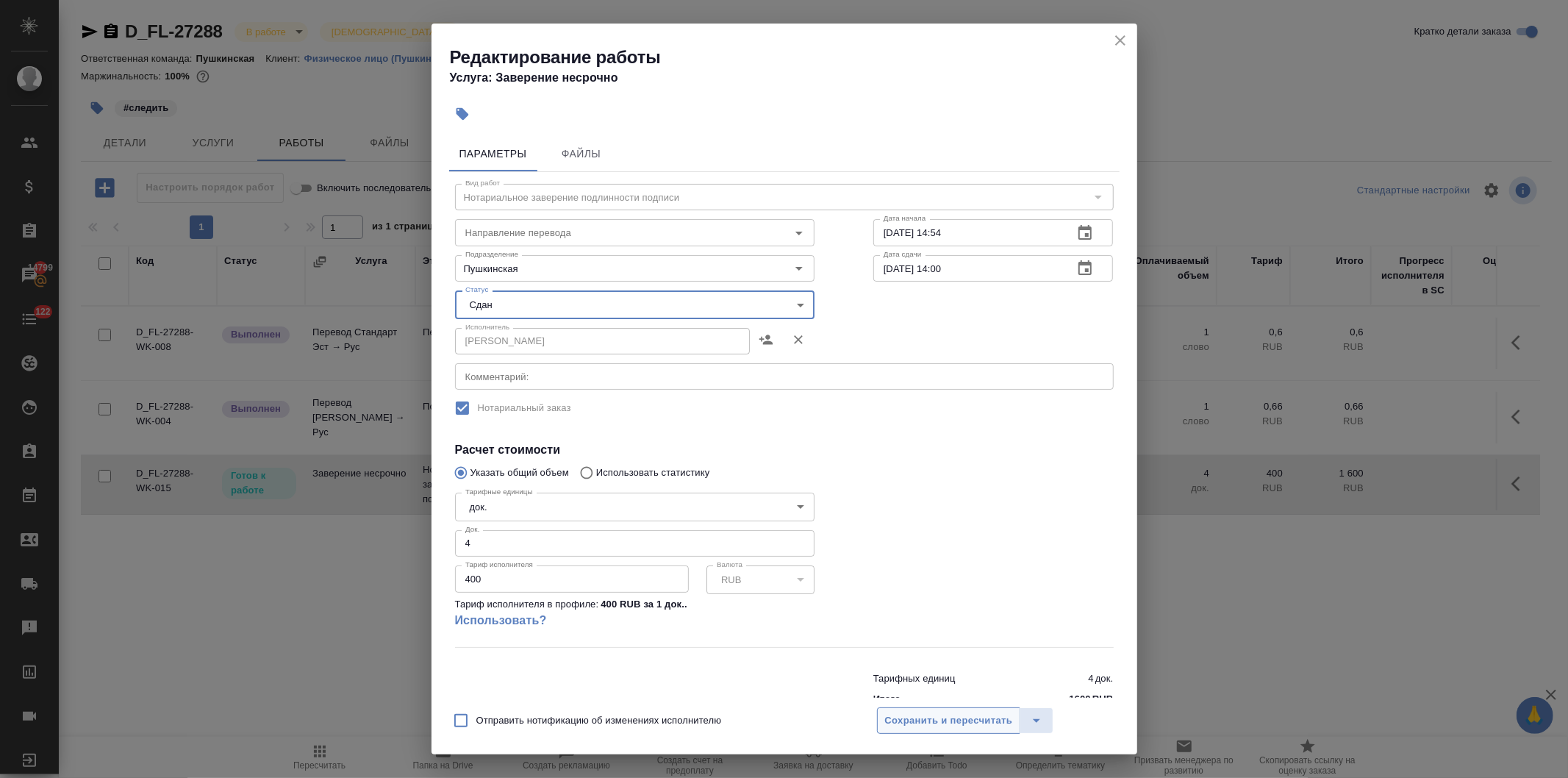
click at [906, 722] on span "Сохранить и пересчитать" at bounding box center [949, 720] width 128 height 17
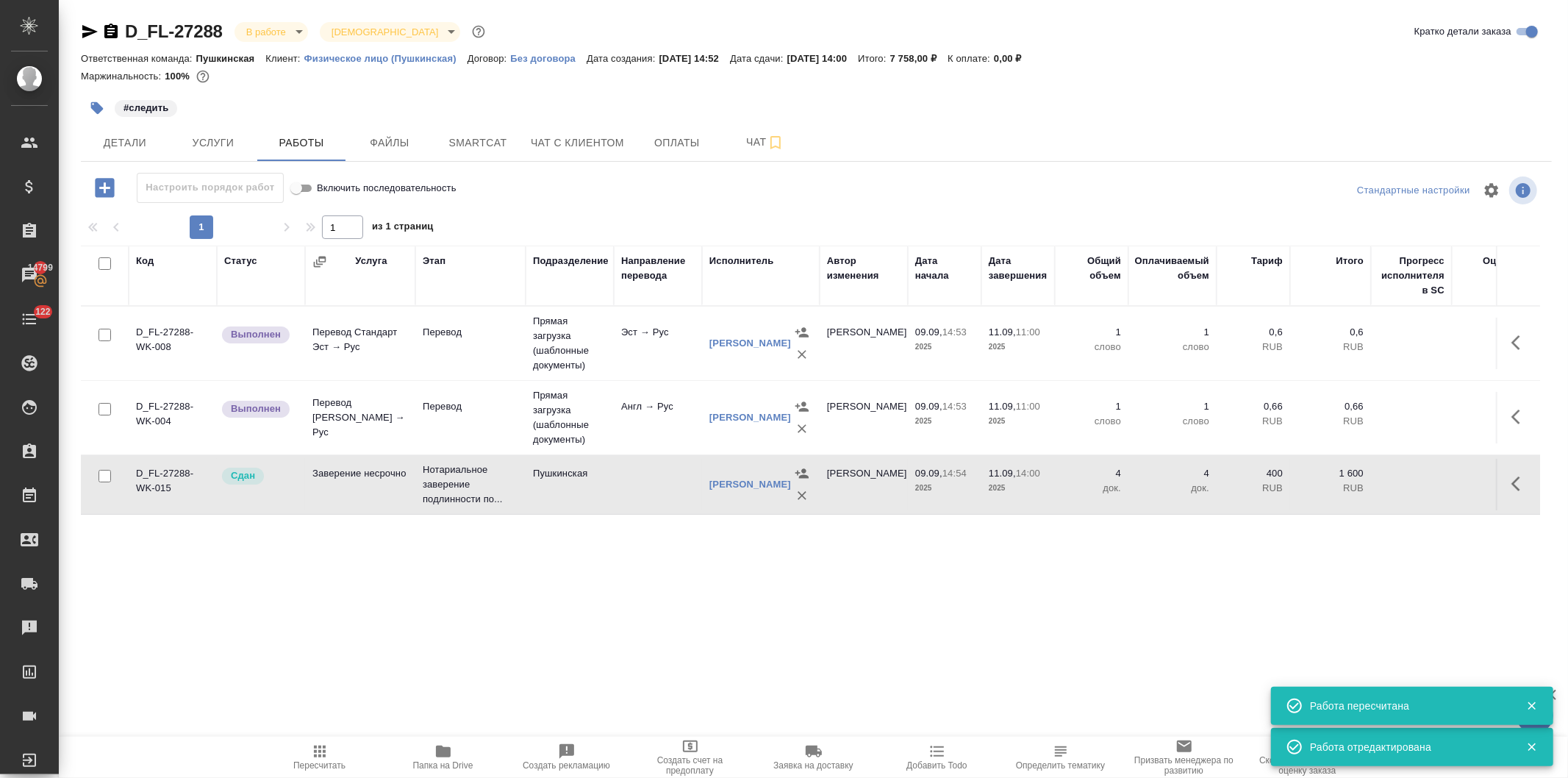
click at [316, 757] on icon "button" at bounding box center [319, 751] width 12 height 12
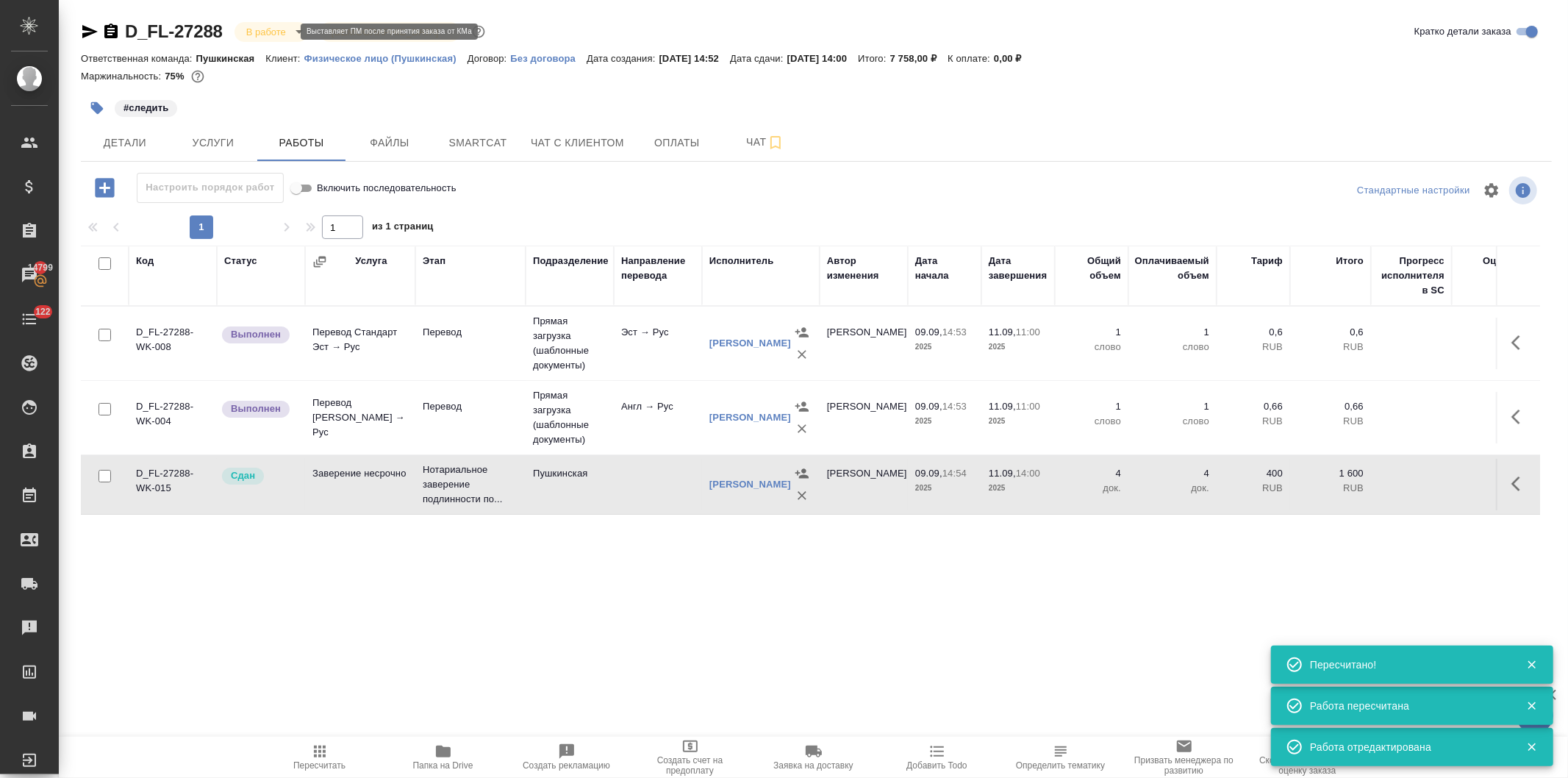
click at [261, 27] on body "🙏 .cls-1 fill:#fff; AWATERA Давыдова Елена Клиенты Спецификации Заказы 14799 Ча…" at bounding box center [784, 389] width 1568 height 778
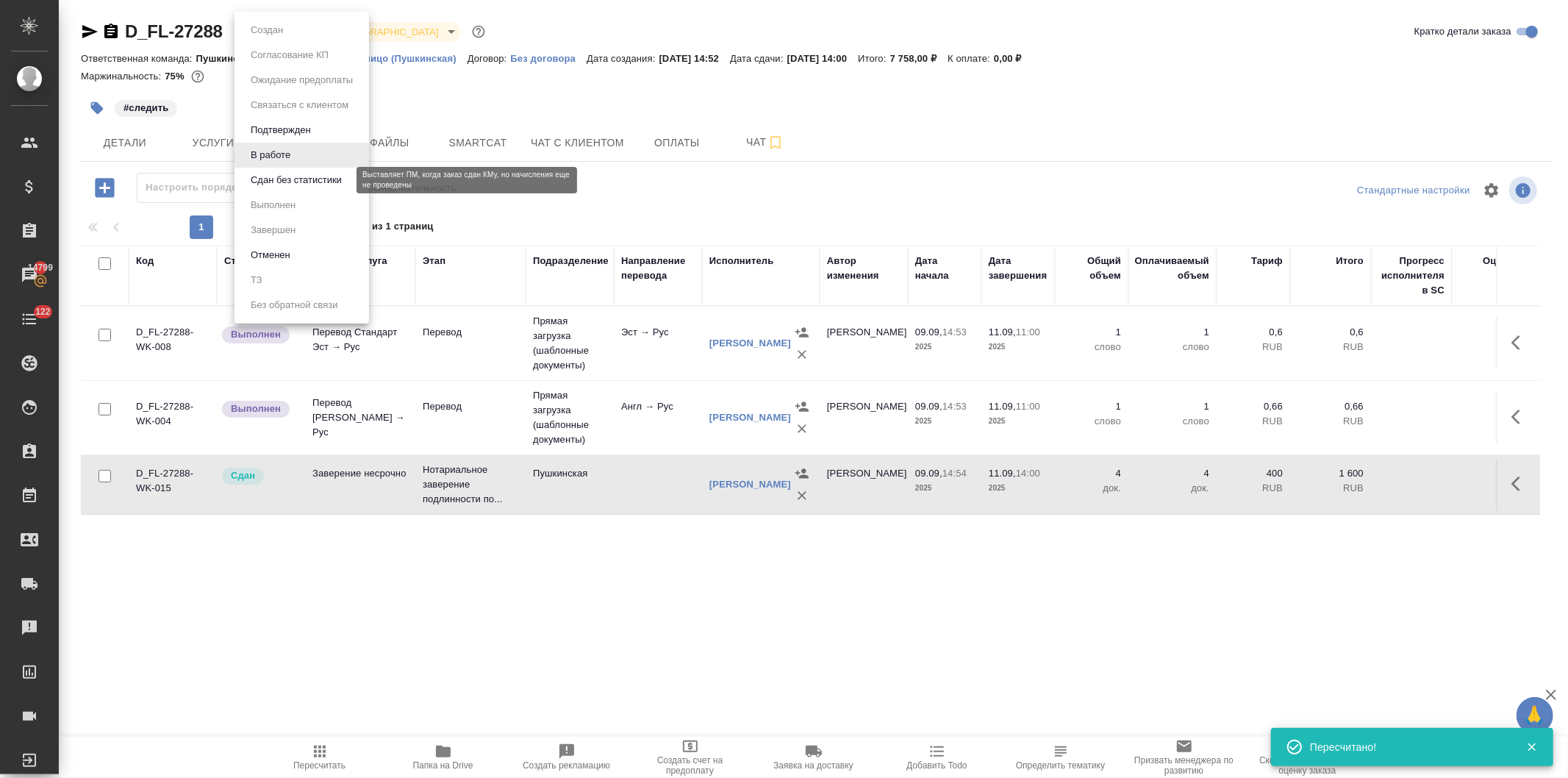
click at [269, 177] on button "Сдан без статистики" at bounding box center [296, 180] width 100 height 16
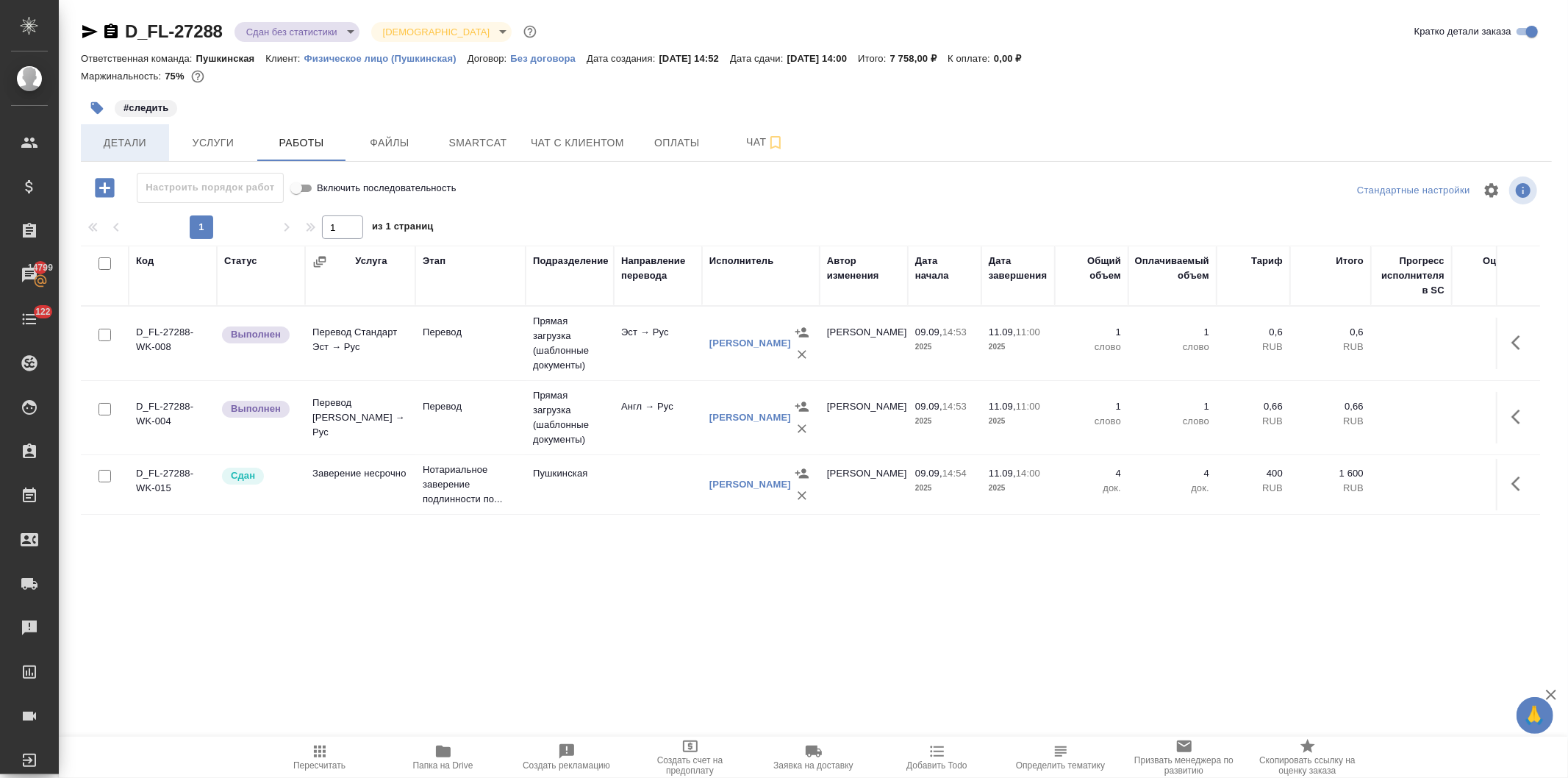
click at [119, 143] on span "Детали" at bounding box center [125, 142] width 71 height 19
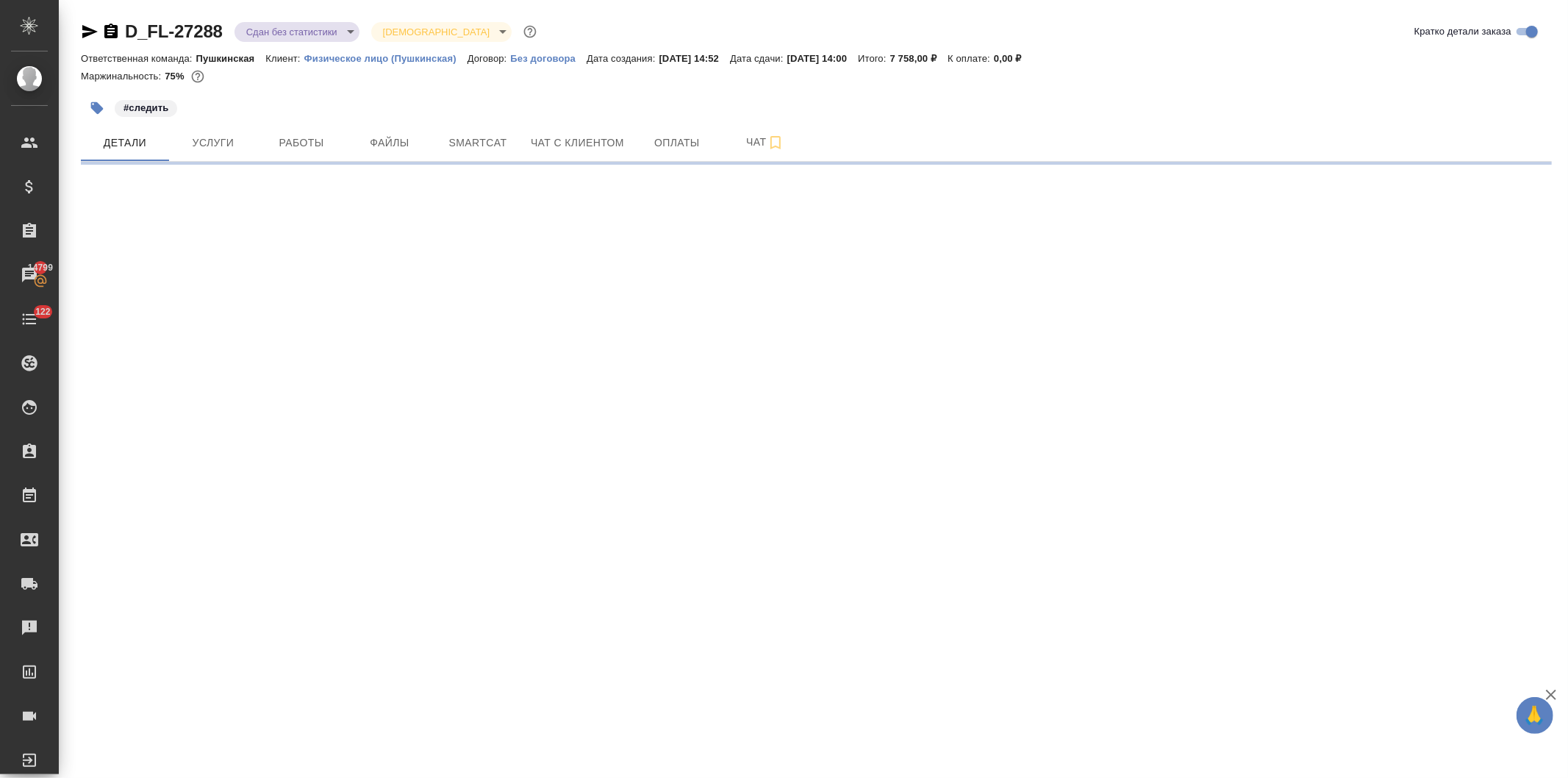
select select "RU"
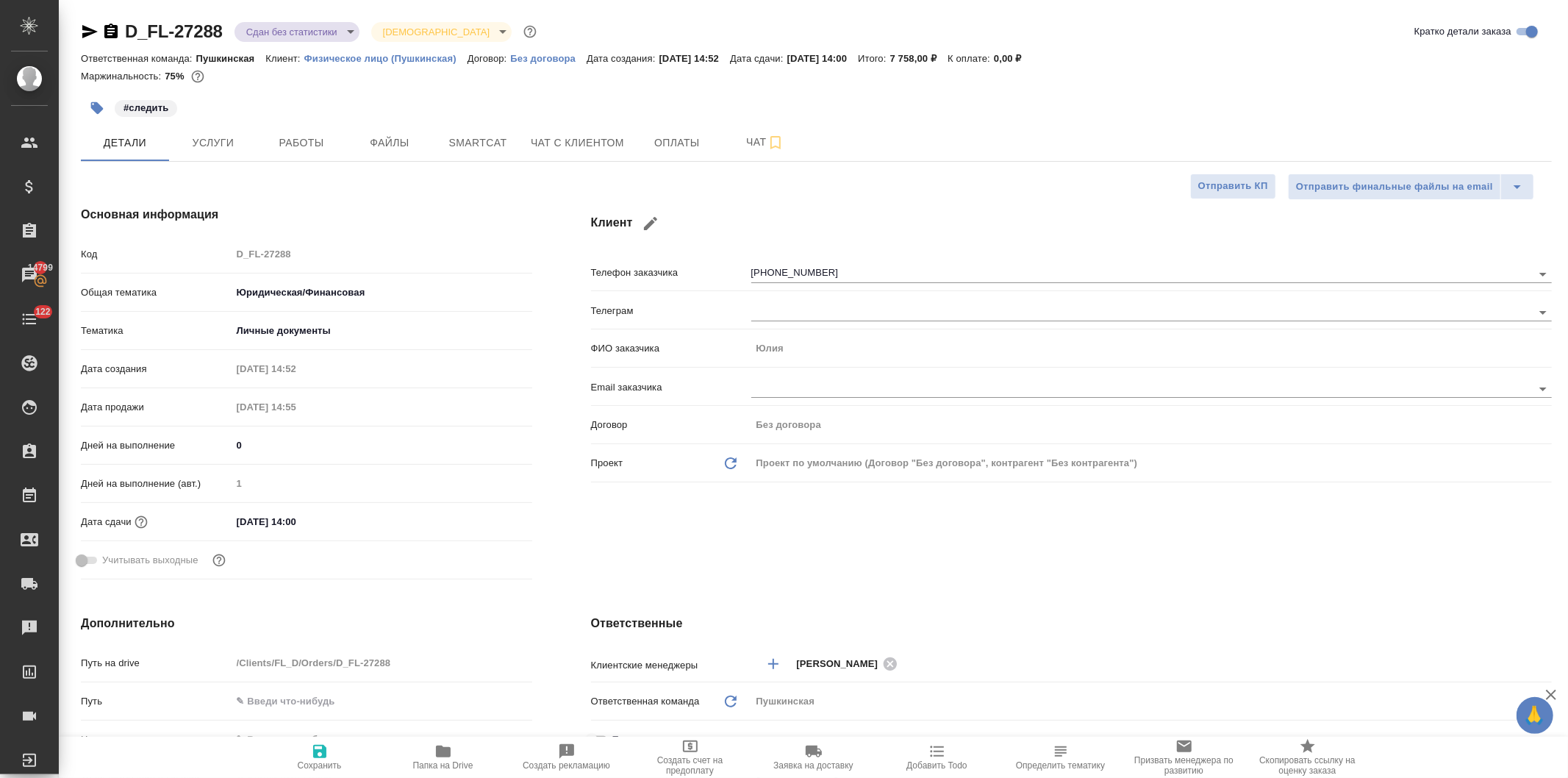
type textarea "x"
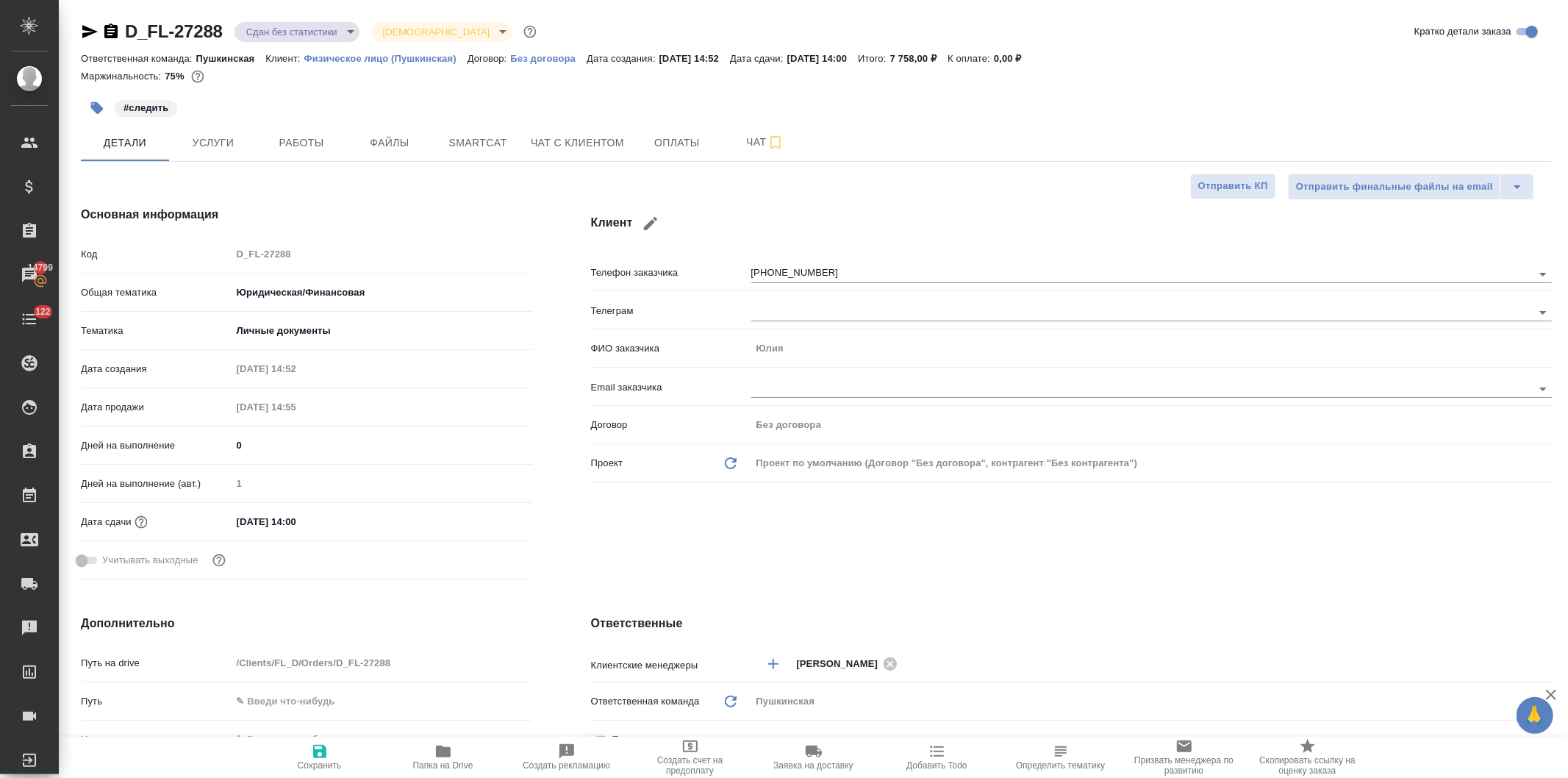
type textarea "x"
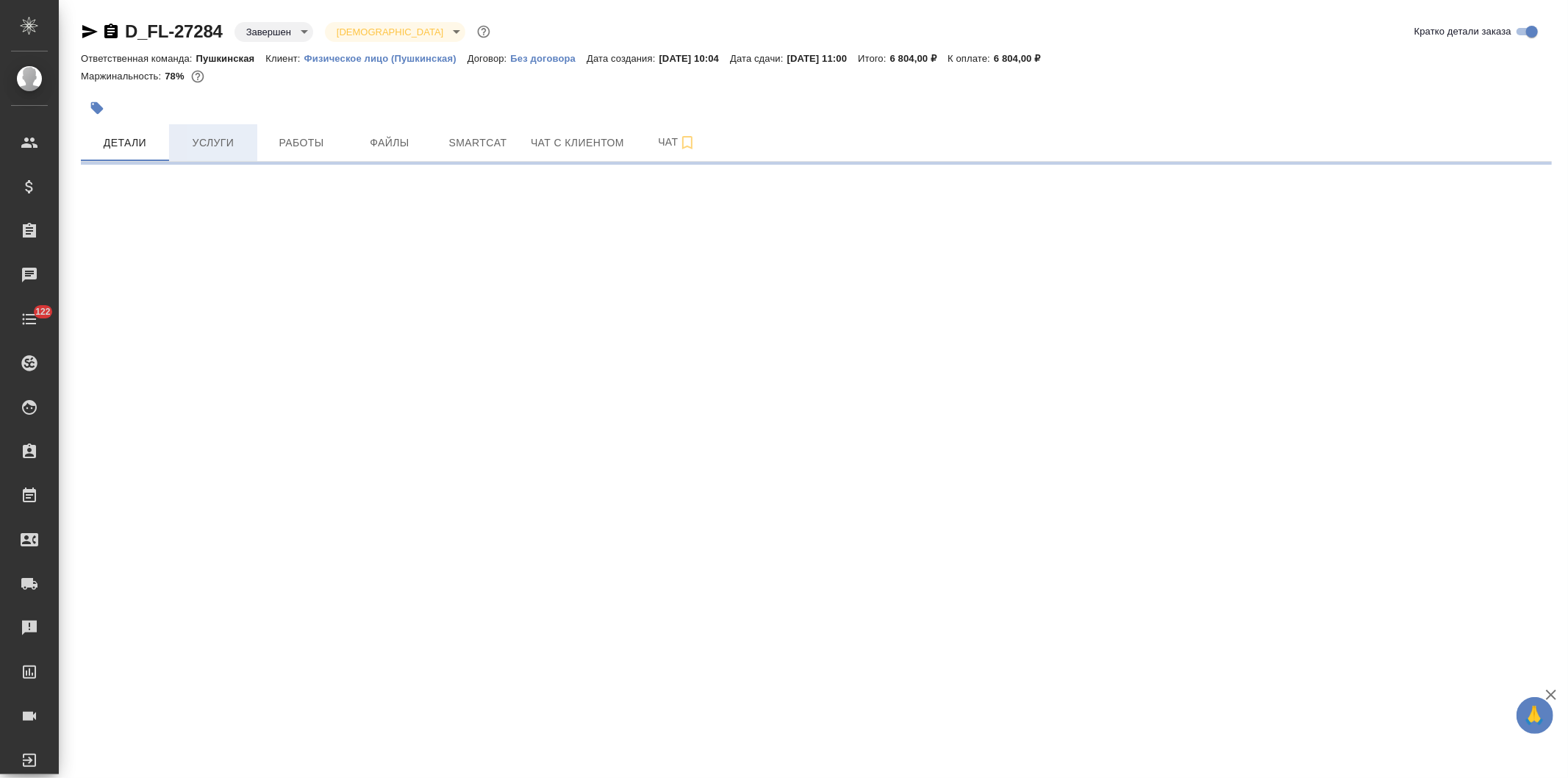
click at [207, 145] on span "Услуги" at bounding box center [213, 142] width 71 height 19
select select "RU"
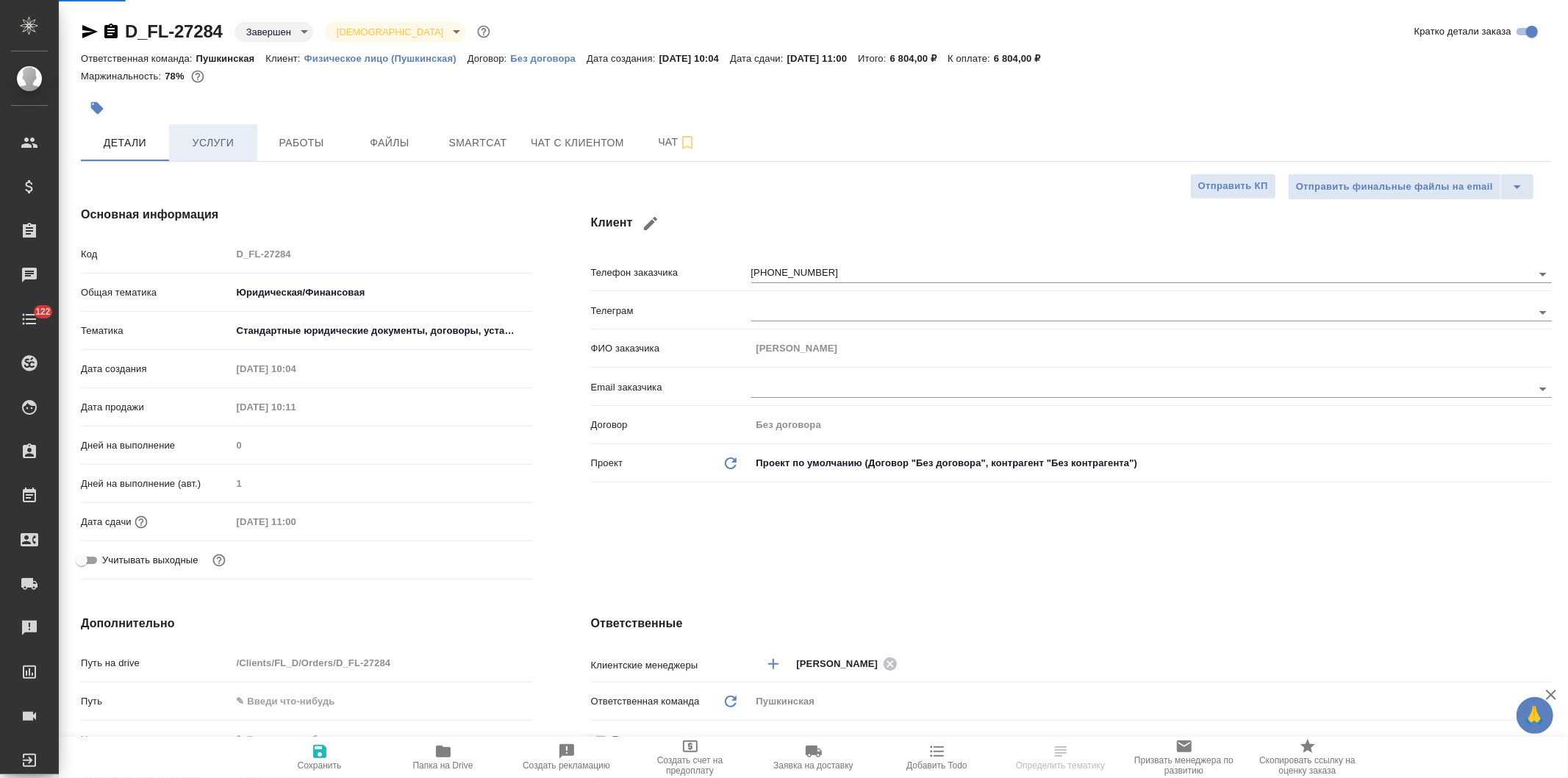
type textarea "x"
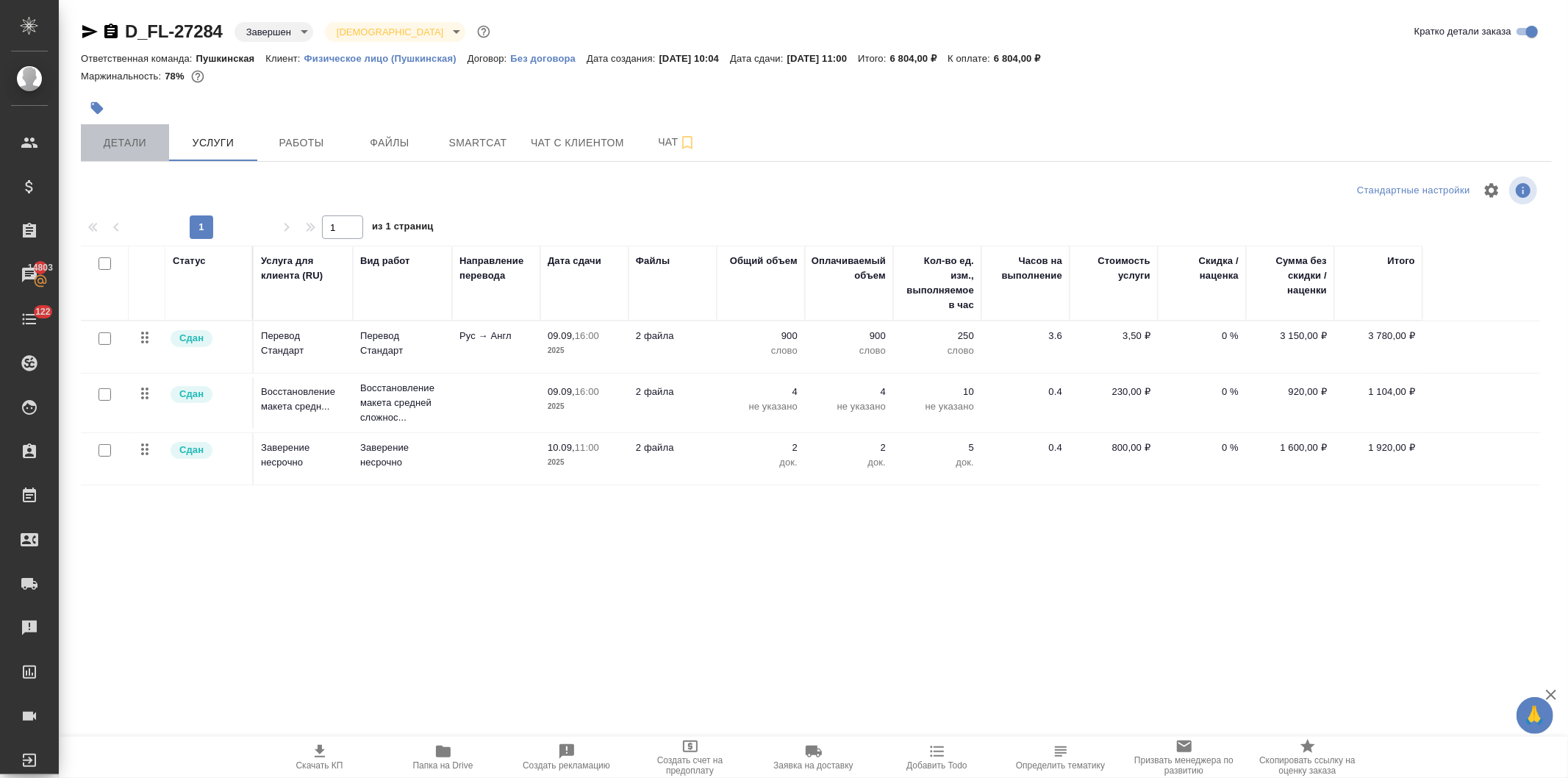
click at [121, 145] on span "Детали" at bounding box center [125, 142] width 71 height 19
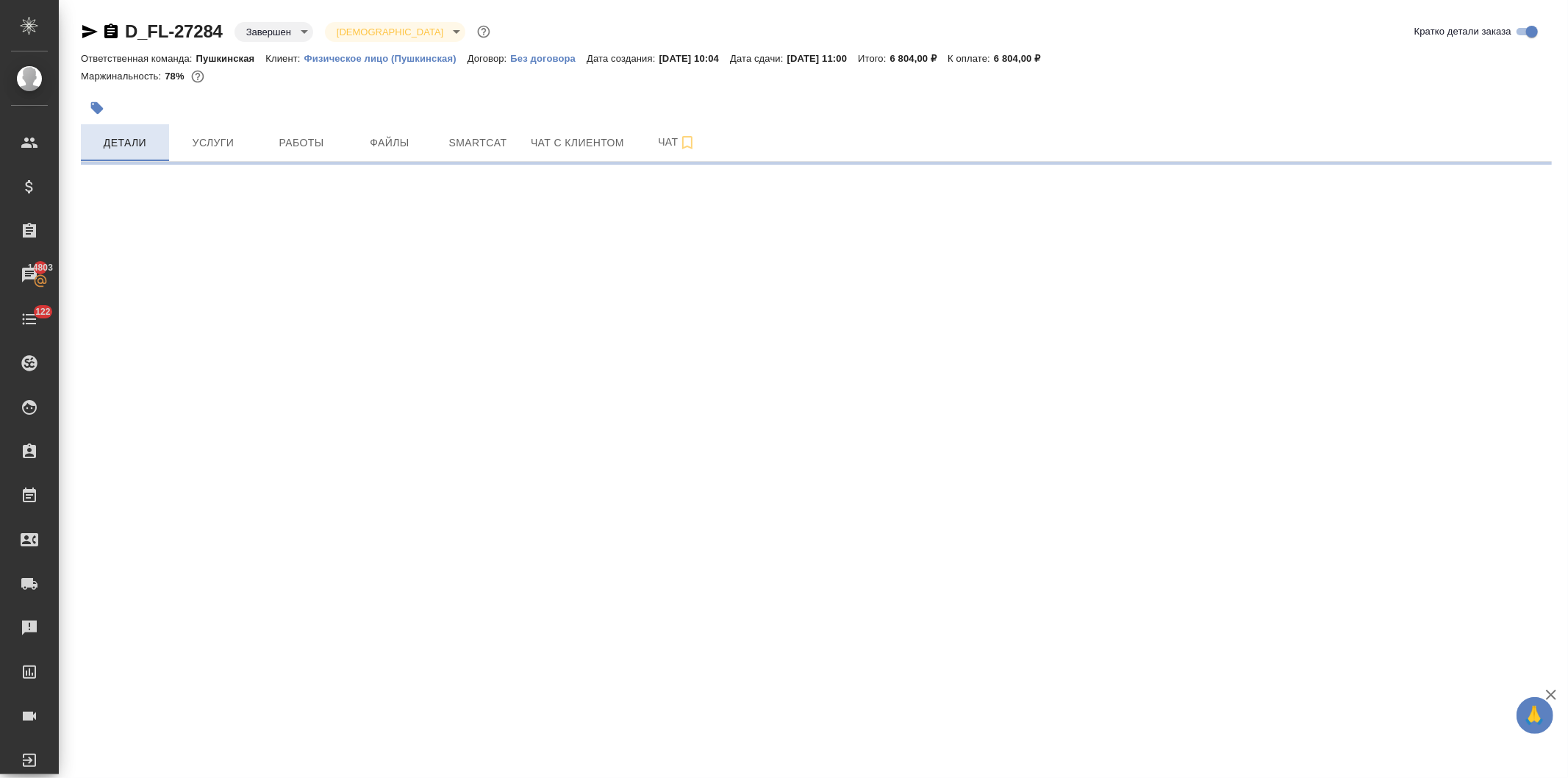
select select "RU"
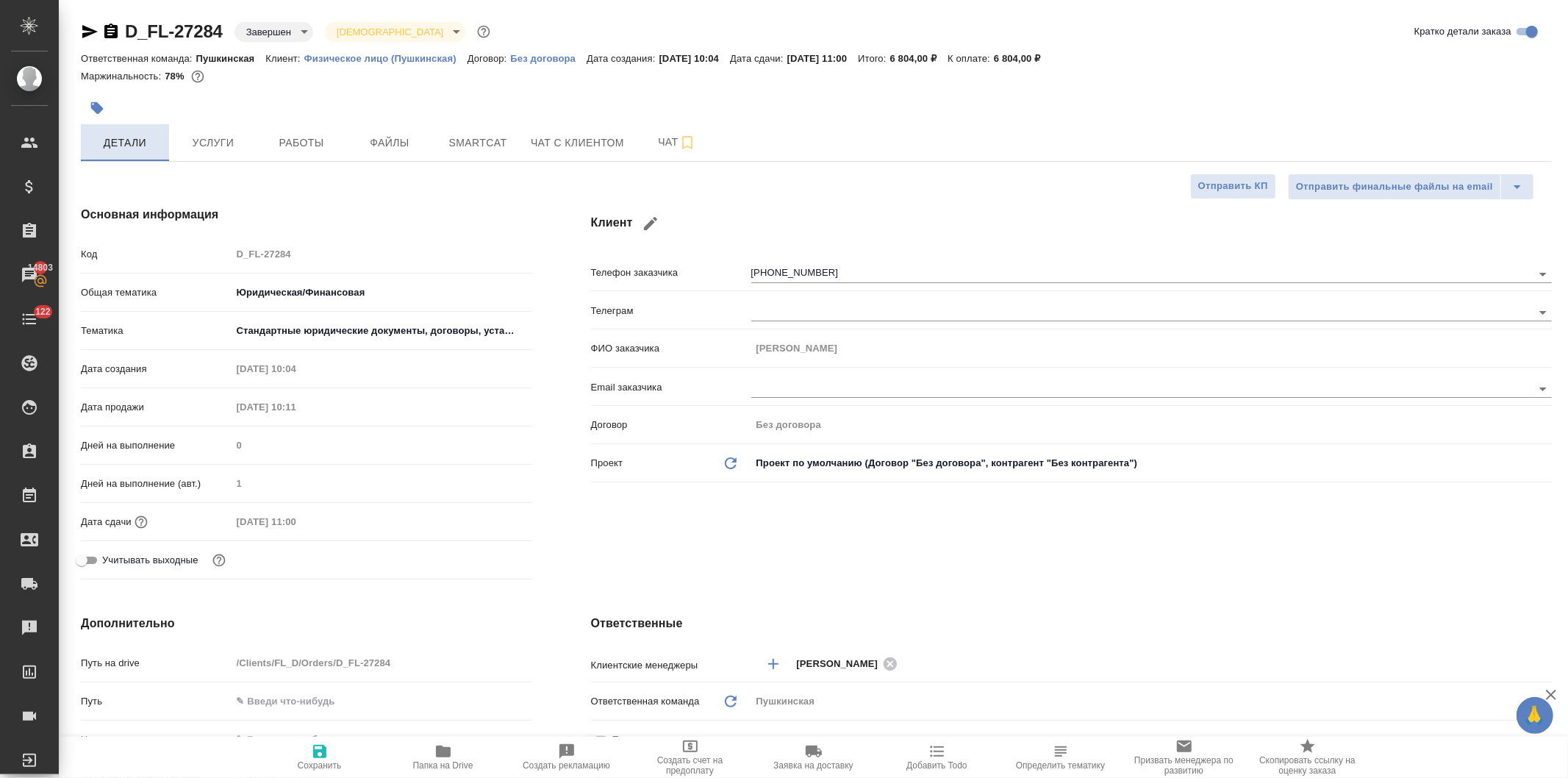
type textarea "x"
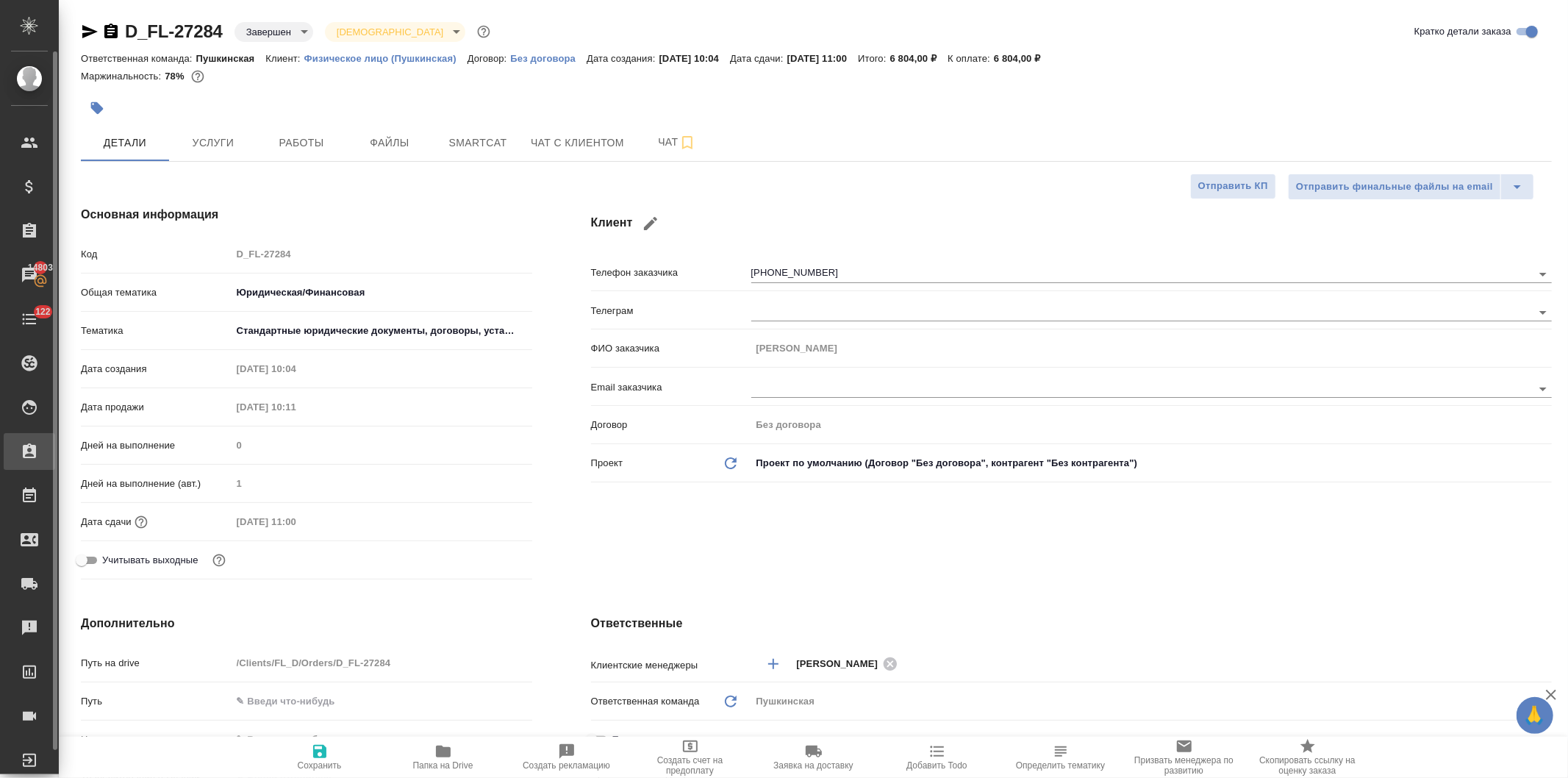
type textarea "x"
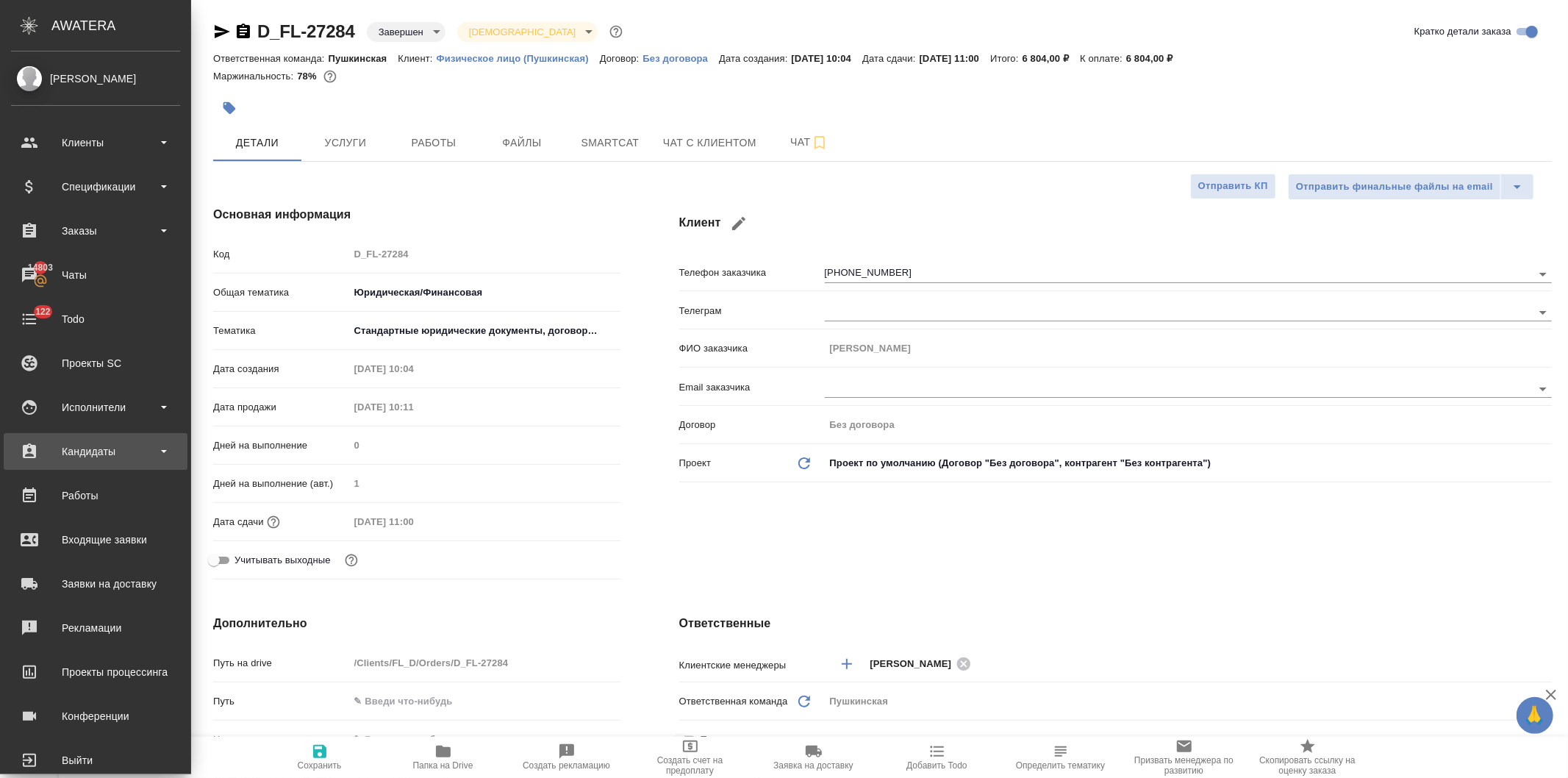
type textarea "x"
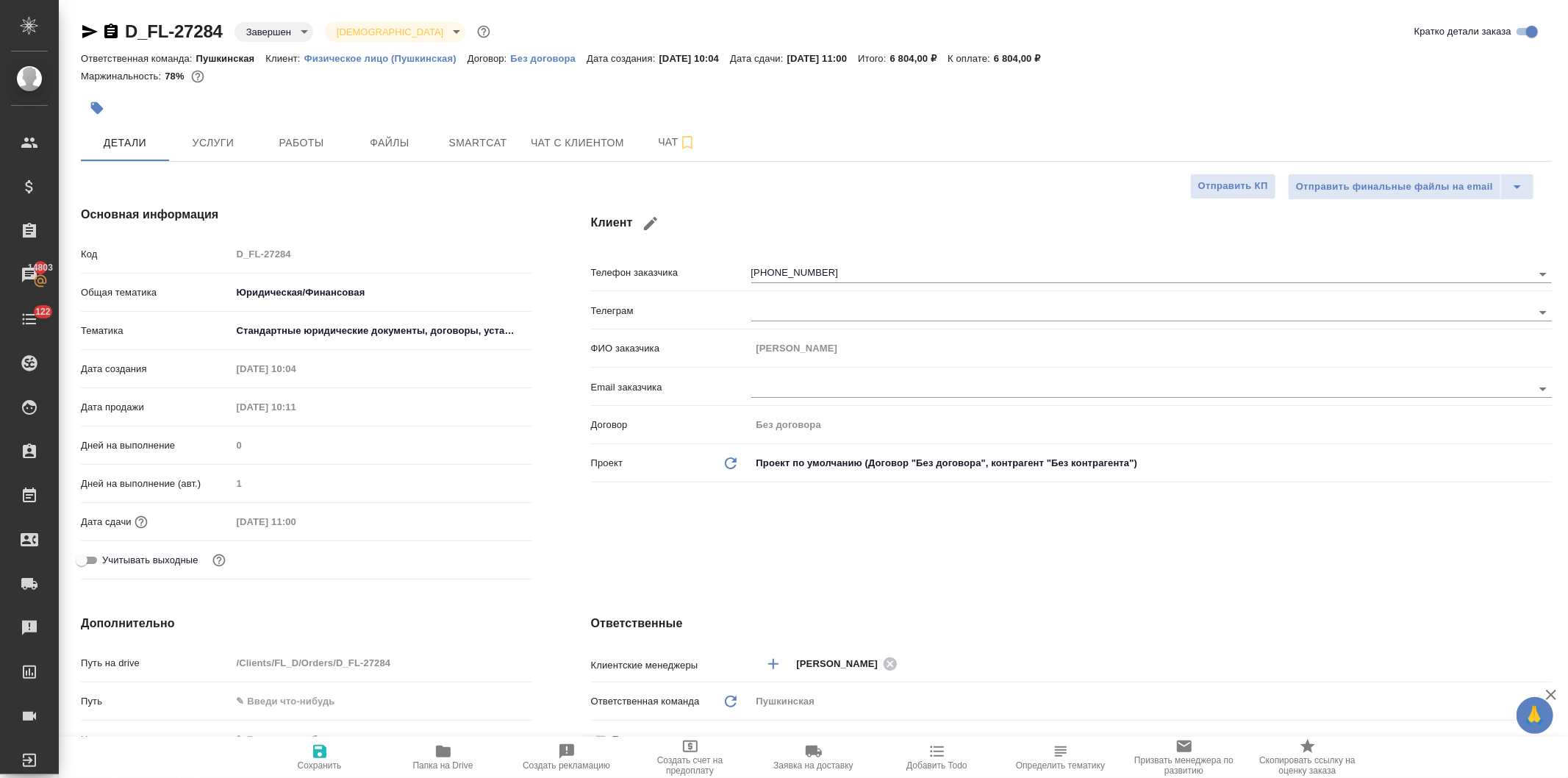
type textarea "x"
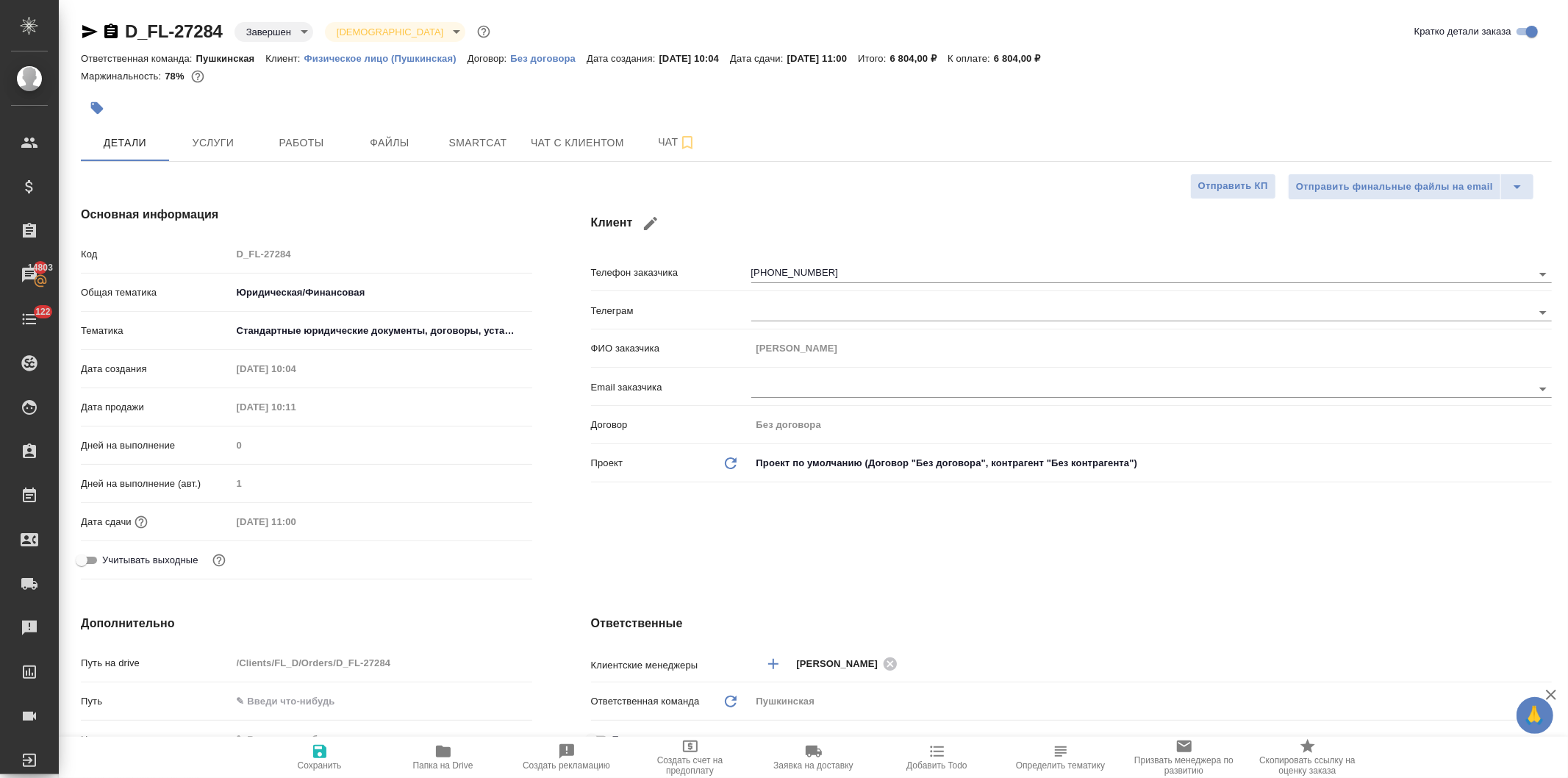
type textarea "x"
click at [585, 144] on span "Чат с клиентом" at bounding box center [578, 142] width 93 height 19
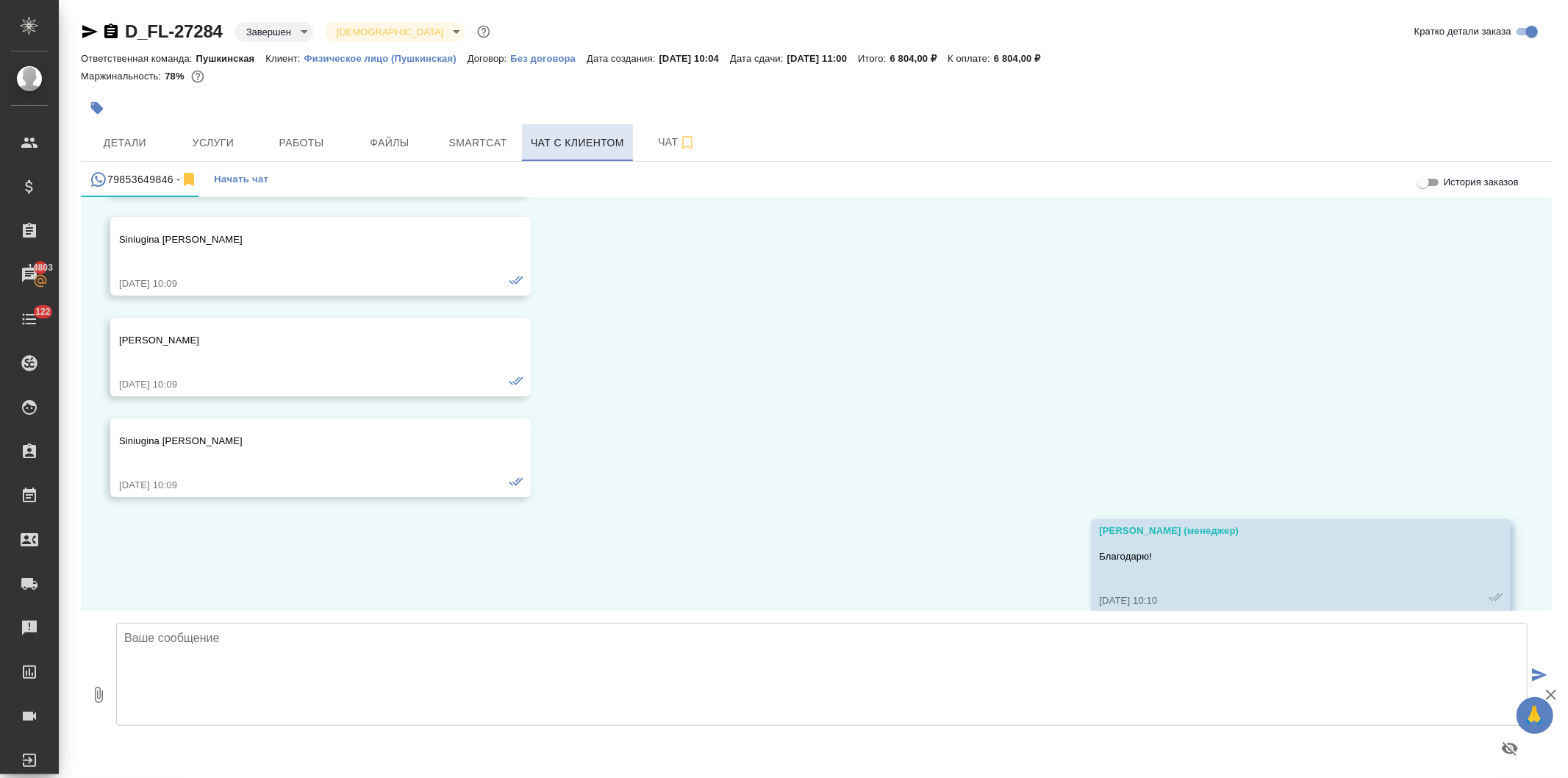
scroll to position [383, 0]
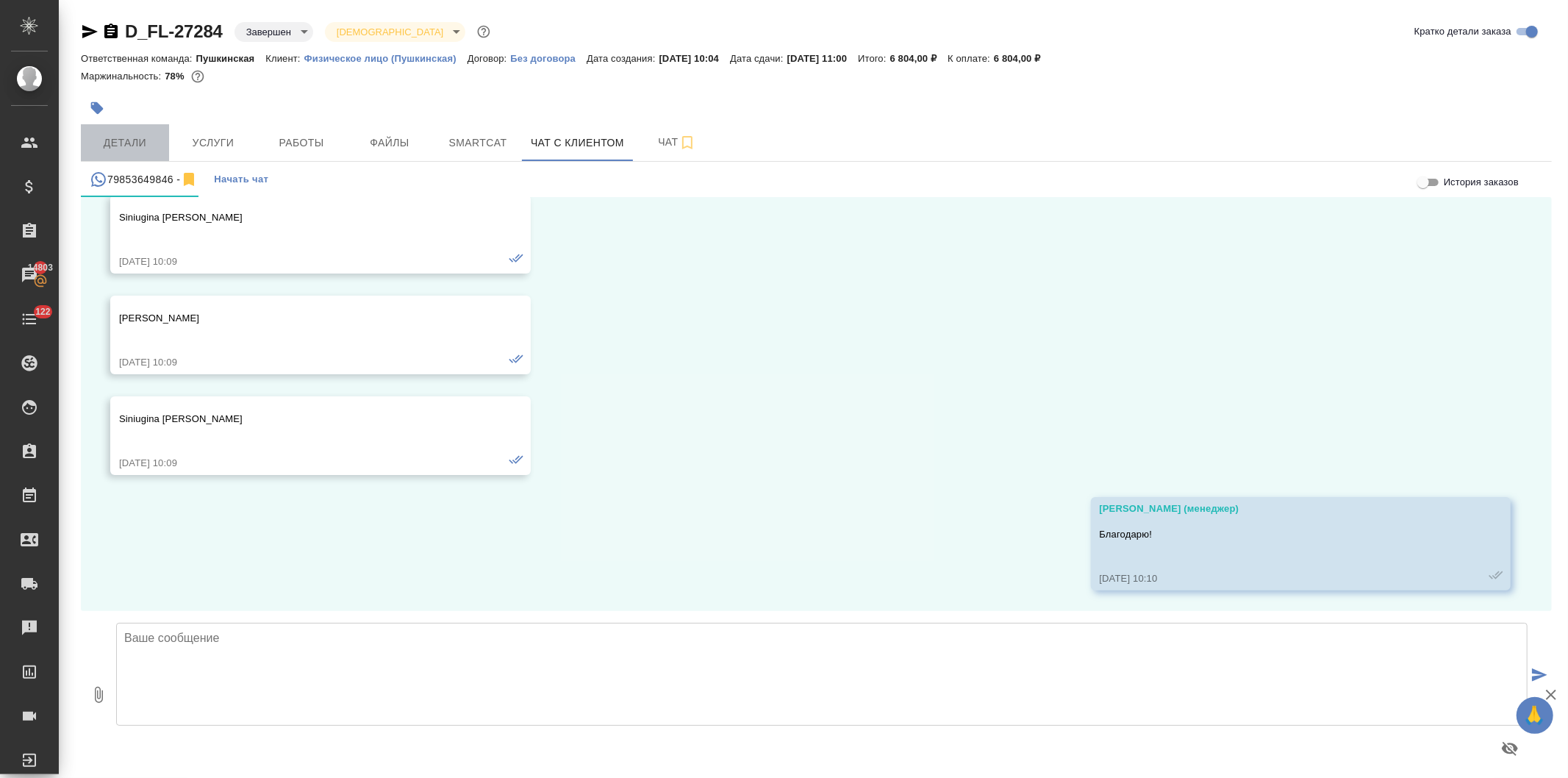
click at [108, 137] on span "Детали" at bounding box center [125, 142] width 71 height 19
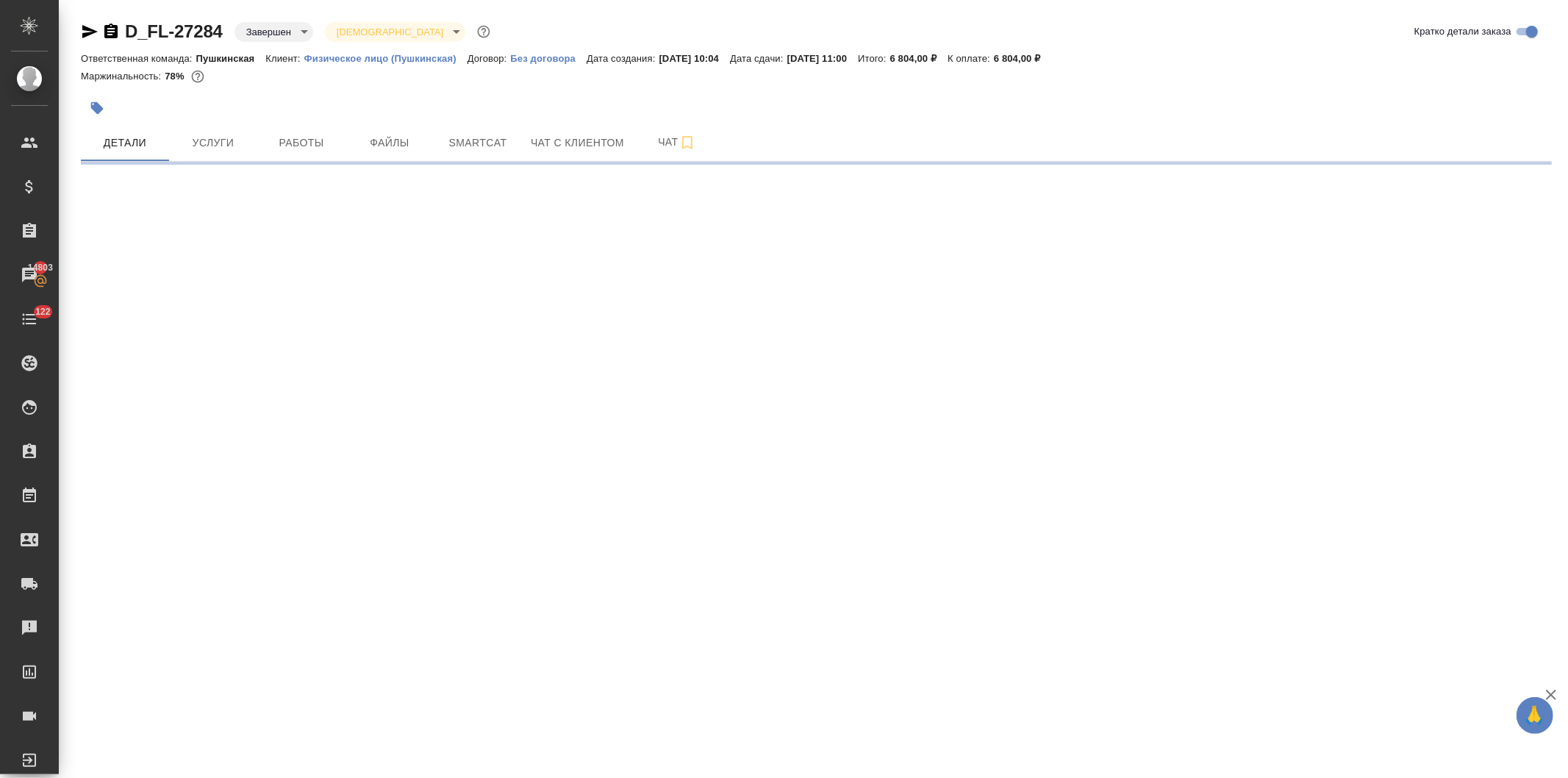
select select "RU"
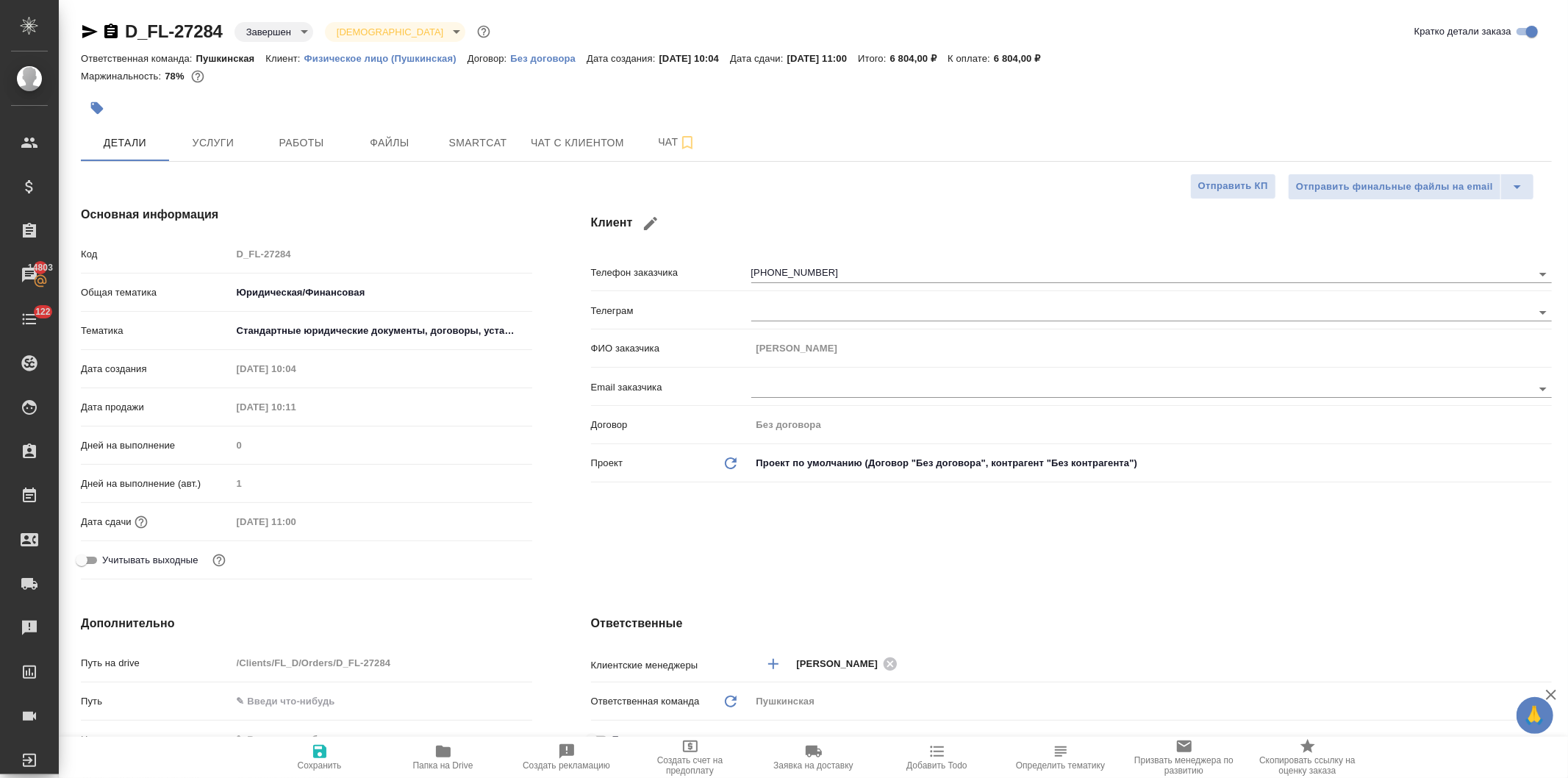
type textarea "x"
click at [225, 142] on span "Услуги" at bounding box center [213, 142] width 71 height 19
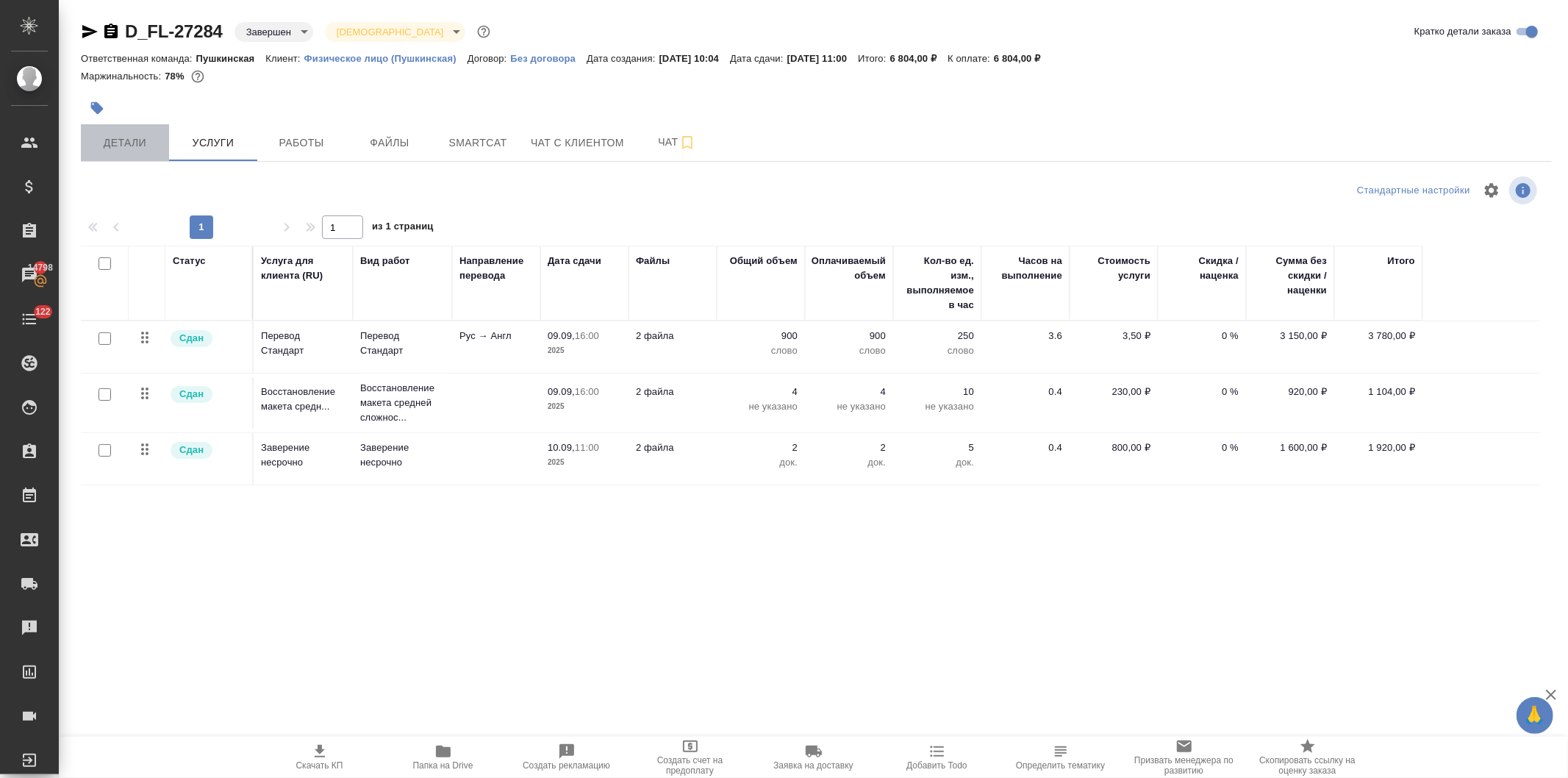
click at [126, 136] on span "Детали" at bounding box center [125, 142] width 71 height 19
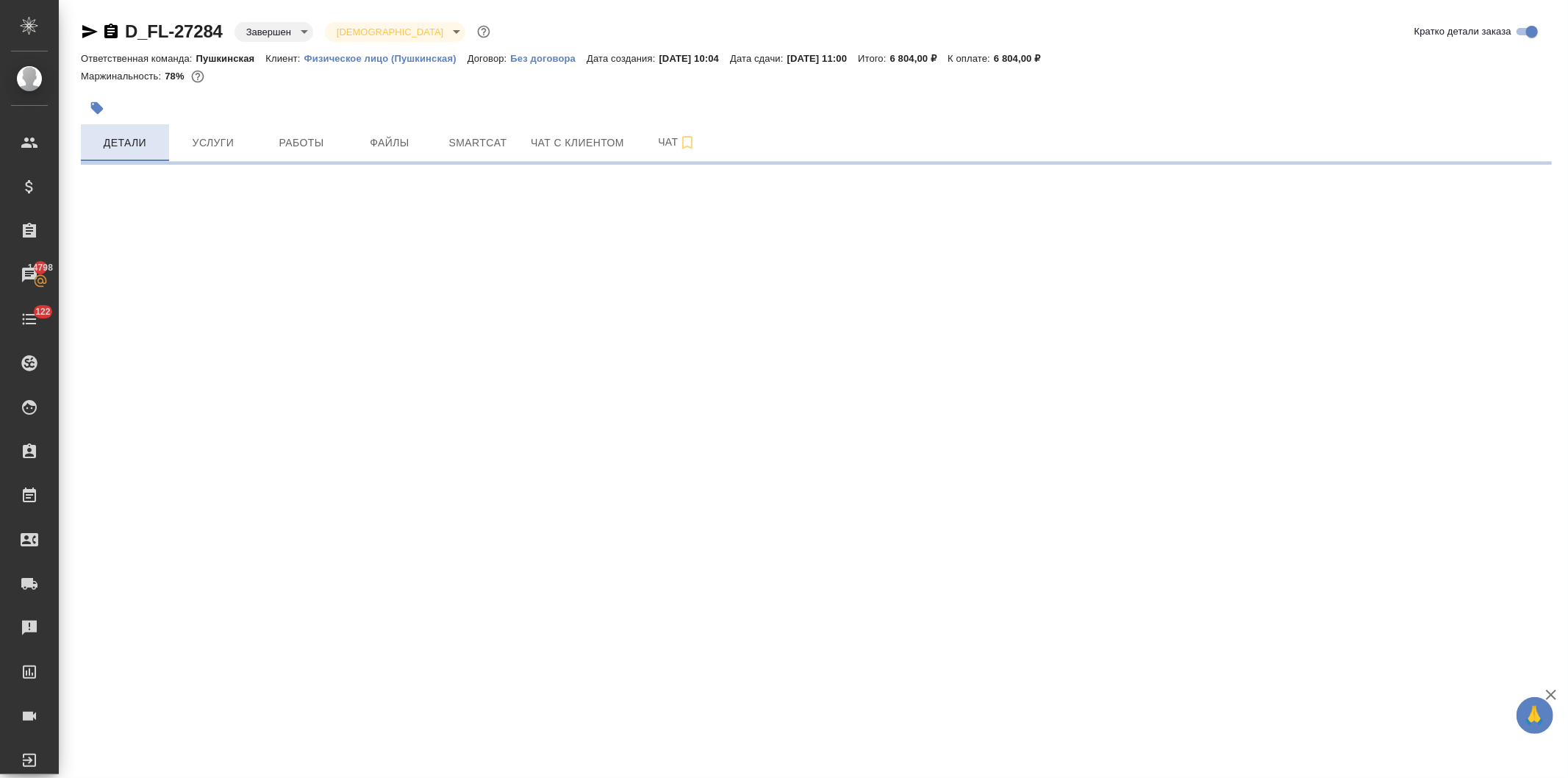
select select "RU"
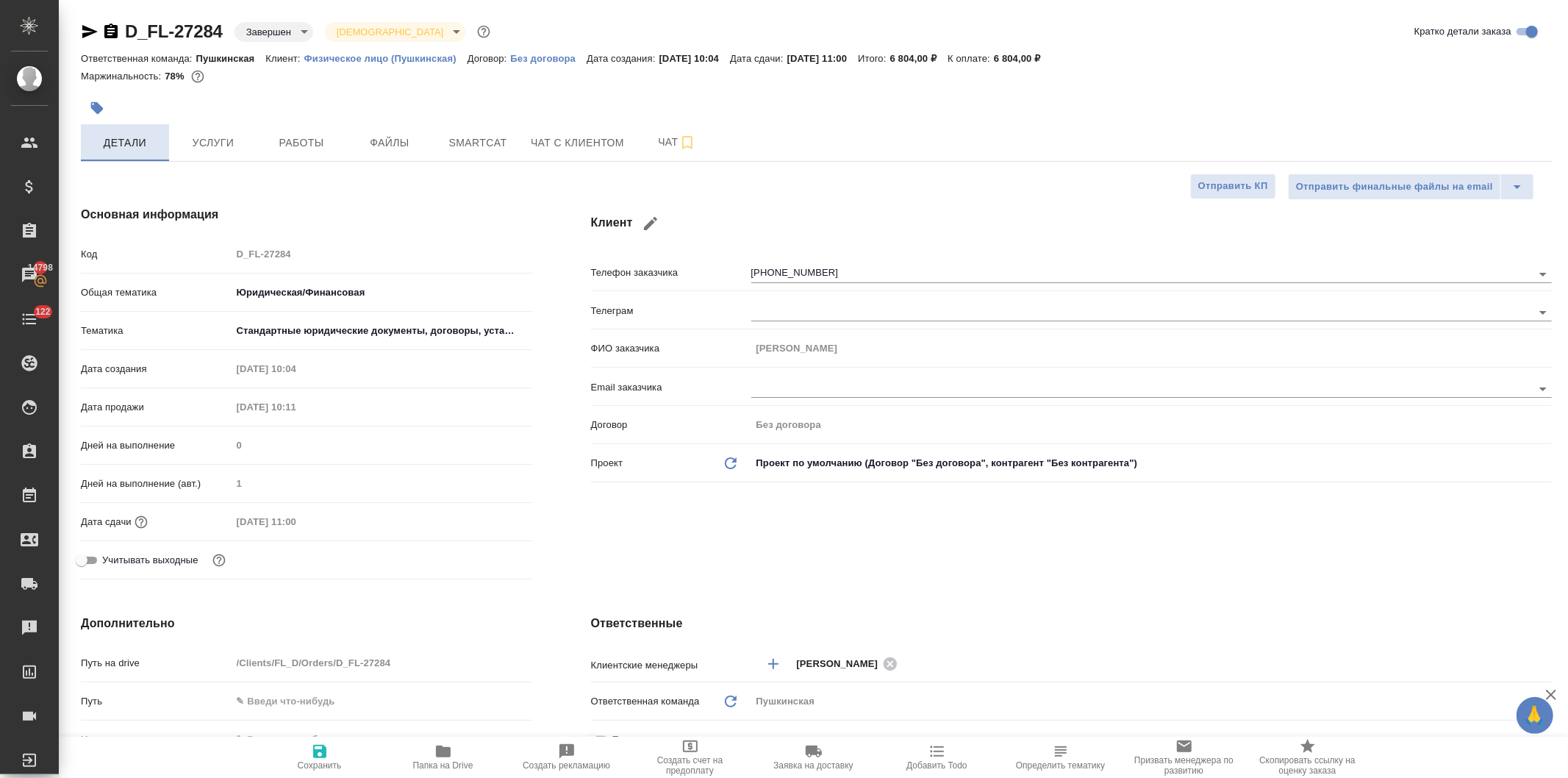
type textarea "x"
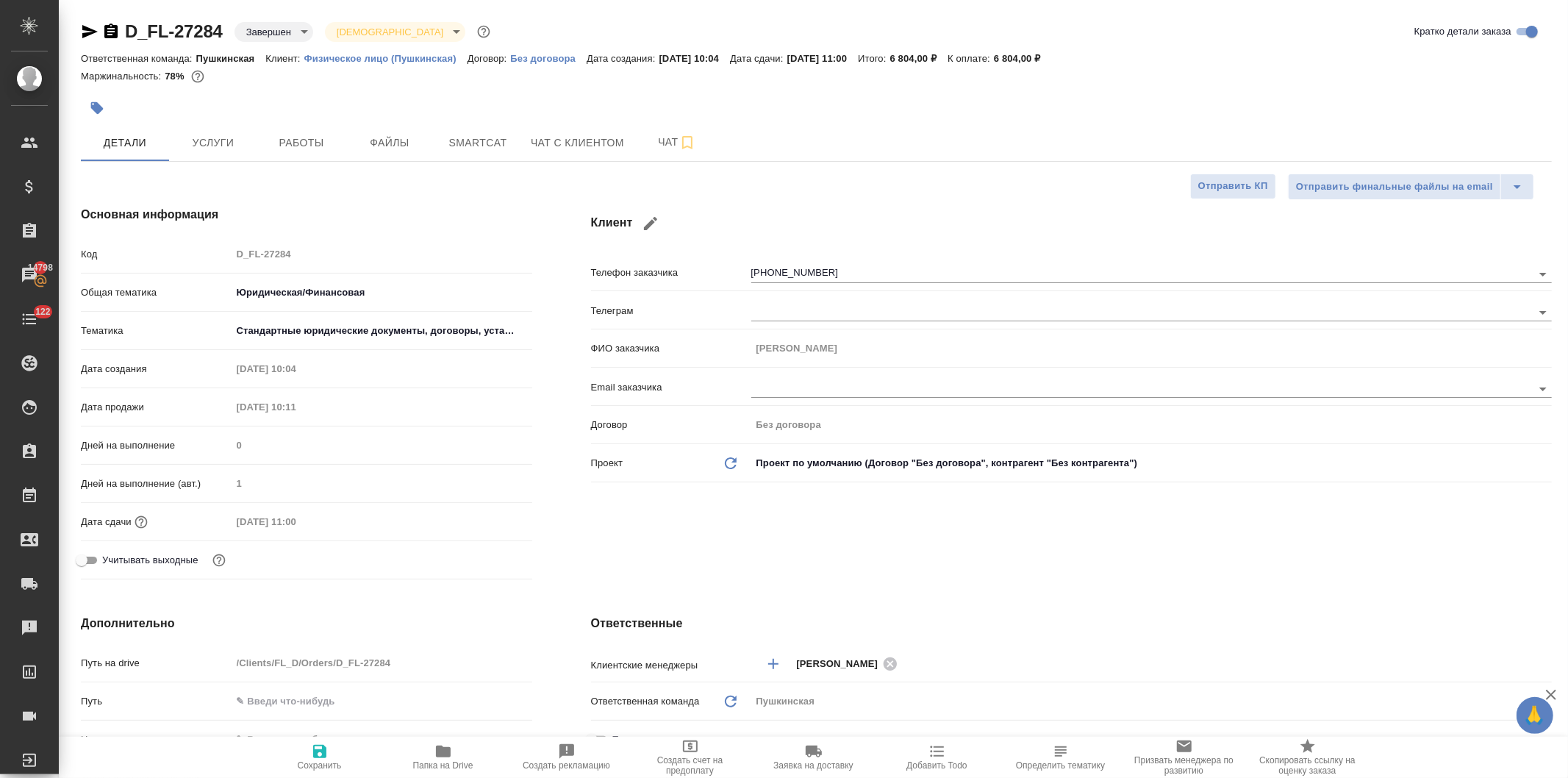
type textarea "x"
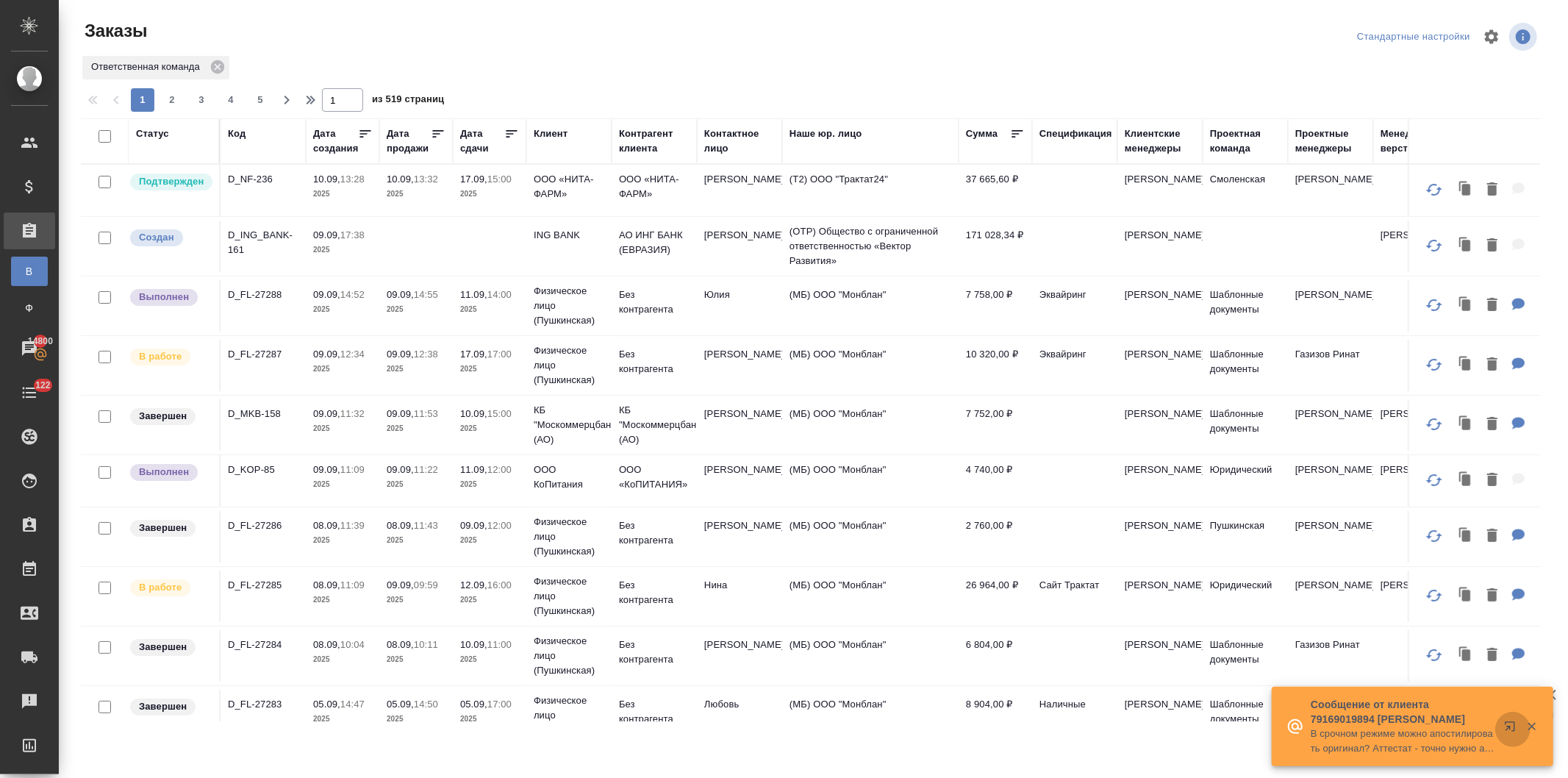
click at [1504, 724] on icon "button" at bounding box center [1512, 729] width 18 height 18
click at [233, 131] on div "Код" at bounding box center [237, 134] width 18 height 14
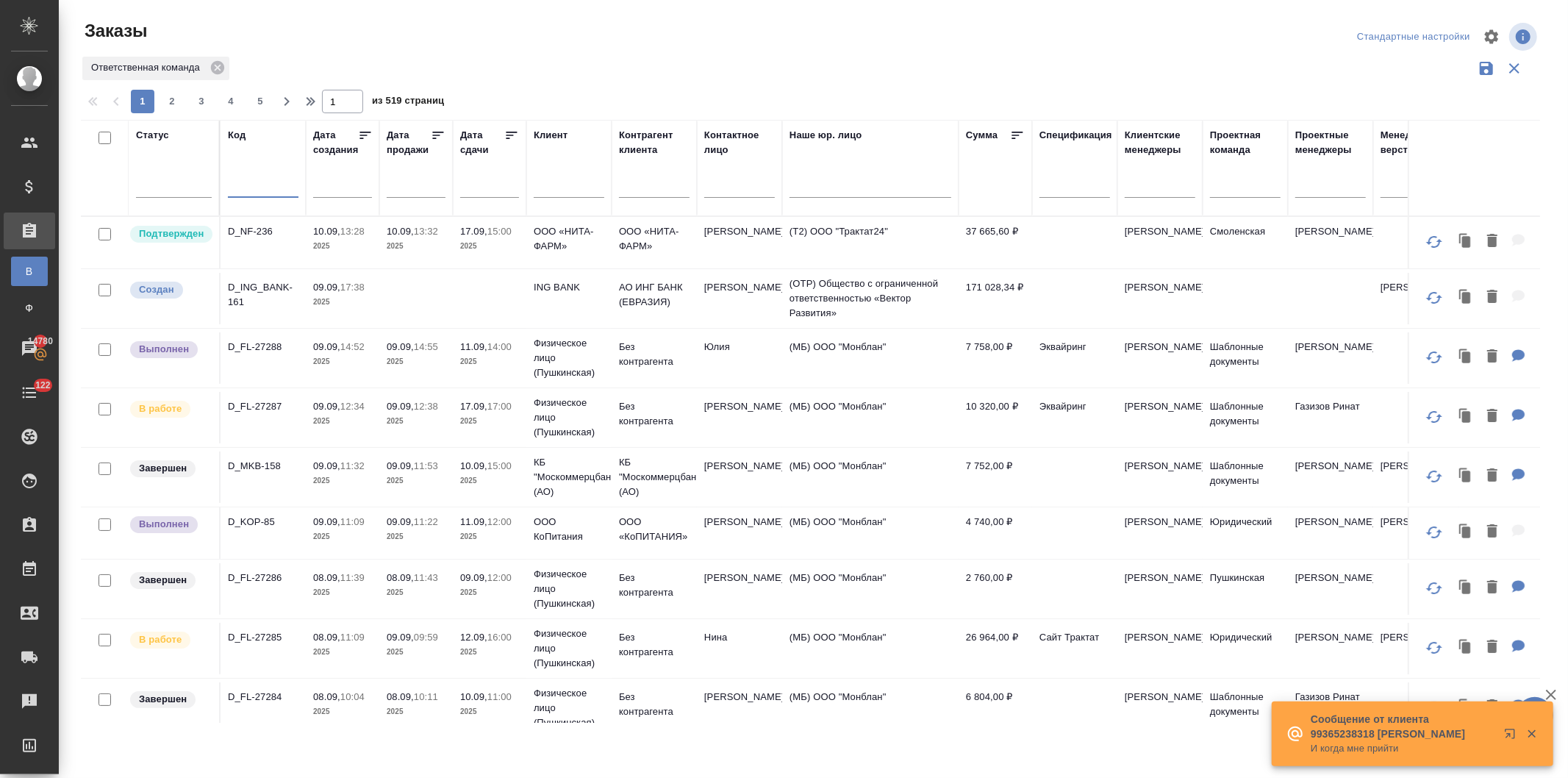
click at [259, 188] on input "text" at bounding box center [263, 187] width 71 height 19
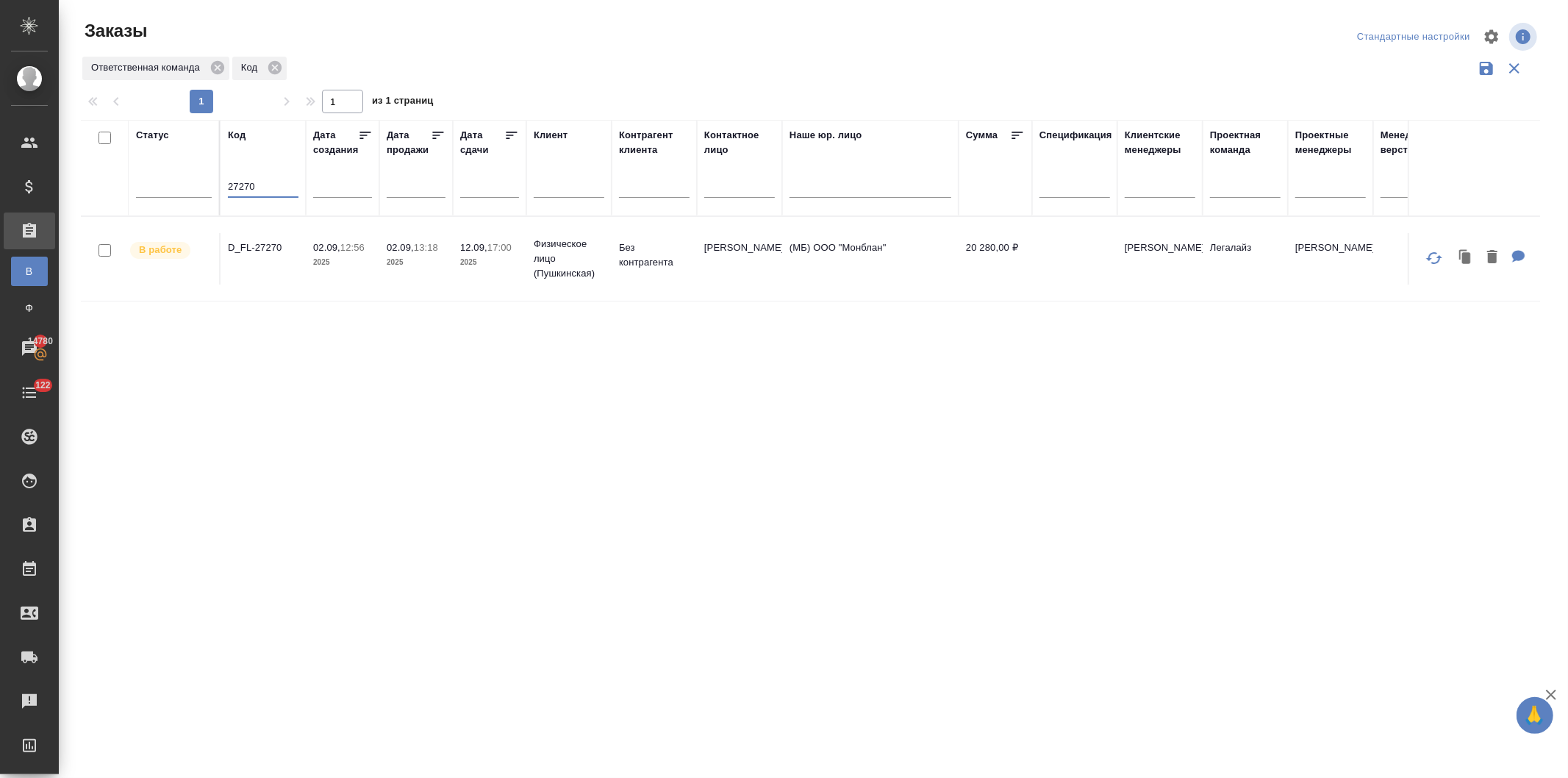
type input "27270"
click at [299, 245] on td "D_FL-27270" at bounding box center [263, 259] width 85 height 51
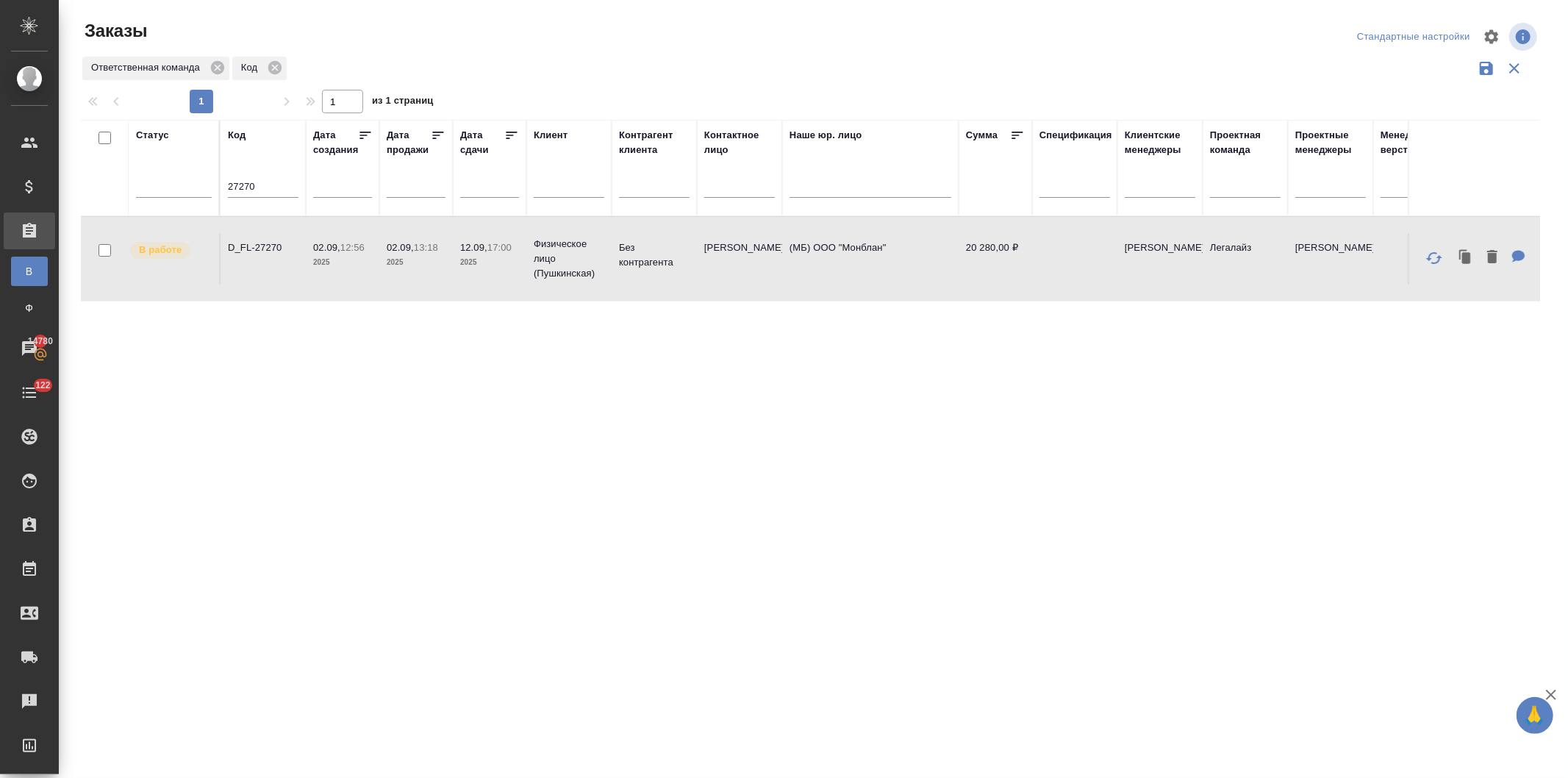
click at [299, 245] on td "D_FL-27270" at bounding box center [263, 259] width 85 height 51
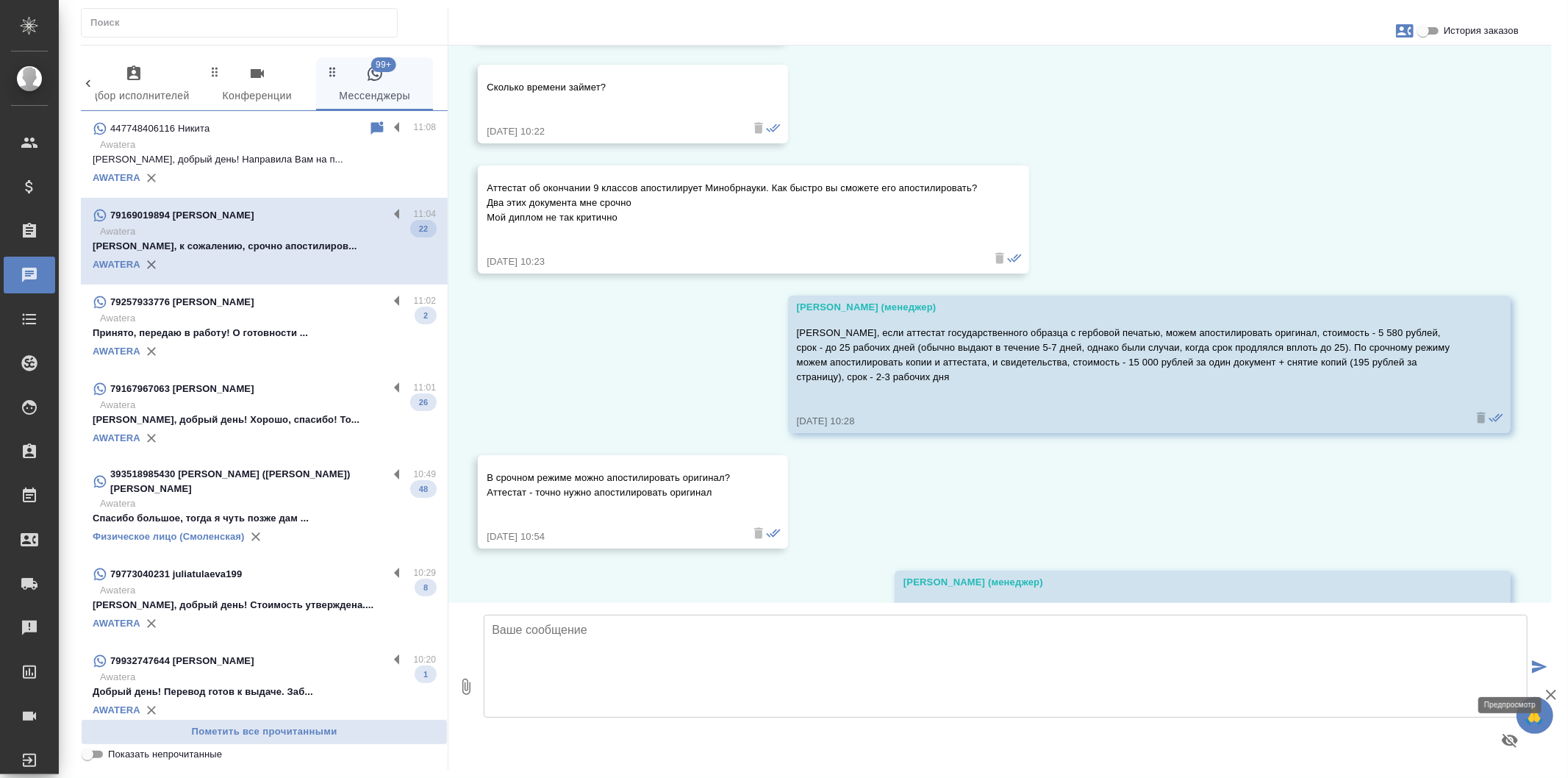
scroll to position [4061, 0]
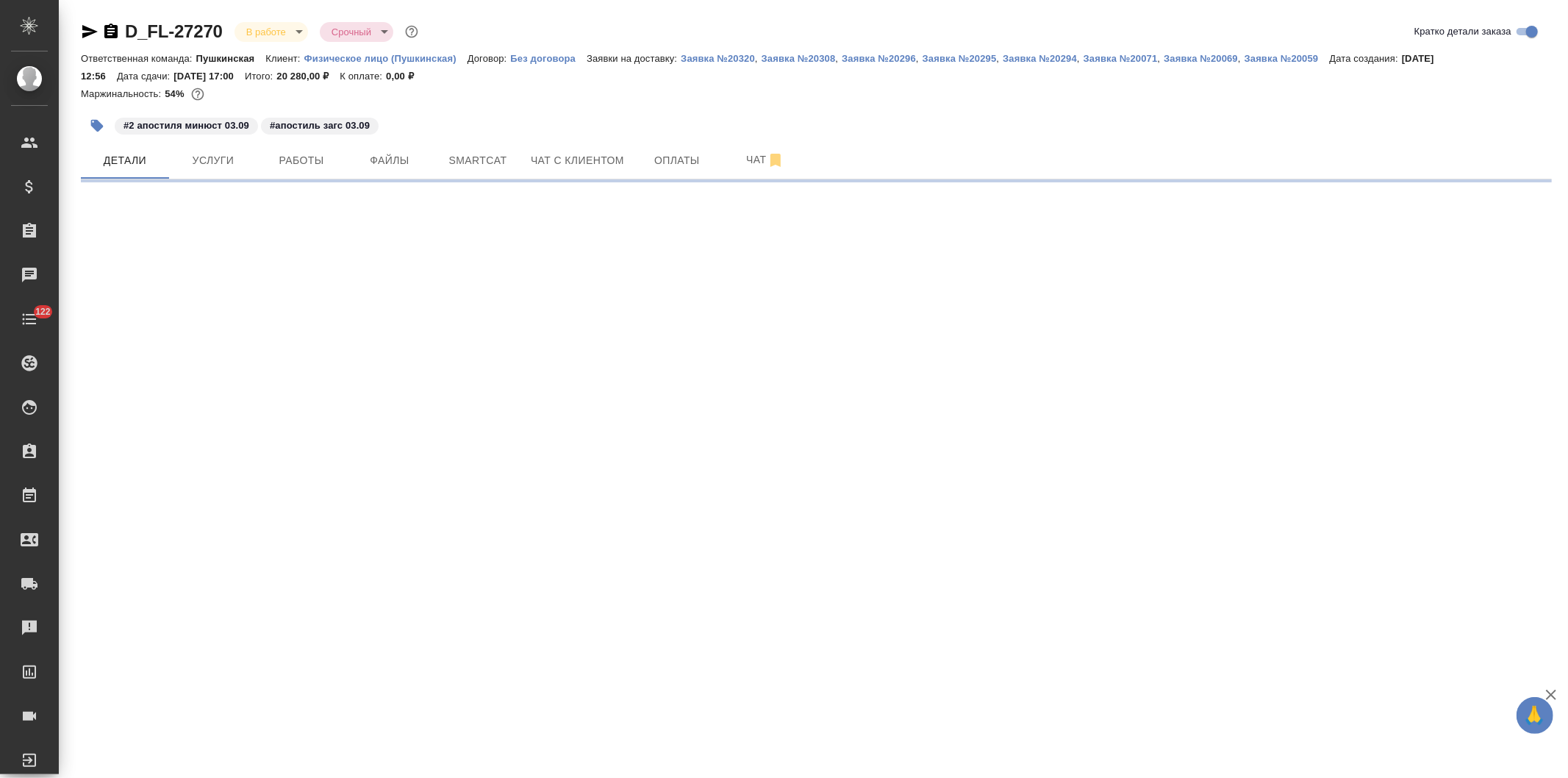
select select "RU"
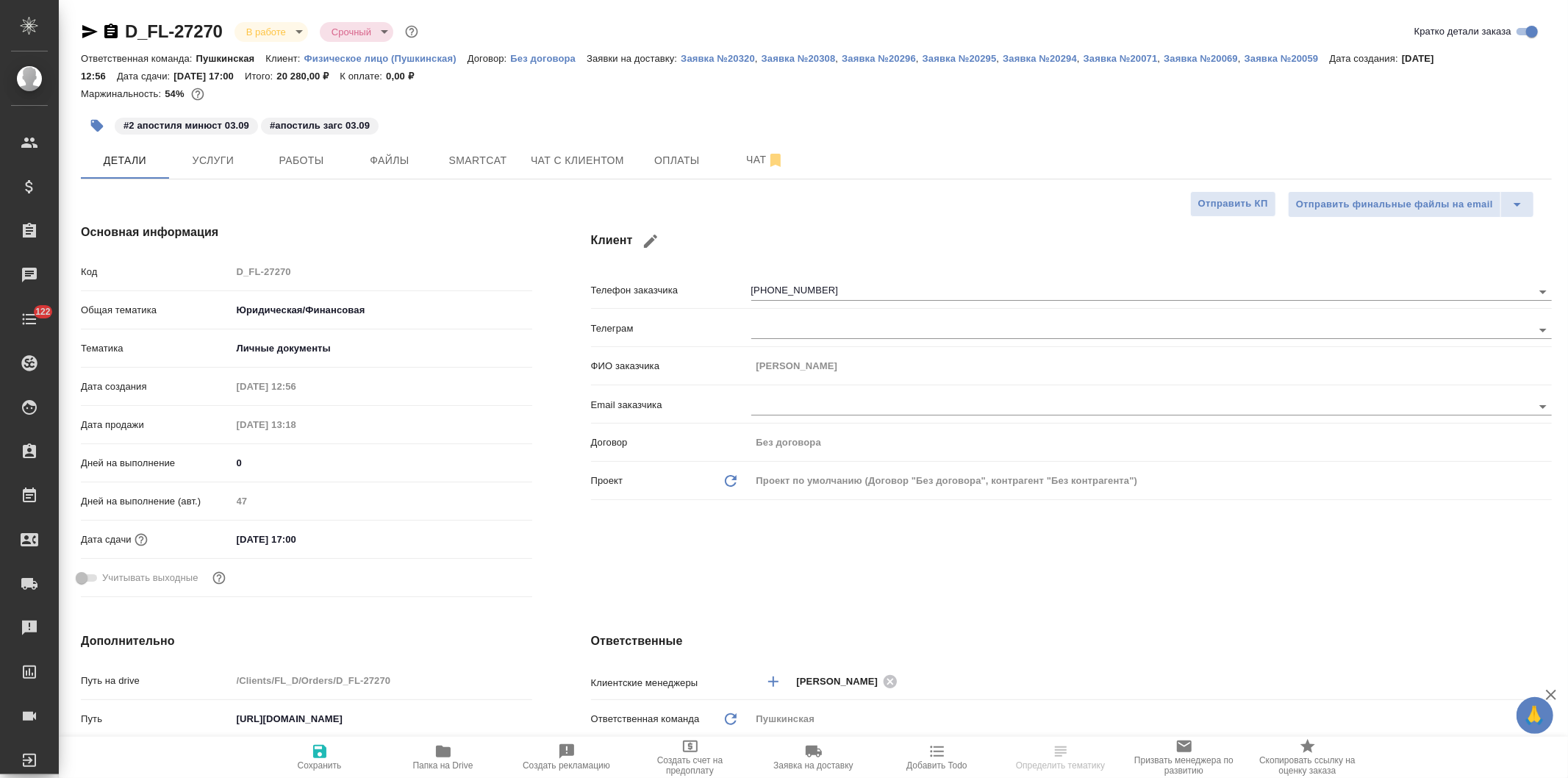
type textarea "x"
click at [282, 163] on span "Работы" at bounding box center [302, 160] width 71 height 19
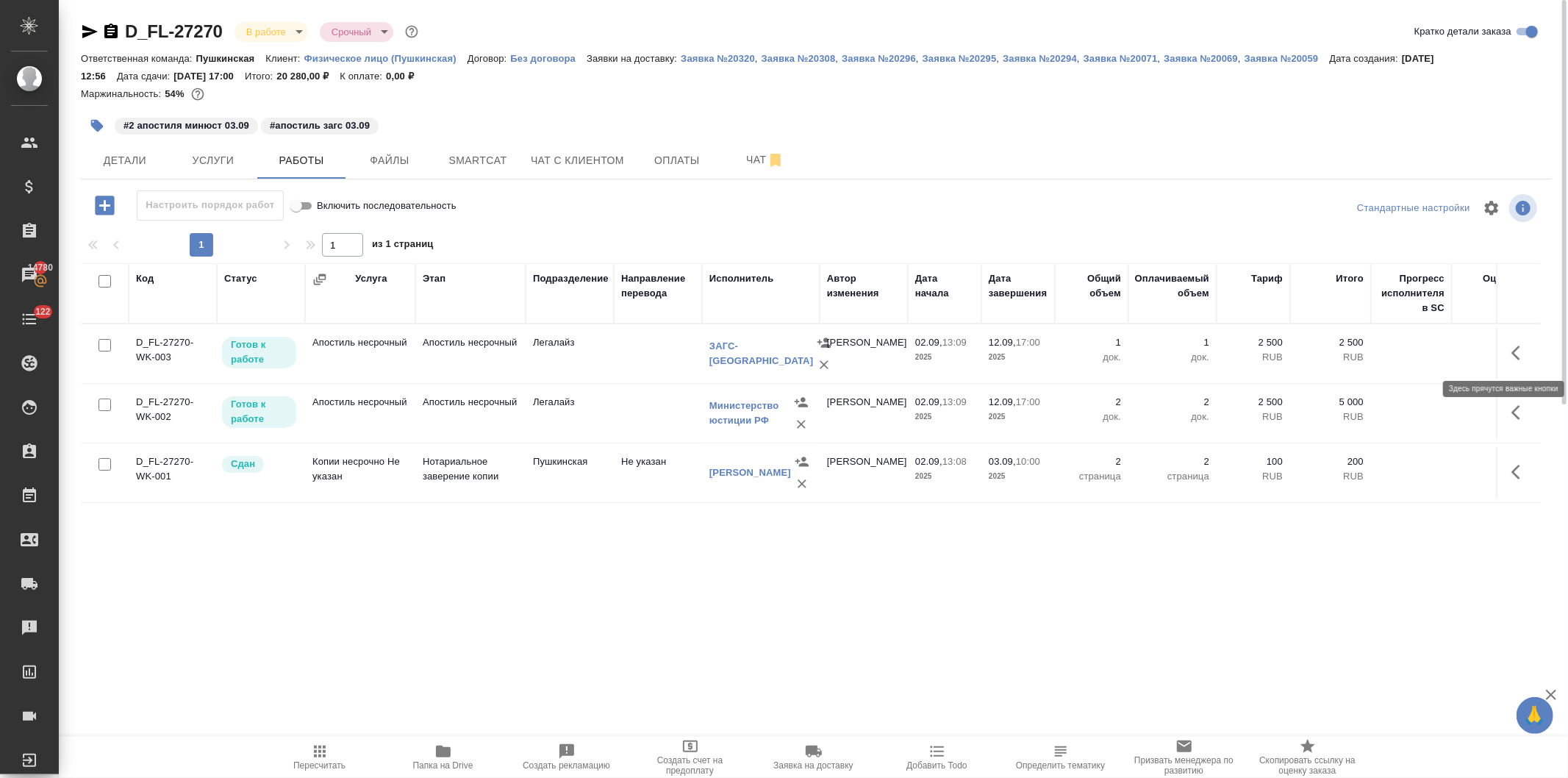
click at [1507, 347] on button "button" at bounding box center [1520, 353] width 35 height 35
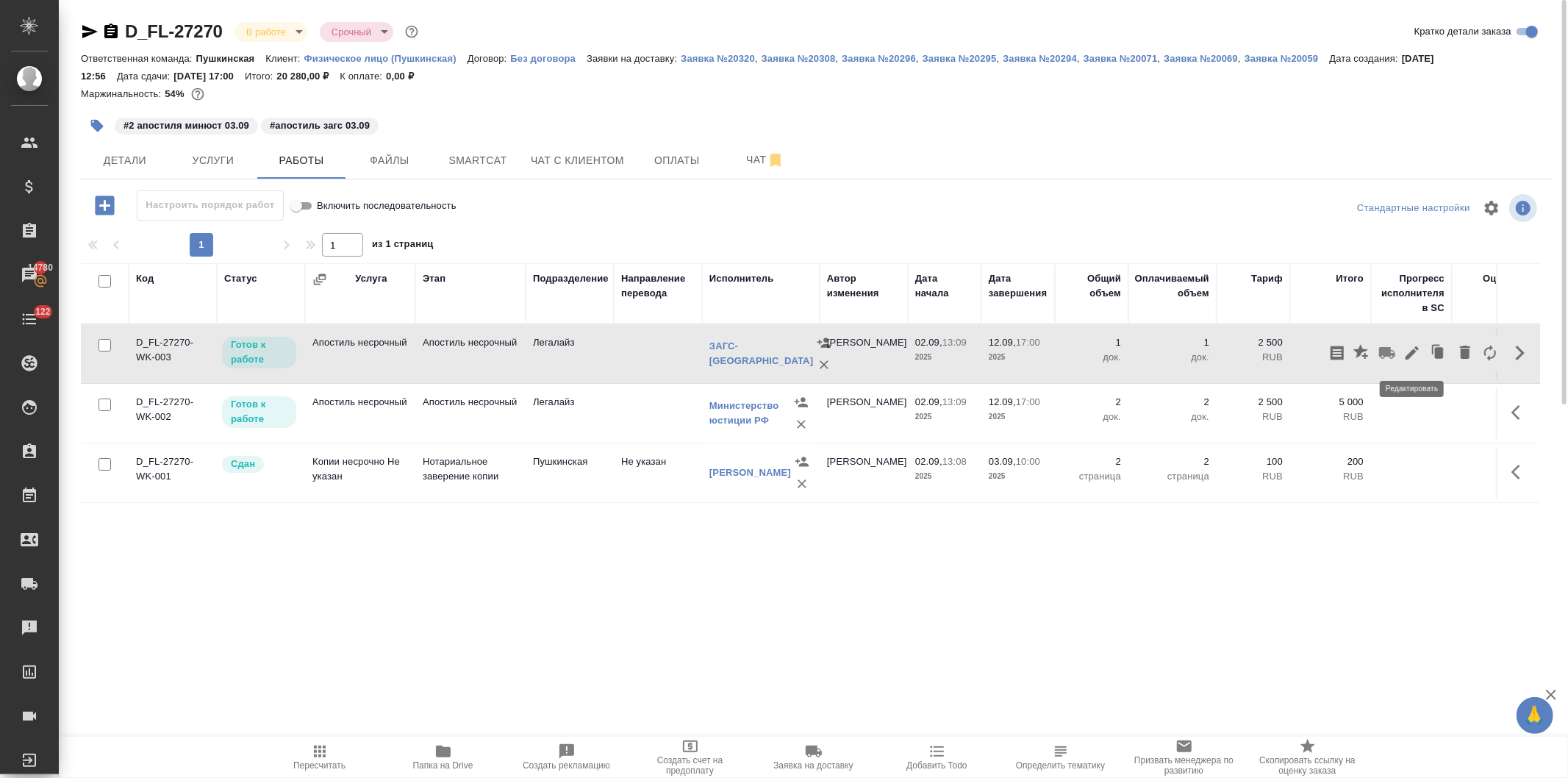
click at [1404, 348] on icon "button" at bounding box center [1412, 353] width 18 height 18
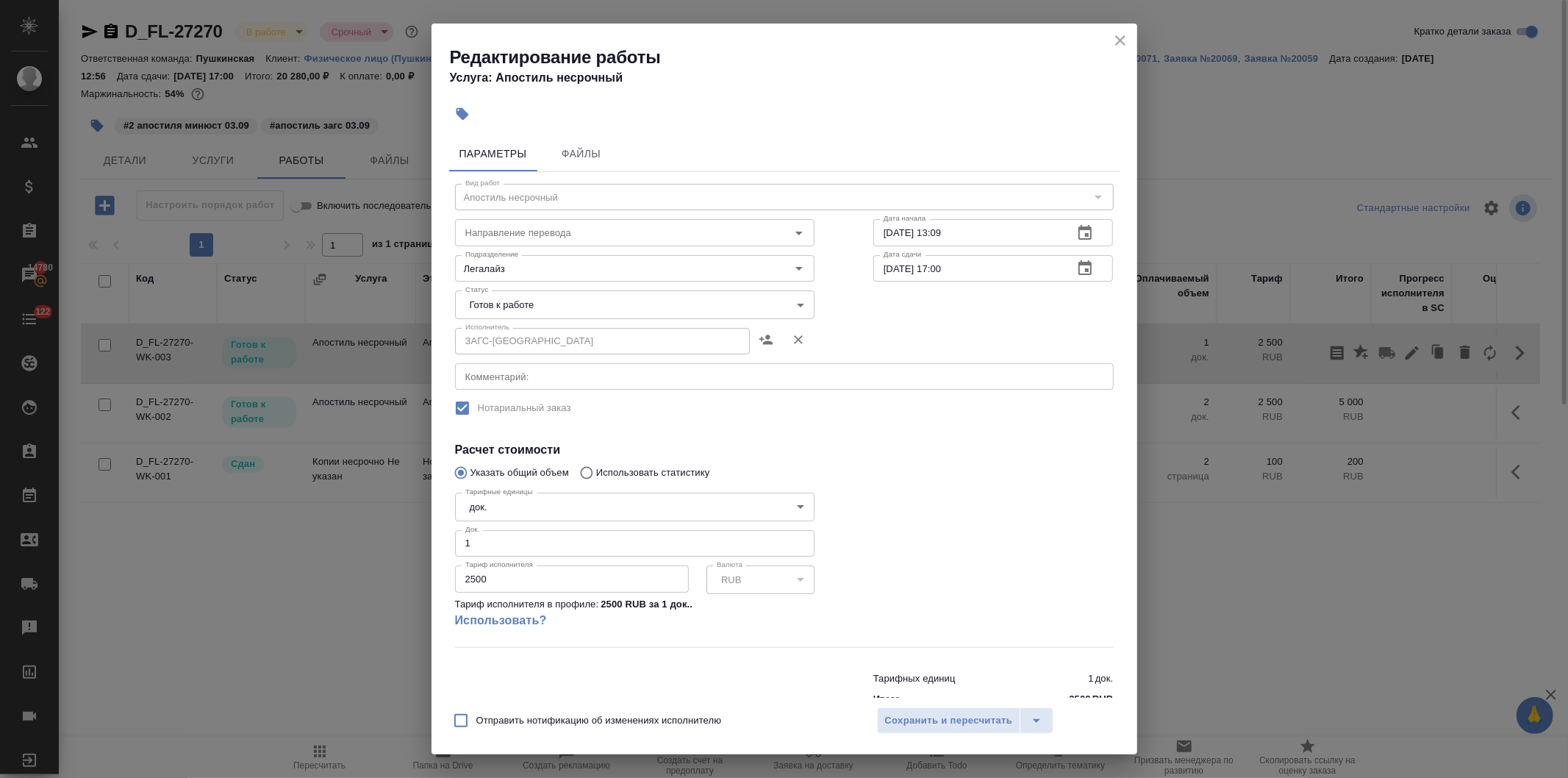
click at [527, 303] on body "🙏 .cls-1 fill:#fff; AWATERA [PERSON_NAME] Спецификации Заказы 14780 Чаты 122 To…" at bounding box center [784, 389] width 1568 height 778
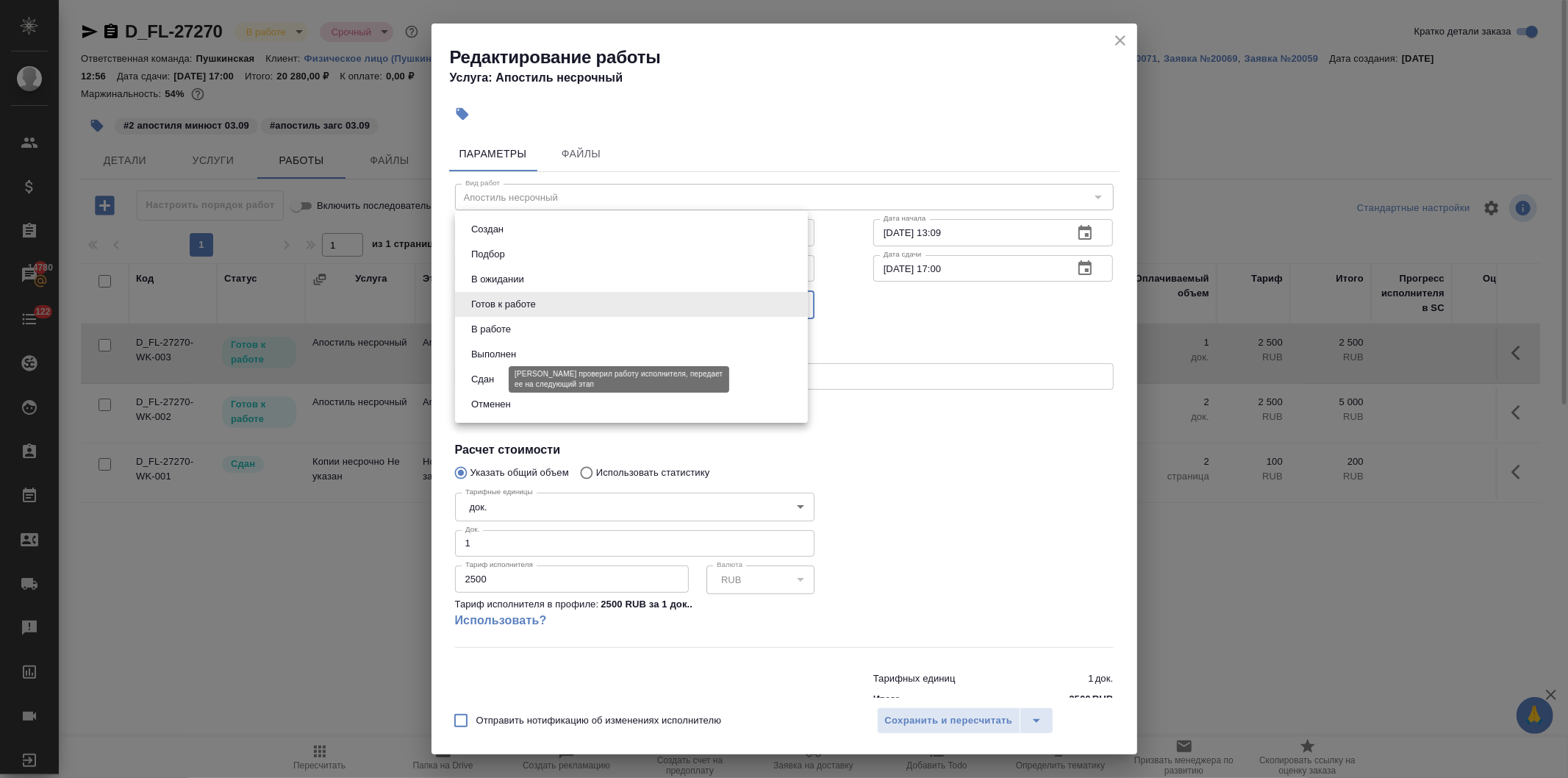
click at [491, 376] on button "Сдан" at bounding box center [482, 379] width 31 height 16
type input "closed"
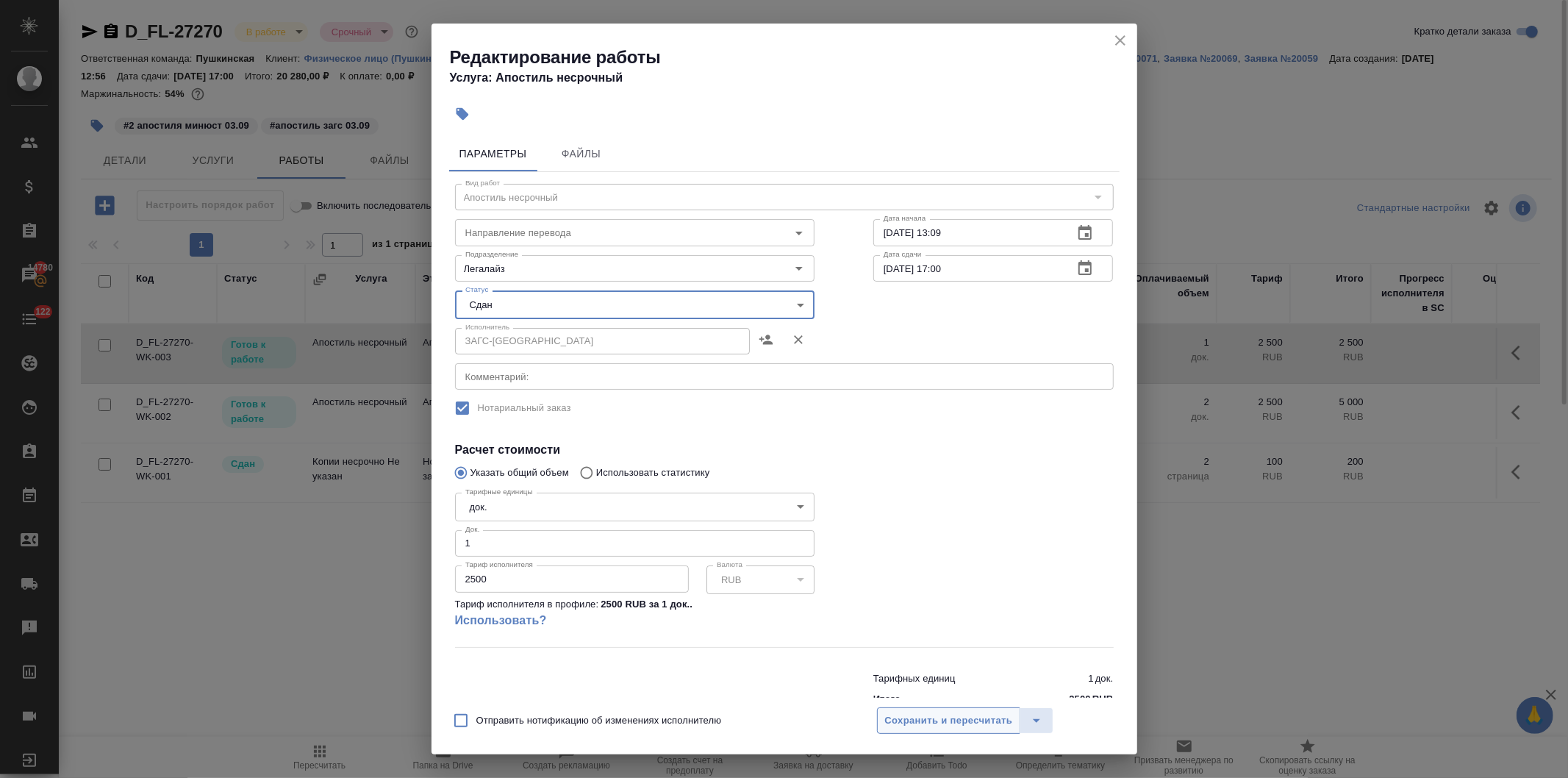
click at [899, 718] on span "Сохранить и пересчитать" at bounding box center [949, 720] width 128 height 17
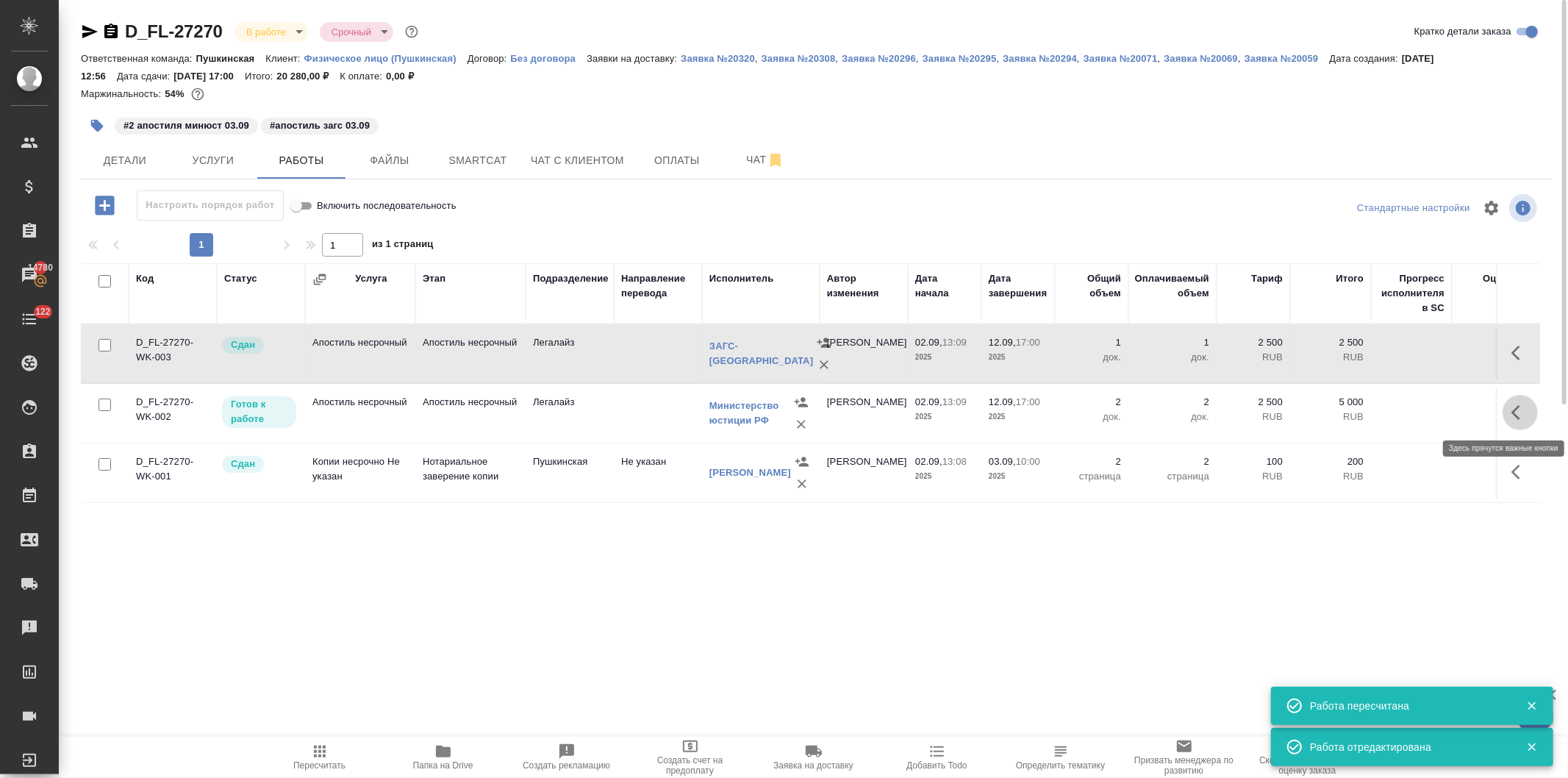
click at [1508, 406] on button "button" at bounding box center [1520, 413] width 35 height 35
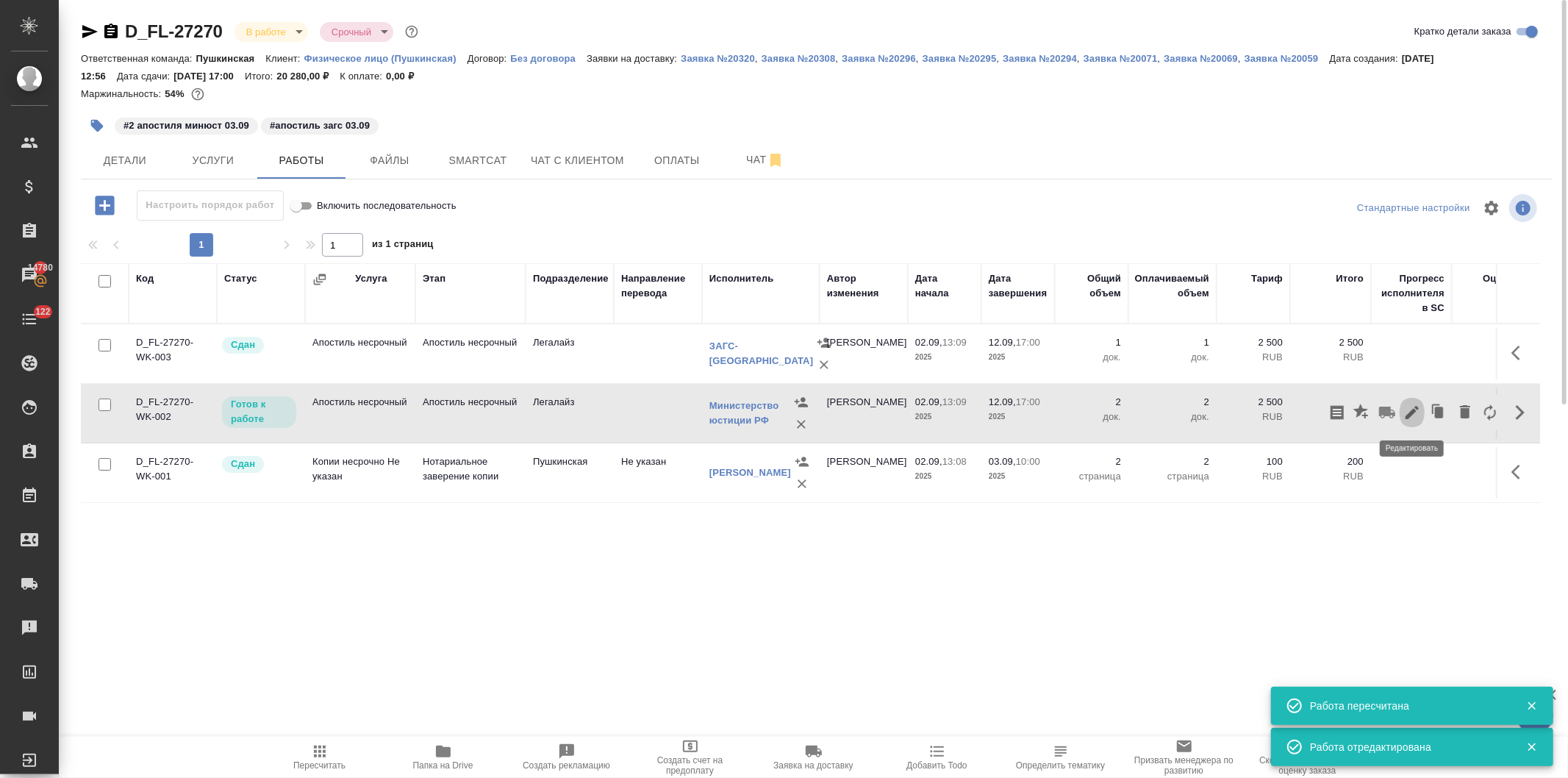
click at [1404, 409] on icon "button" at bounding box center [1412, 413] width 18 height 18
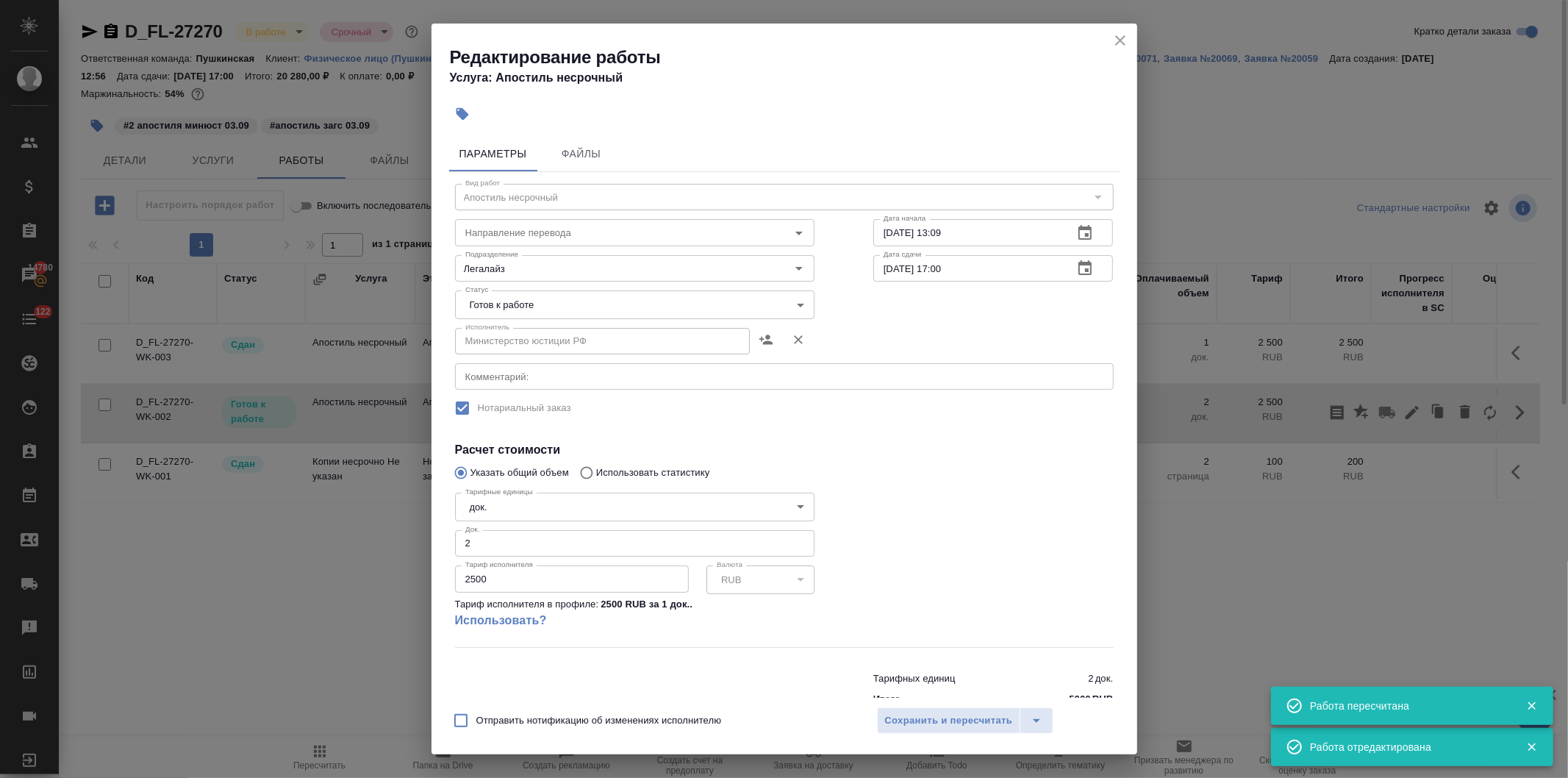
click at [540, 304] on body "🙏 .cls-1 fill:#fff; AWATERA [PERSON_NAME] Спецификации Заказы 14780 Чаты 122 To…" at bounding box center [784, 389] width 1568 height 778
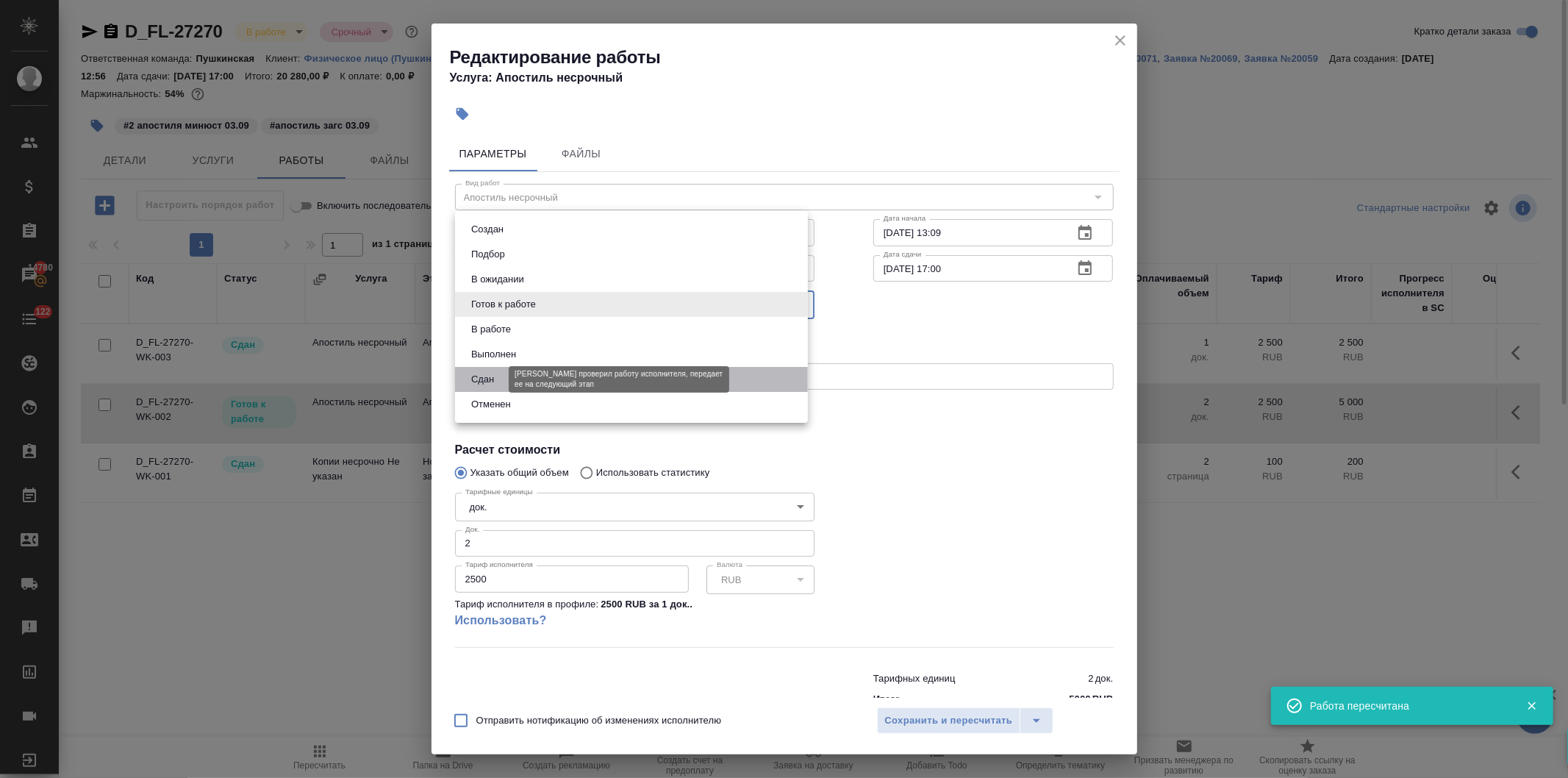
click at [496, 379] on button "Сдан" at bounding box center [482, 379] width 31 height 16
type input "closed"
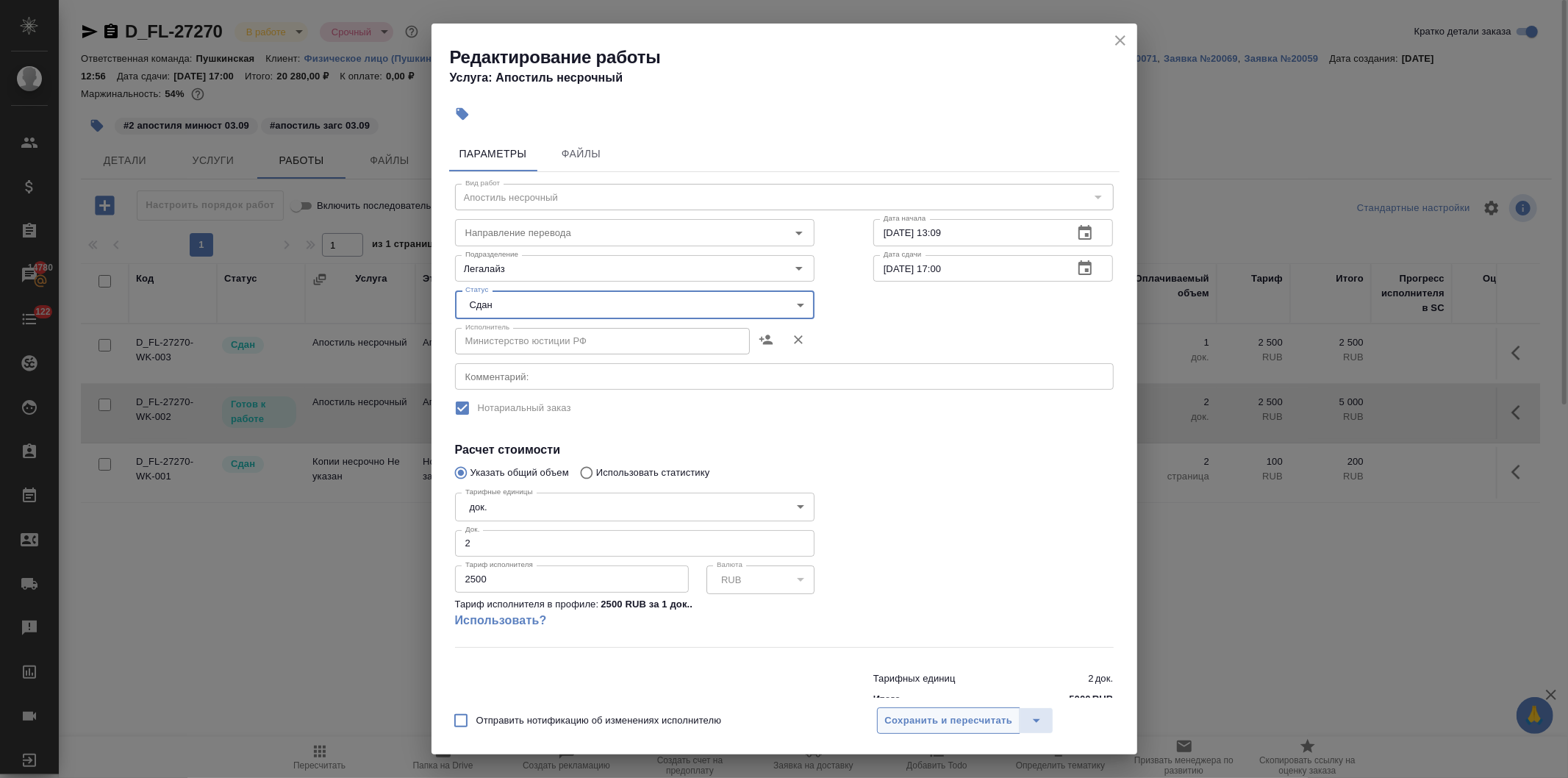
click at [898, 715] on span "Сохранить и пересчитать" at bounding box center [949, 720] width 128 height 17
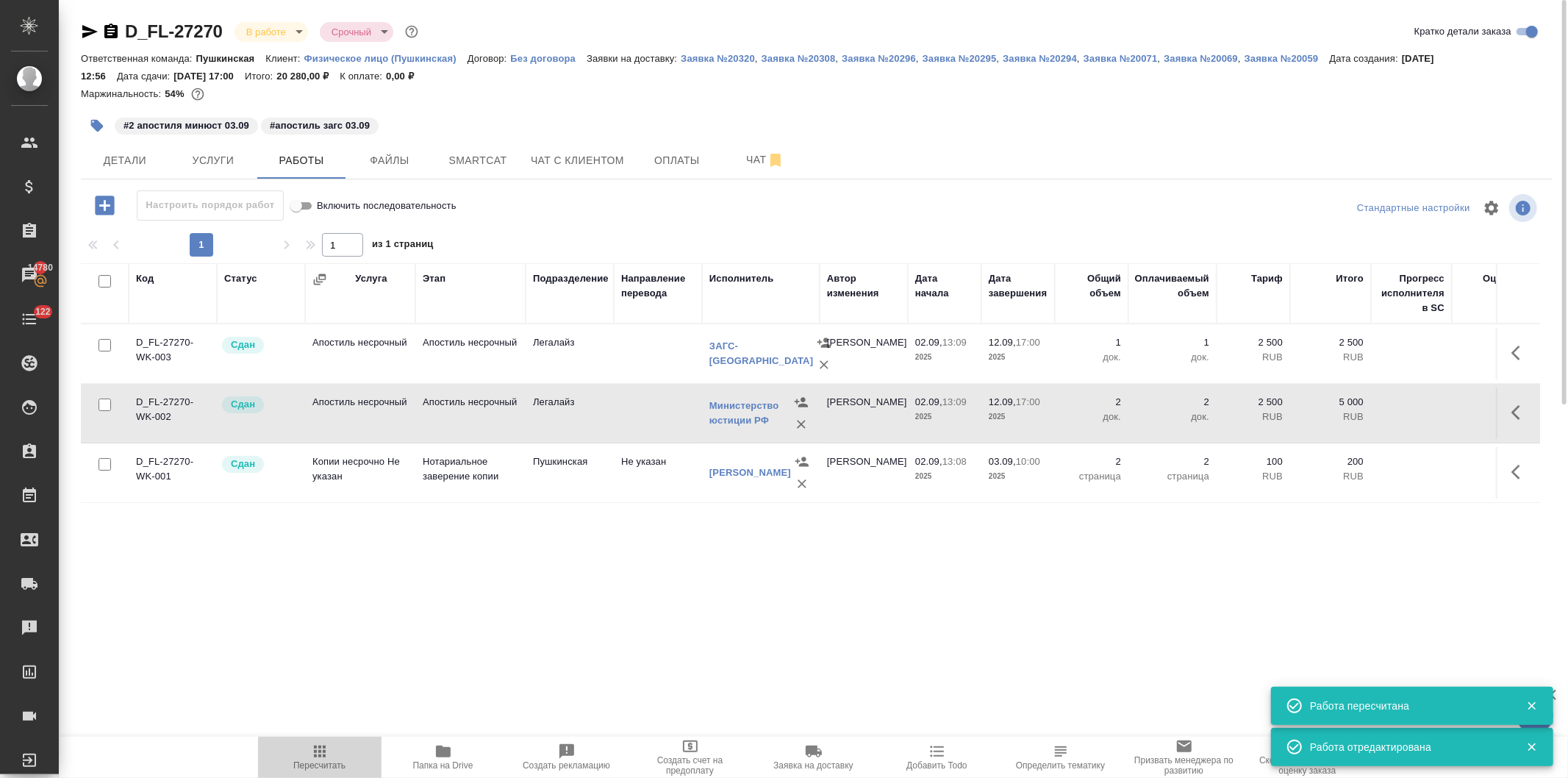
click at [319, 757] on icon "button" at bounding box center [319, 751] width 12 height 12
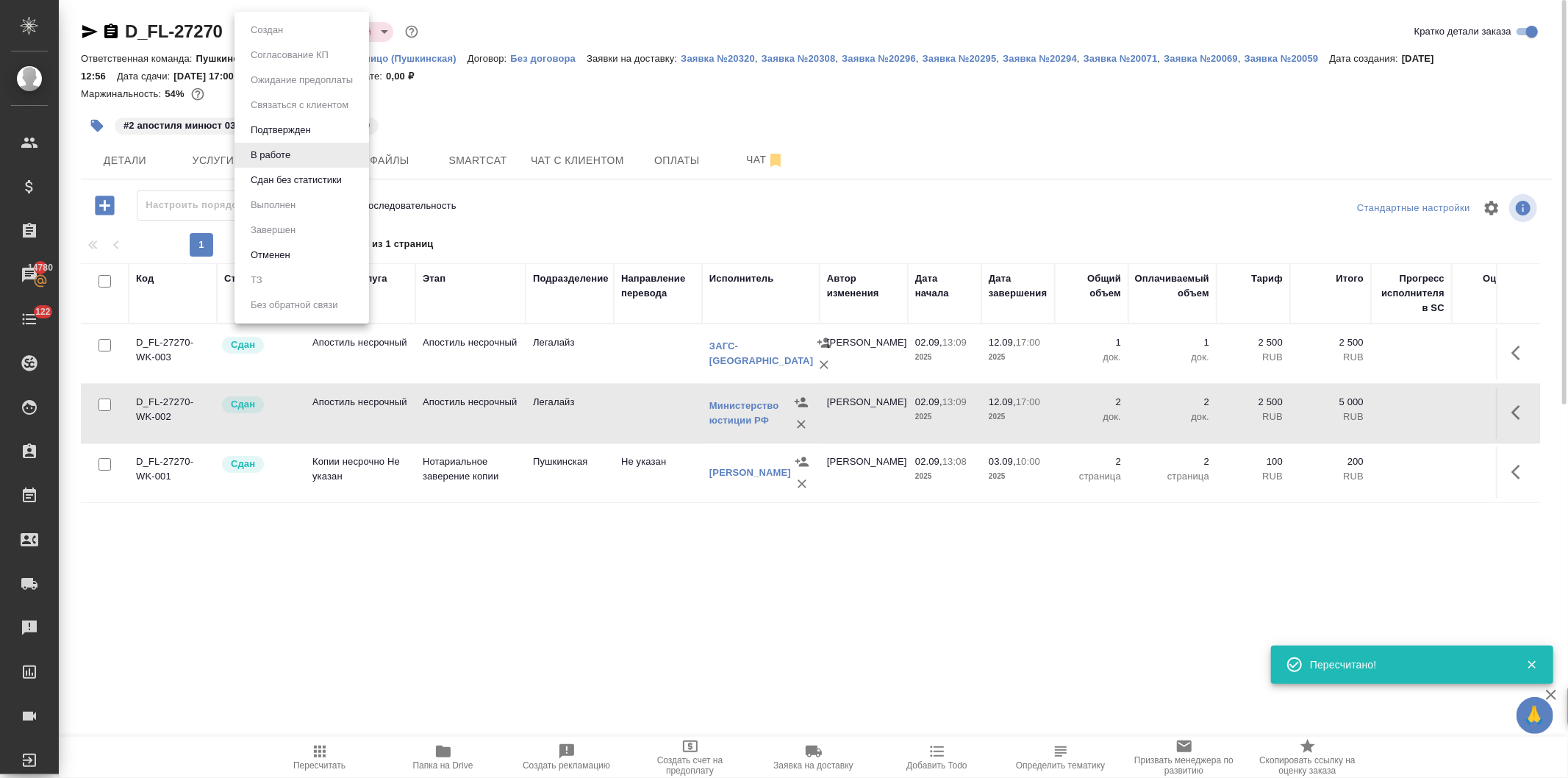
click at [265, 30] on body "🙏 .cls-1 fill:#fff; AWATERA [PERSON_NAME] Спецификации Заказы 14780 Чаты 122 To…" at bounding box center [784, 389] width 1568 height 778
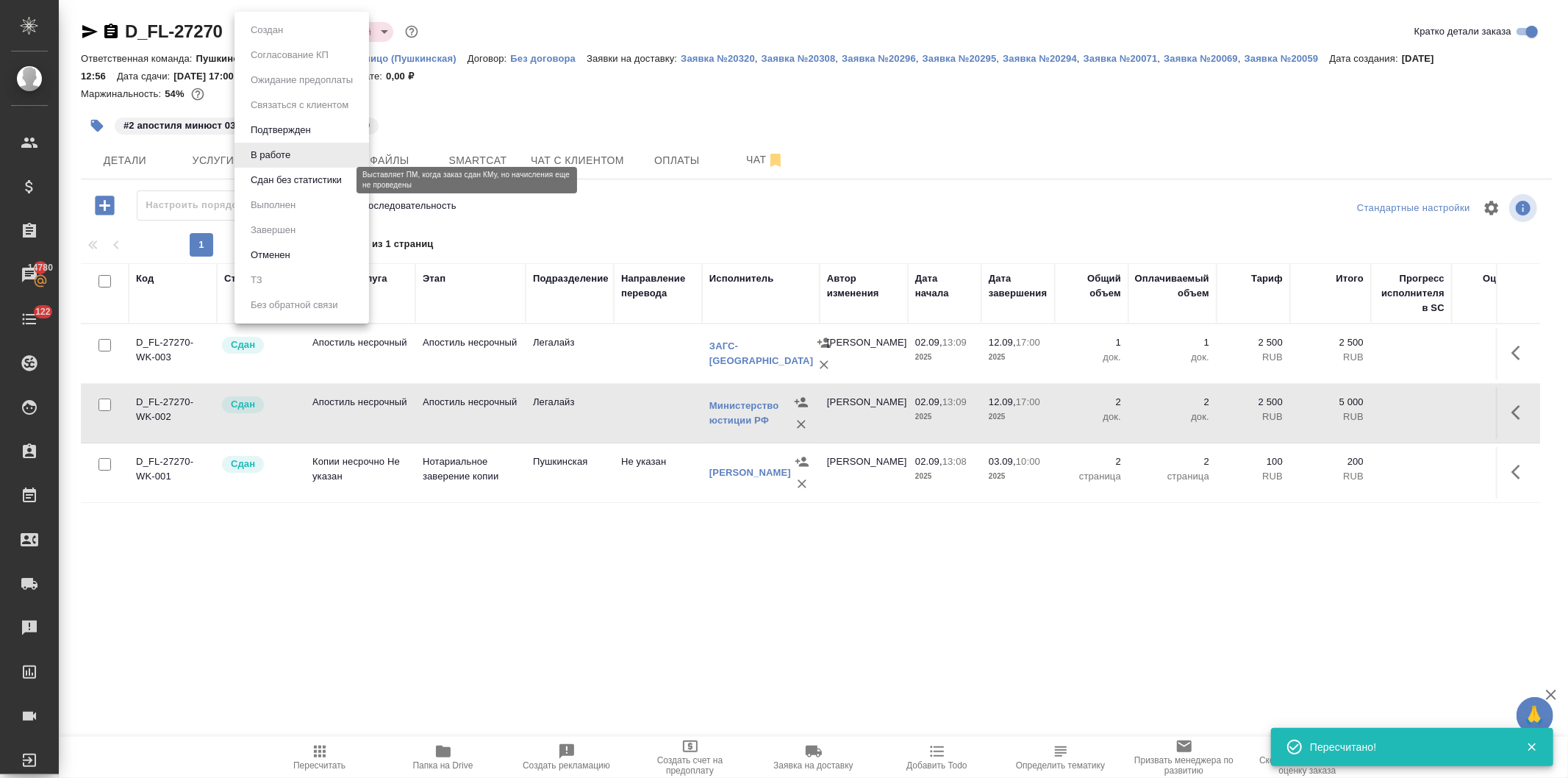
click at [270, 177] on button "Сдан без статистики" at bounding box center [296, 180] width 100 height 16
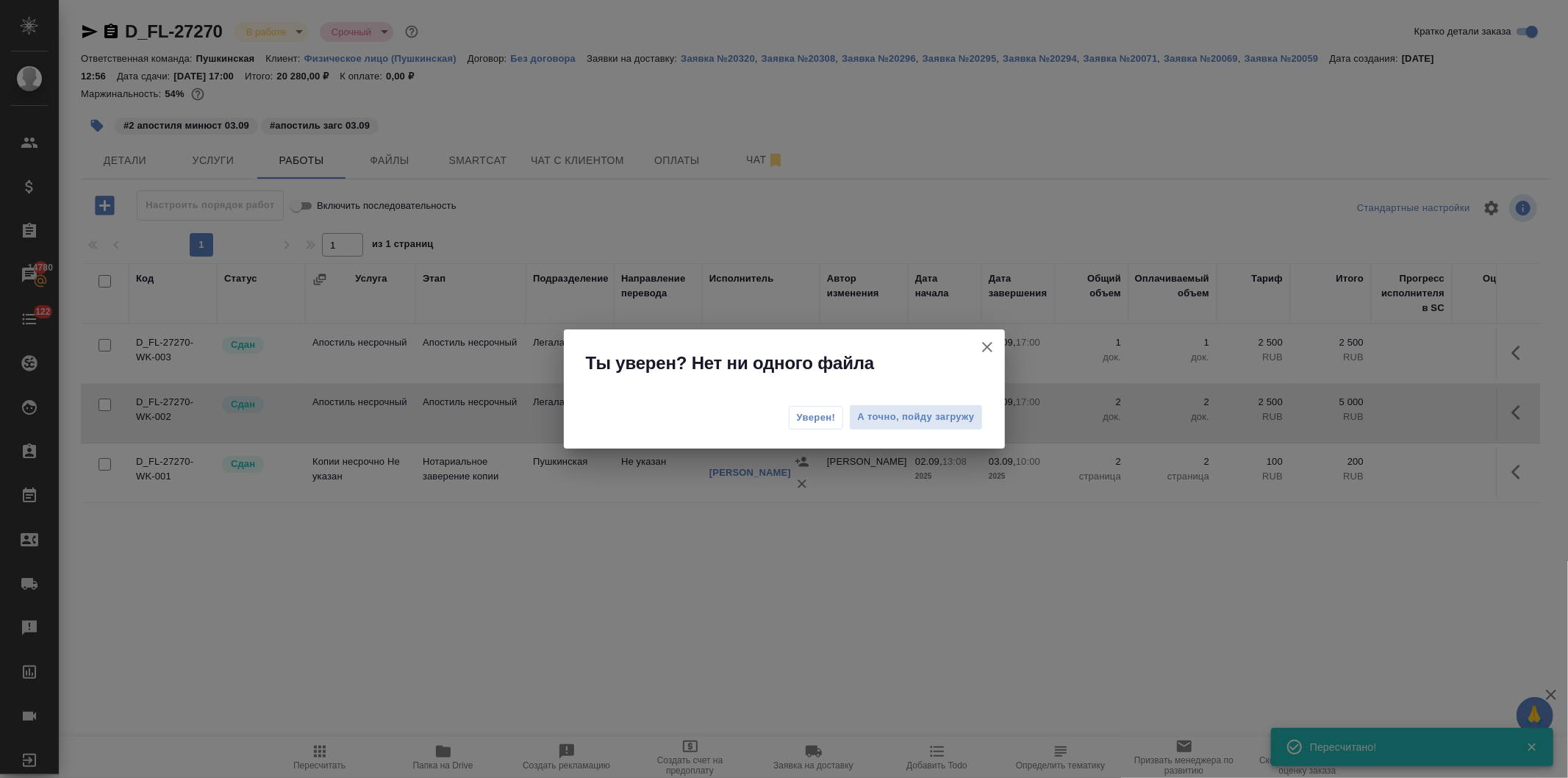
click at [811, 414] on span "Уверен!" at bounding box center [816, 418] width 39 height 14
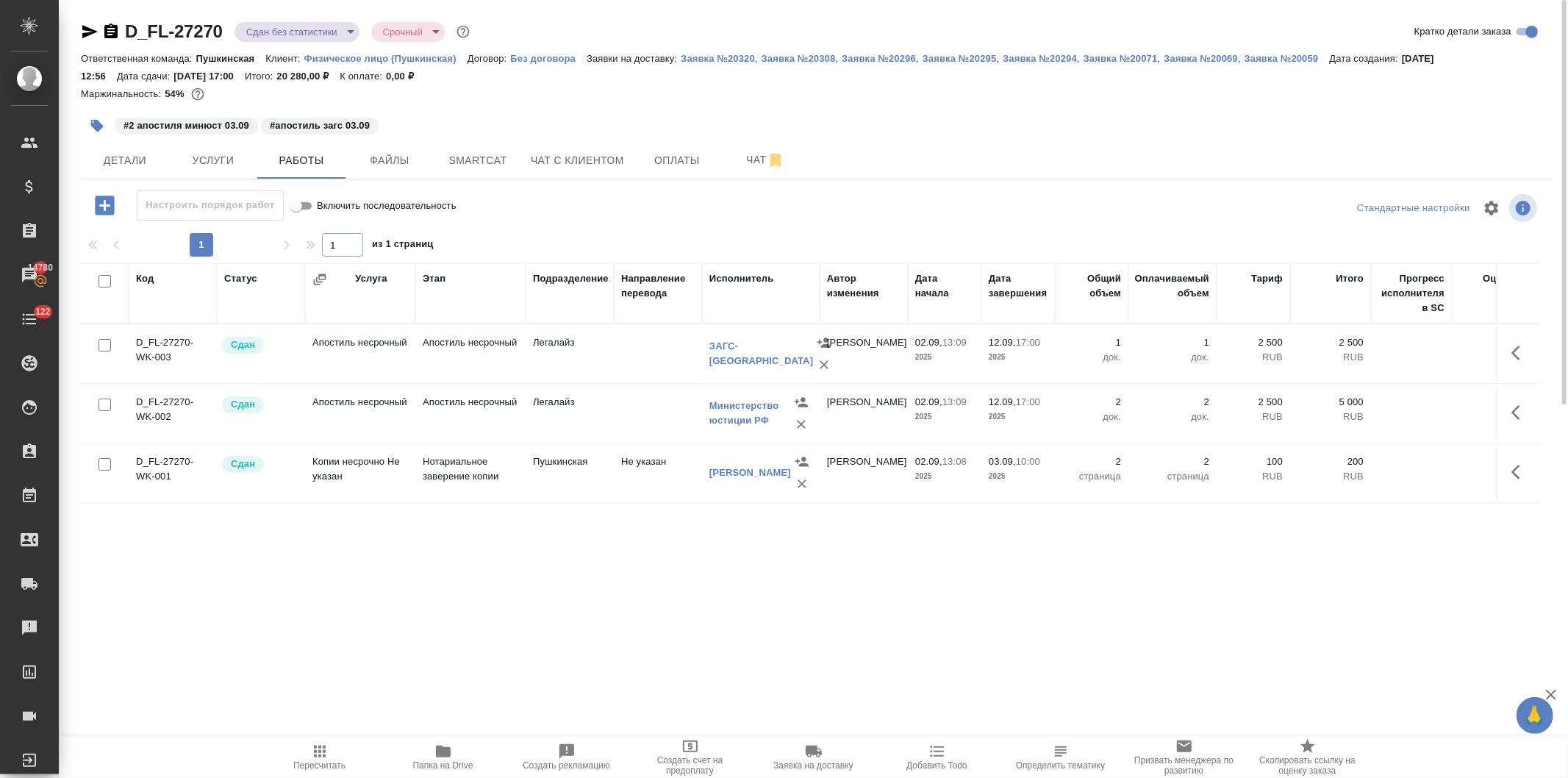
click at [267, 25] on body "🙏 .cls-1 fill:#fff; AWATERA [PERSON_NAME] Спецификации Заказы 14780 Чаты 122 To…" at bounding box center [784, 389] width 1568 height 778
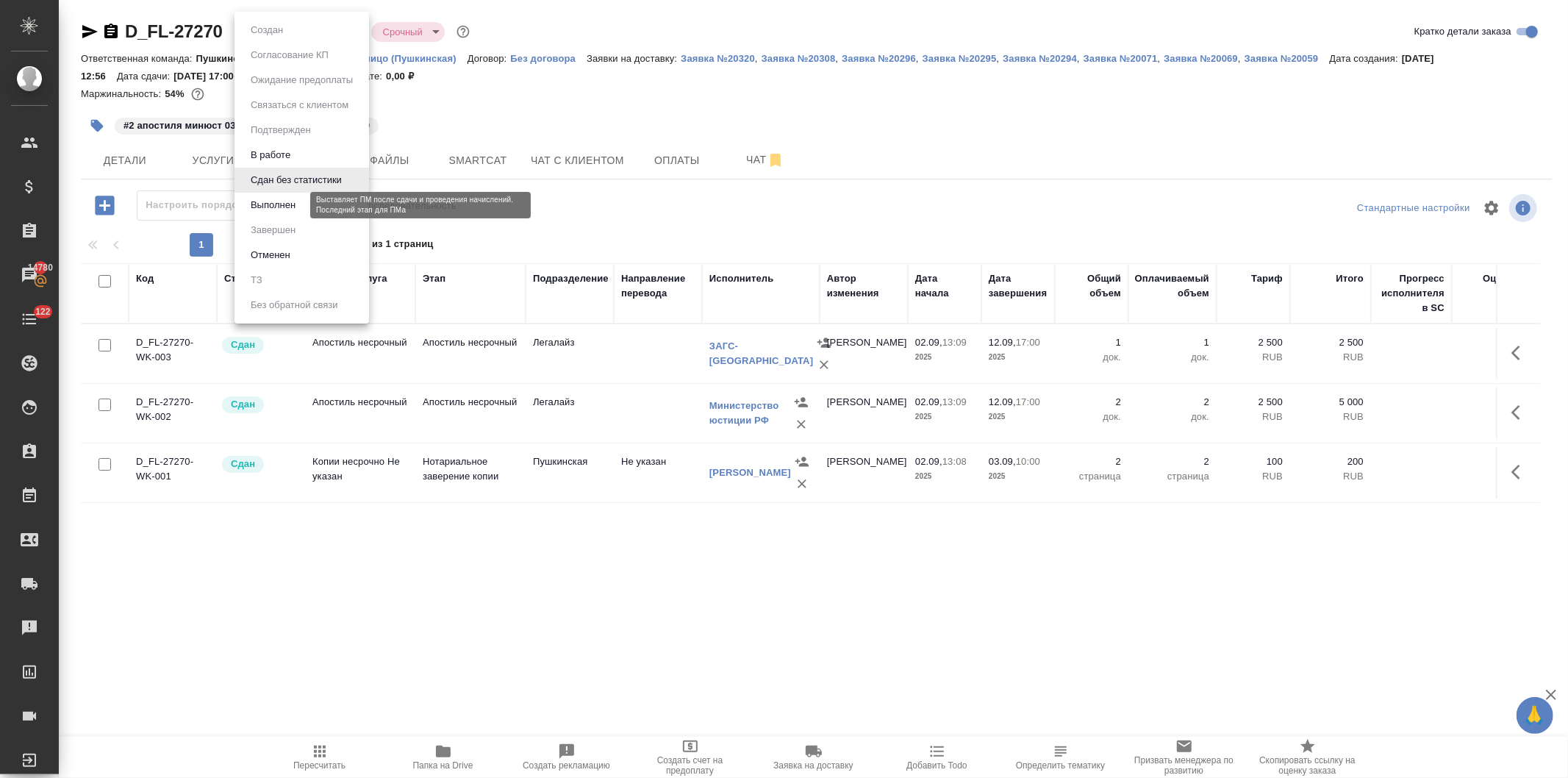
click at [267, 200] on button "Выполнен" at bounding box center [273, 205] width 54 height 16
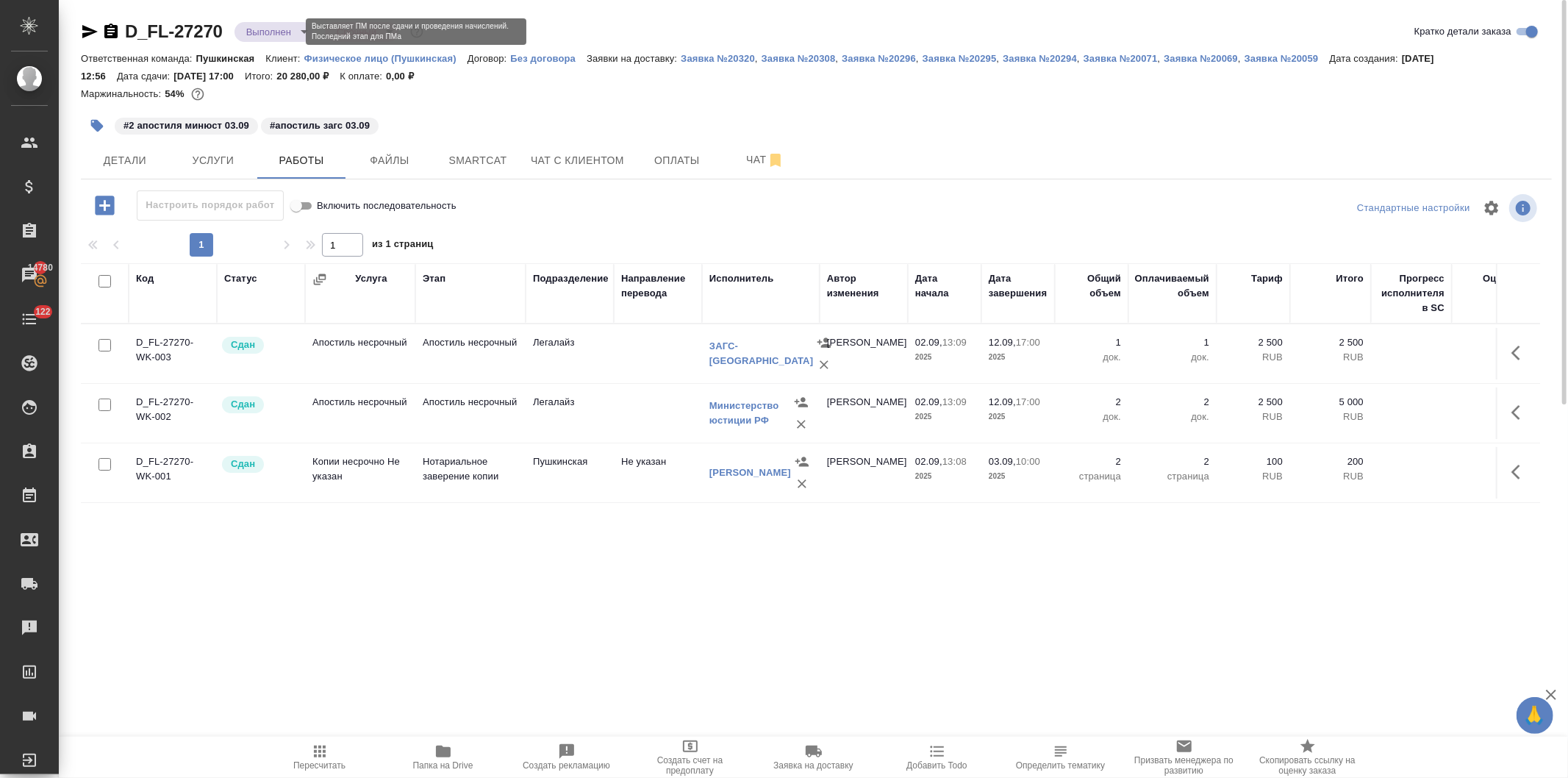
click at [254, 27] on body "🙏 .cls-1 fill:#fff; AWATERA [PERSON_NAME] Спецификации Заказы 14780 Чаты 122 To…" at bounding box center [784, 389] width 1568 height 778
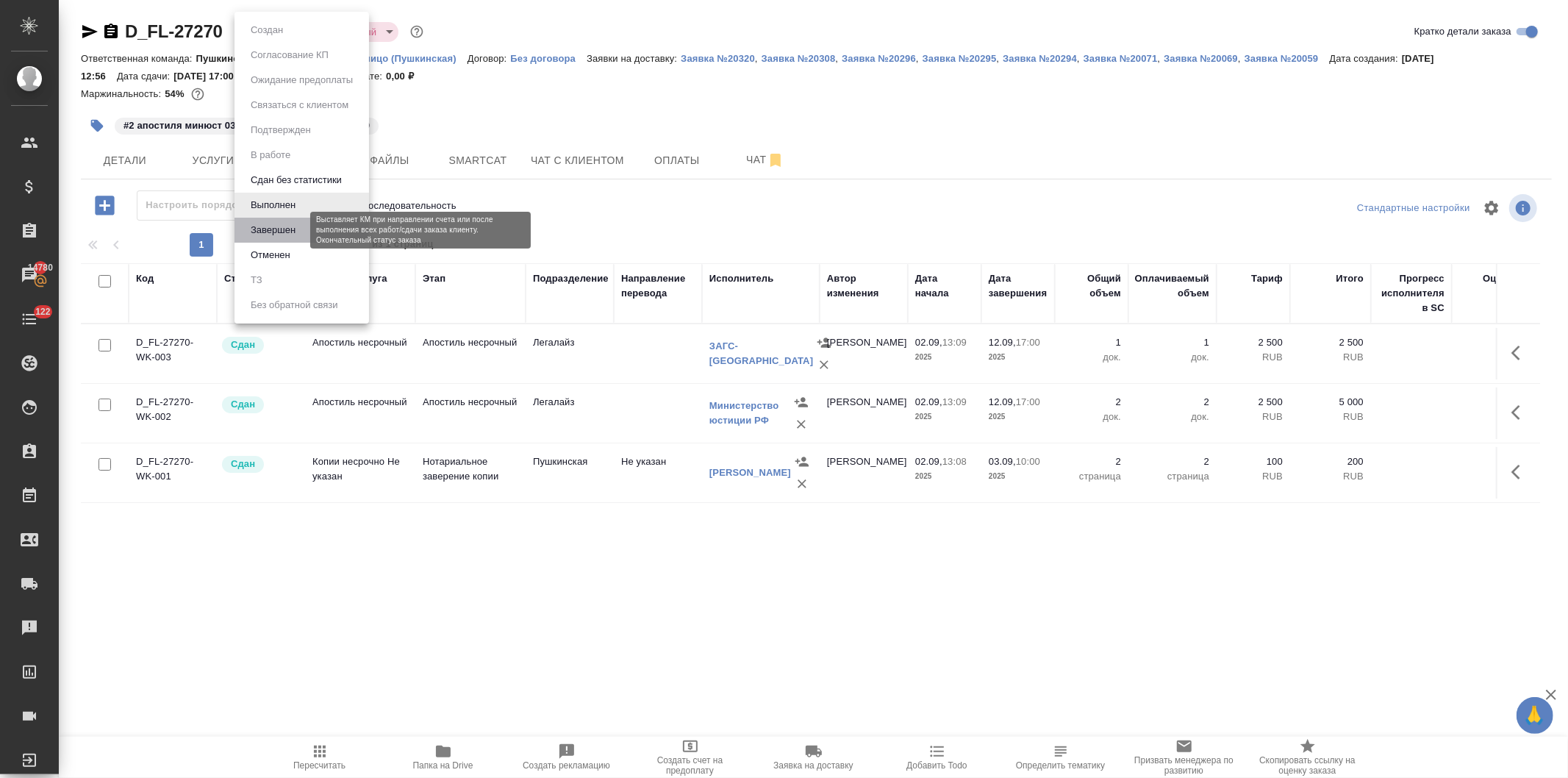
click at [274, 225] on button "Завершен" at bounding box center [273, 230] width 54 height 16
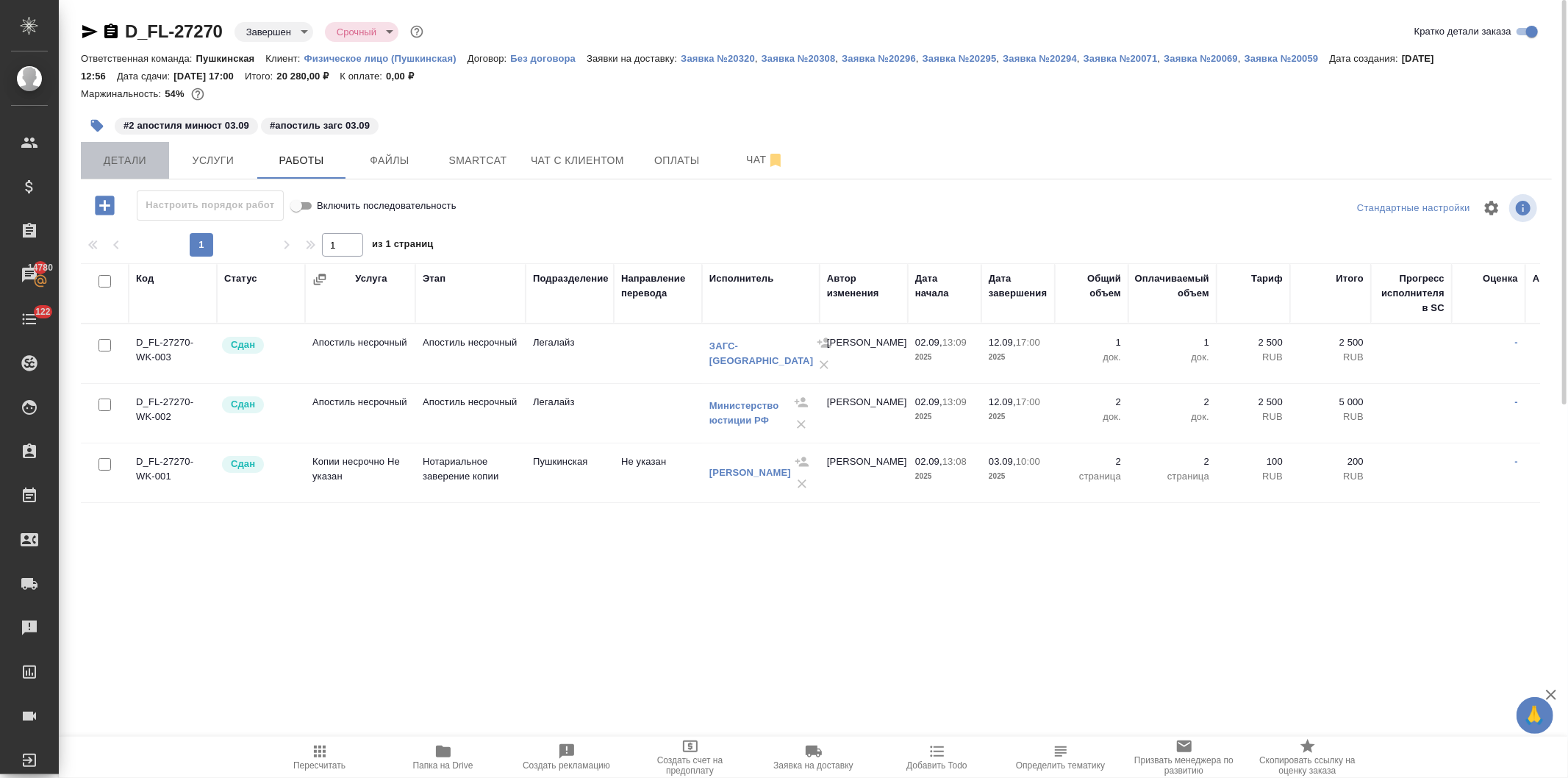
click at [113, 152] on span "Детали" at bounding box center [125, 160] width 71 height 19
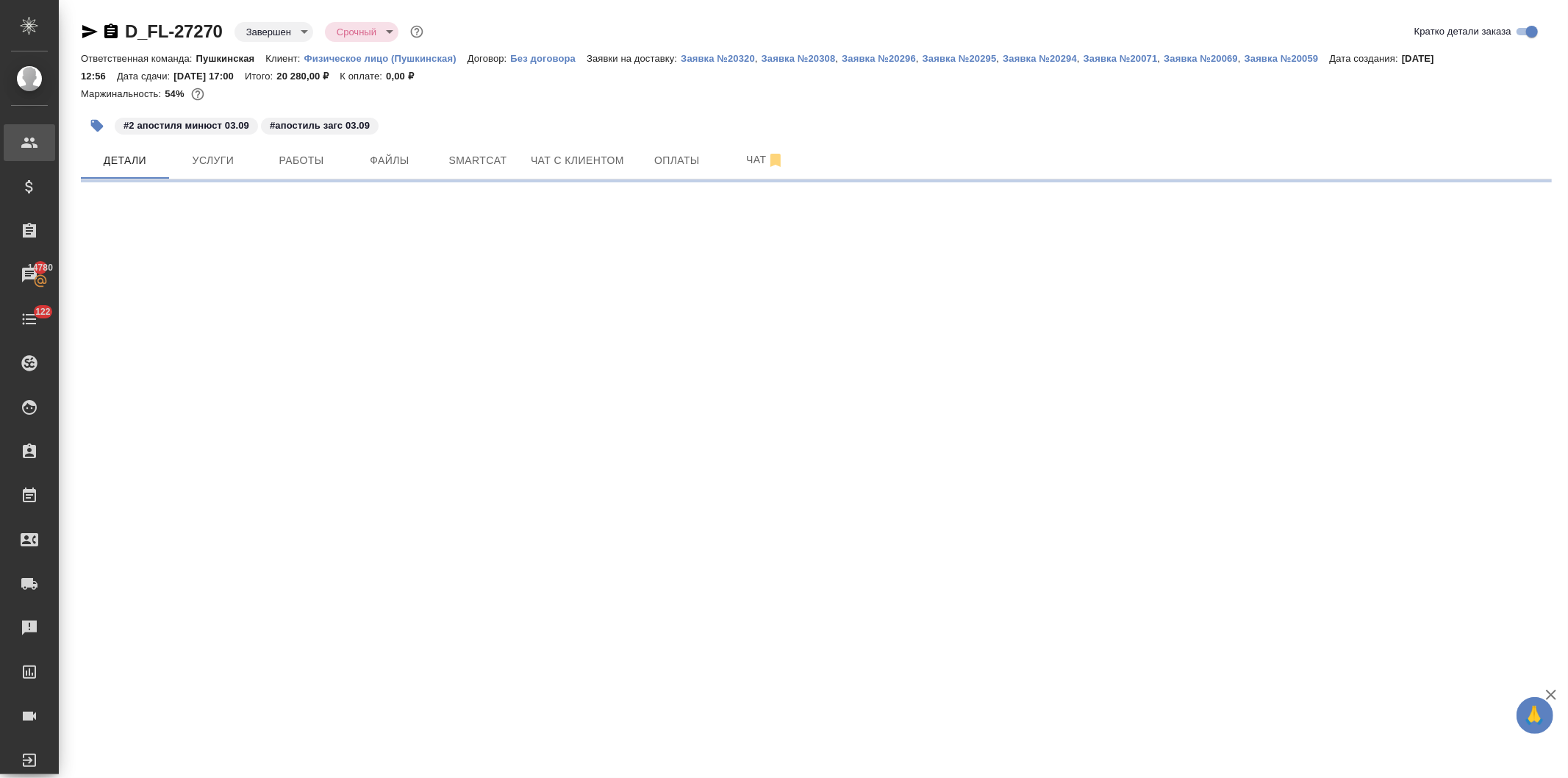
select select "RU"
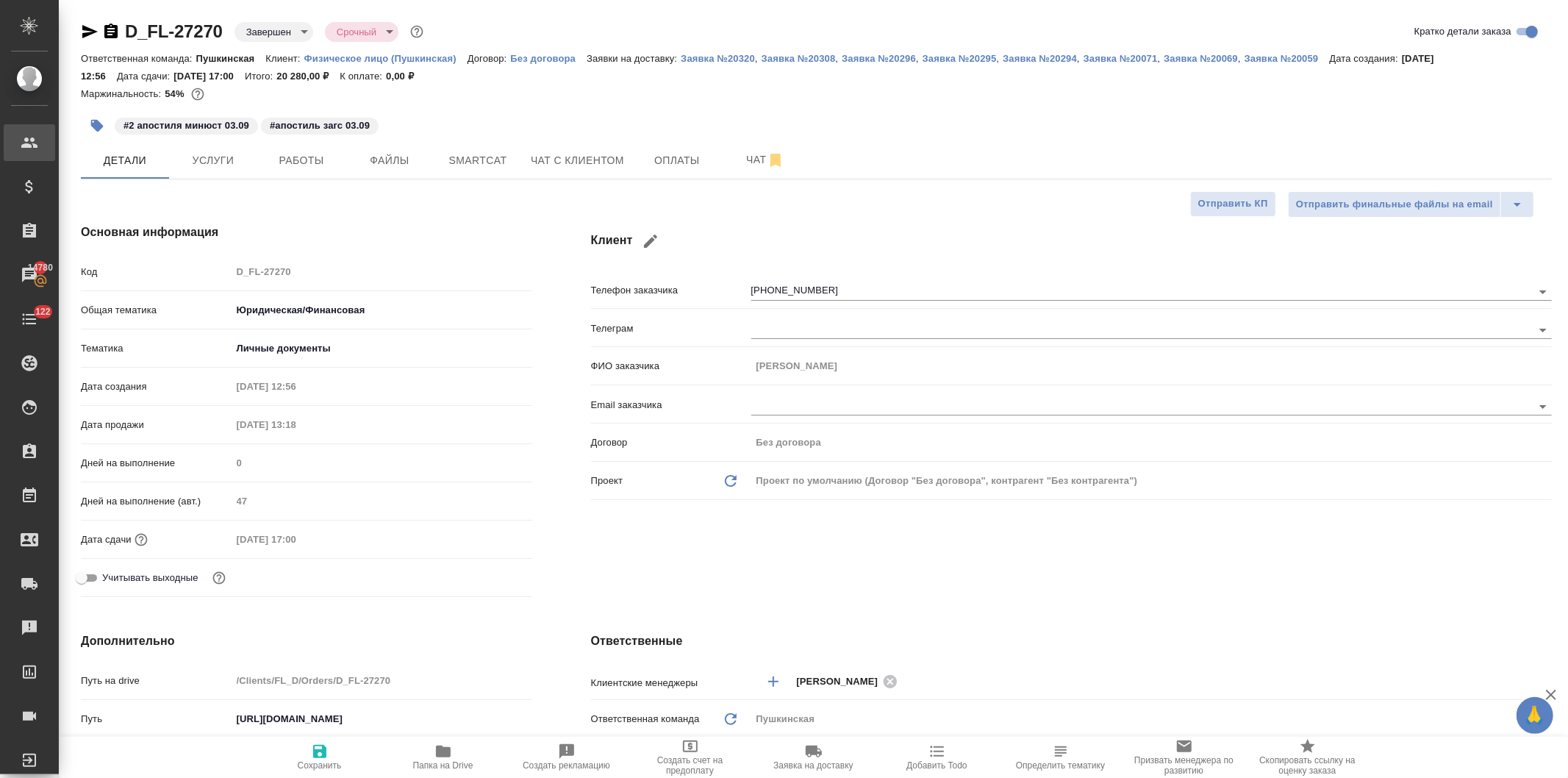
type textarea "x"
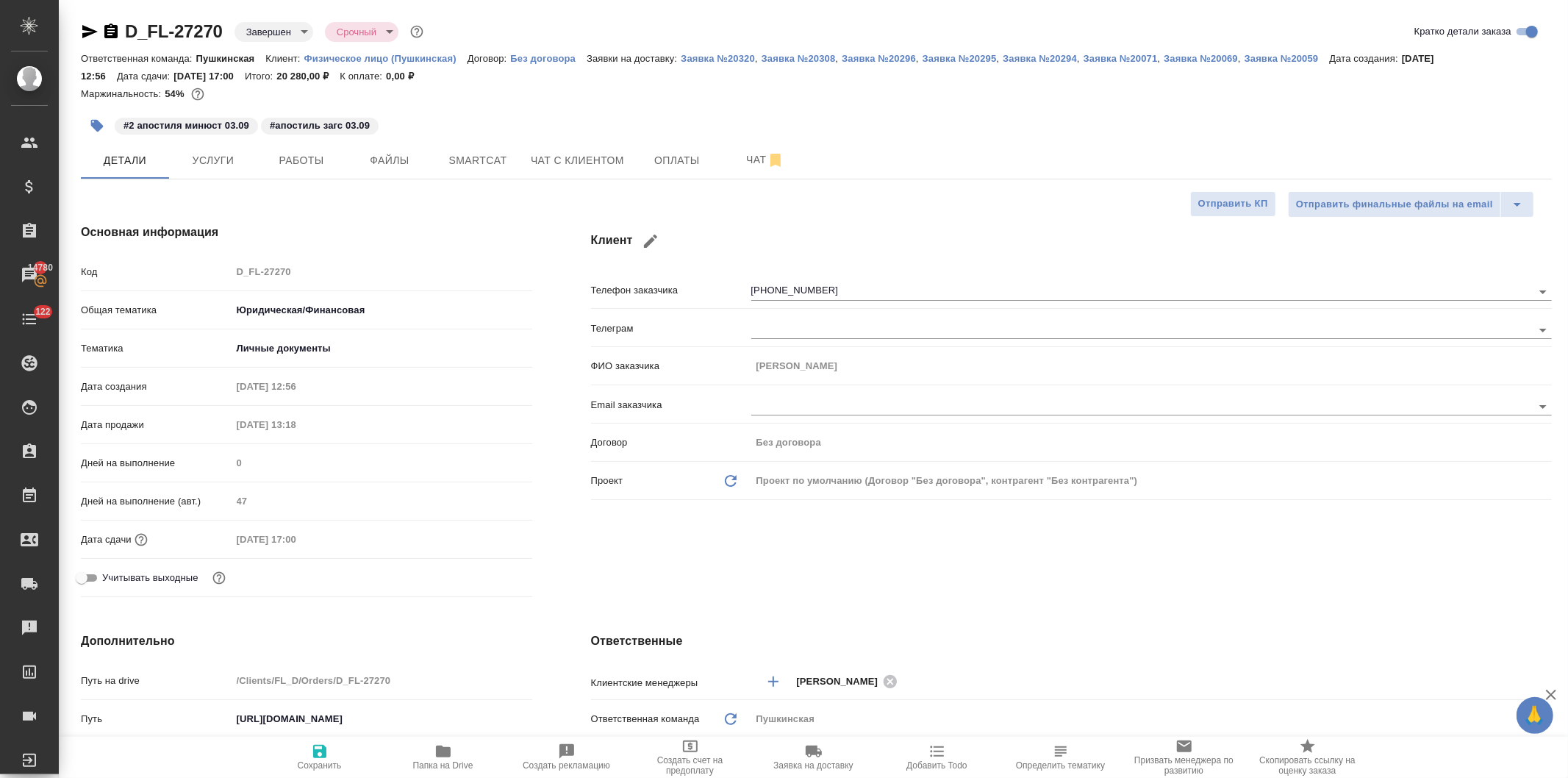
type textarea "x"
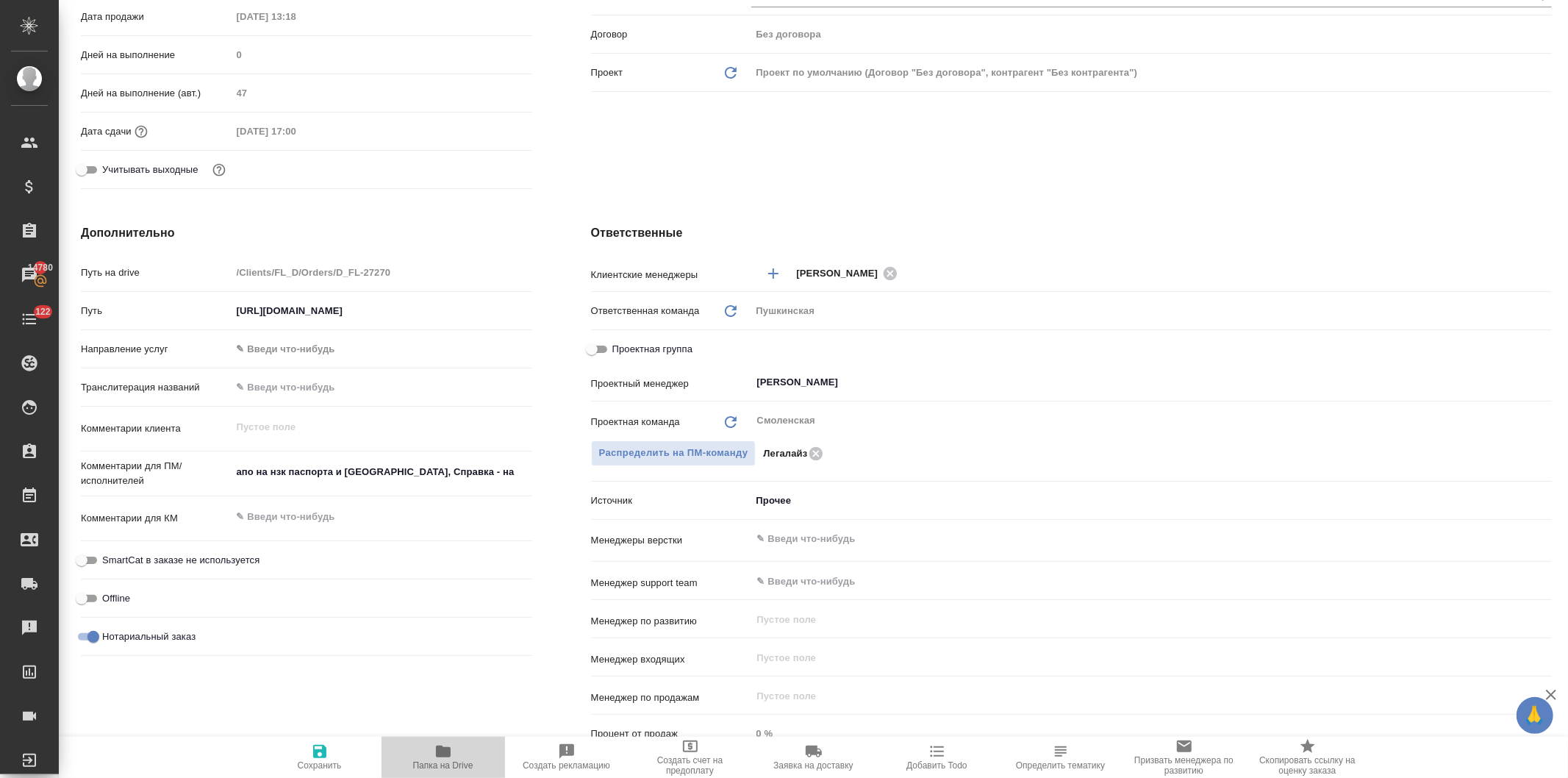
click at [448, 759] on icon "button" at bounding box center [443, 751] width 18 height 18
type textarea "x"
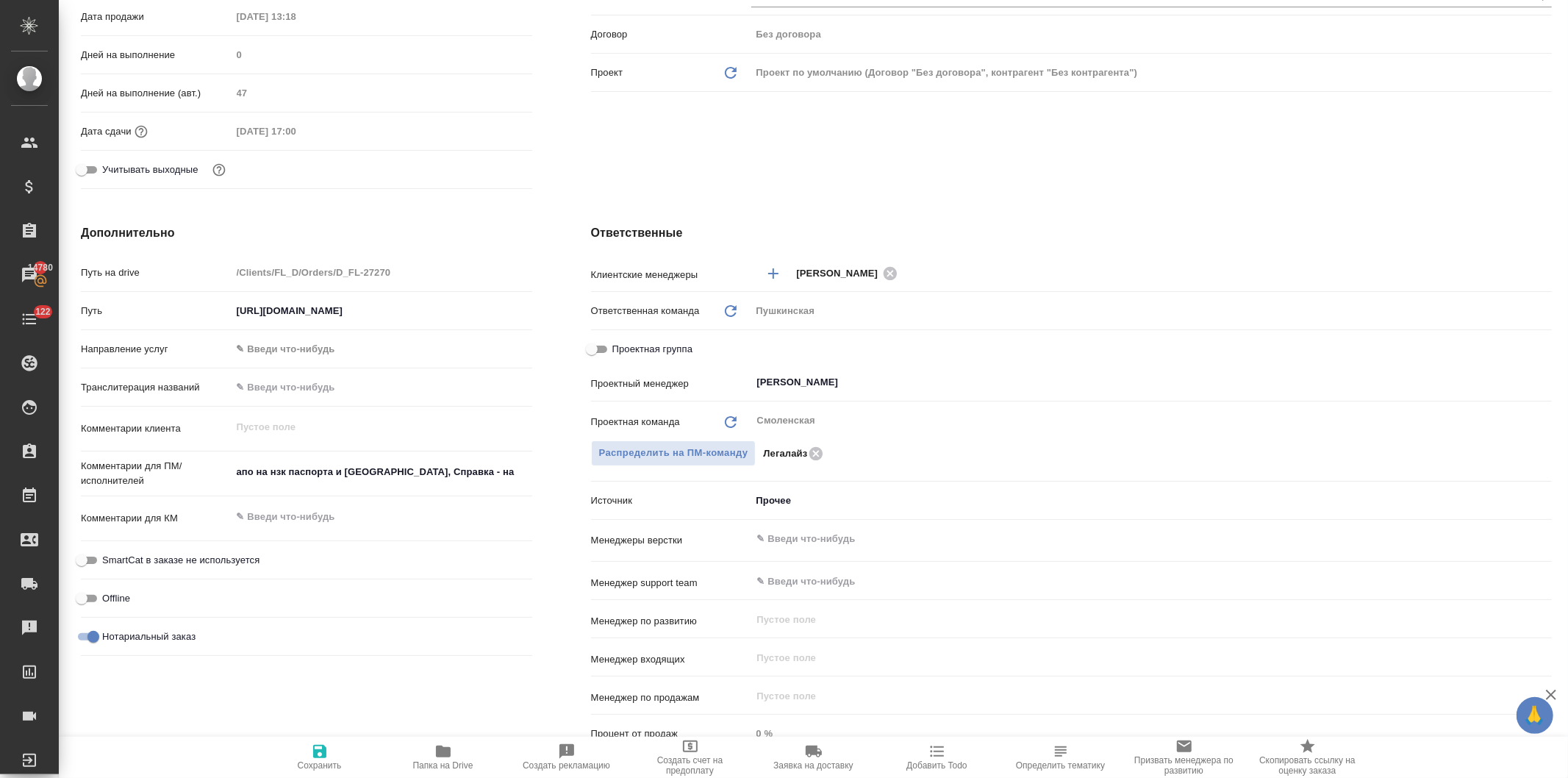
type textarea "x"
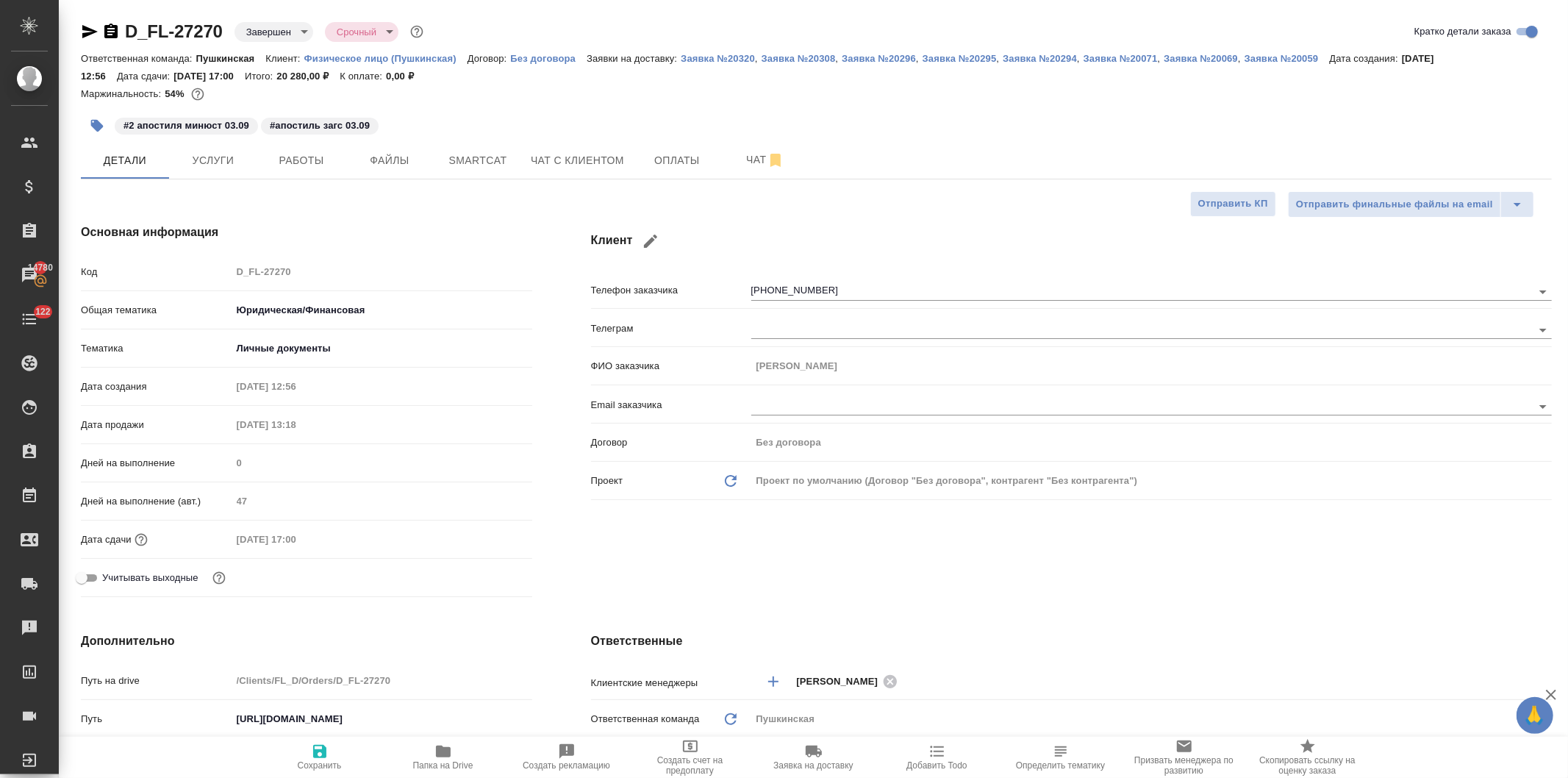
type textarea "x"
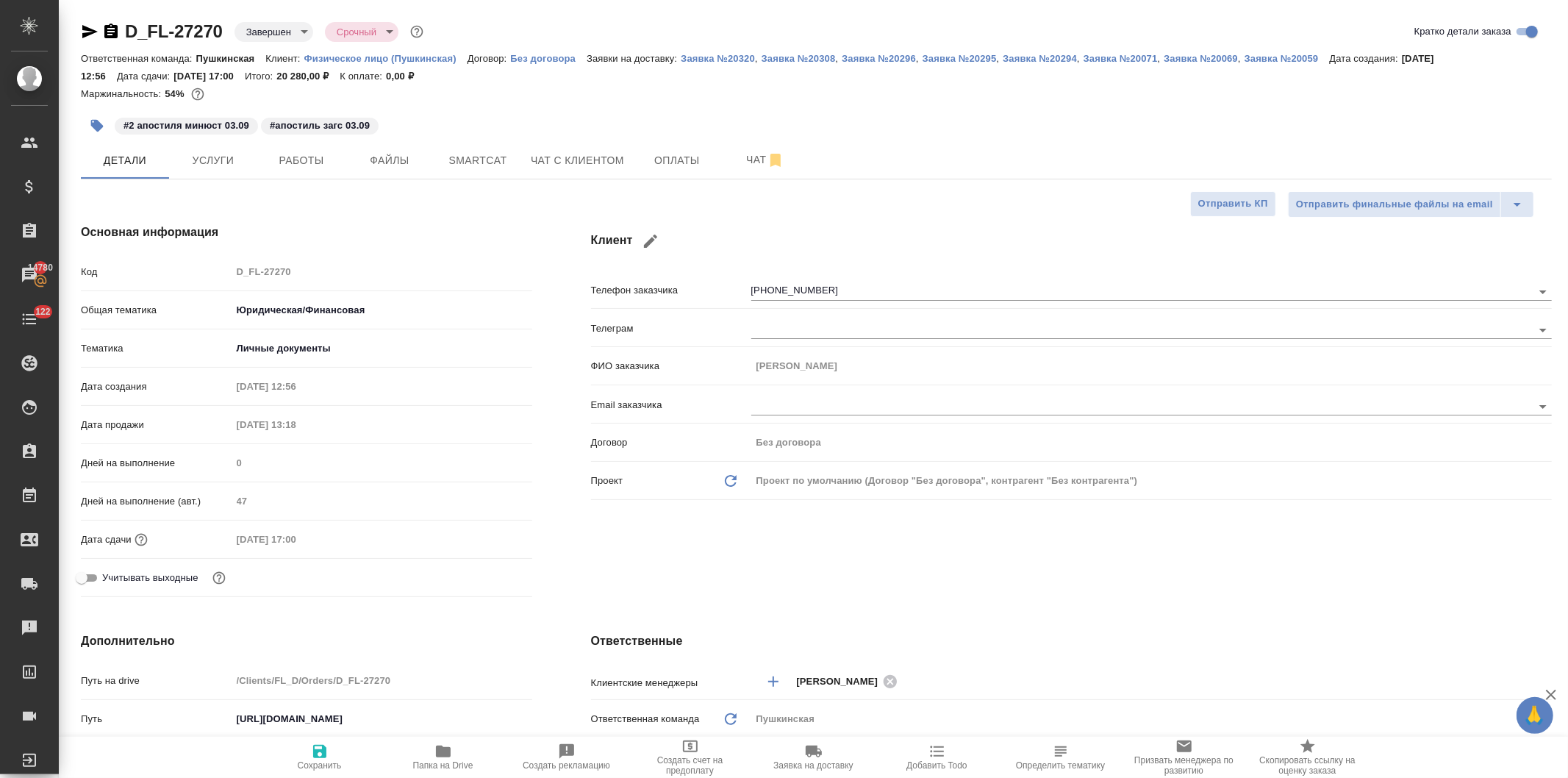
type textarea "x"
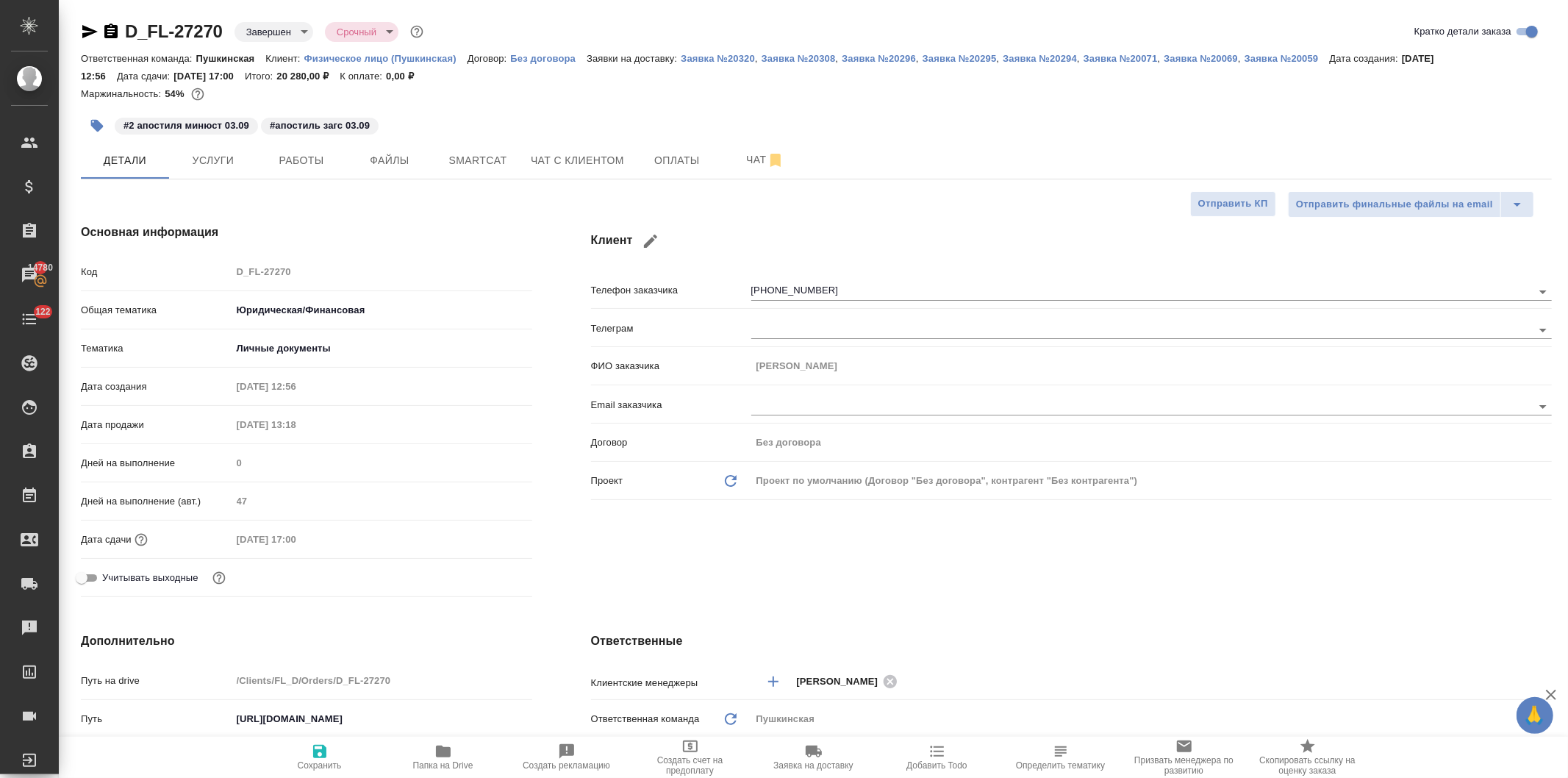
type textarea "x"
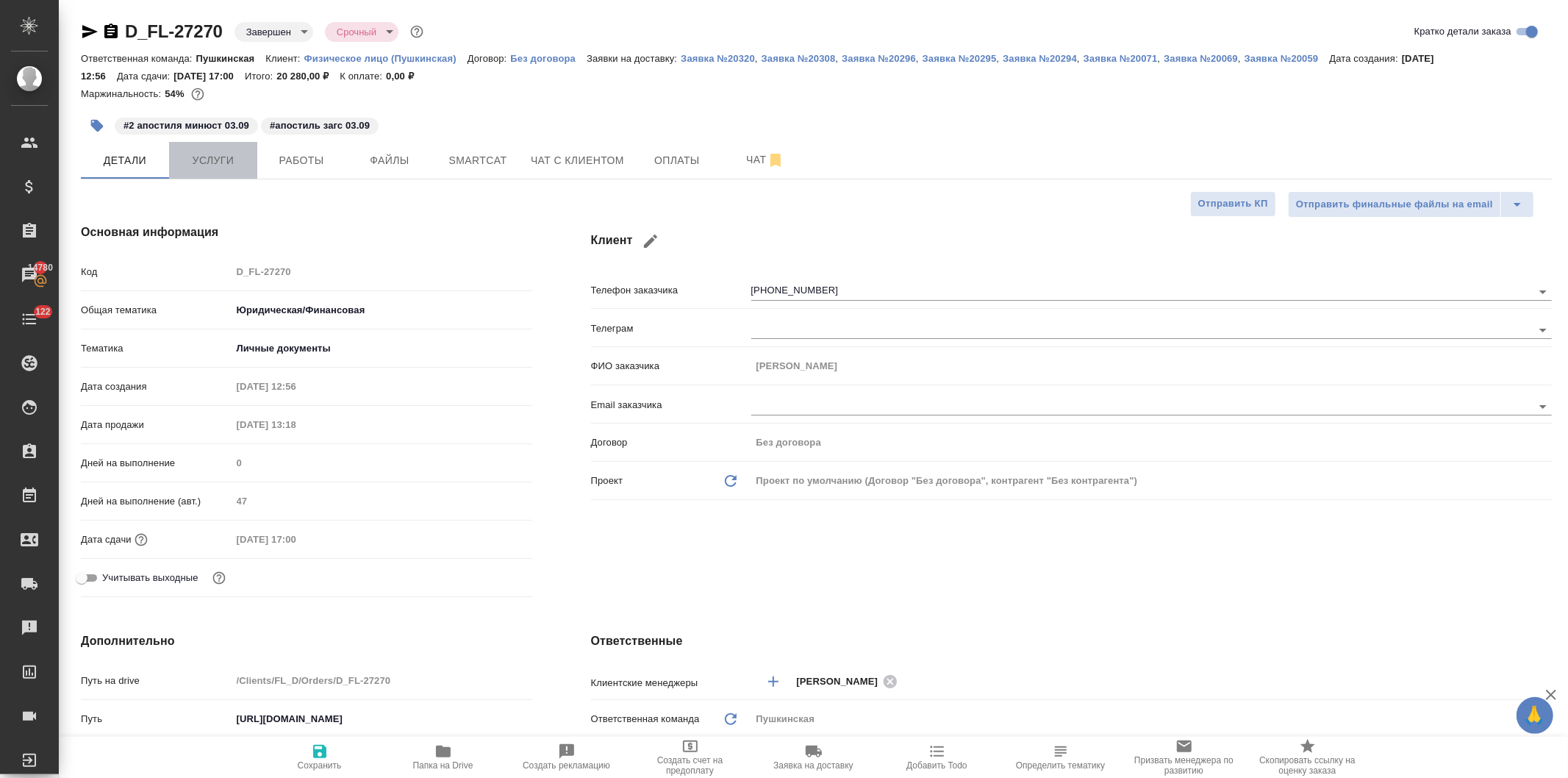
click at [200, 163] on span "Услуги" at bounding box center [213, 160] width 71 height 19
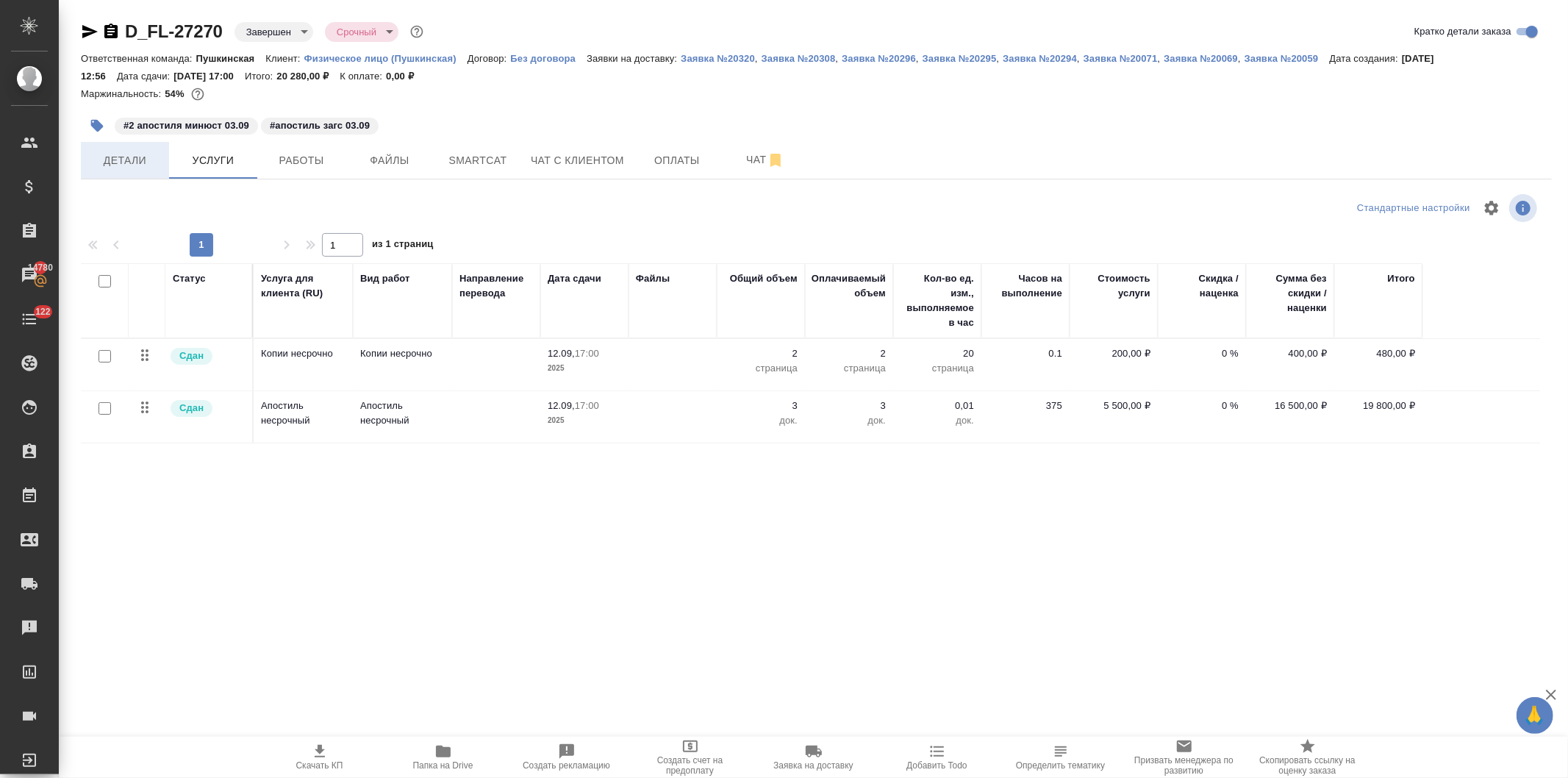
click at [104, 153] on span "Детали" at bounding box center [125, 160] width 71 height 19
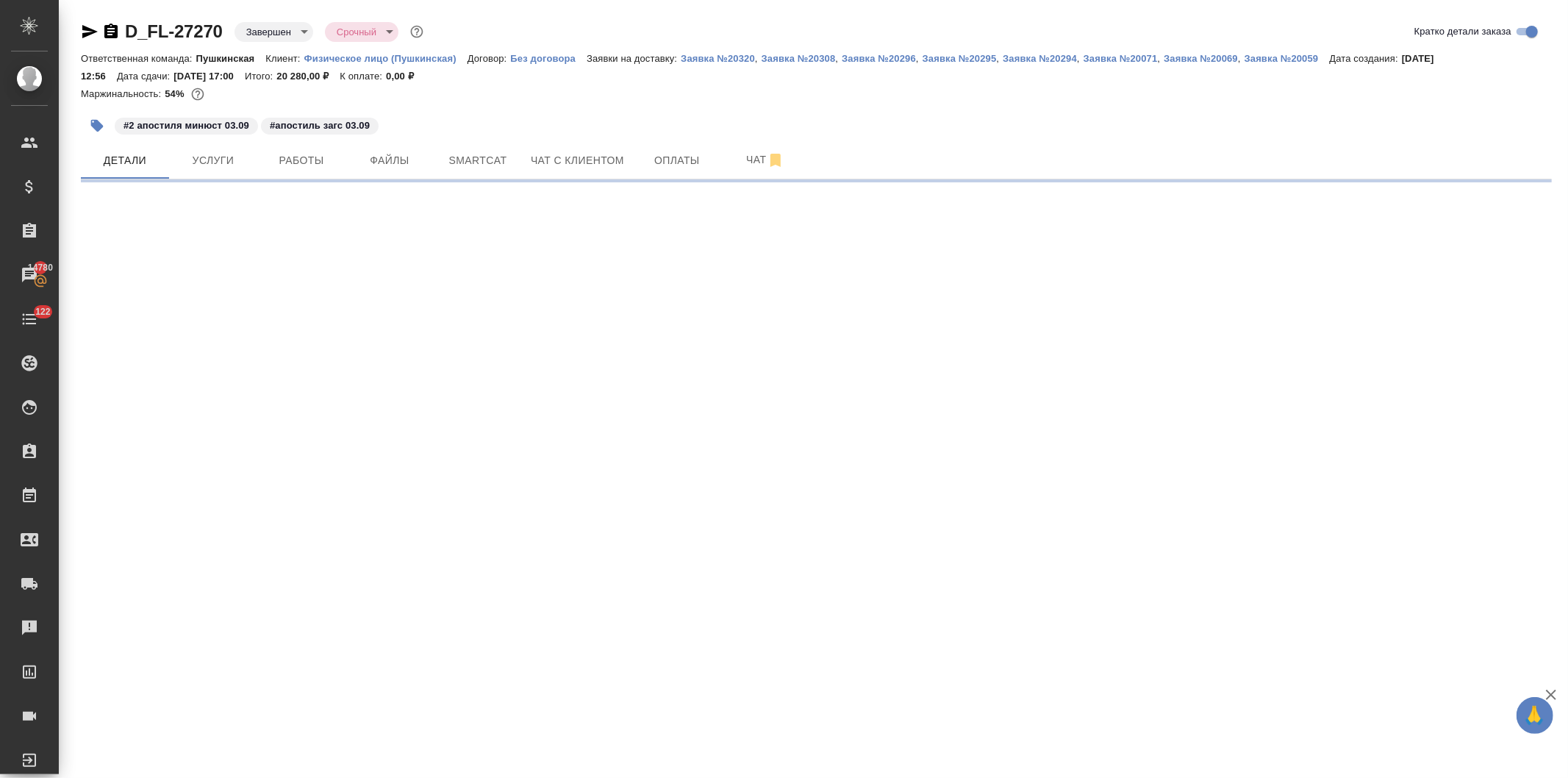
select select "RU"
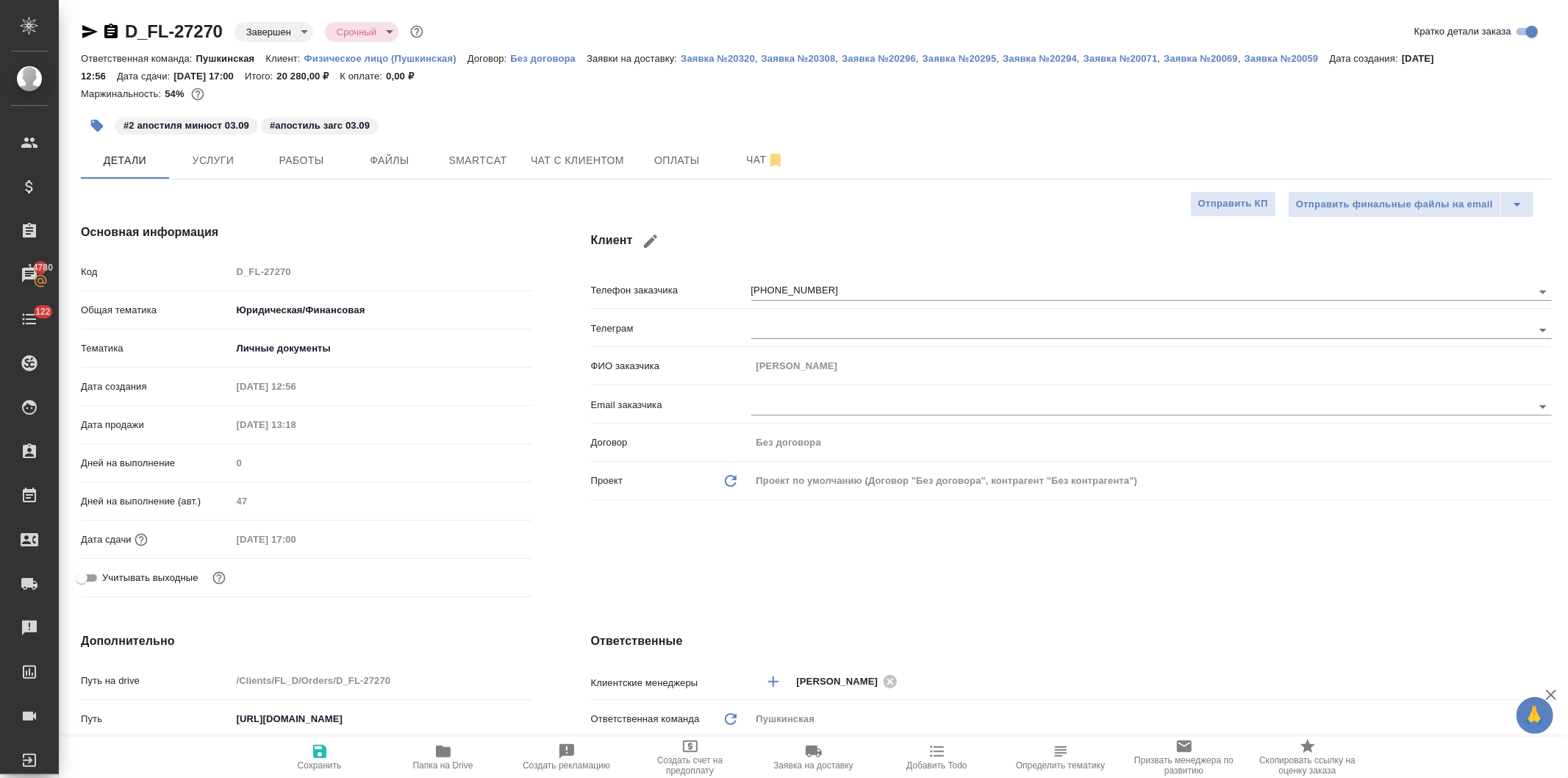
type textarea "x"
click at [202, 159] on span "Услуги" at bounding box center [213, 160] width 71 height 19
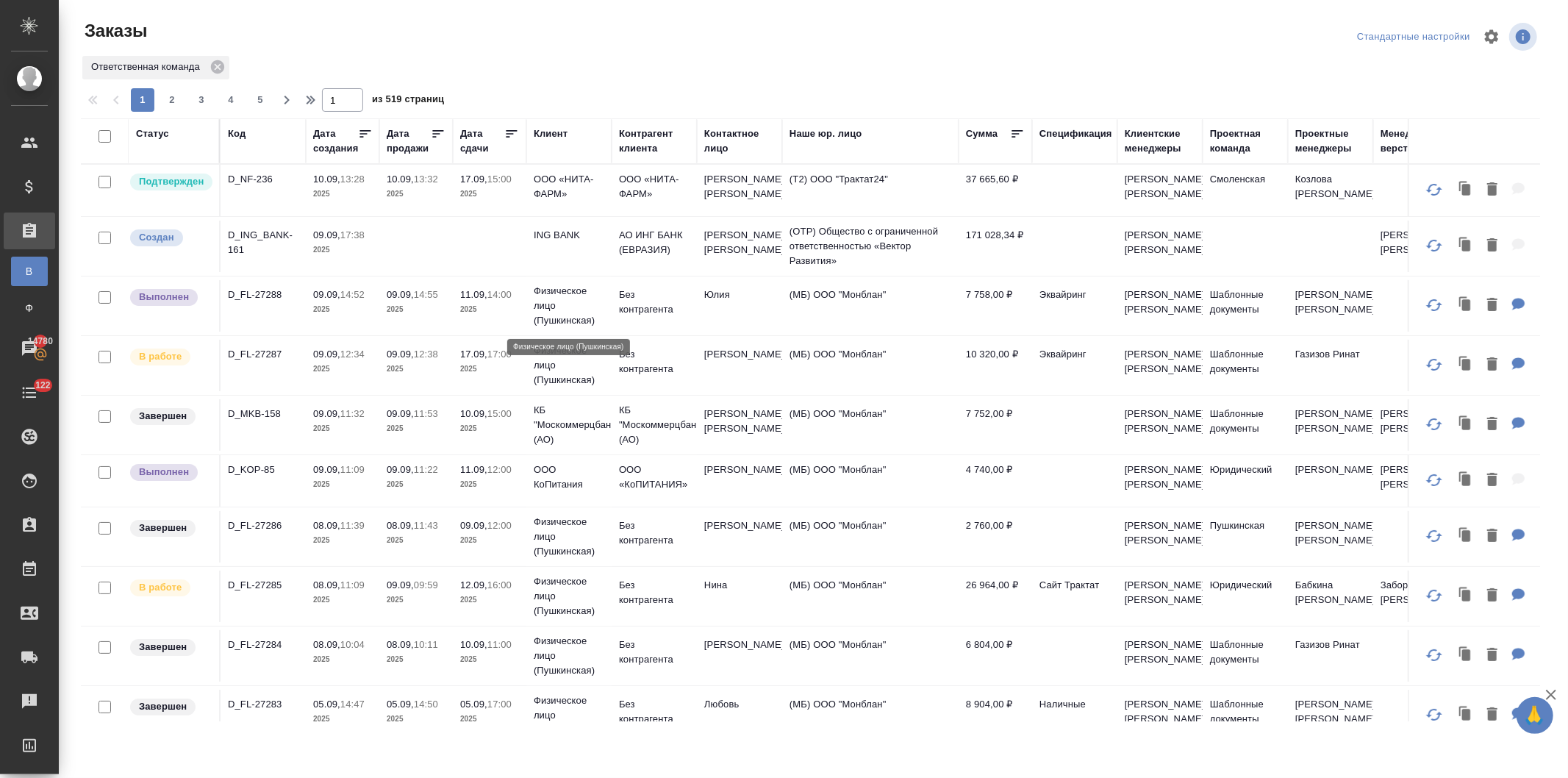
click at [556, 298] on p "Физическое лицо (Пушкинская)" at bounding box center [569, 306] width 71 height 44
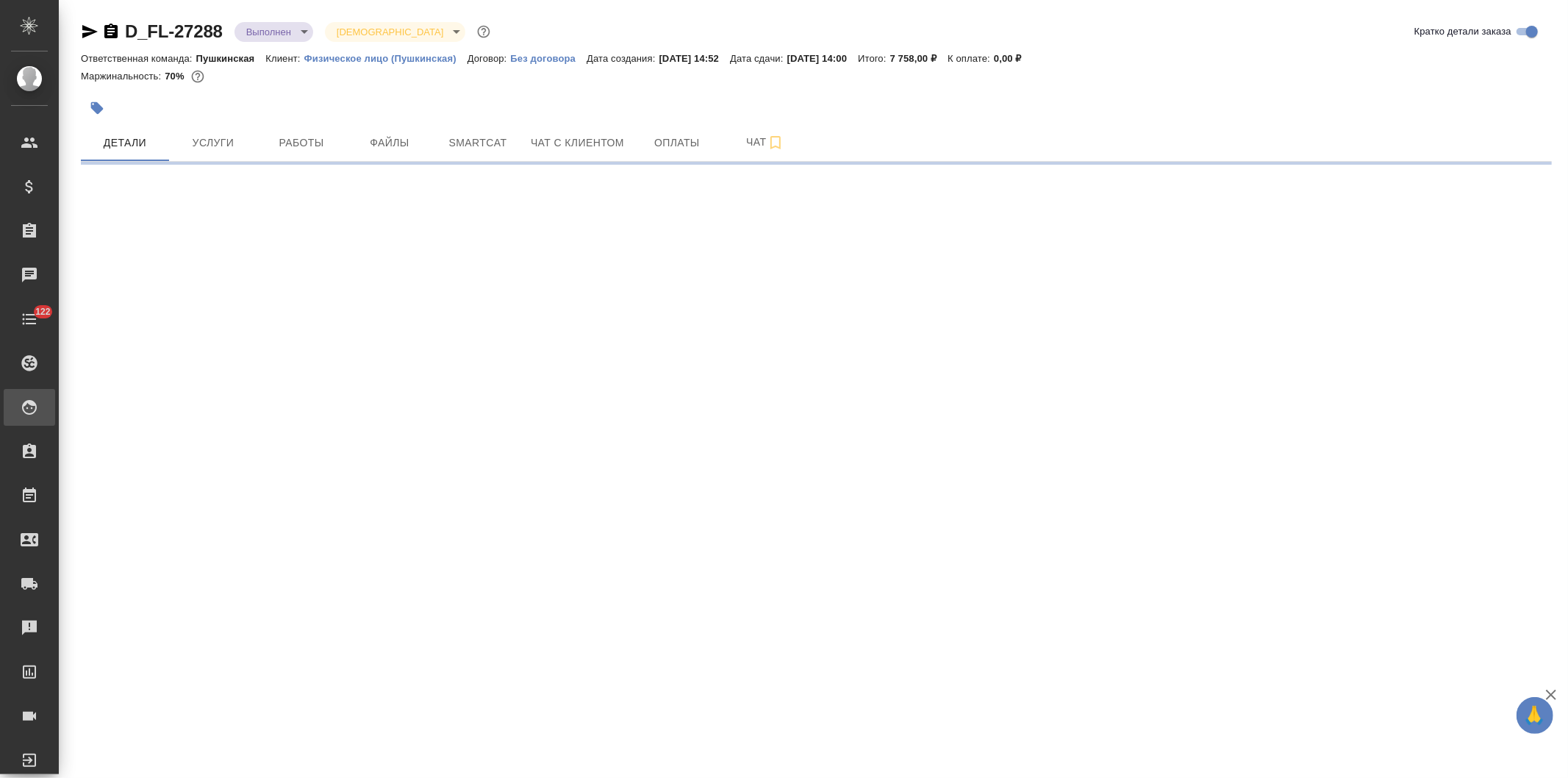
select select "RU"
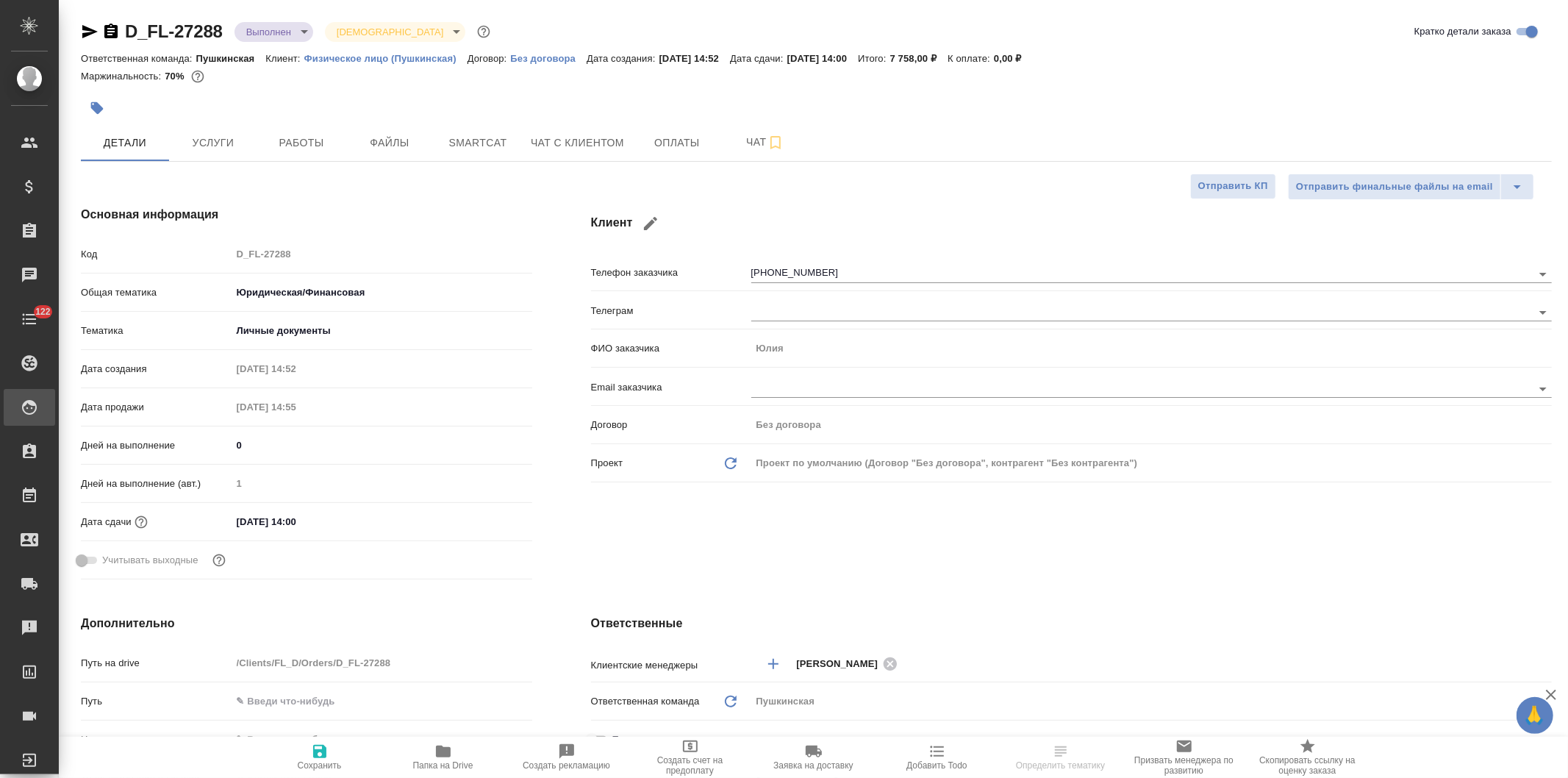
type textarea "x"
click at [305, 135] on span "Работы" at bounding box center [302, 142] width 71 height 19
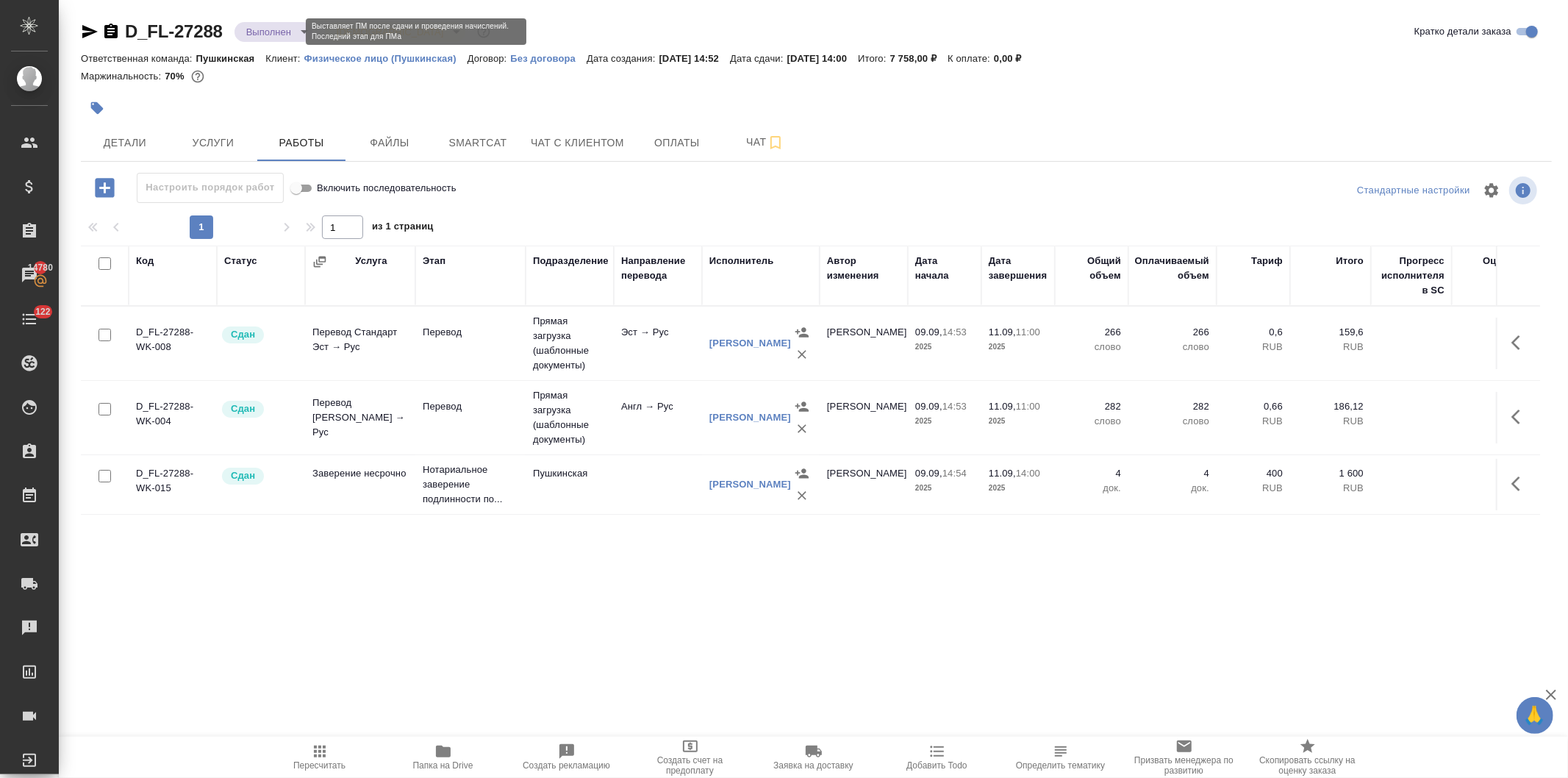
click at [259, 25] on body "🙏 .cls-1 fill:#fff; AWATERA [PERSON_NAME] Спецификации Заказы 14780 Чаты 122 To…" at bounding box center [784, 389] width 1568 height 778
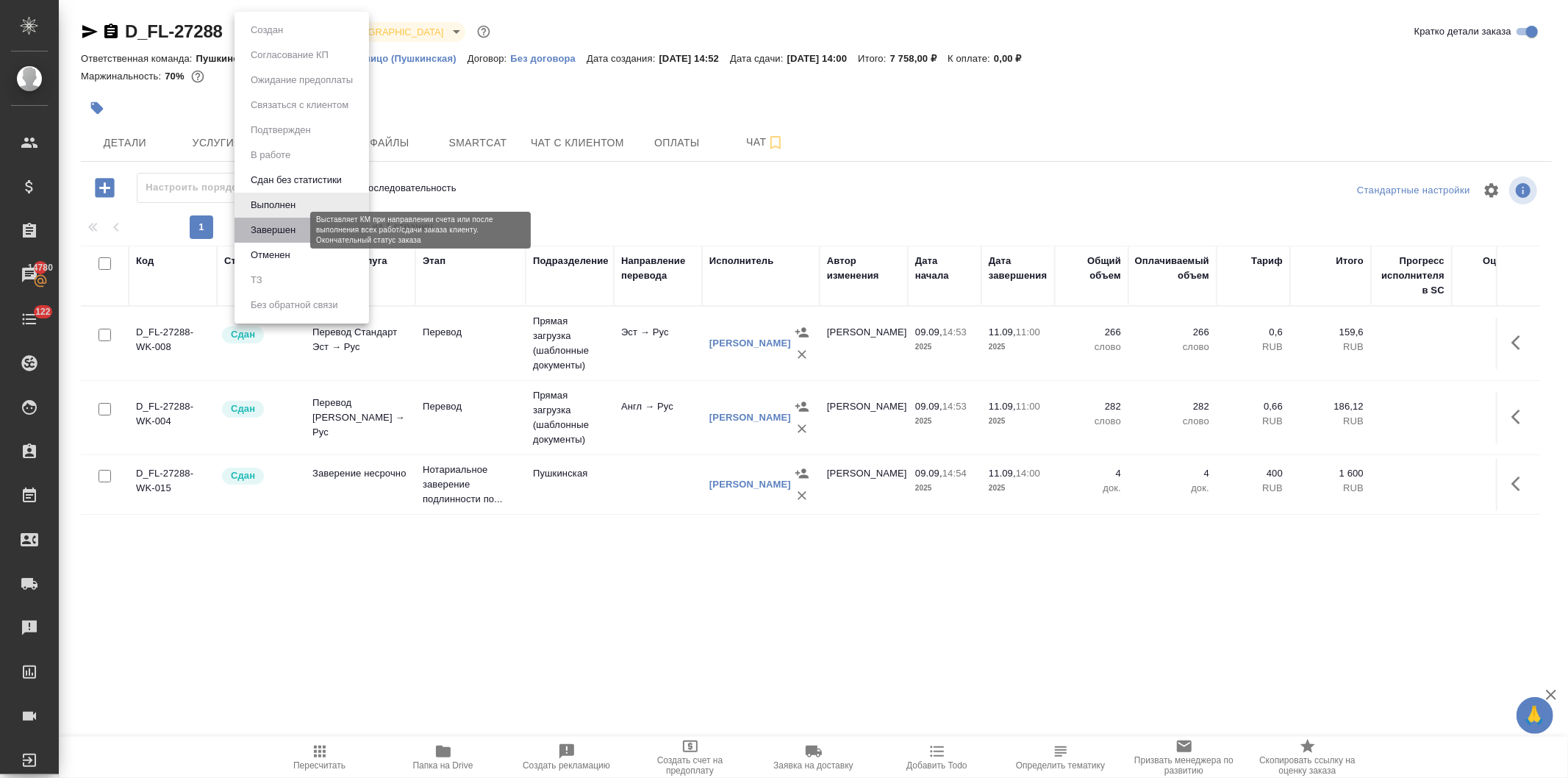
click at [280, 226] on button "Завершен" at bounding box center [273, 230] width 54 height 16
